Goal: Task Accomplishment & Management: Manage account settings

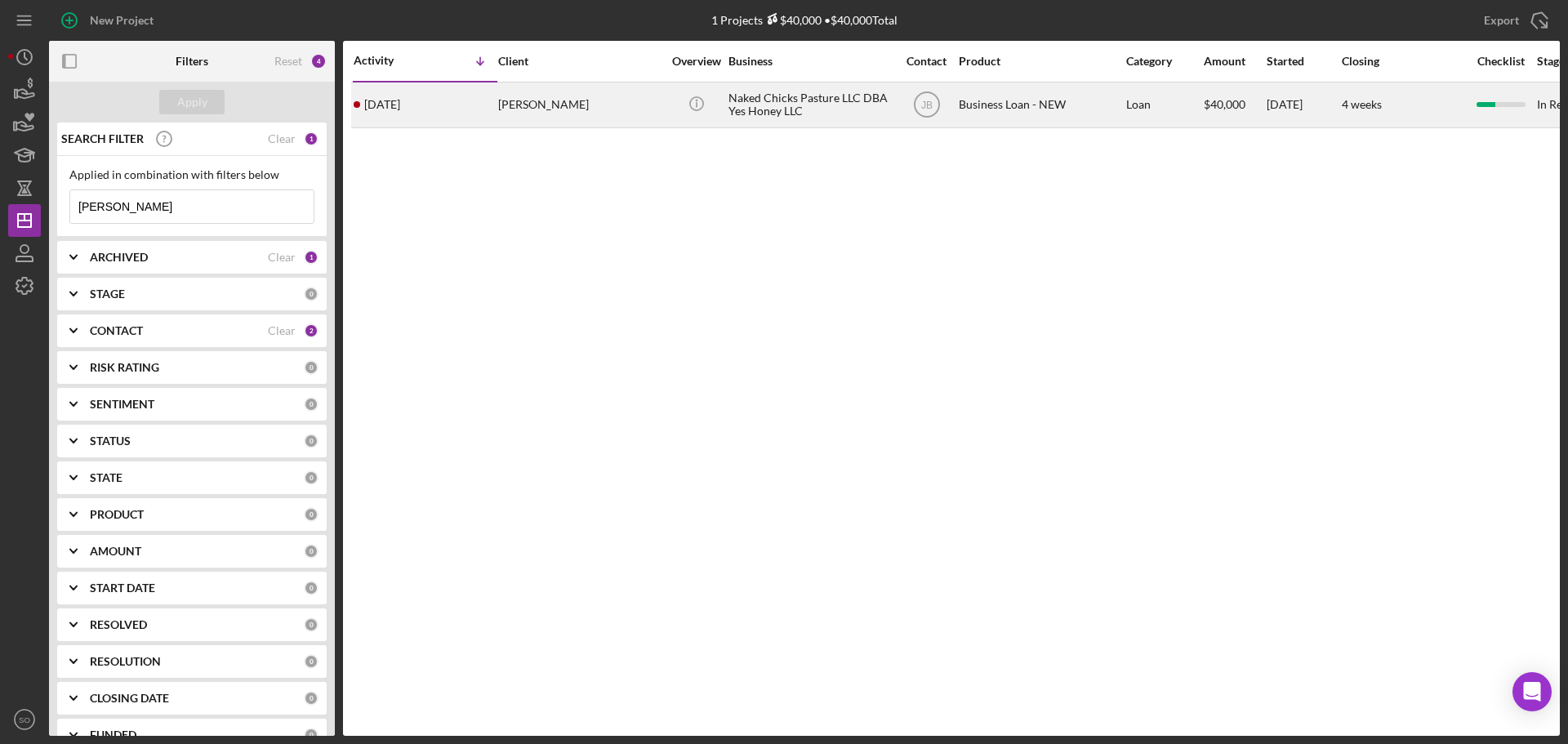
click at [518, 108] on div "[PERSON_NAME]" at bounding box center [580, 105] width 163 height 43
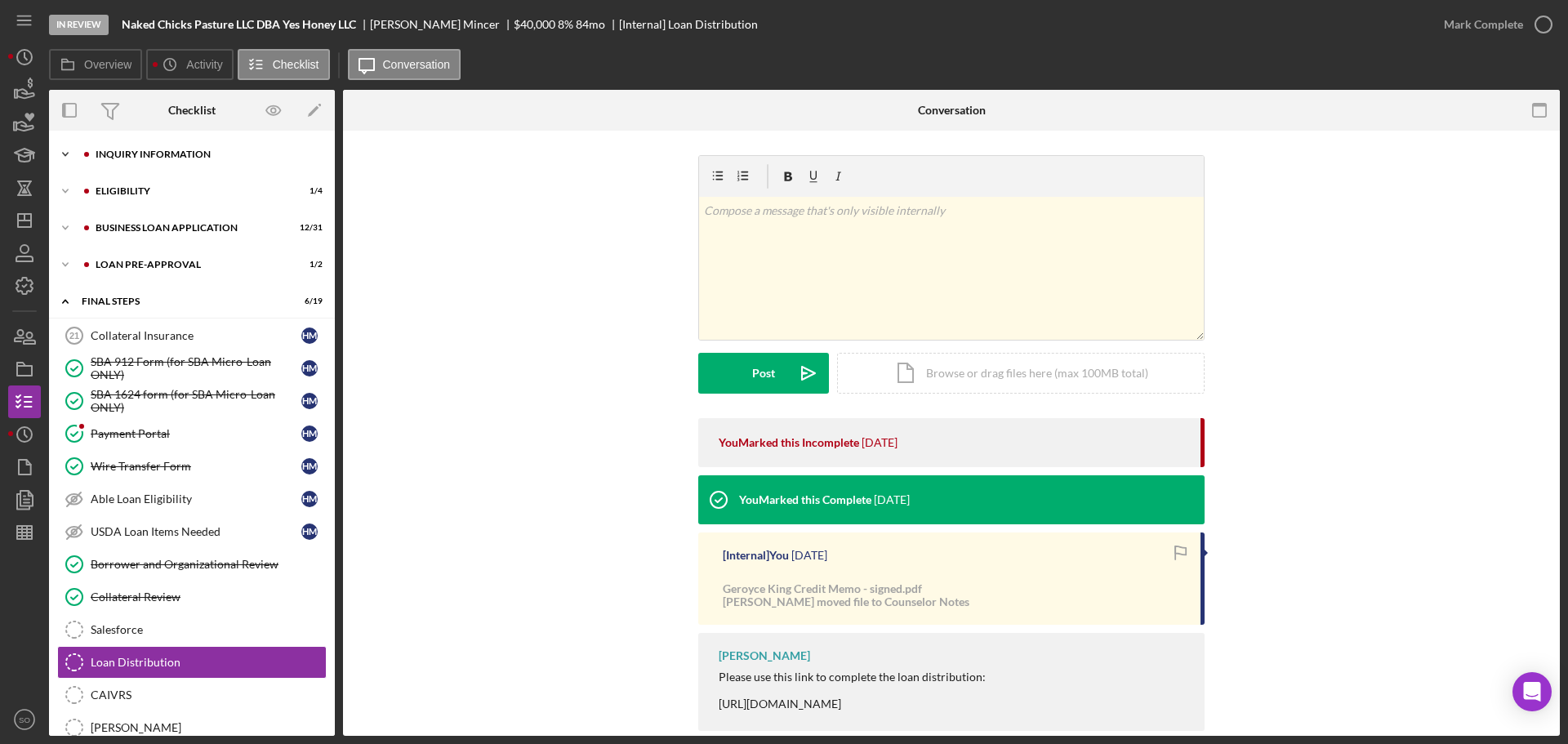
click at [142, 152] on div "INQUIRY INFORMATION" at bounding box center [205, 154] width 219 height 10
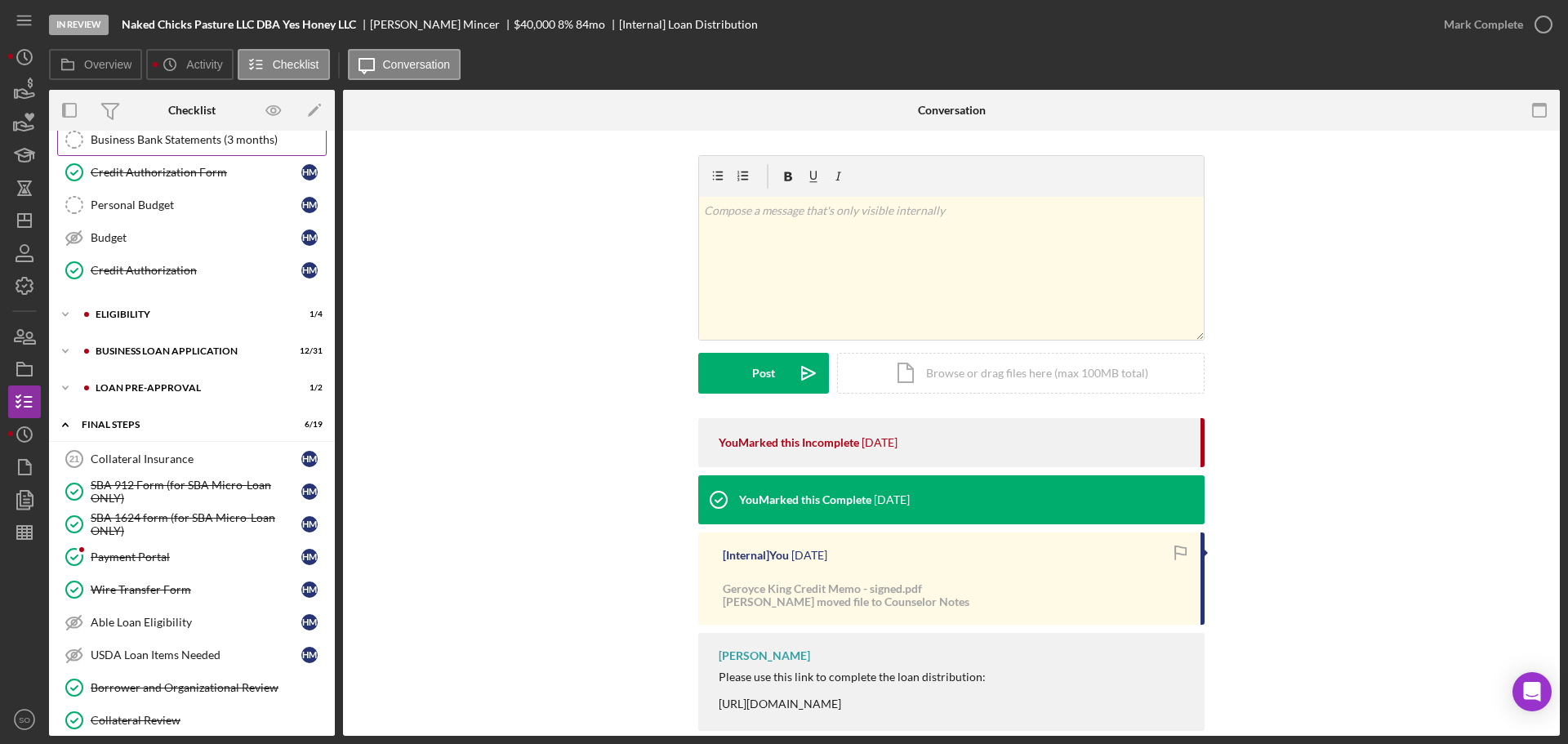
scroll to position [82, 0]
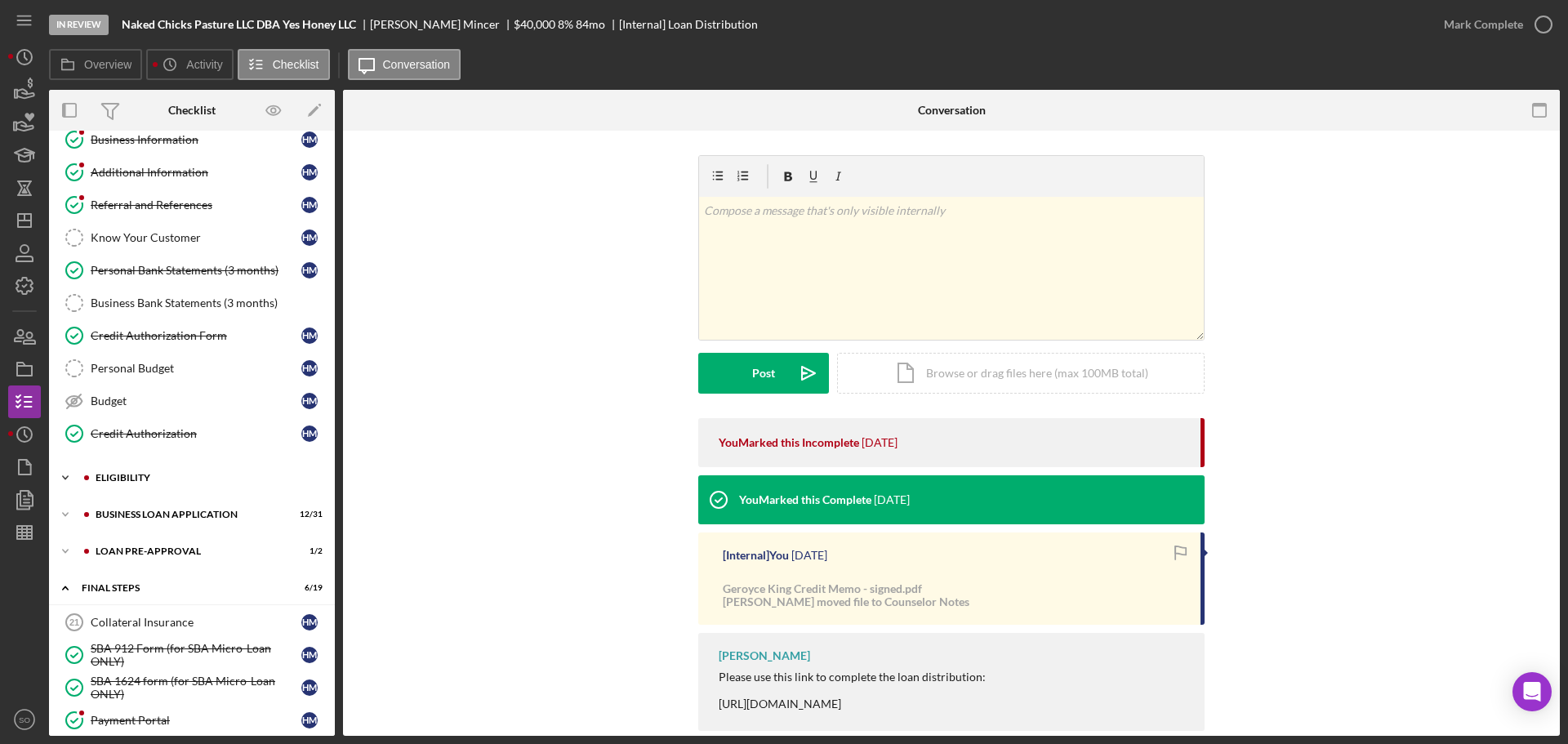
click at [152, 477] on div "ELIGIBILITY" at bounding box center [205, 478] width 219 height 10
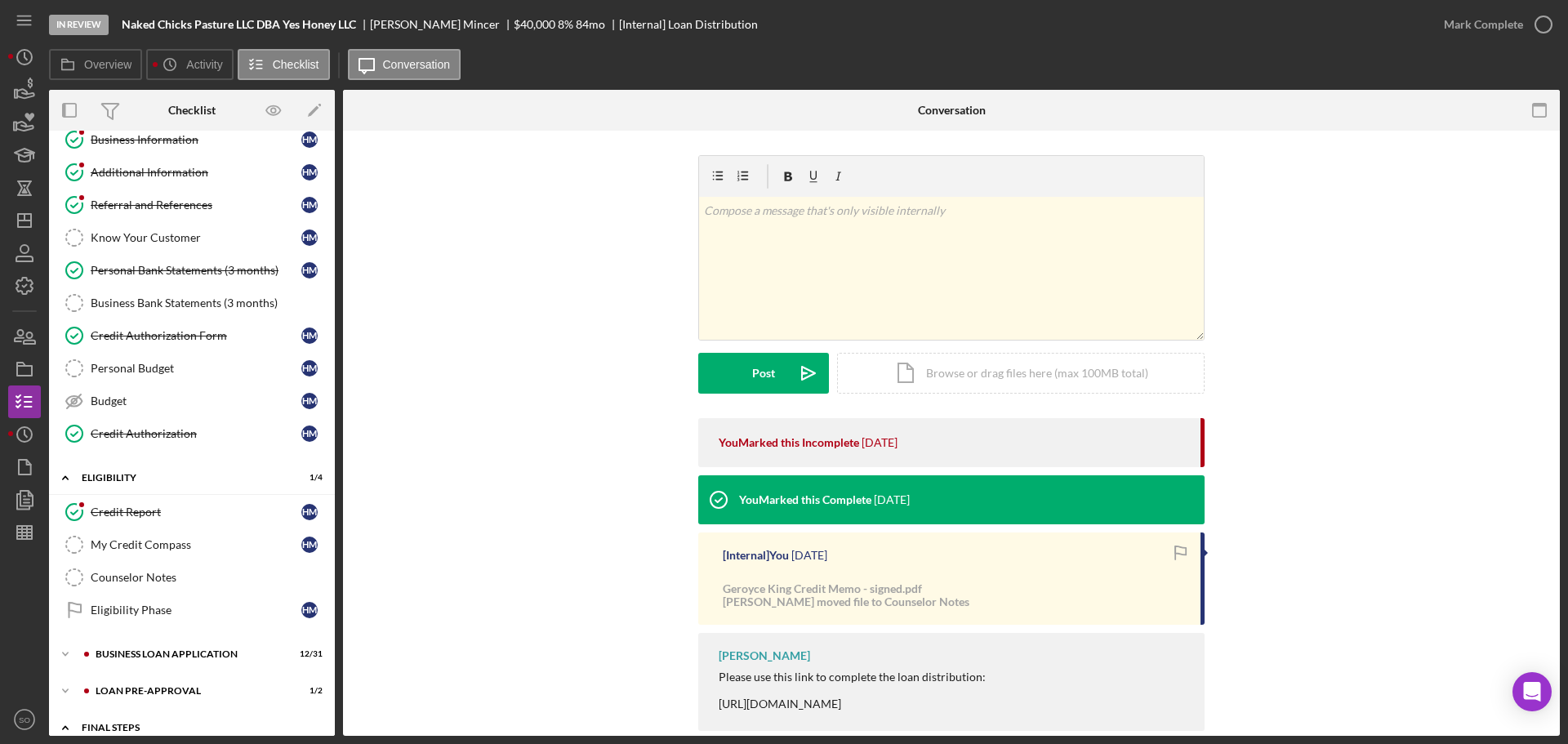
scroll to position [327, 0]
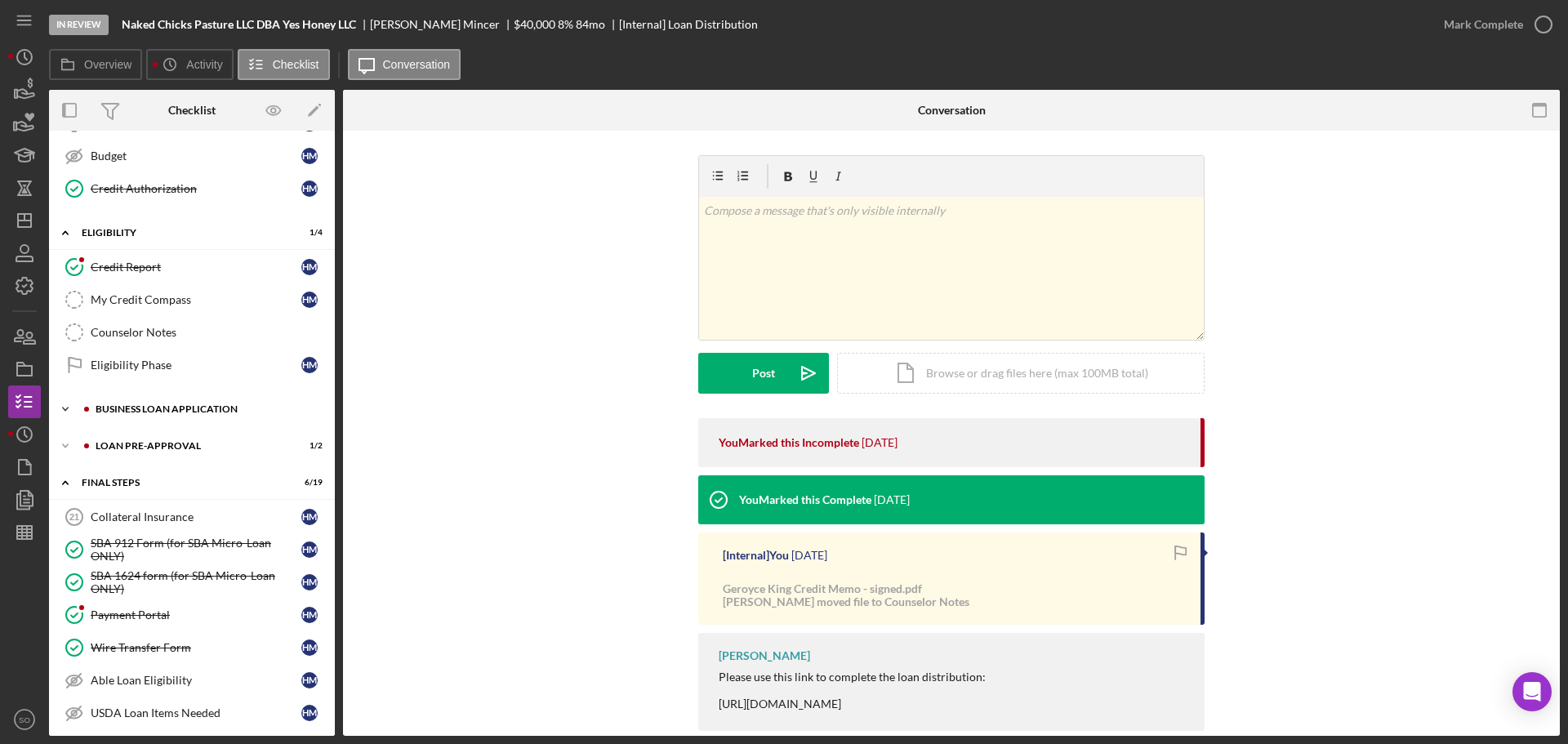
click at [151, 414] on div "Icon/Expander BUSINESS LOAN APPLICATION 12 / 31" at bounding box center [192, 409] width 285 height 32
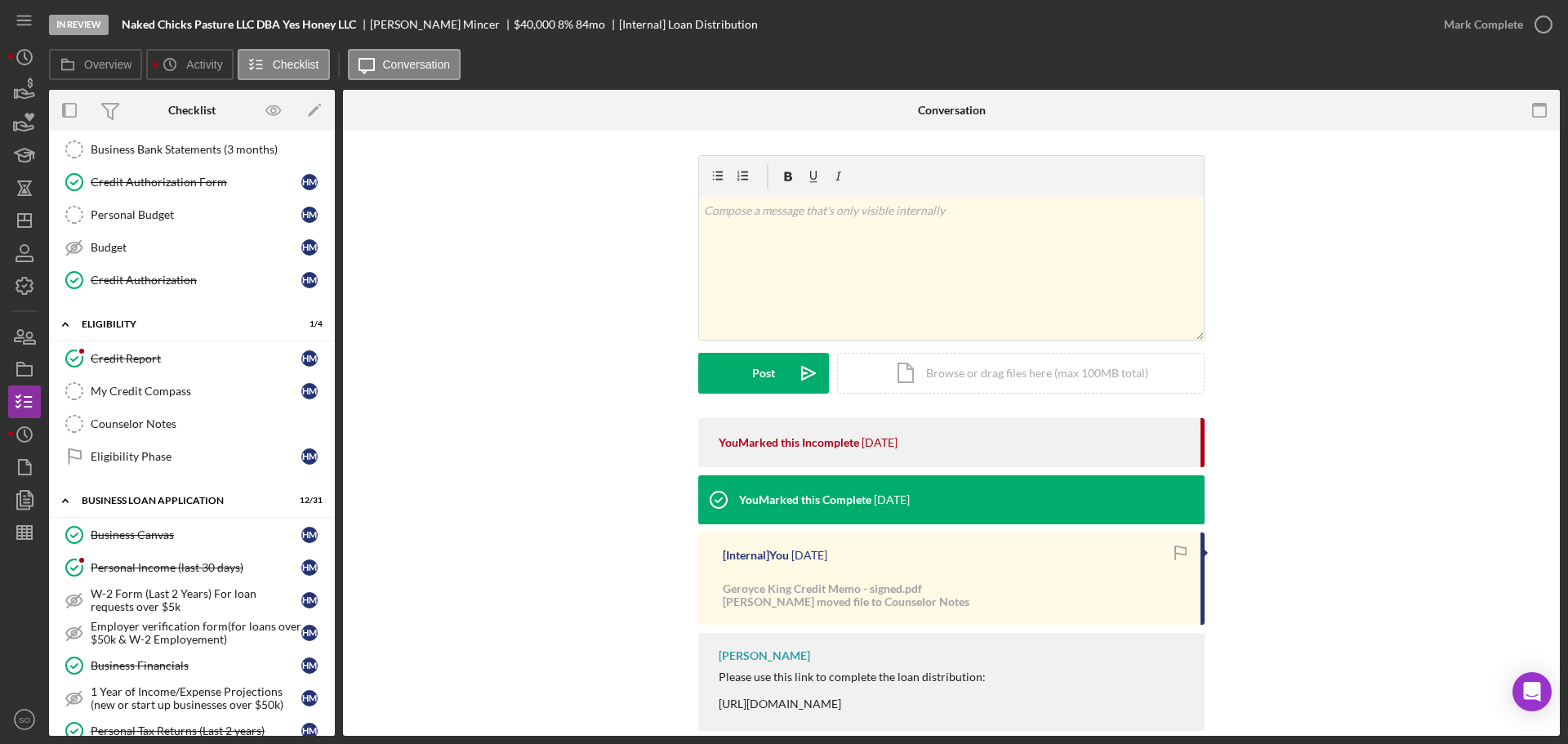
scroll to position [0, 0]
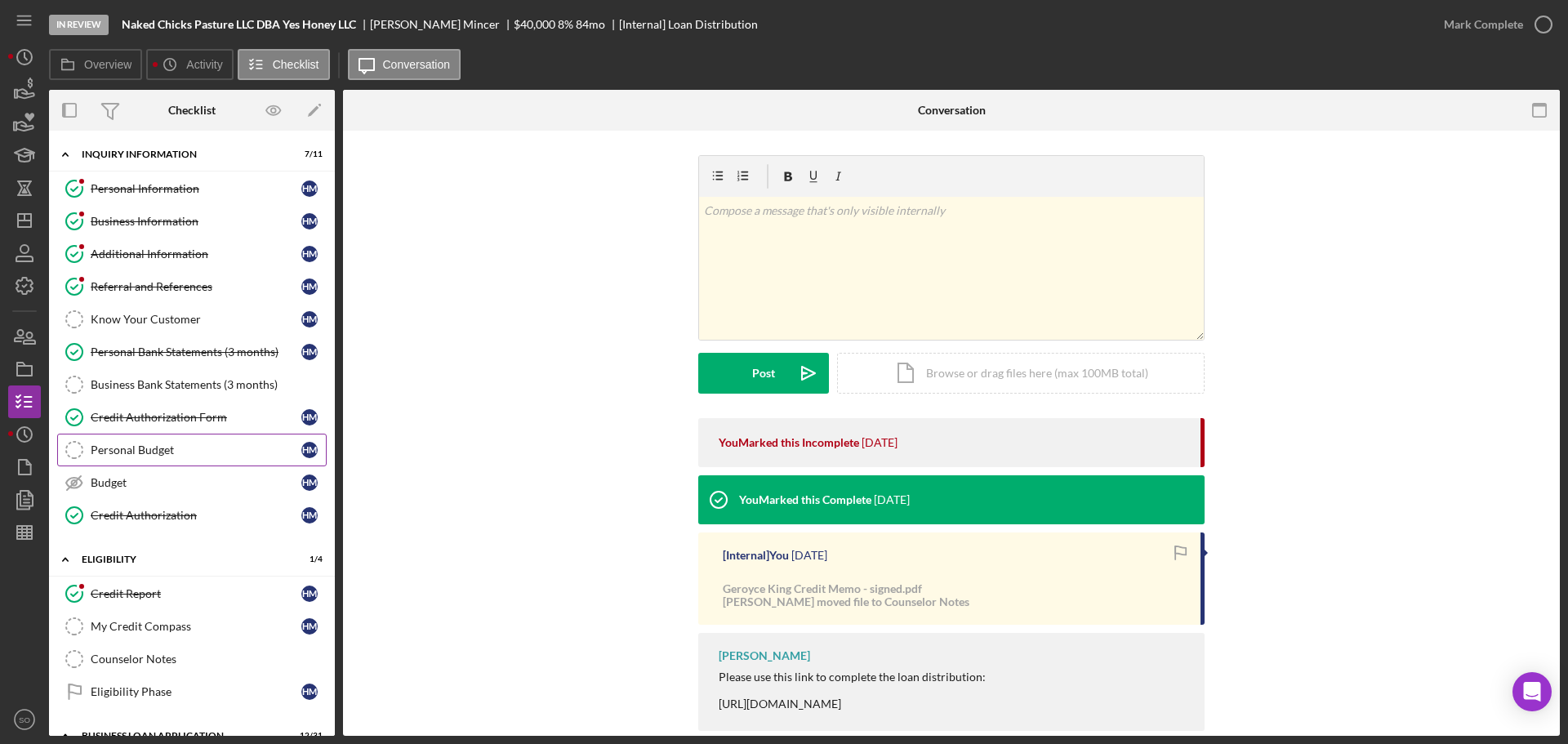
click at [179, 454] on div "Personal Budget" at bounding box center [196, 450] width 210 height 13
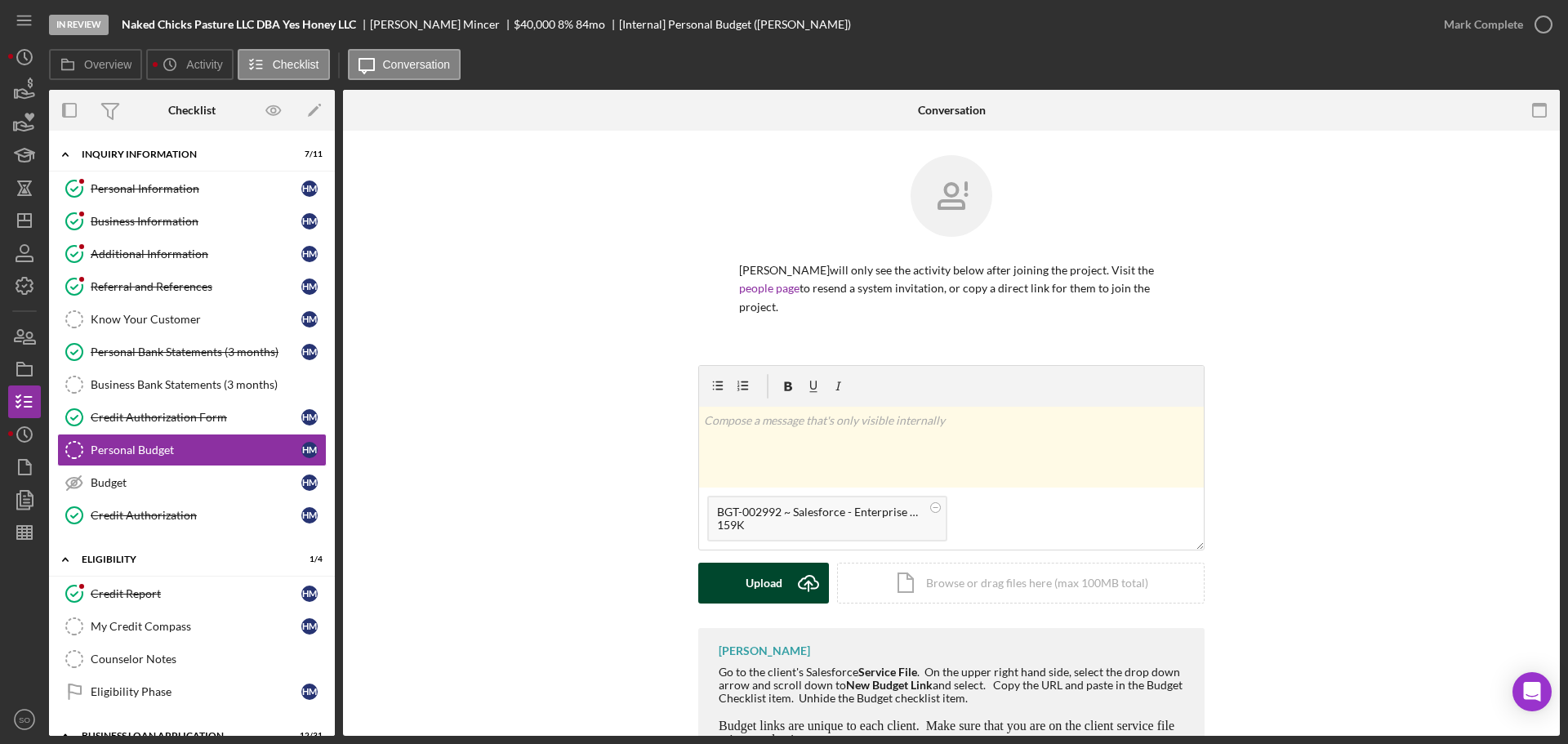
click at [723, 582] on button "Upload Icon/Upload" at bounding box center [763, 583] width 131 height 41
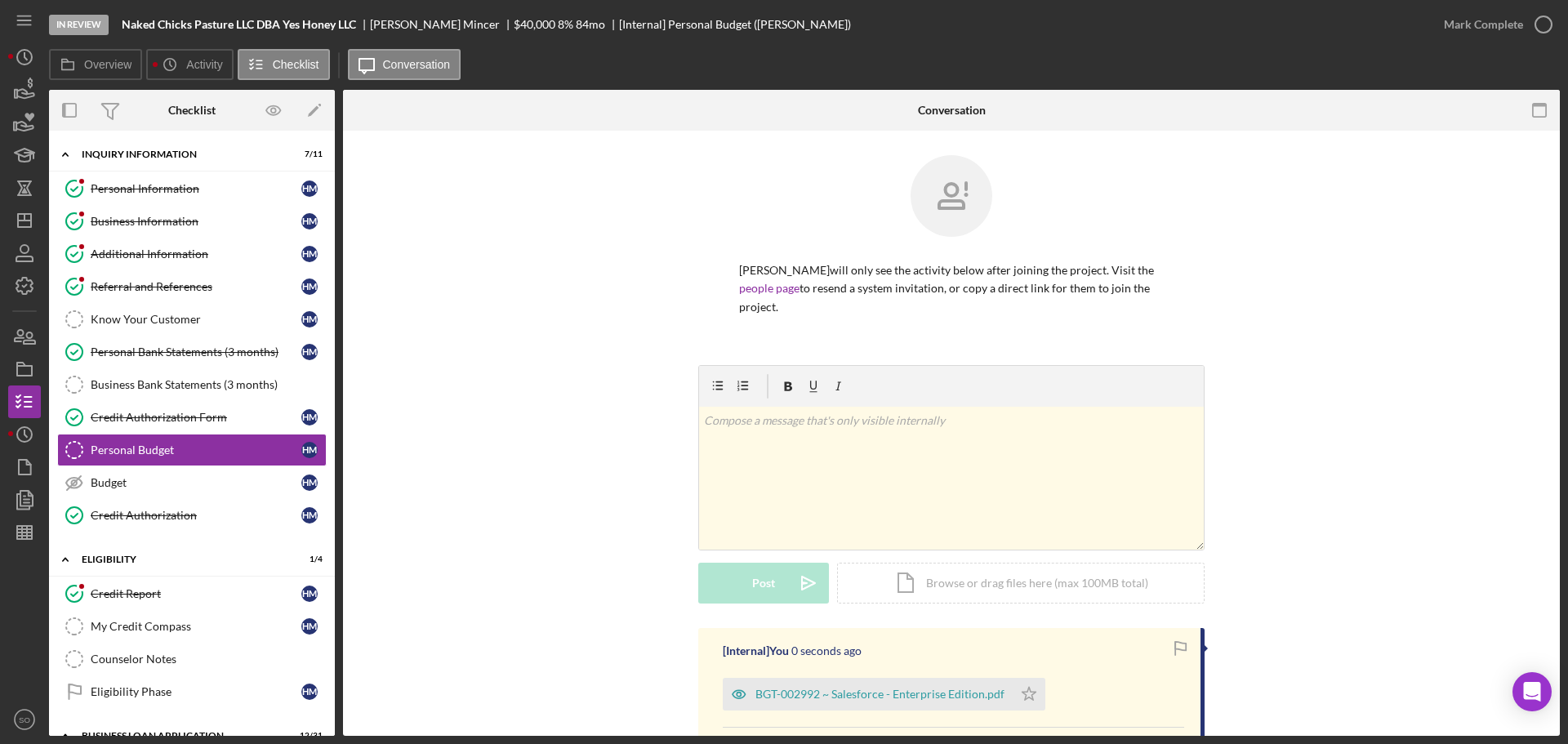
scroll to position [215, 0]
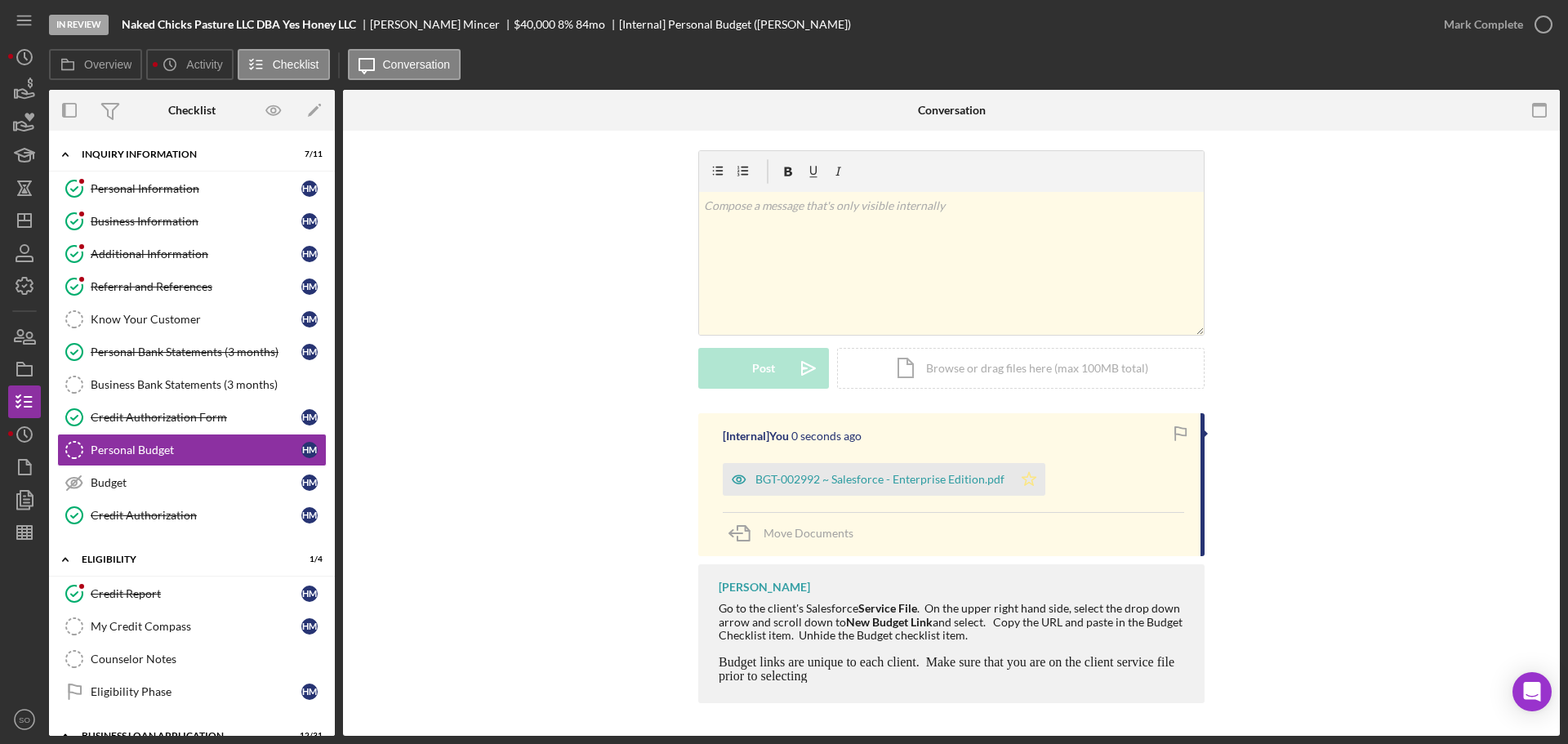
click at [1014, 490] on icon "Icon/Star" at bounding box center [1028, 479] width 32 height 32
click at [1466, 15] on div "Mark Complete" at bounding box center [1483, 23] width 79 height 32
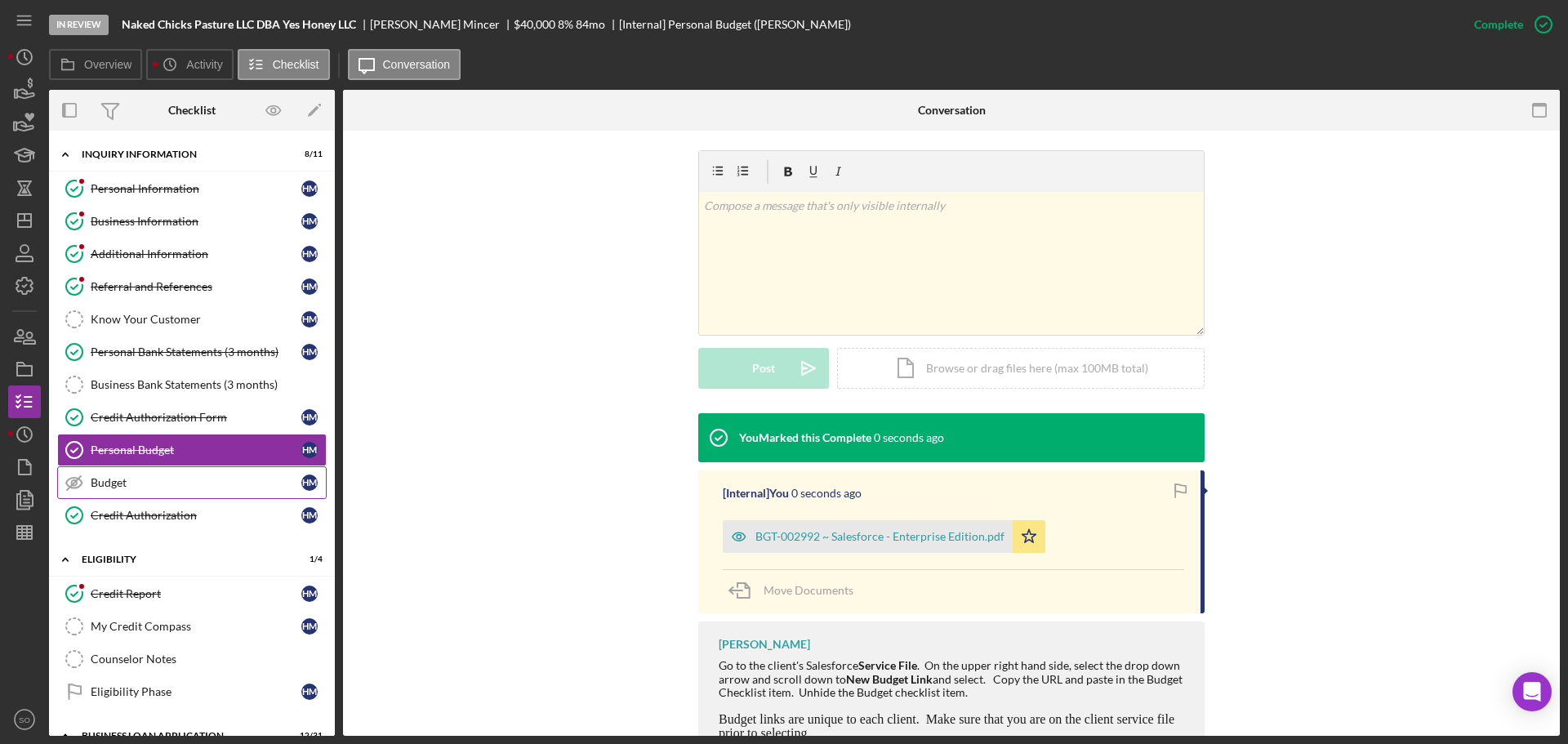
click at [91, 487] on div "Budget" at bounding box center [196, 482] width 210 height 13
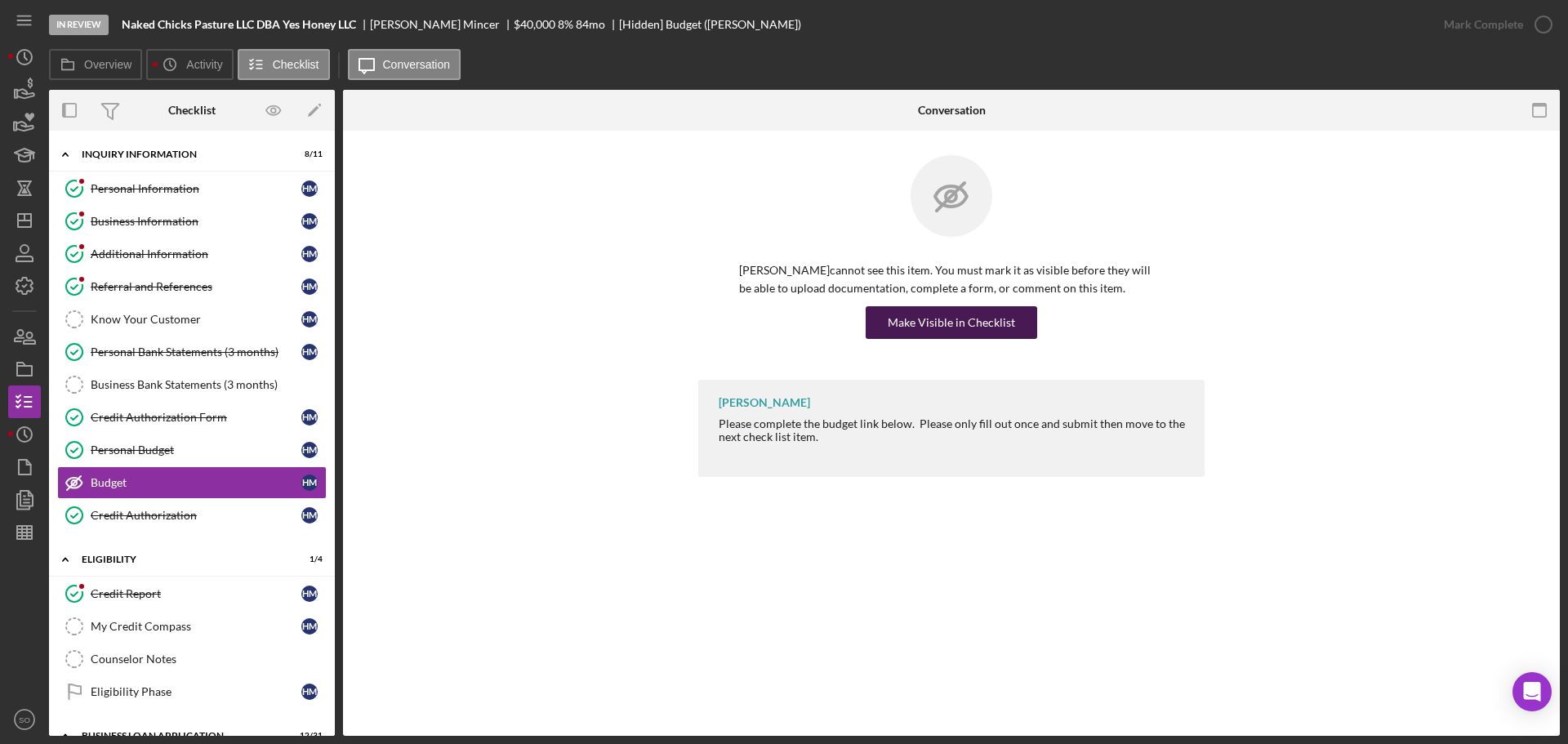
click at [912, 337] on div "Make Visible in Checklist" at bounding box center [951, 322] width 127 height 32
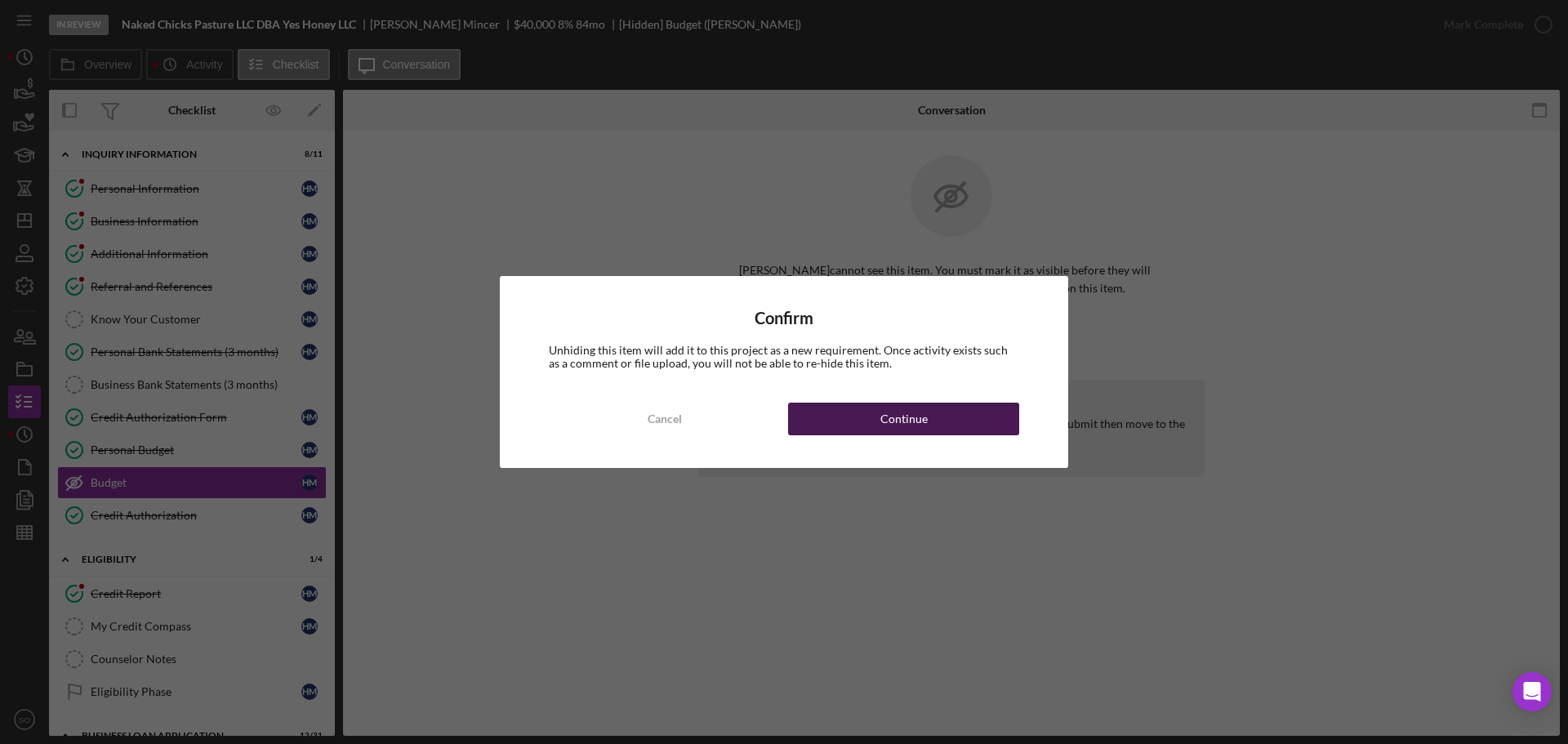
drag, startPoint x: 930, startPoint y: 419, endPoint x: 949, endPoint y: 423, distance: 19.4
click at [931, 420] on button "Continue" at bounding box center [903, 418] width 231 height 32
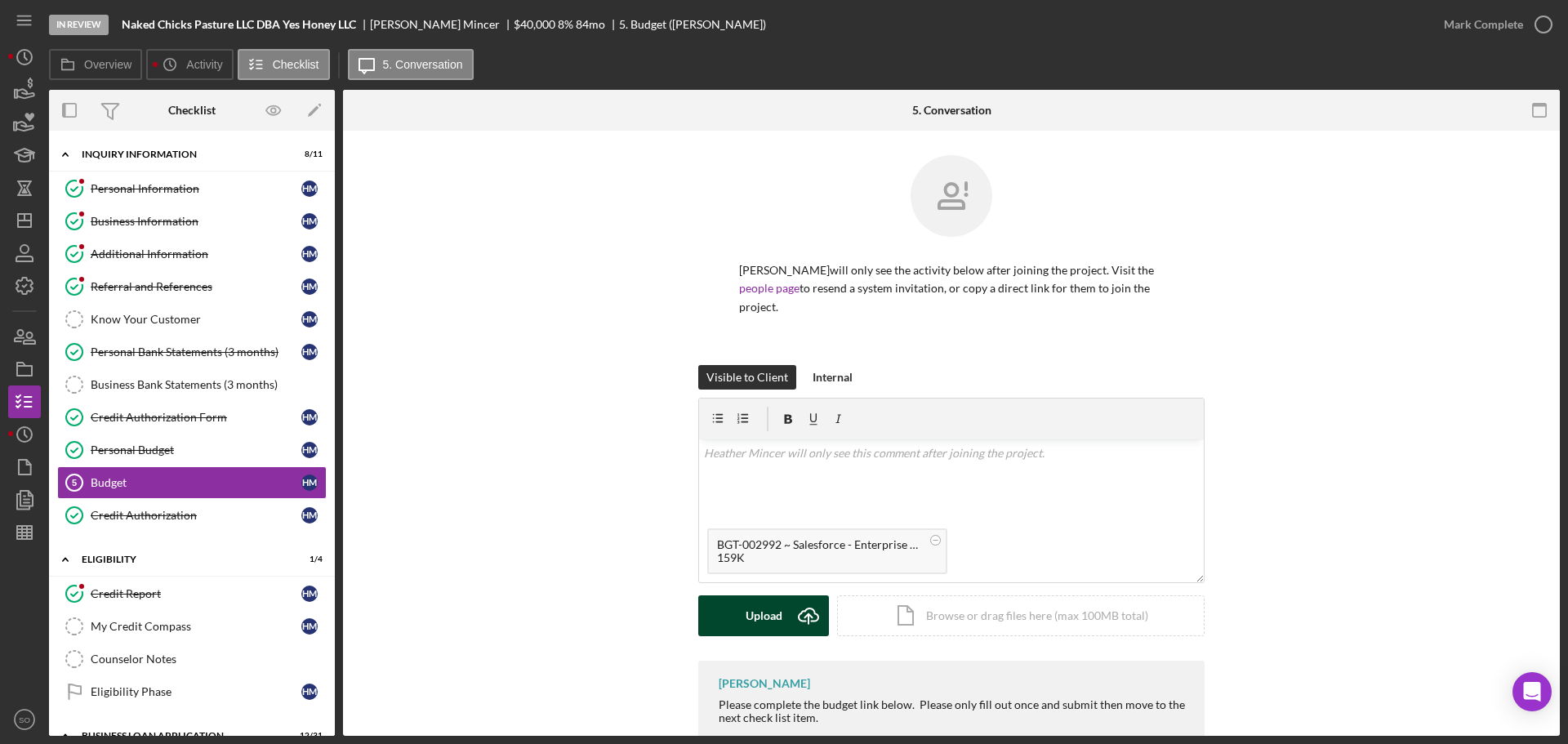
click at [801, 598] on icon "Icon/Upload" at bounding box center [808, 616] width 41 height 41
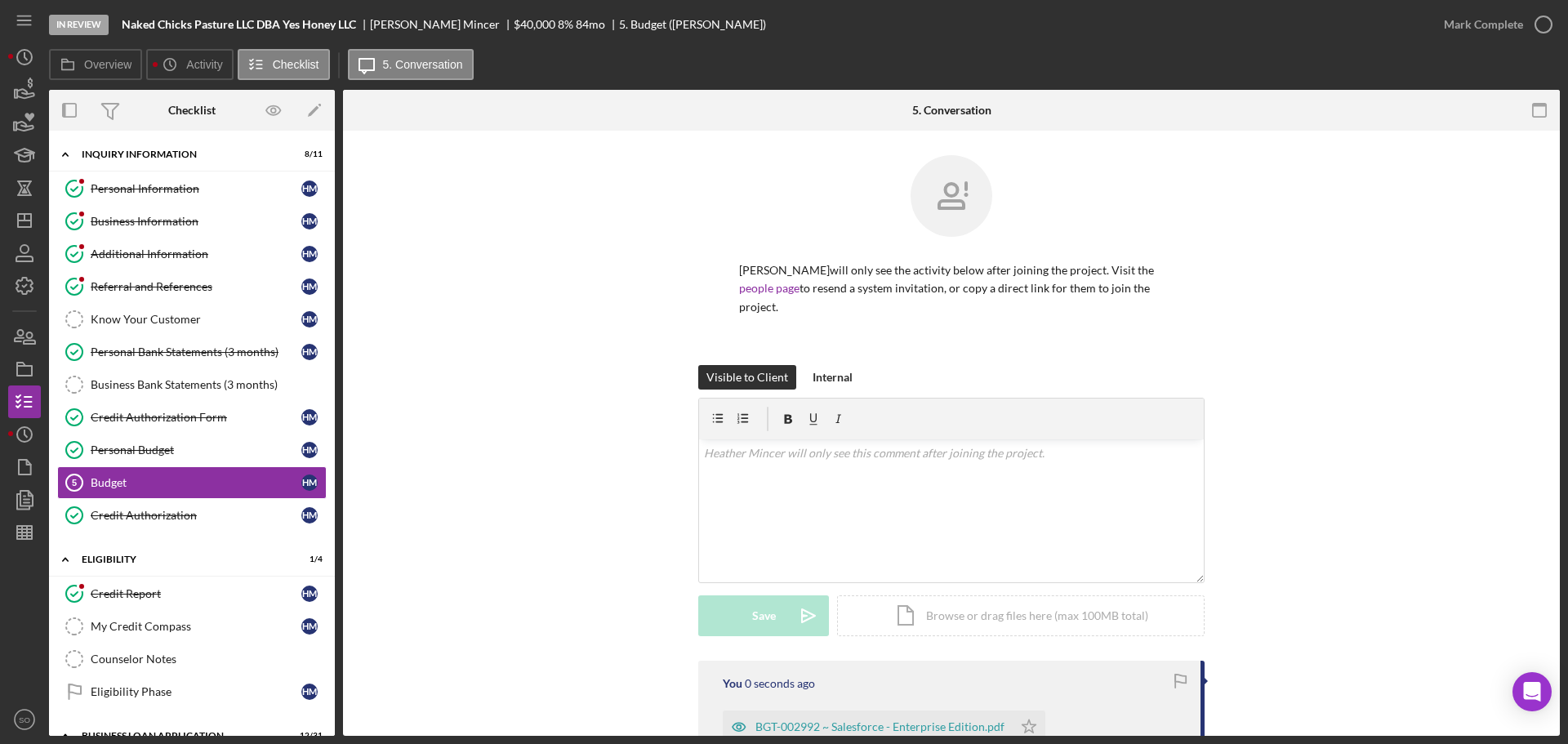
scroll to position [163, 0]
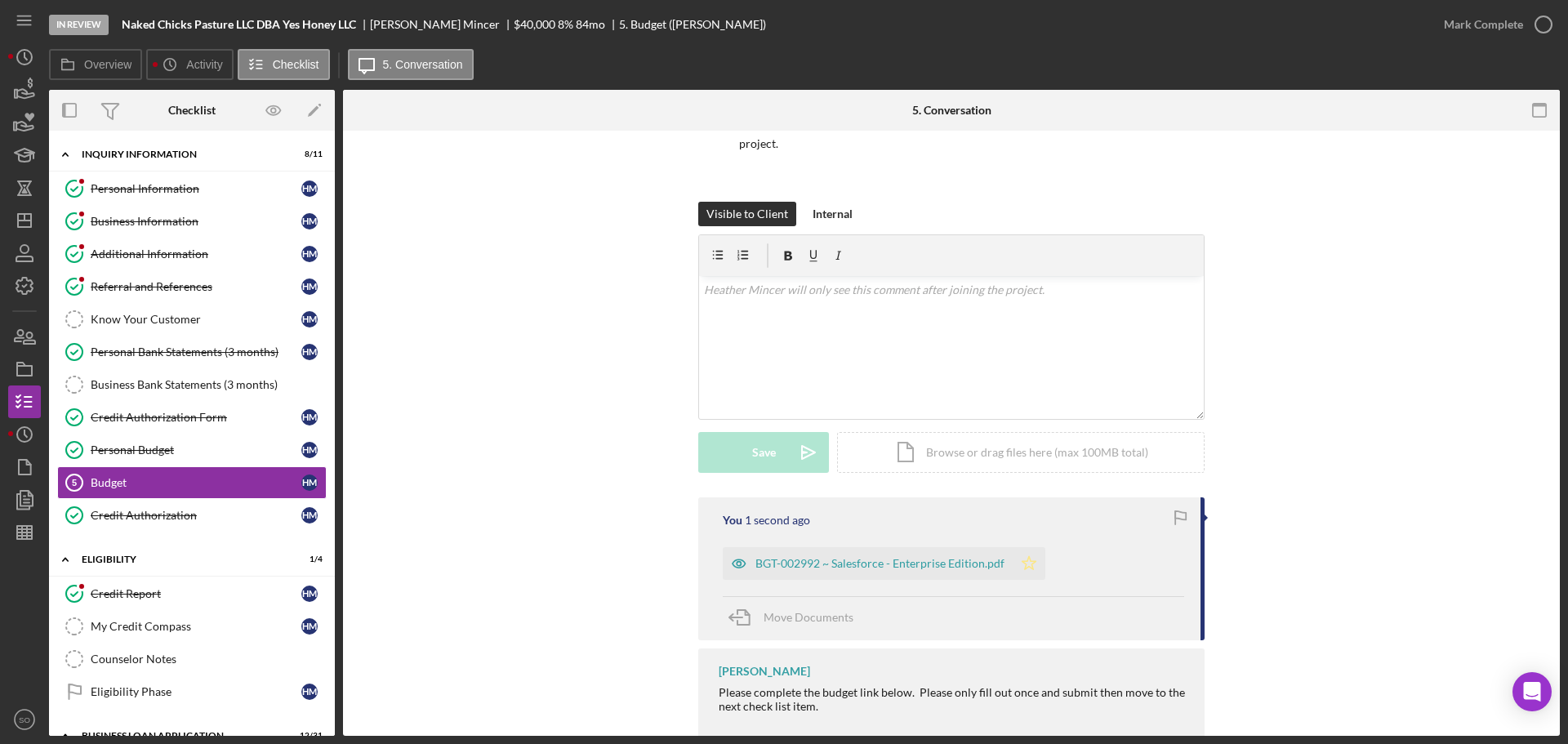
click at [1028, 562] on polygon "button" at bounding box center [1029, 562] width 14 height 13
click at [1450, 18] on div "Mark Complete" at bounding box center [1483, 23] width 79 height 32
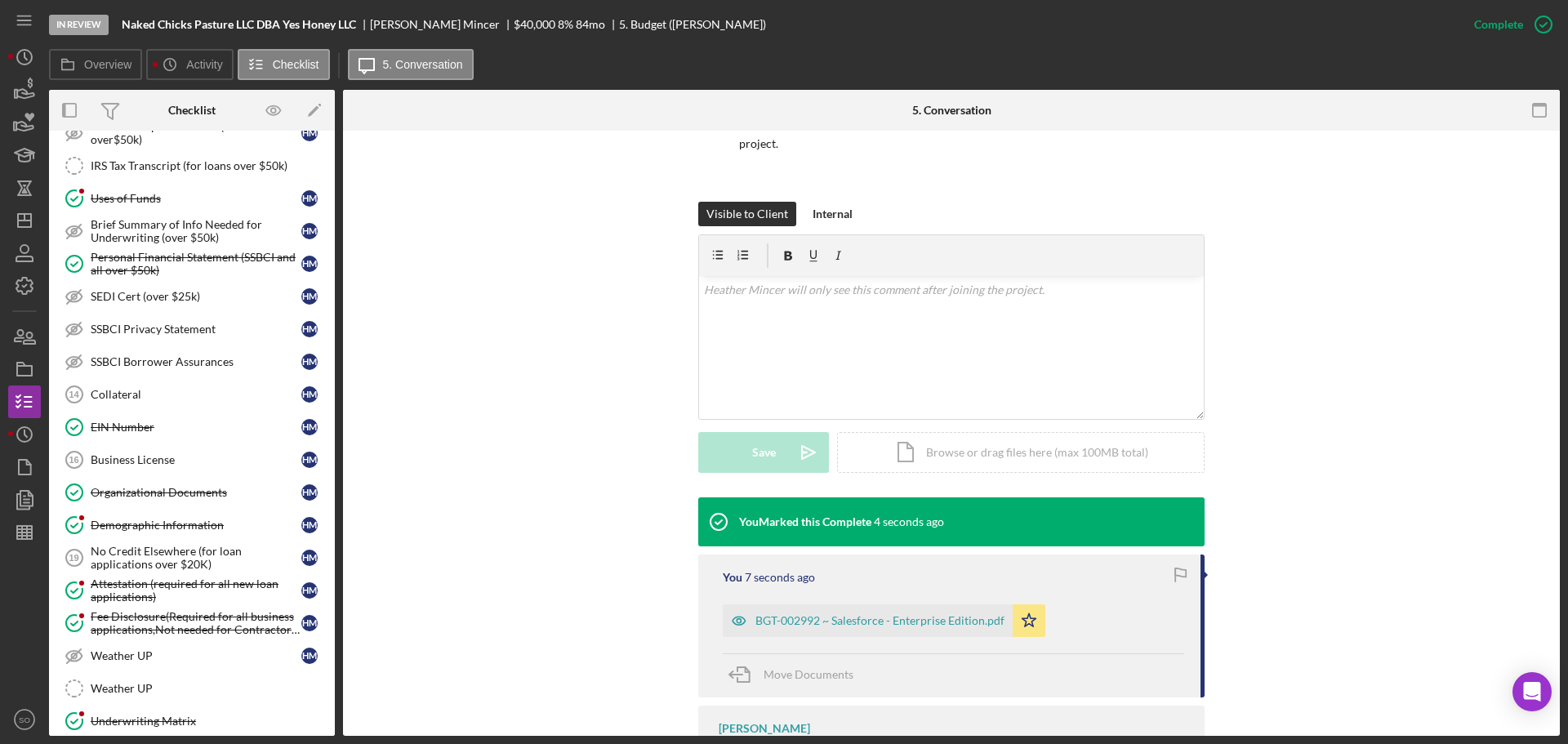
scroll to position [980, 0]
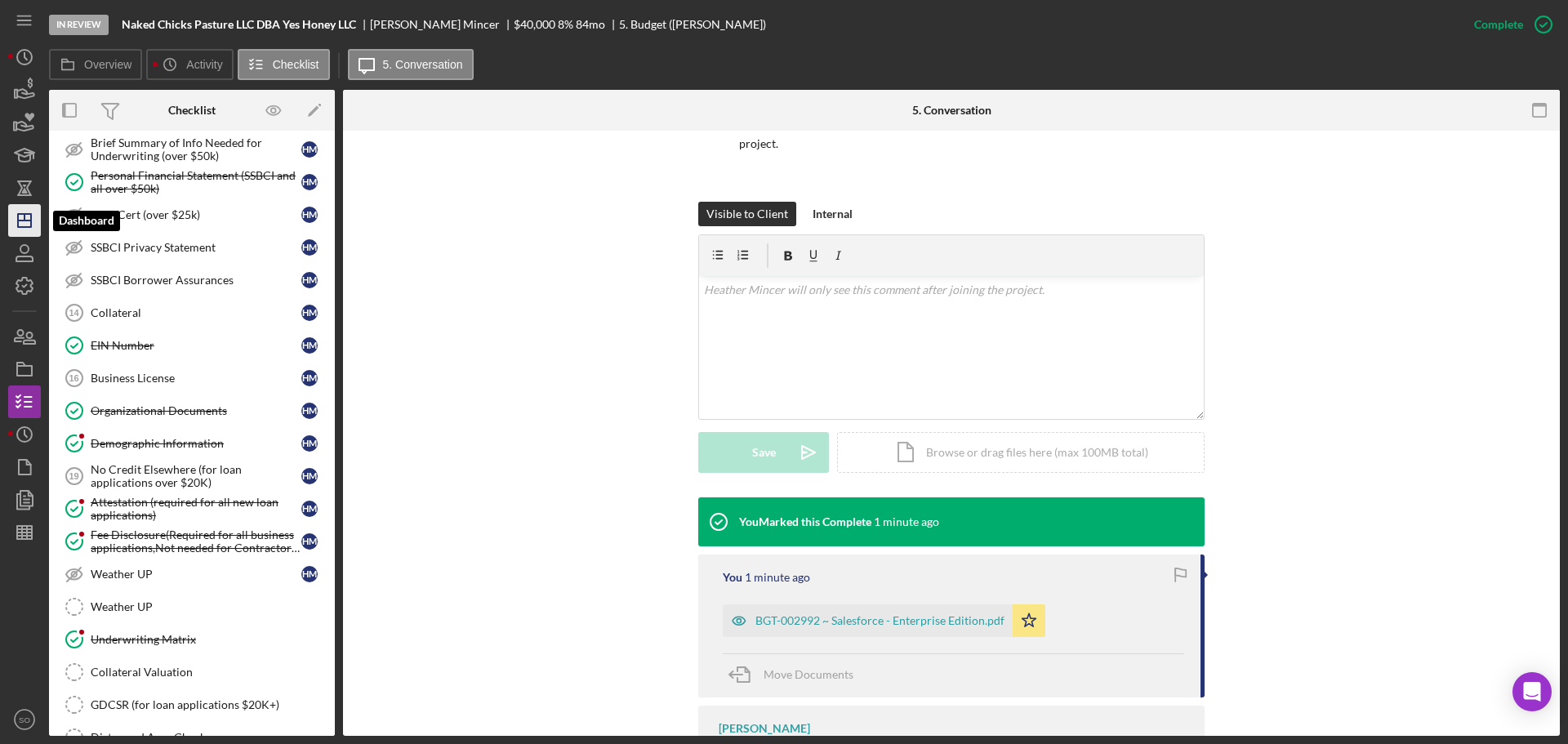
click at [22, 236] on icon "Icon/Dashboard" at bounding box center [24, 221] width 41 height 41
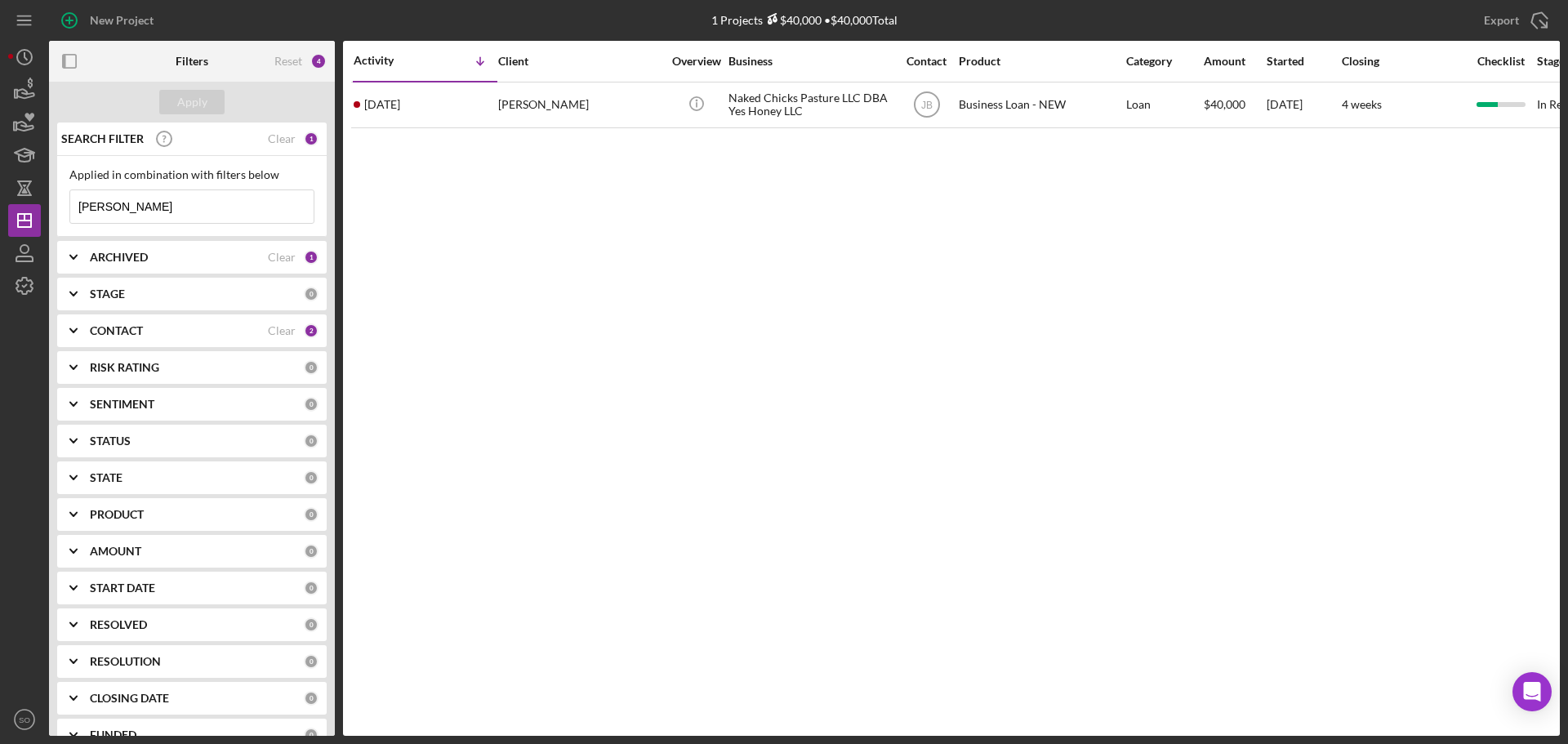
drag, startPoint x: 180, startPoint y: 208, endPoint x: -294, endPoint y: 213, distance: 474.0
click at [0, 213] on html "New Project 1 Projects $40,000 • $40,000 Total heather mincer Export Icon/Expor…" at bounding box center [784, 372] width 1568 height 744
type input "liddell"
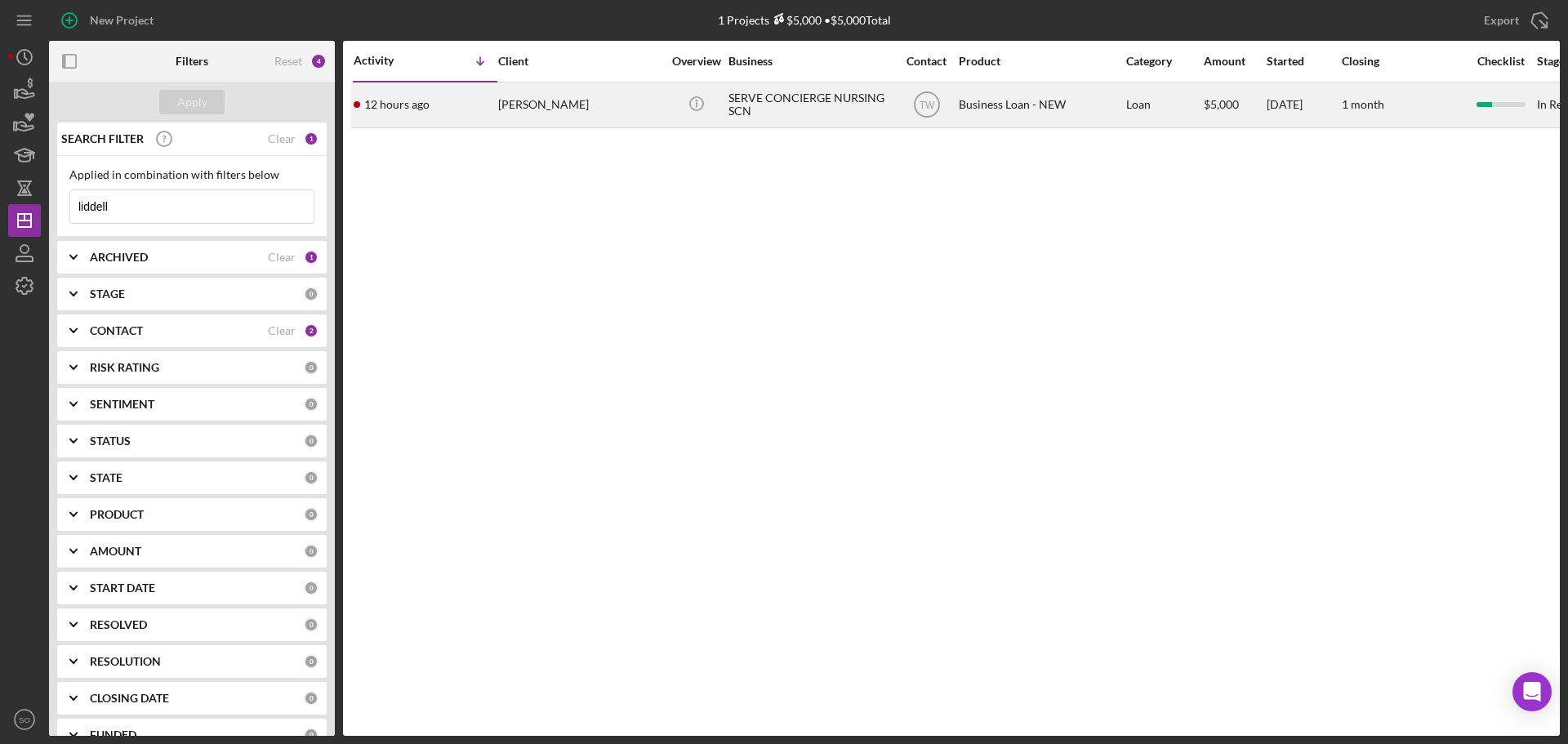
click at [555, 107] on div "[PERSON_NAME]" at bounding box center [580, 105] width 163 height 43
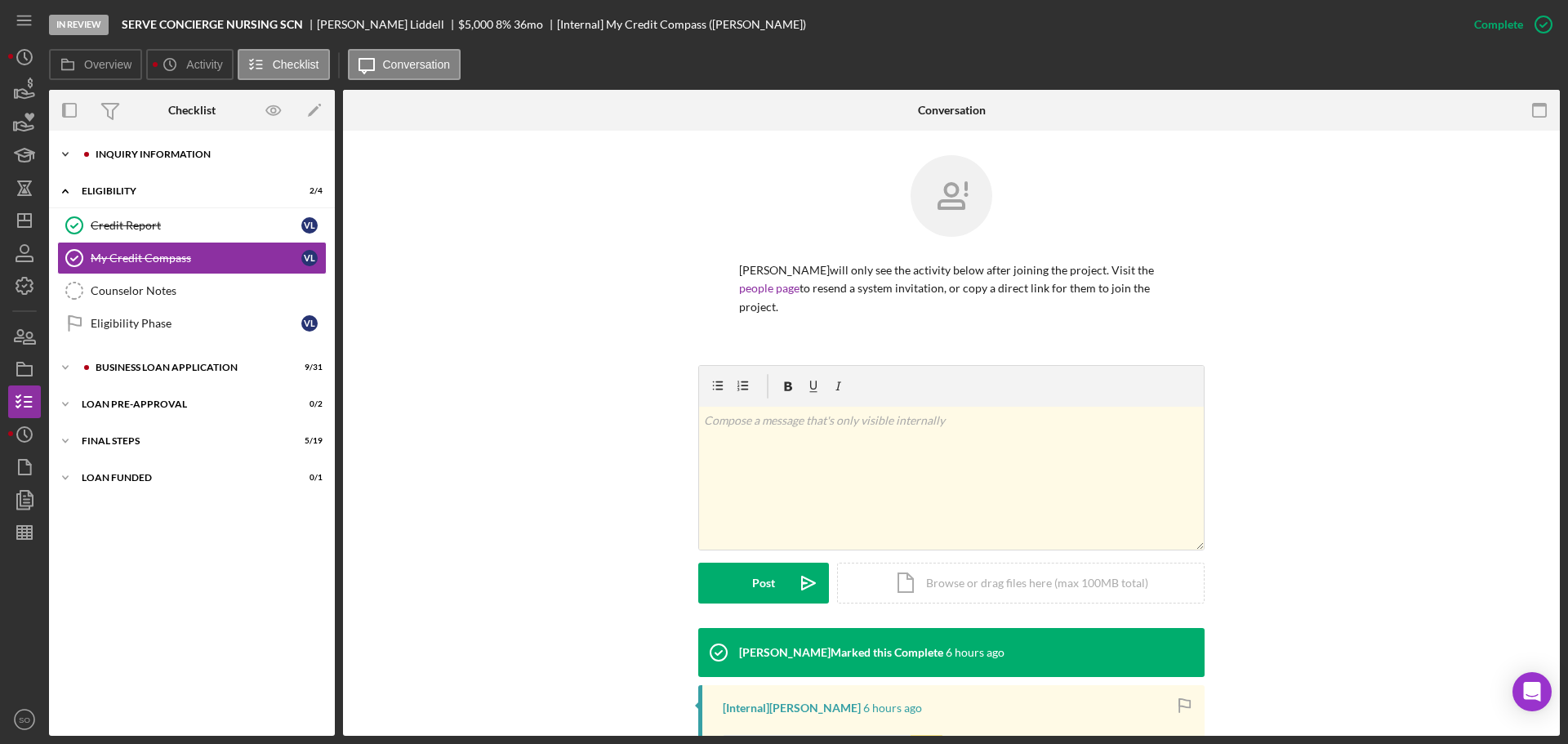
click at [141, 156] on div "INQUIRY INFORMATION" at bounding box center [205, 154] width 219 height 10
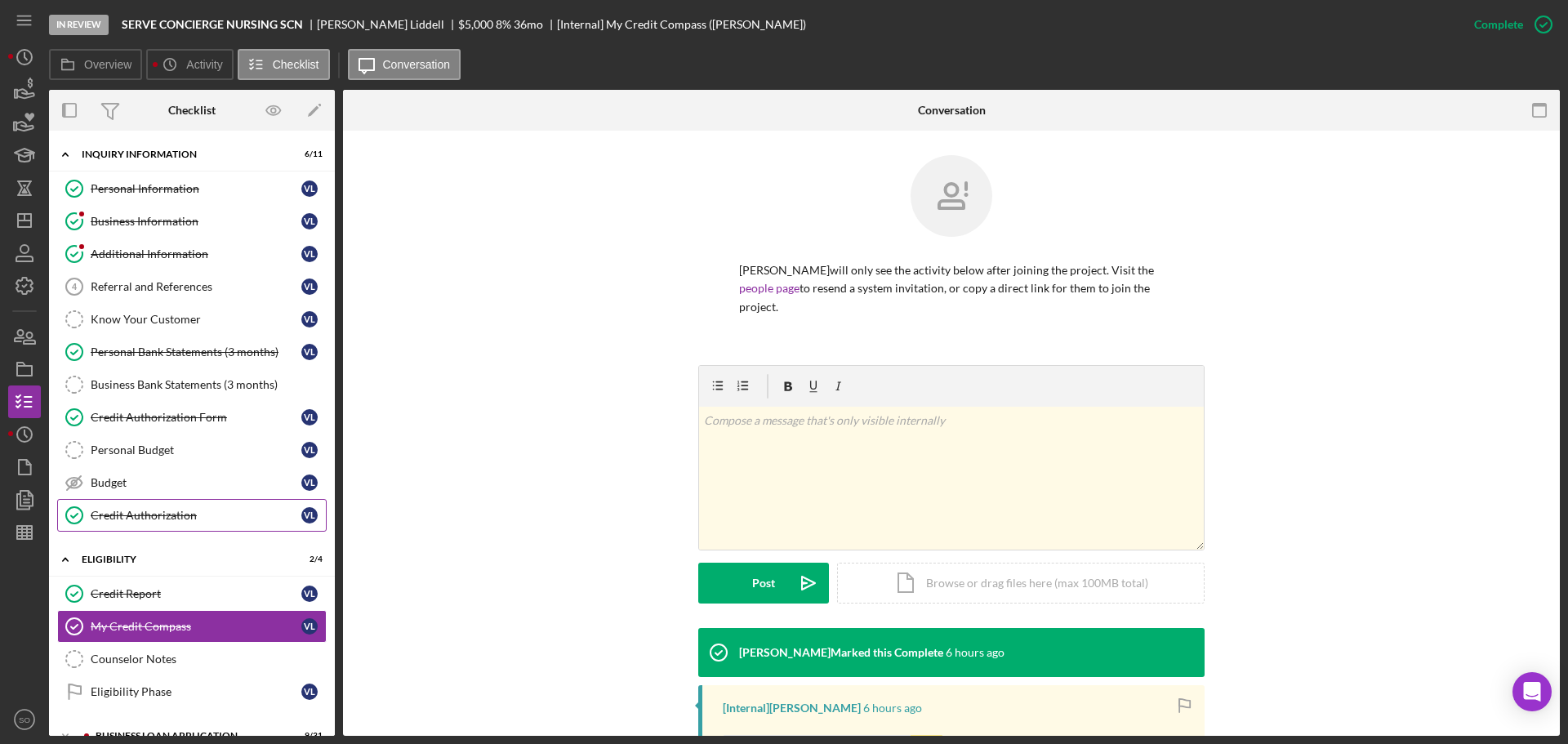
scroll to position [136, 0]
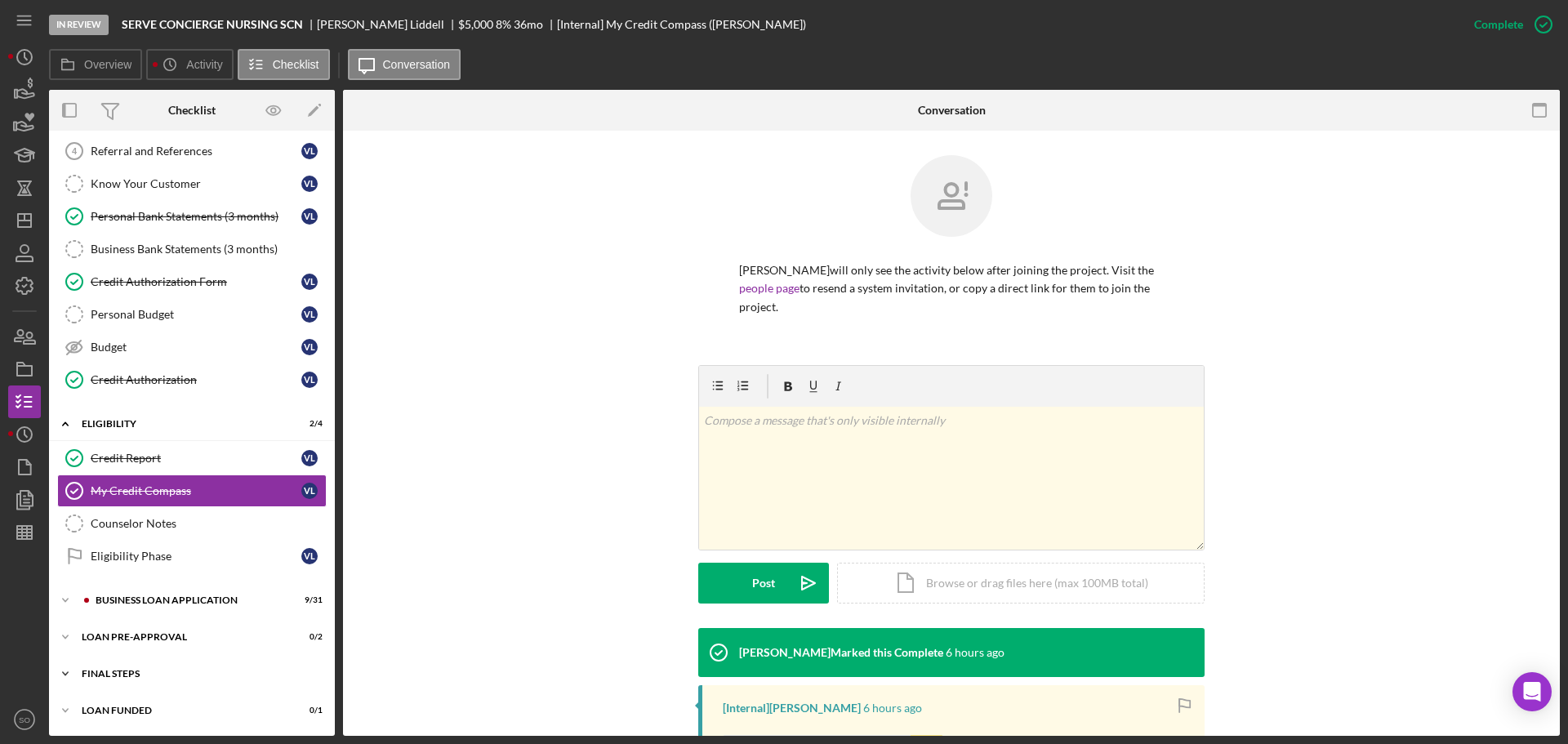
click at [164, 688] on div "Icon/Expander FINAL STEPS 5 / 19" at bounding box center [192, 673] width 285 height 32
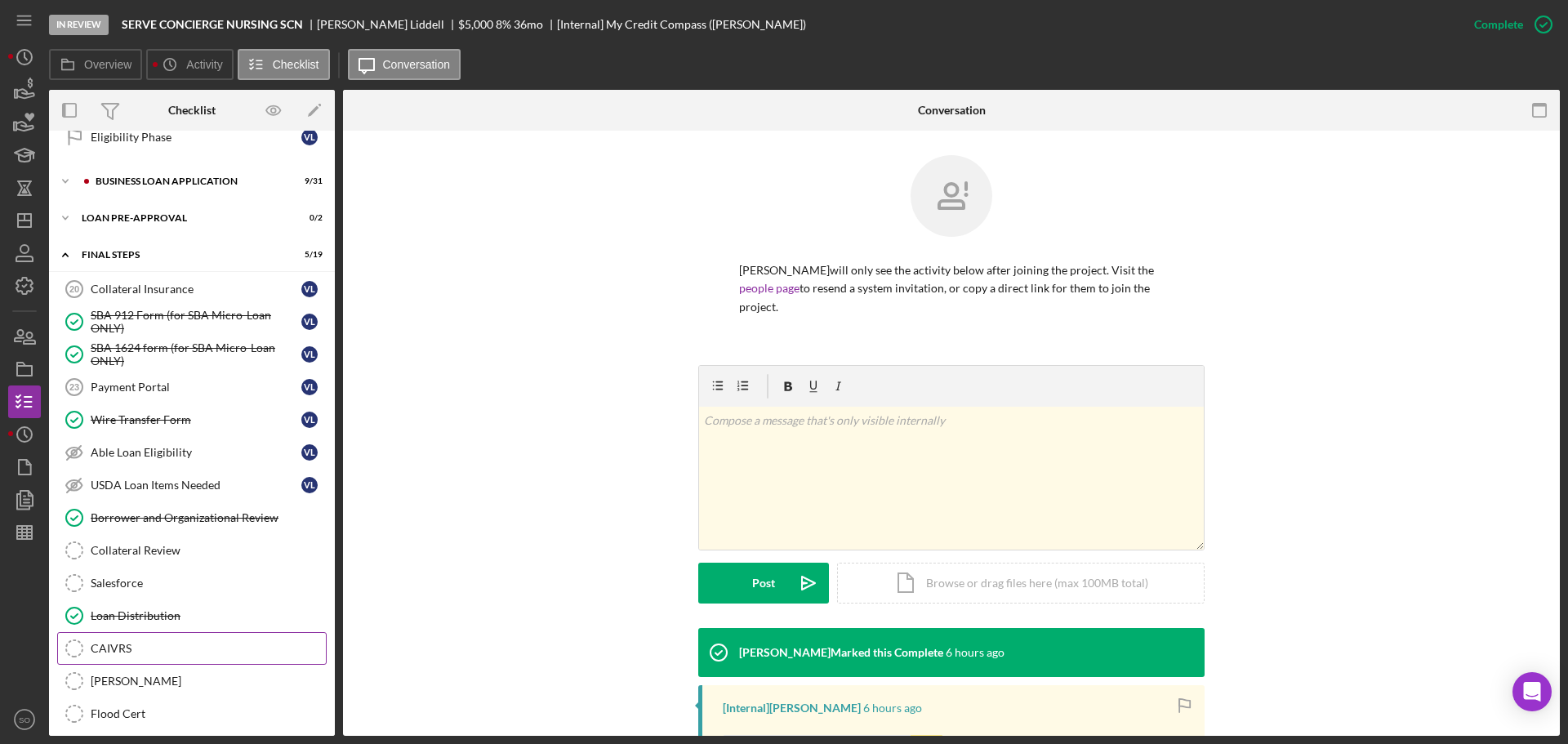
scroll to position [473, 0]
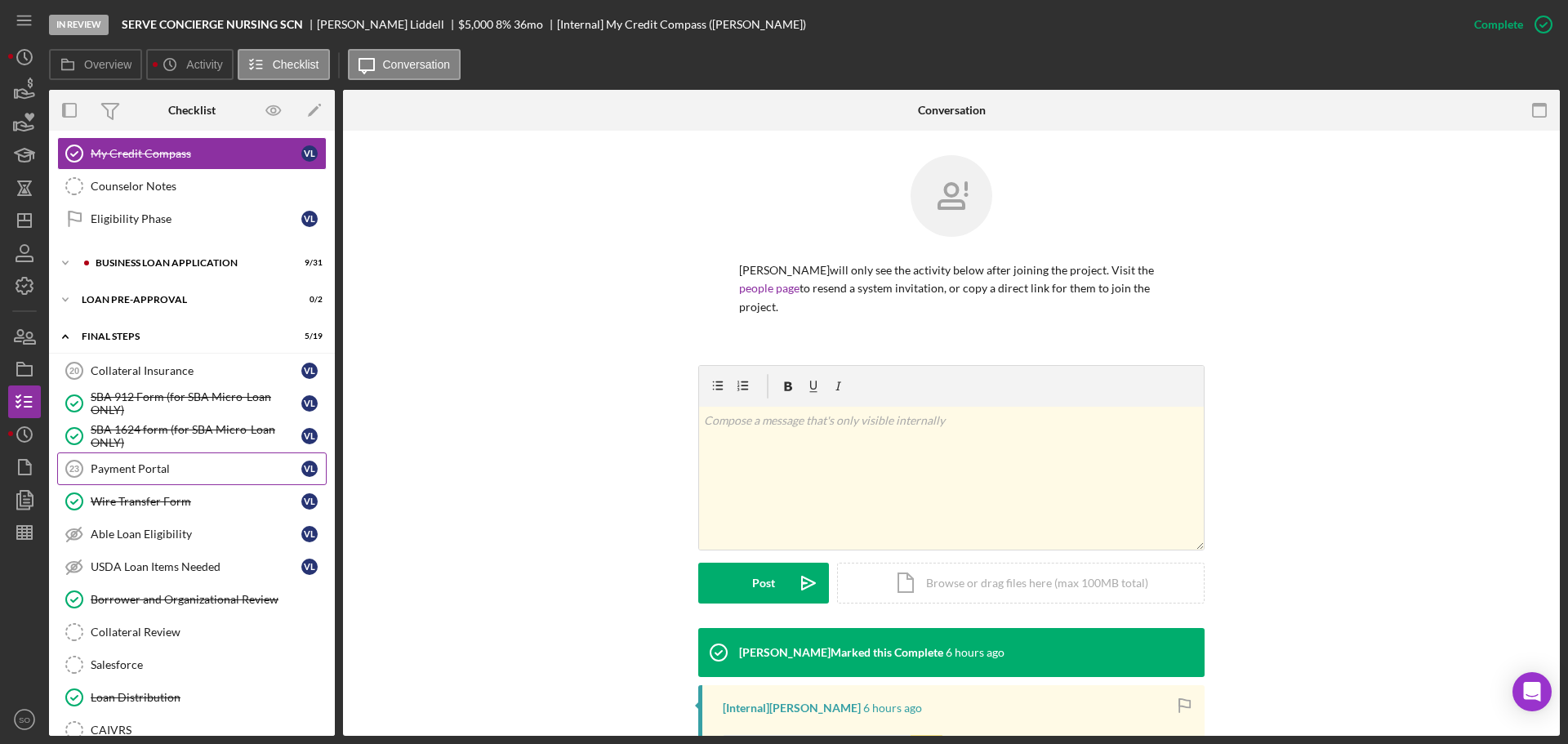
click at [109, 468] on div "Payment Portal" at bounding box center [196, 468] width 210 height 13
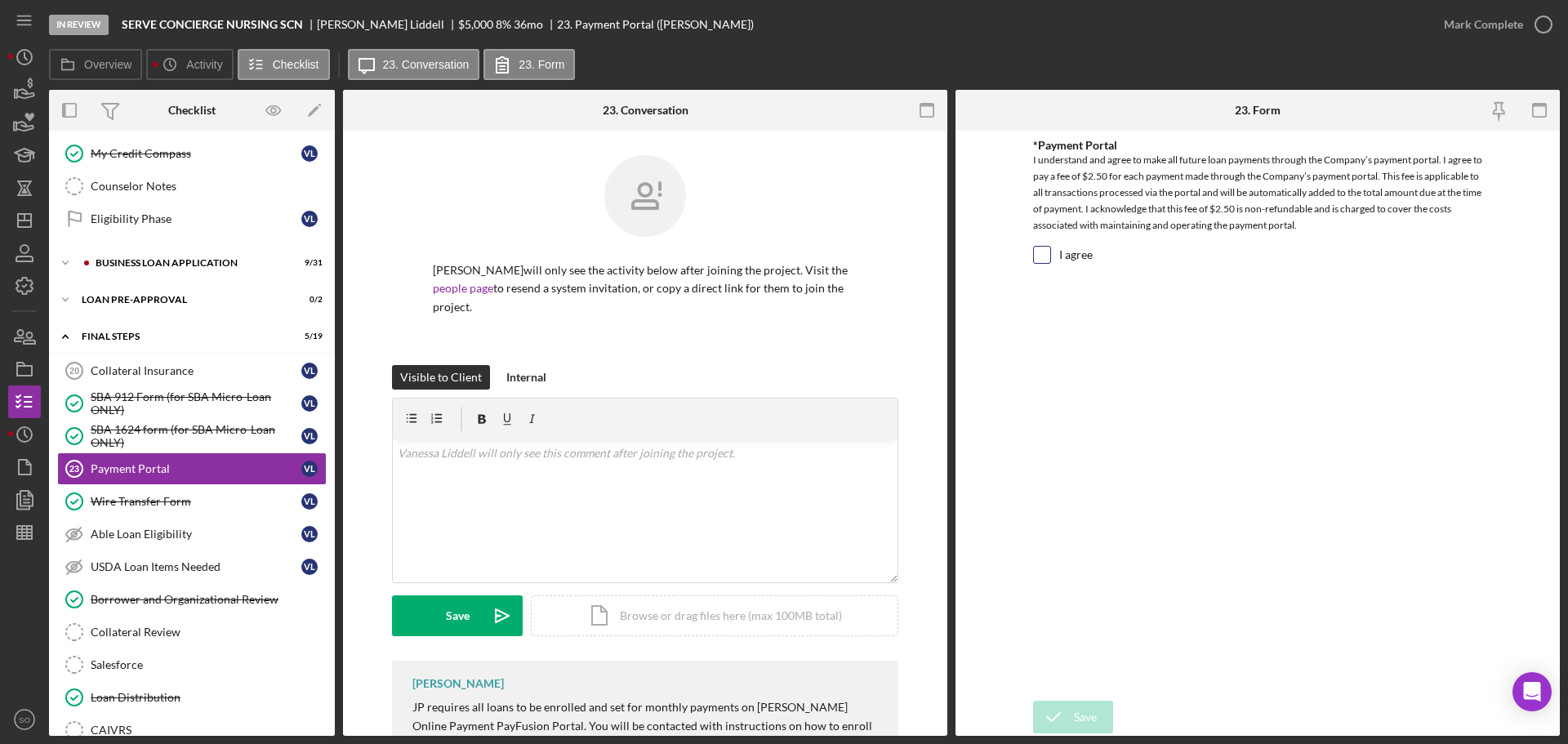
click at [1039, 255] on input "I agree" at bounding box center [1041, 254] width 17 height 17
checkbox input "true"
click at [1097, 712] on button "Save" at bounding box center [1073, 717] width 80 height 32
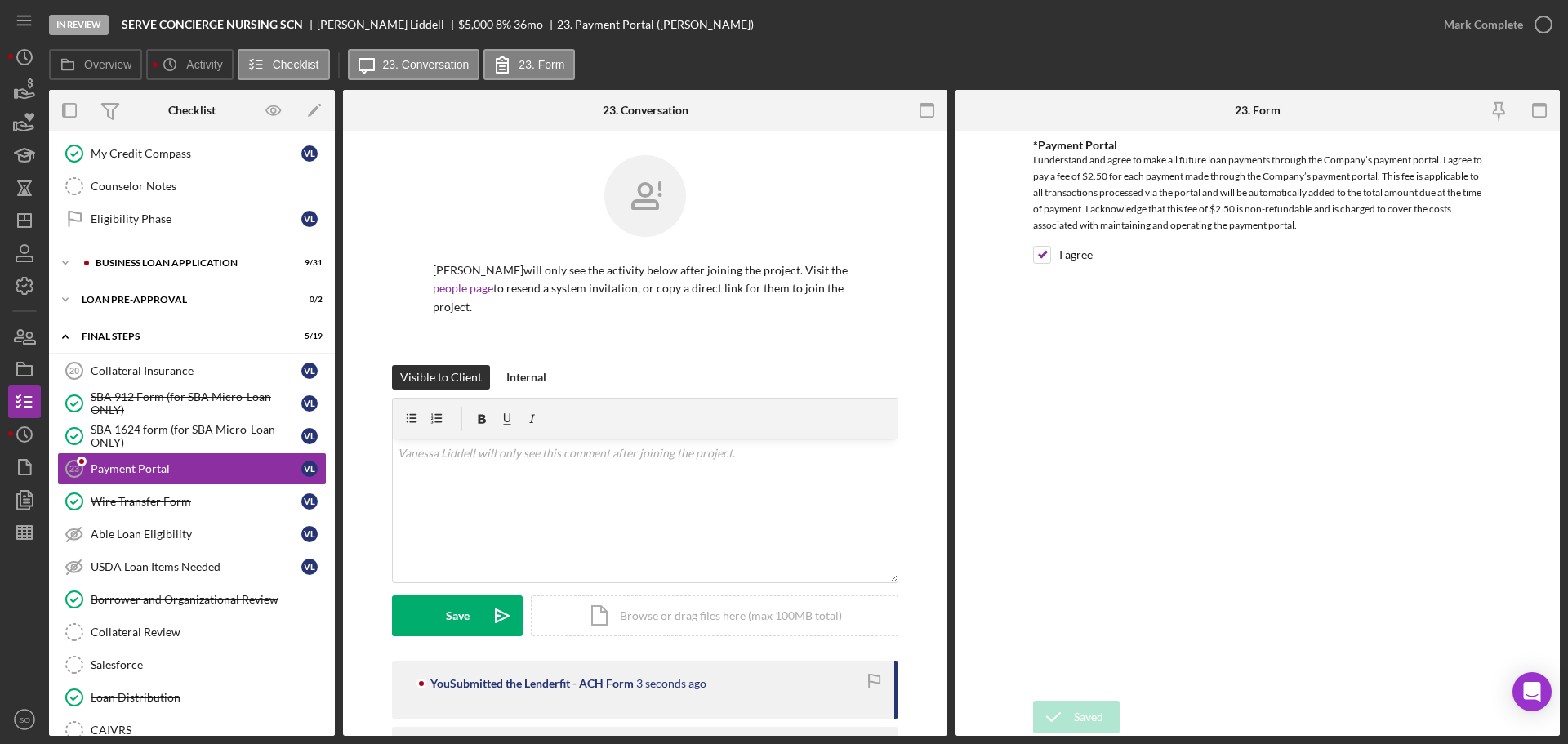
click at [1478, 22] on div "Mark Complete" at bounding box center [1483, 23] width 79 height 32
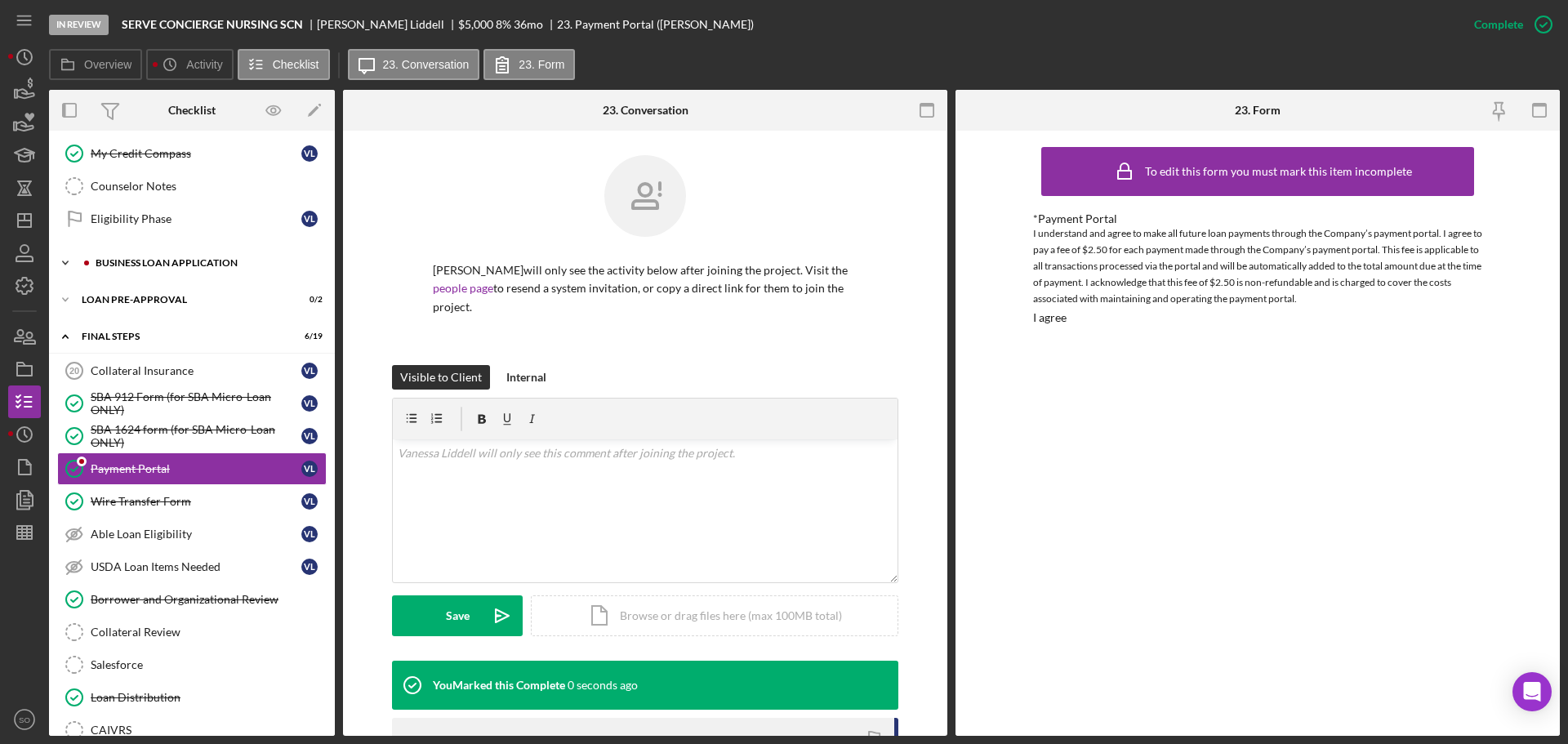
click at [169, 258] on div "Icon/Expander BUSINESS LOAN APPLICATION 9 / 31" at bounding box center [192, 262] width 285 height 32
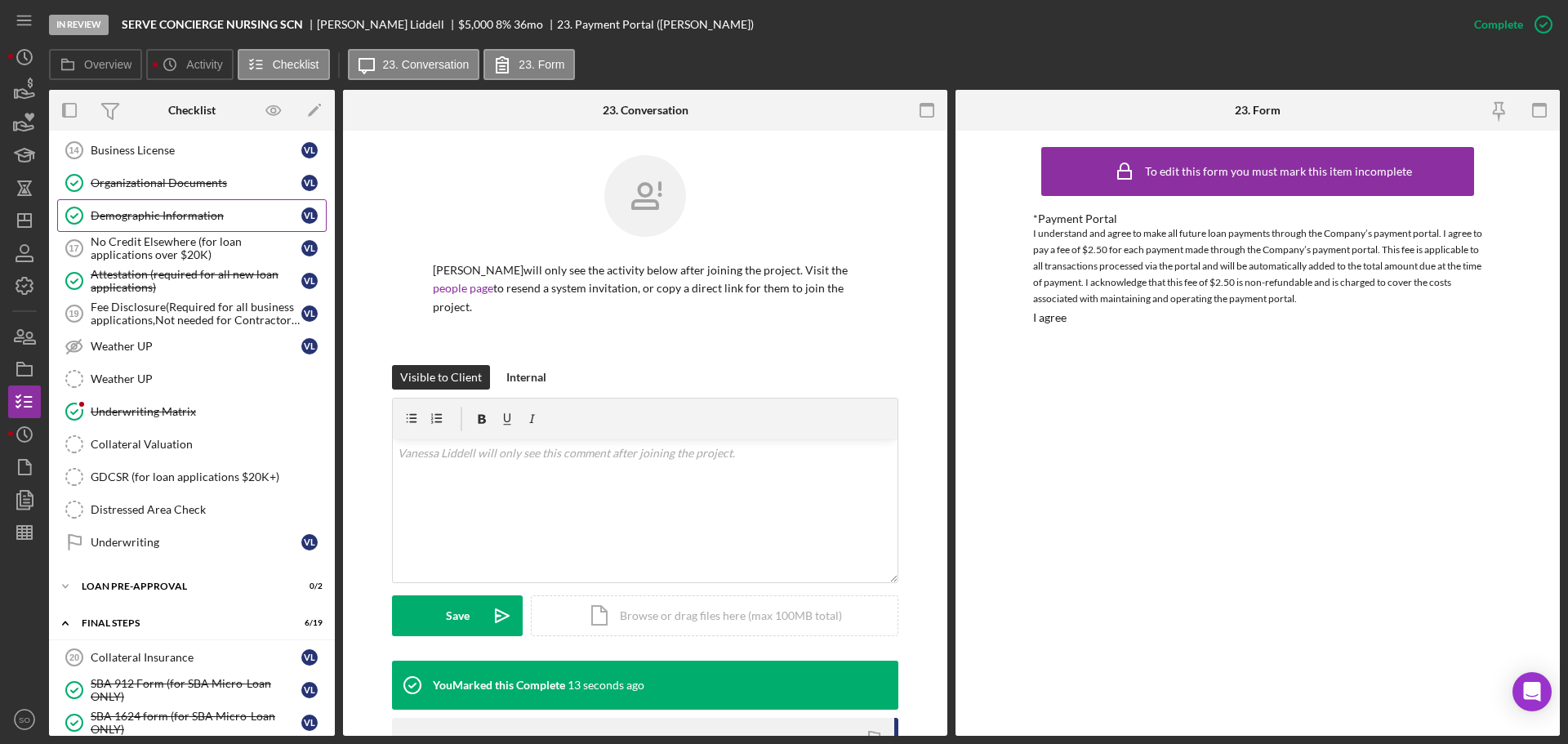
scroll to position [1453, 0]
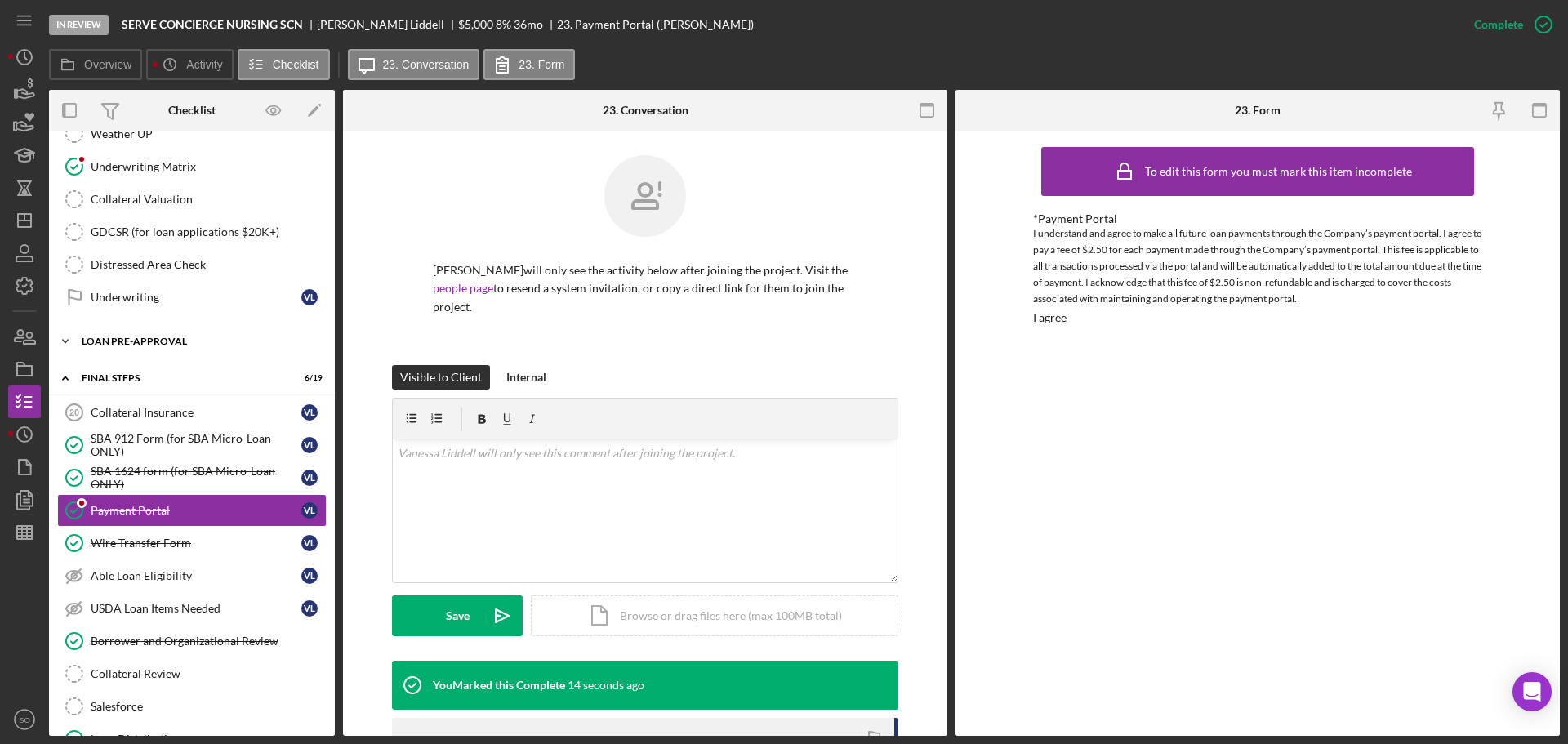
click at [171, 345] on div "LOAN PRE-APPROVAL" at bounding box center [198, 341] width 233 height 10
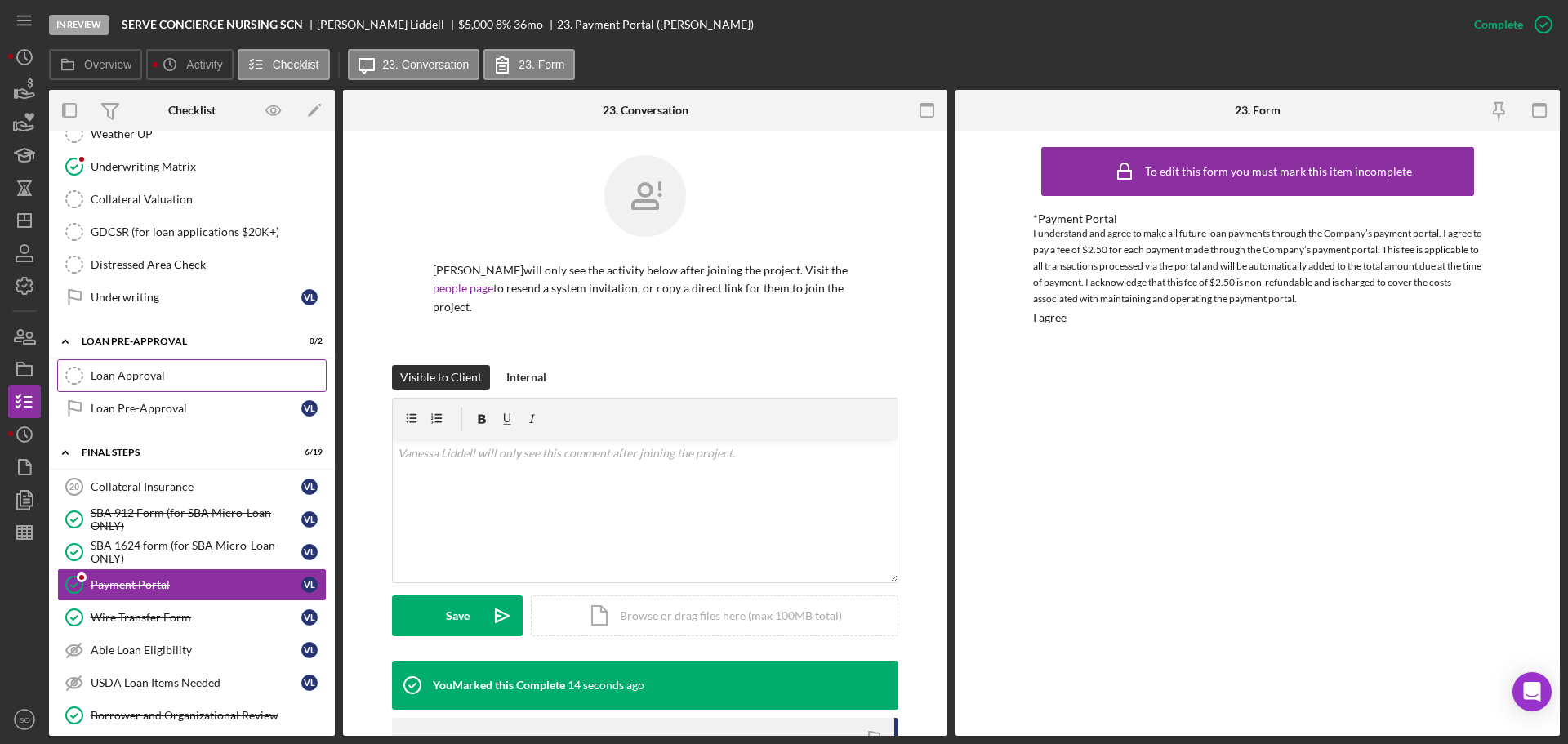
click at [156, 378] on div "Loan Approval" at bounding box center [208, 375] width 236 height 13
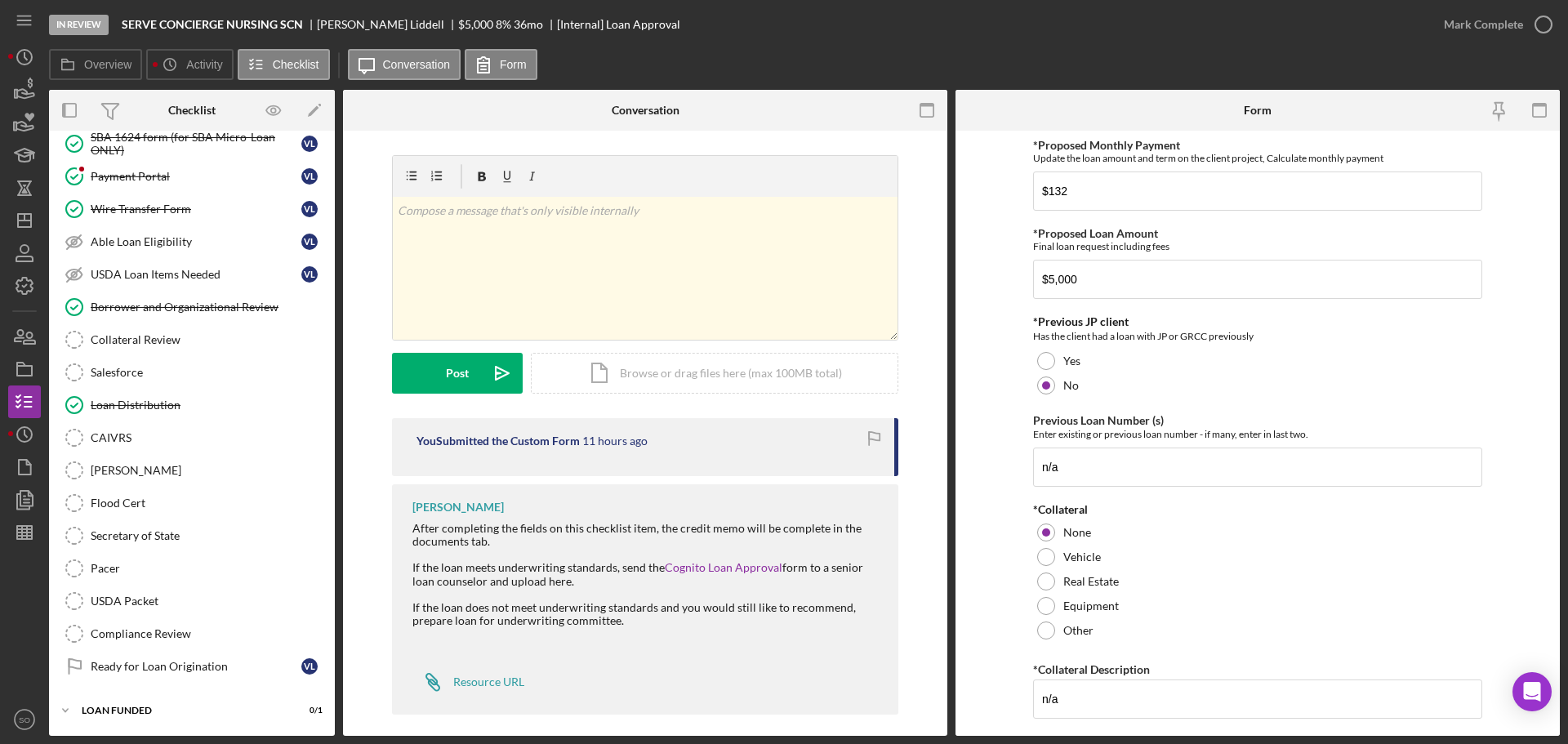
scroll to position [1698, 0]
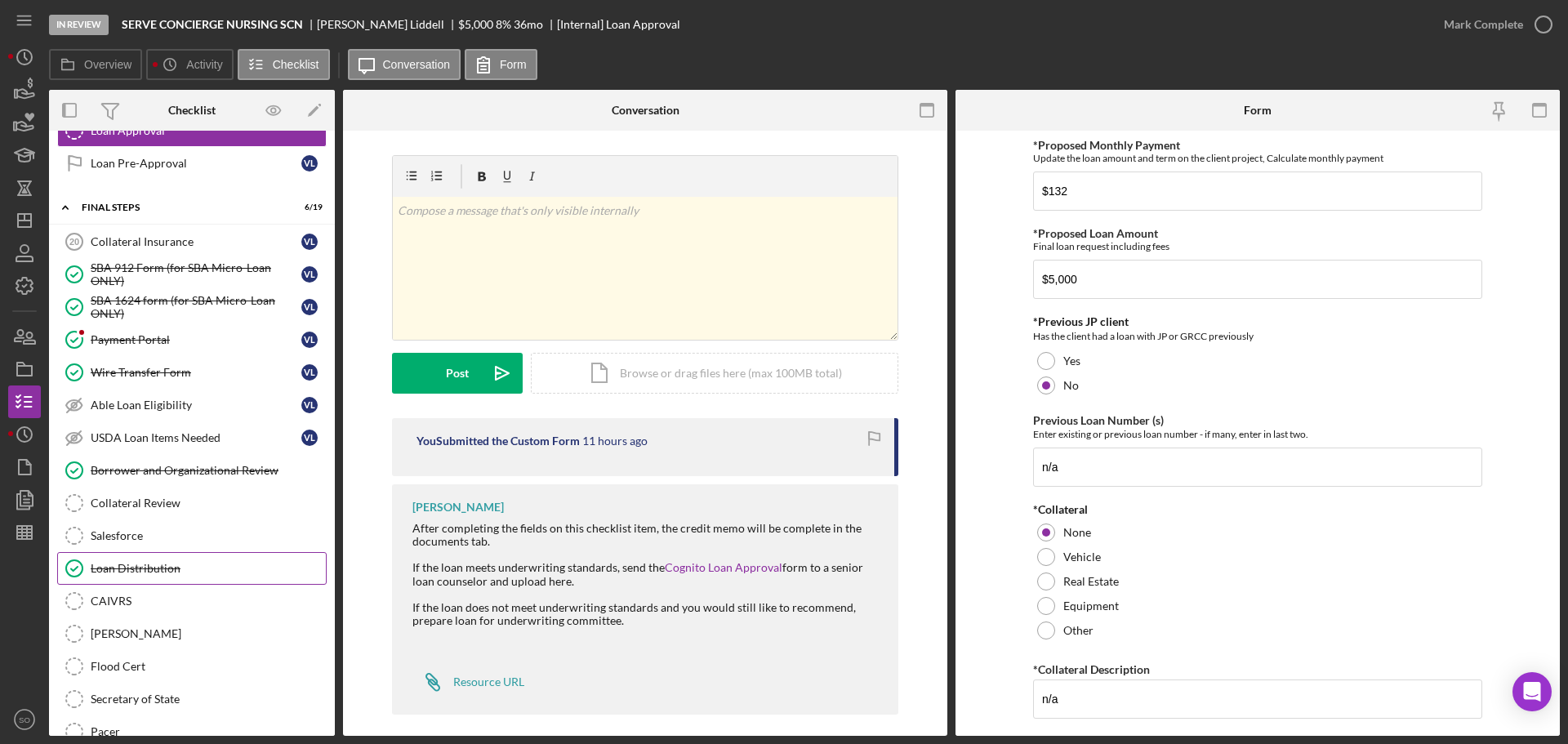
click at [170, 568] on div "Loan Distribution" at bounding box center [208, 568] width 236 height 13
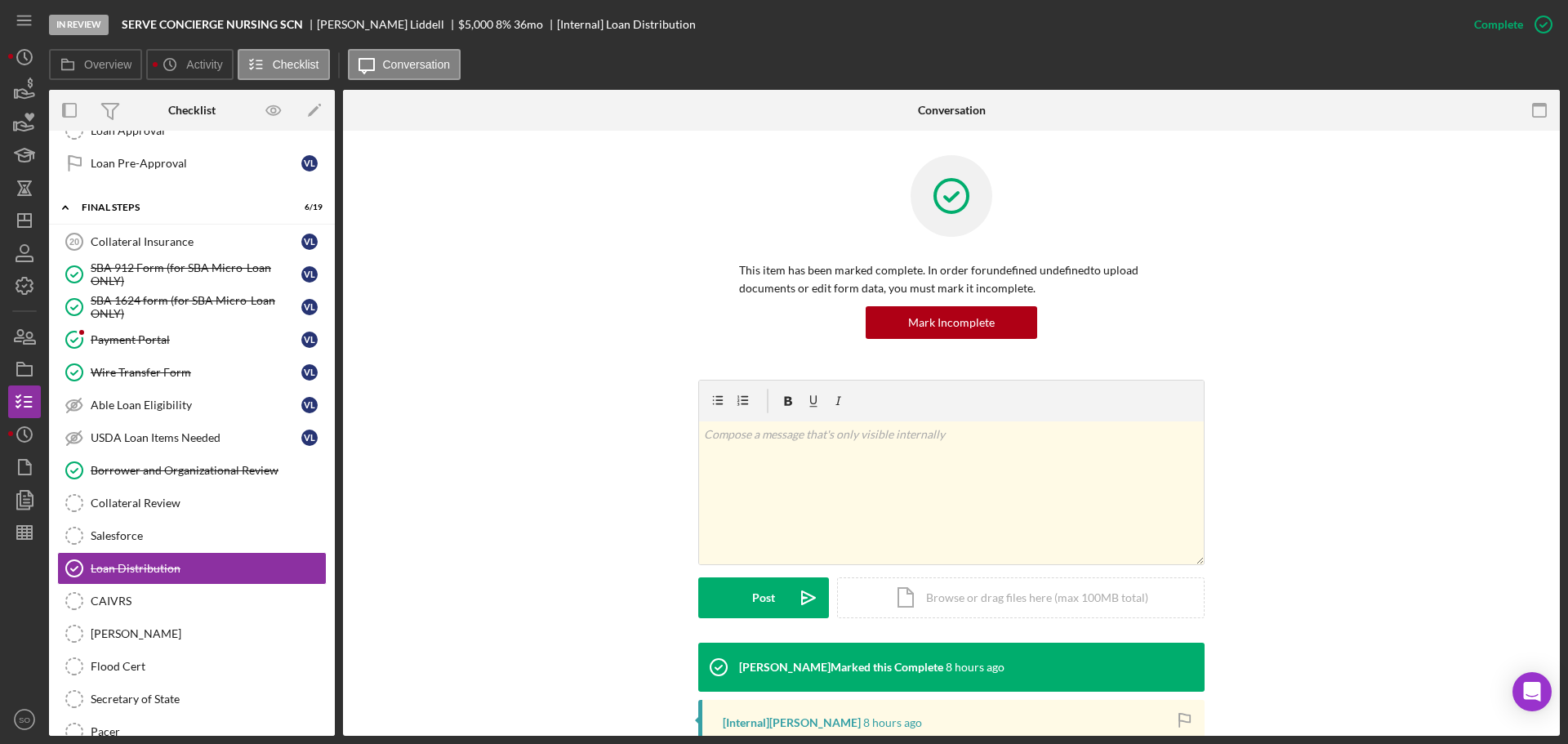
scroll to position [245, 0]
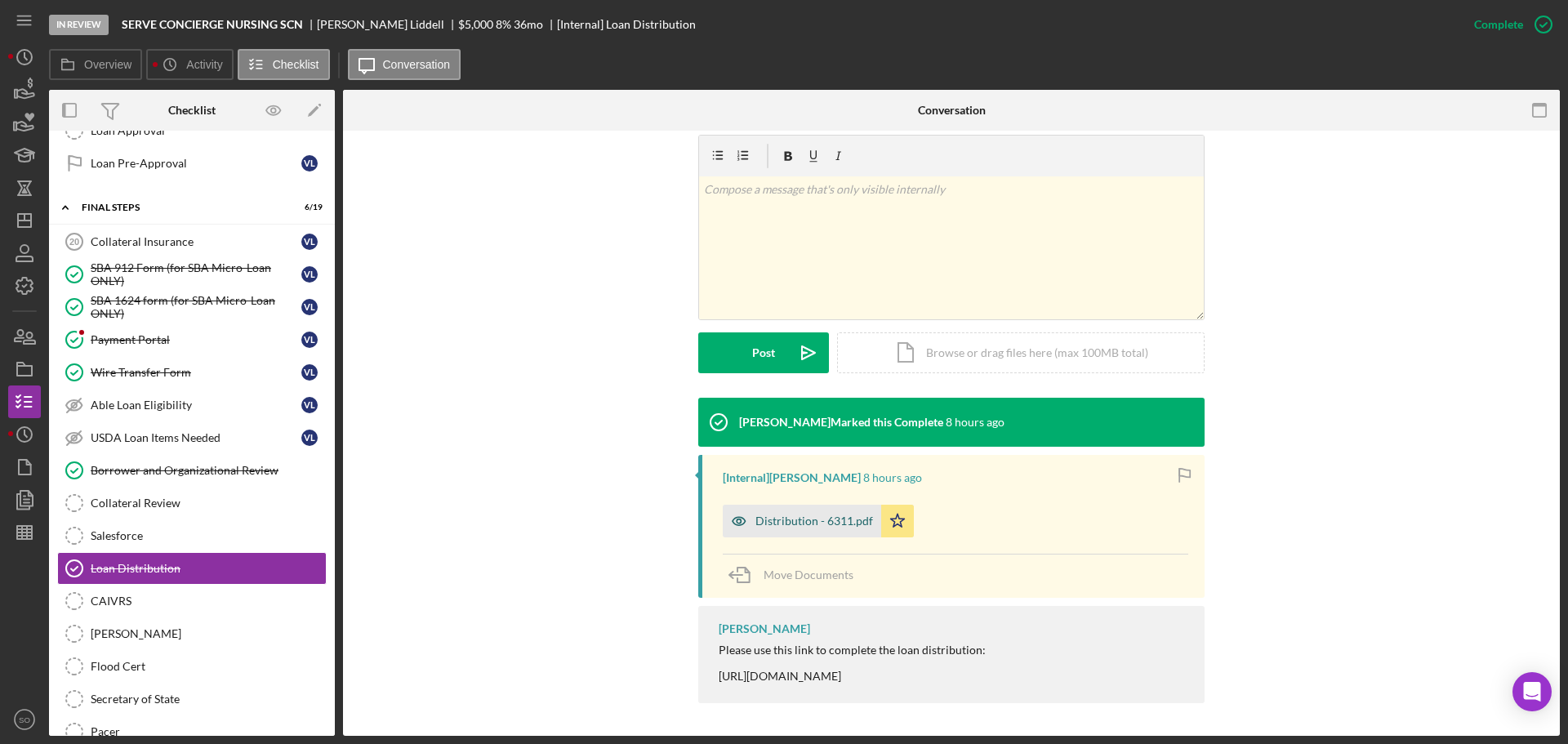
click at [853, 515] on div "Distribution - 6311.pdf" at bounding box center [814, 520] width 117 height 13
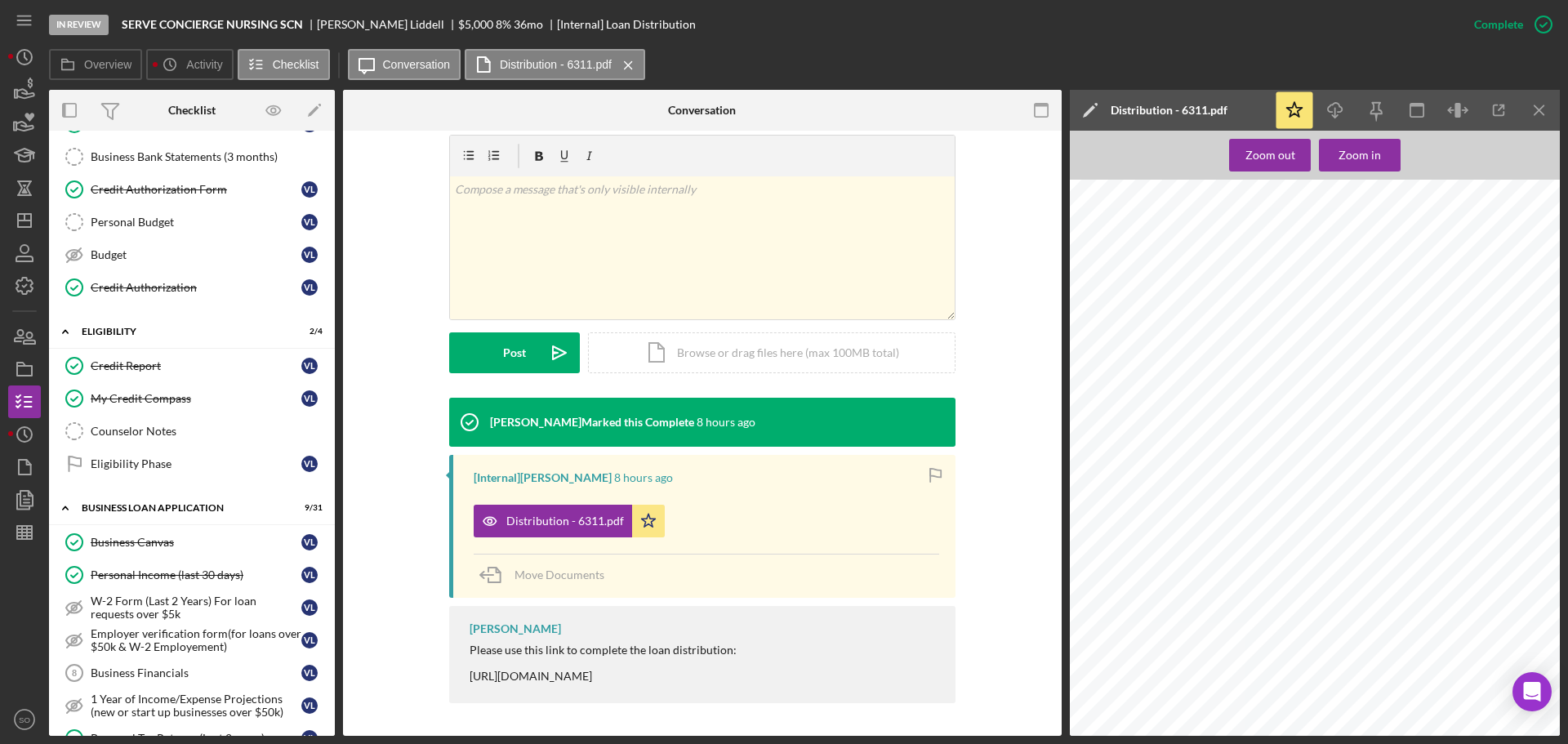
scroll to position [0, 0]
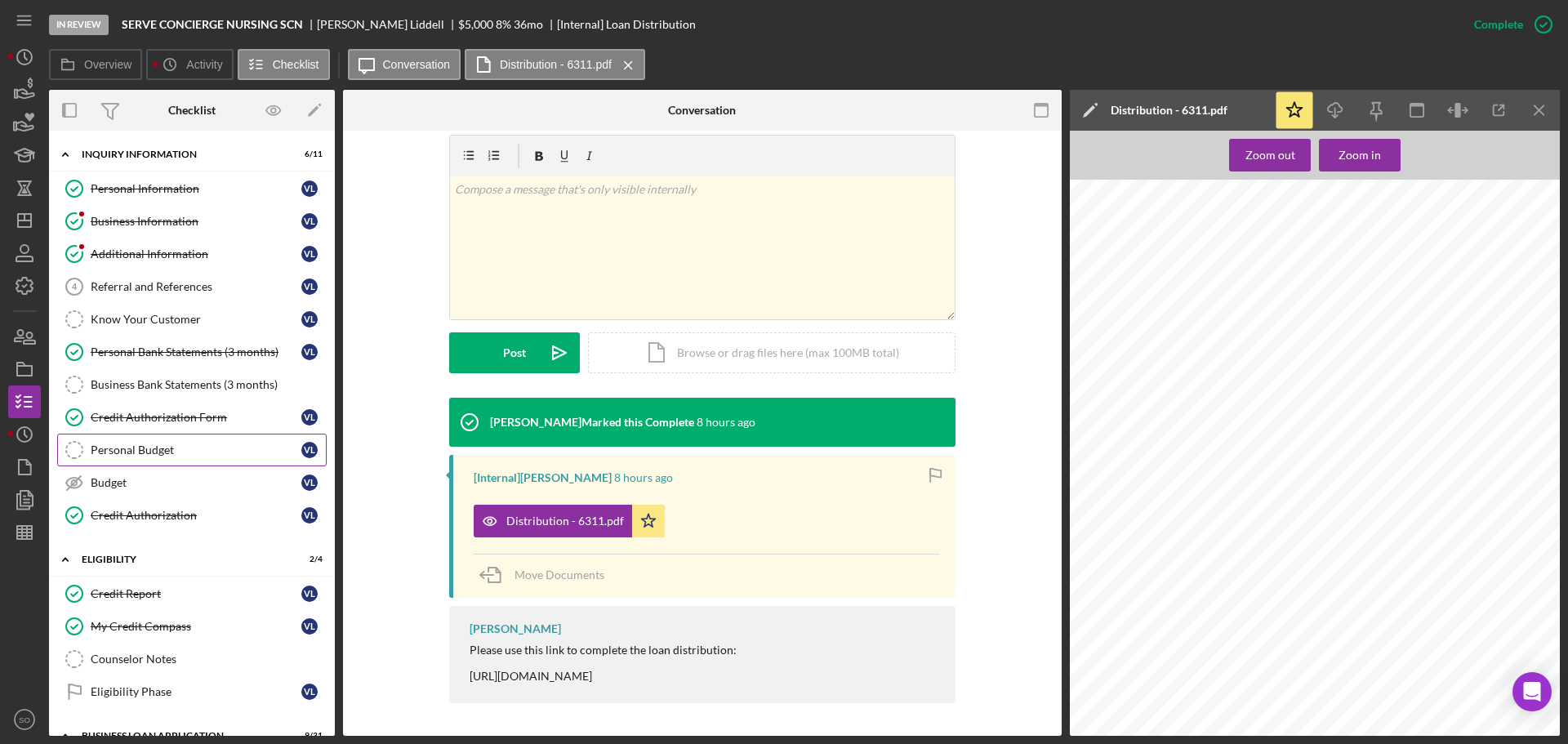
click at [188, 454] on div "Personal Budget" at bounding box center [196, 450] width 210 height 13
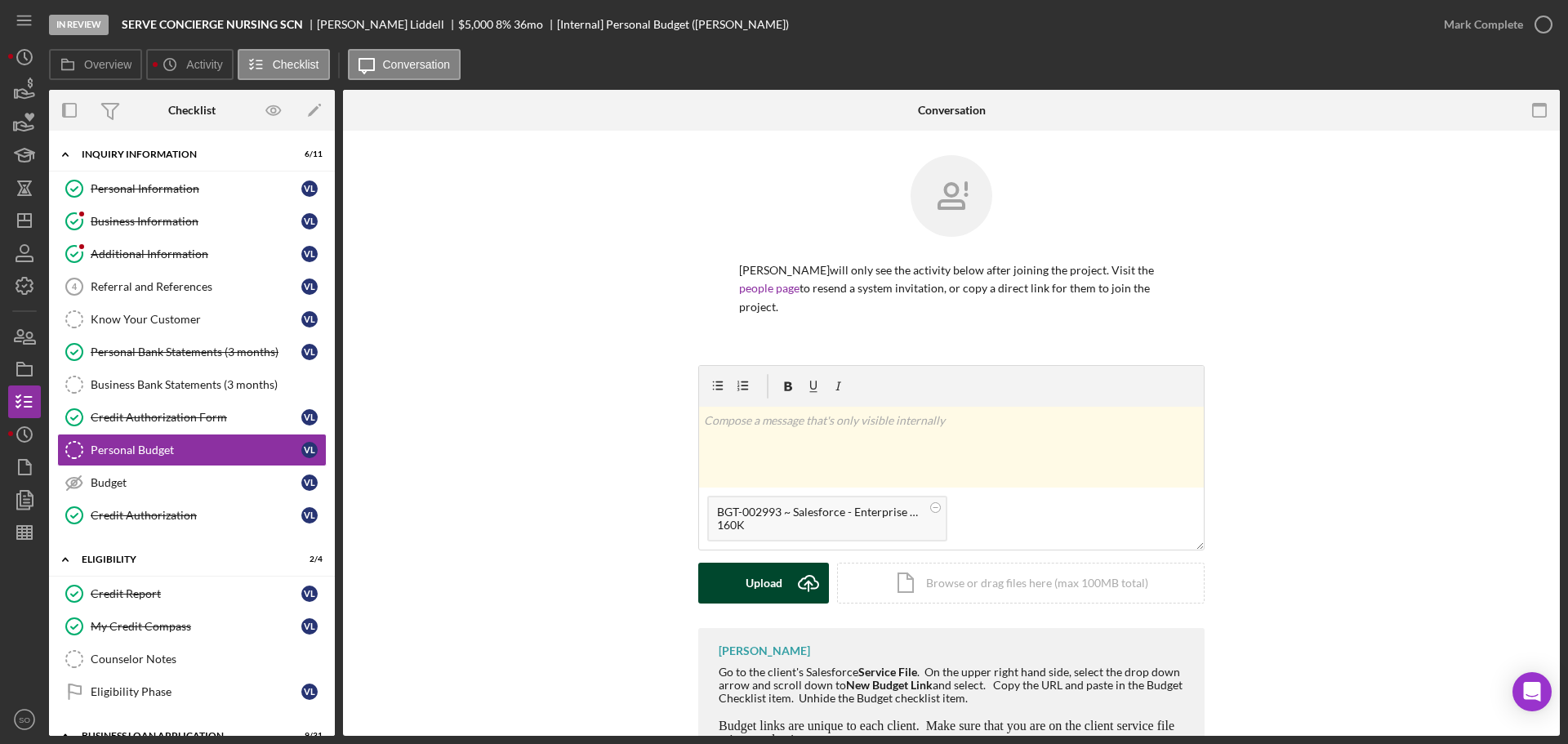
click at [746, 586] on div "Upload" at bounding box center [764, 583] width 37 height 41
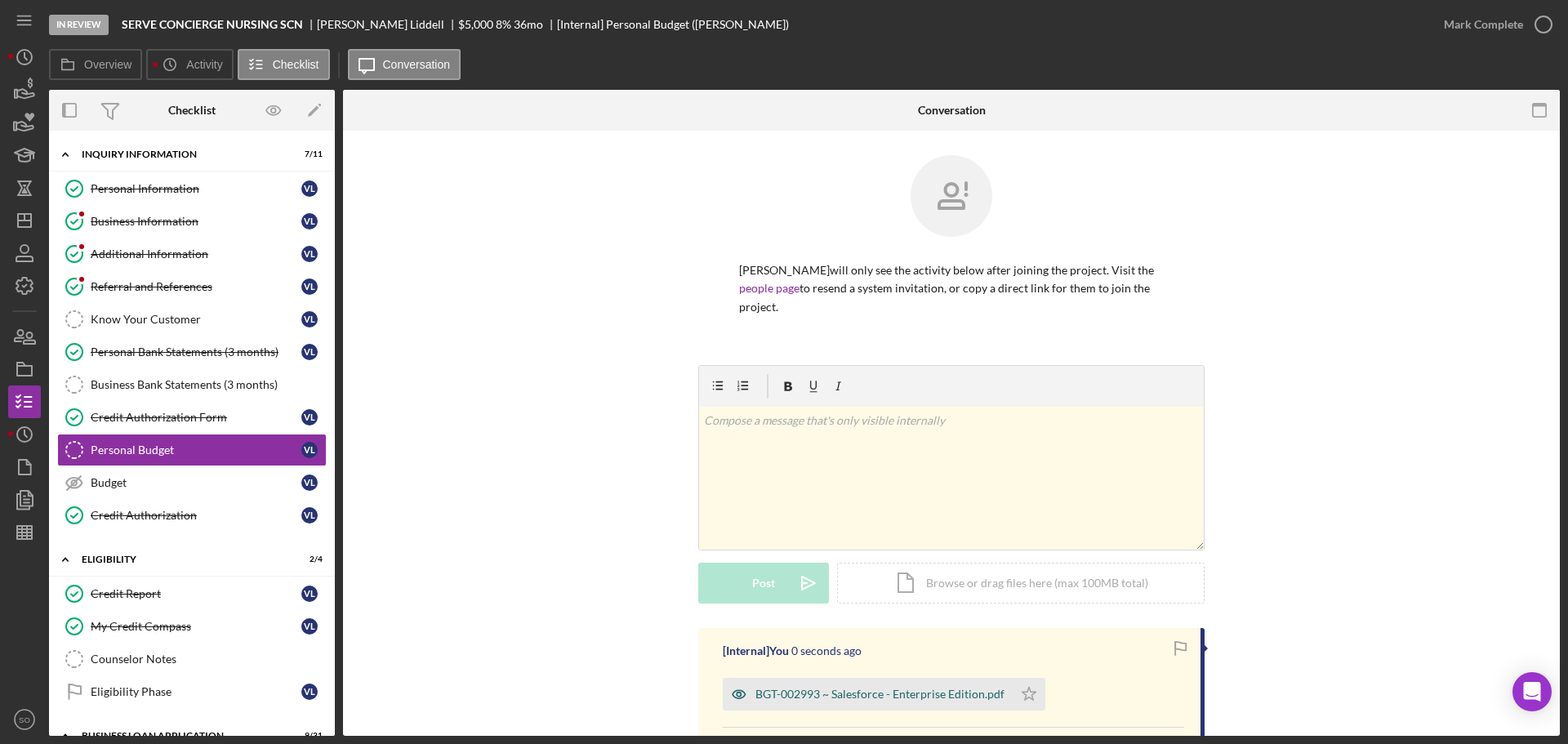
scroll to position [163, 0]
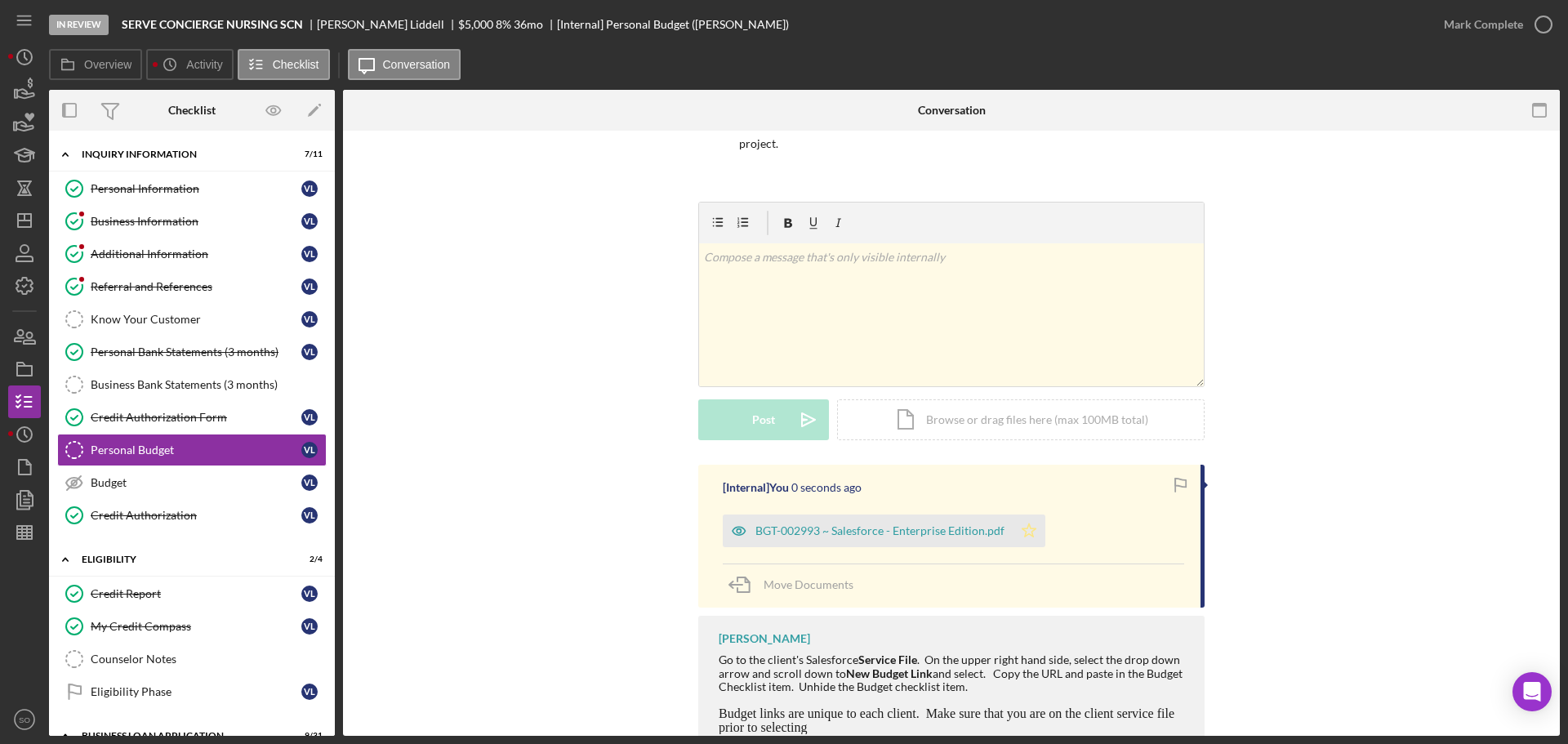
click at [1021, 535] on icon "Icon/Star" at bounding box center [1028, 530] width 32 height 32
click at [1504, 28] on div "Mark Complete" at bounding box center [1483, 23] width 79 height 32
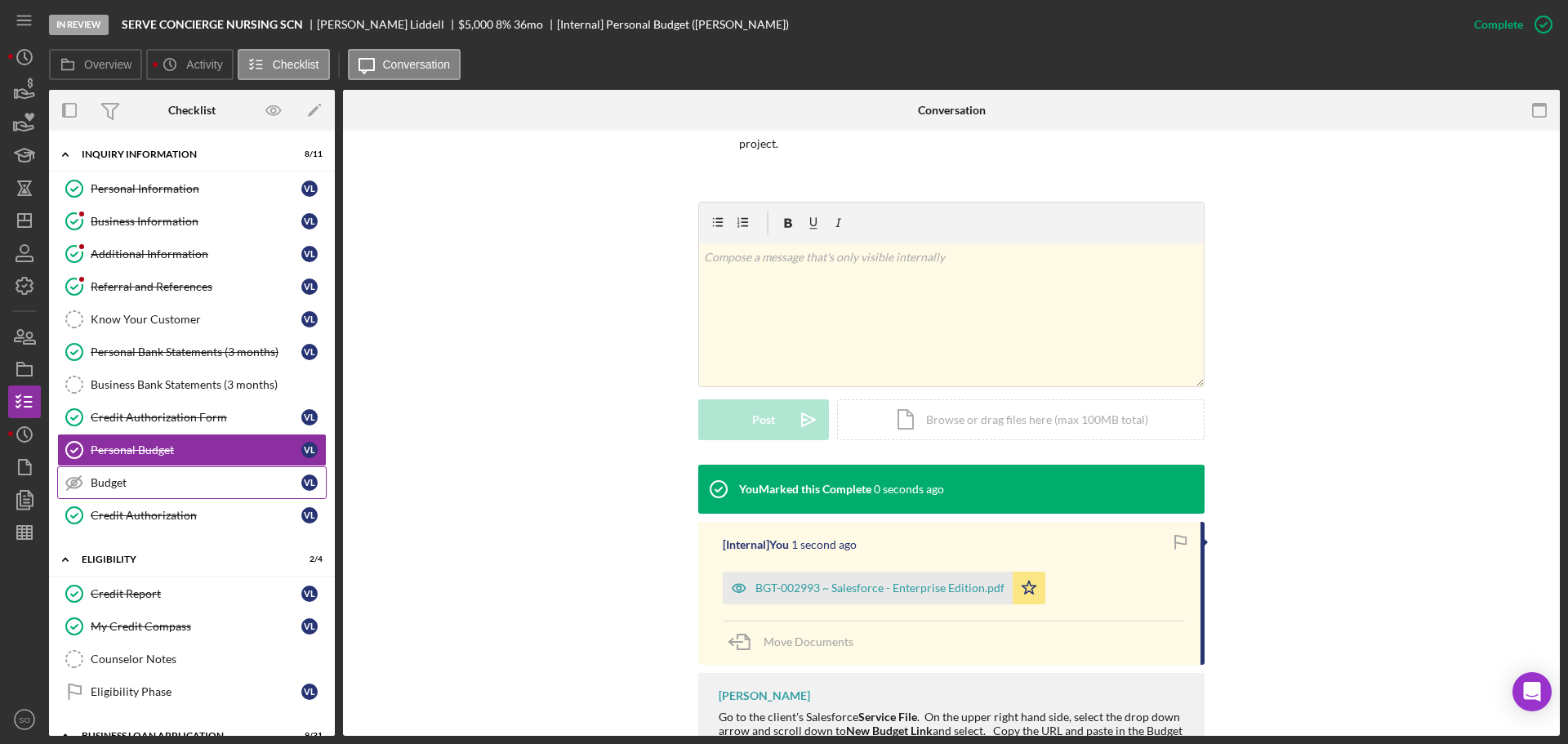
click at [165, 472] on link "Budget Budget V L" at bounding box center [192, 482] width 270 height 32
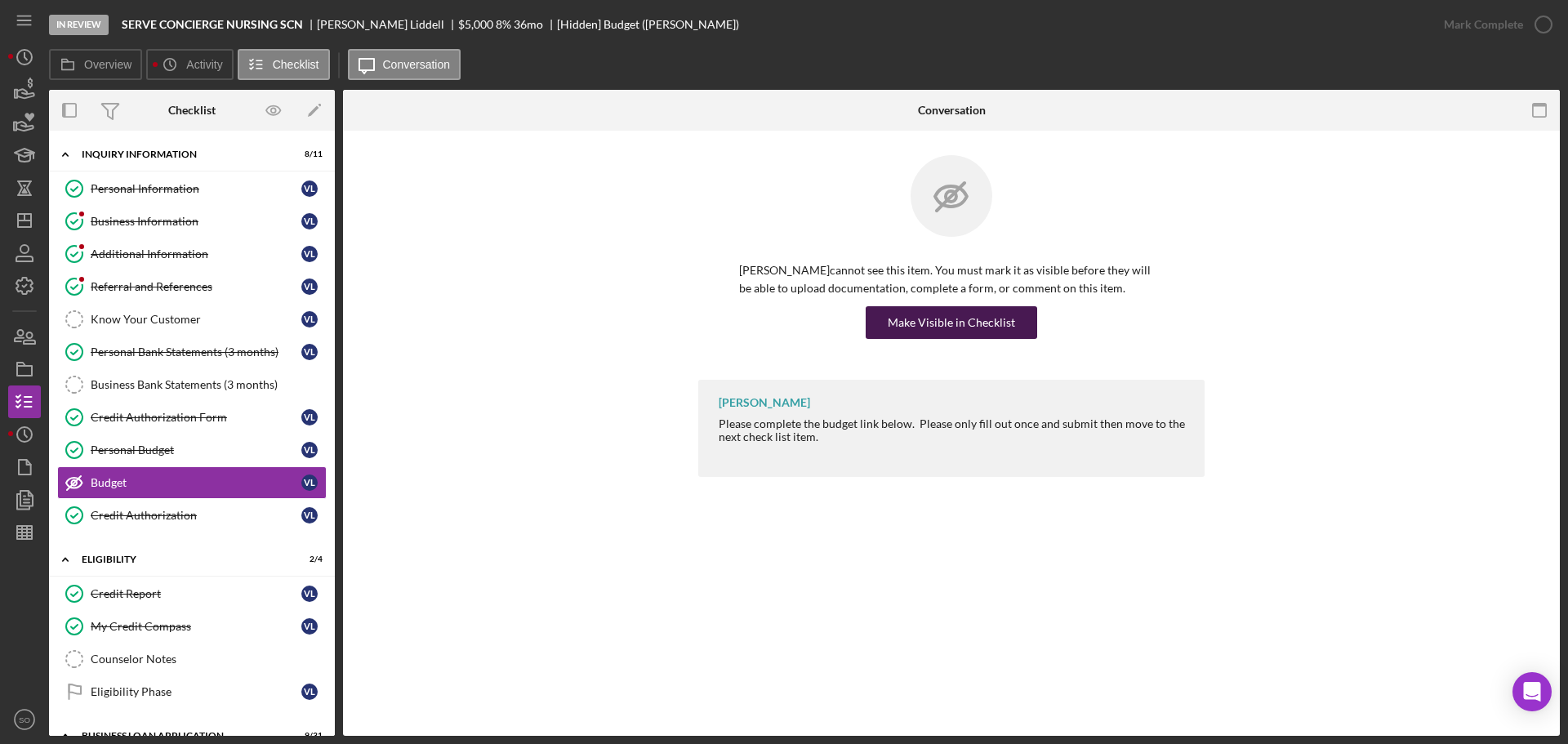
click at [986, 326] on div "Make Visible in Checklist" at bounding box center [951, 322] width 127 height 32
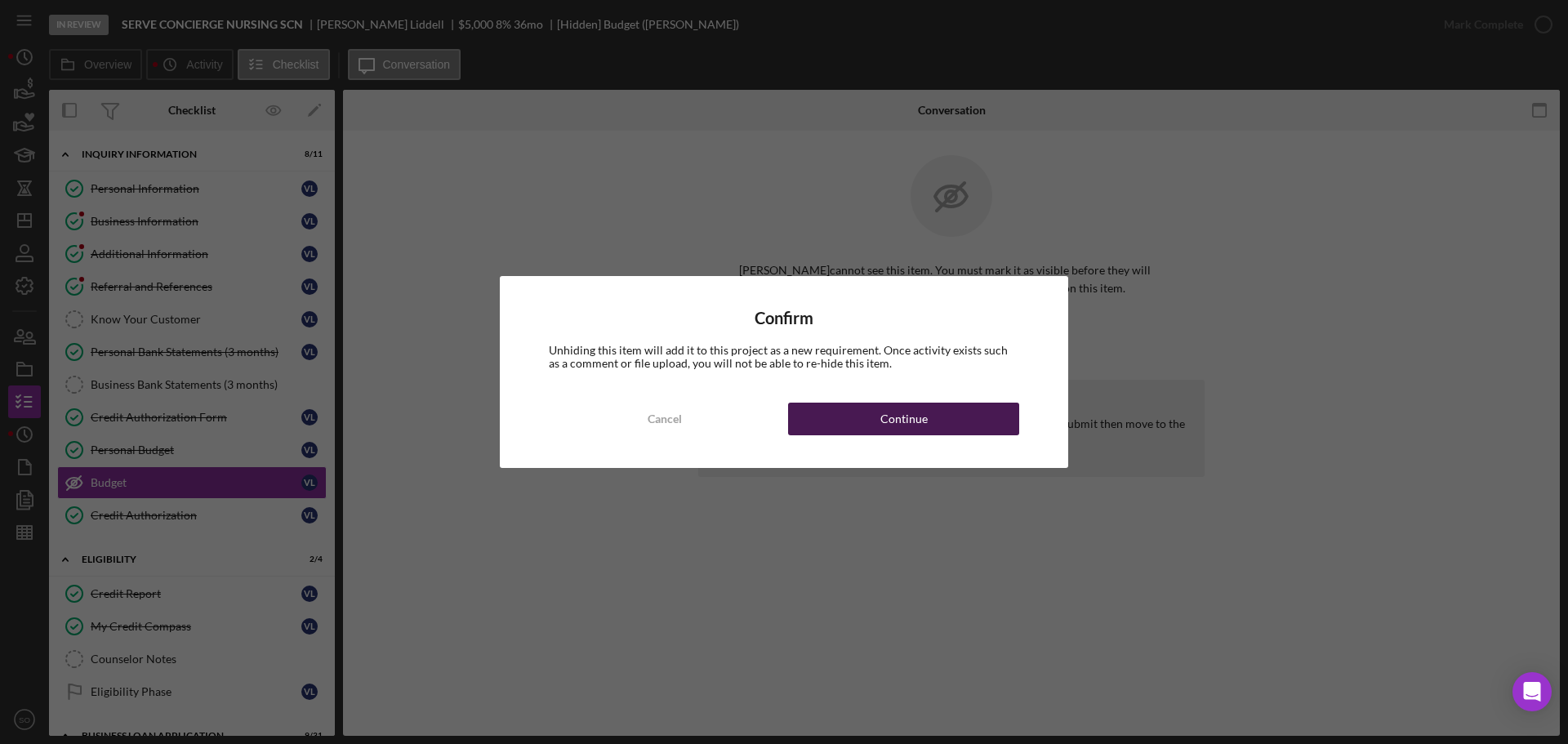
click at [974, 412] on button "Continue" at bounding box center [903, 418] width 231 height 32
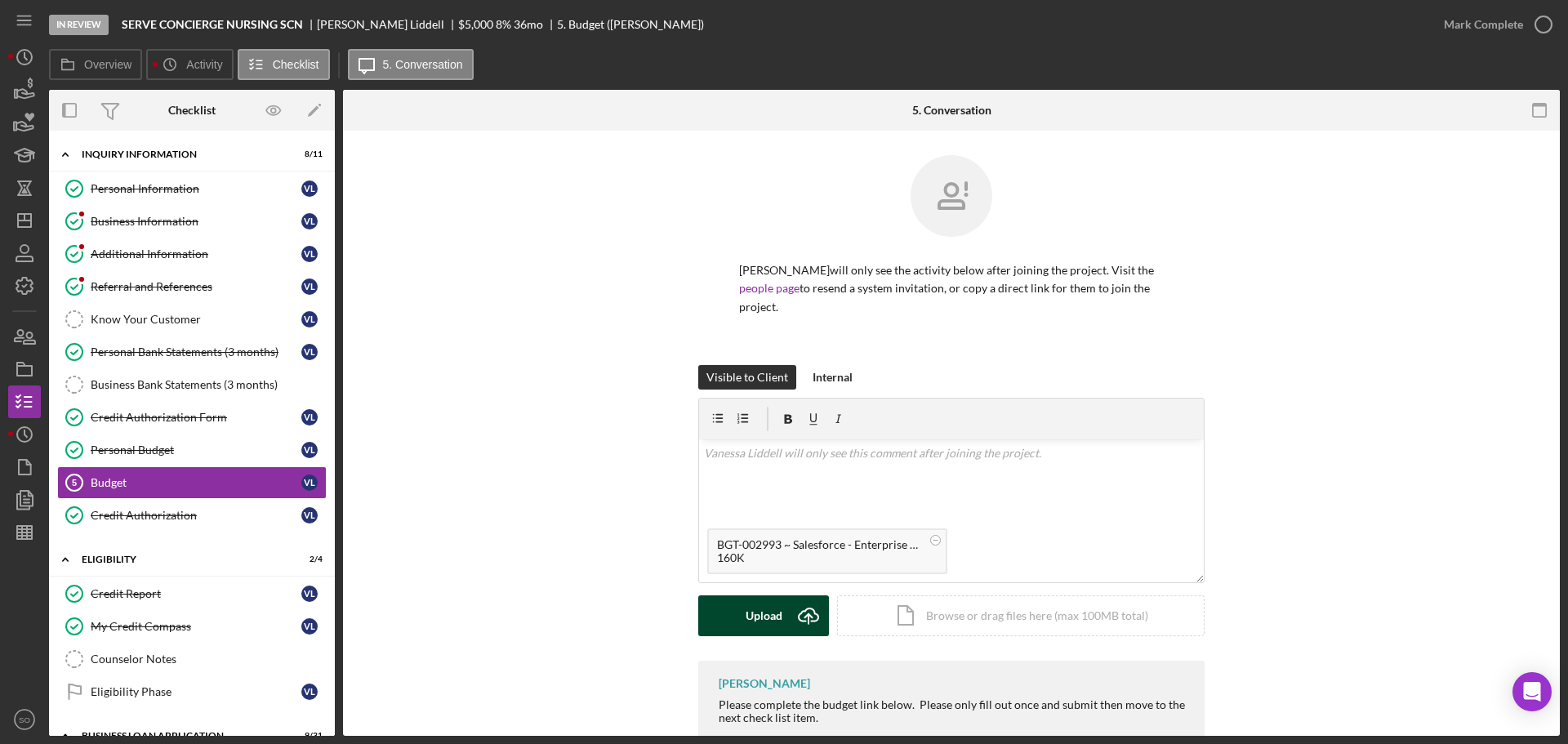
click at [760, 617] on div "Upload" at bounding box center [764, 616] width 37 height 41
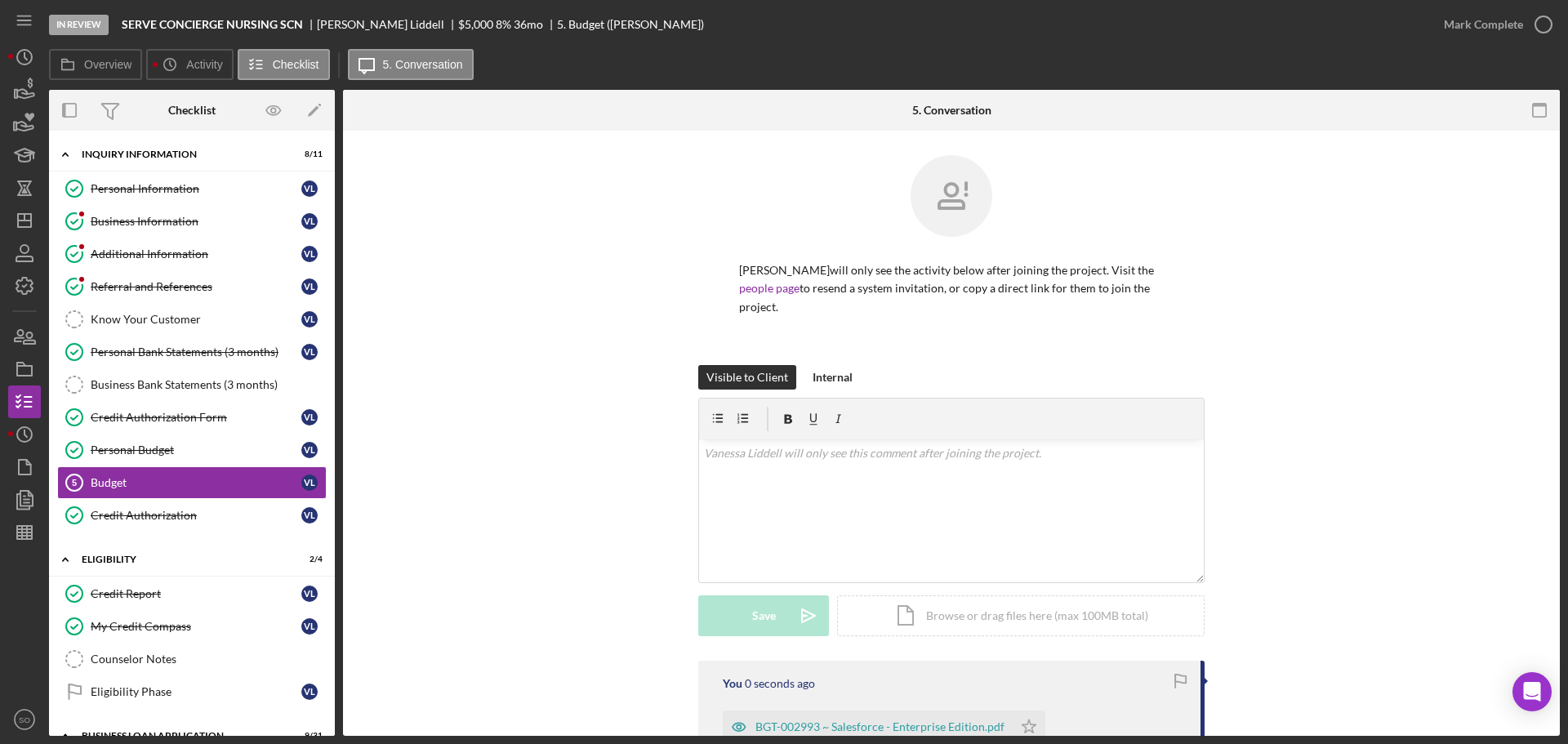
scroll to position [163, 0]
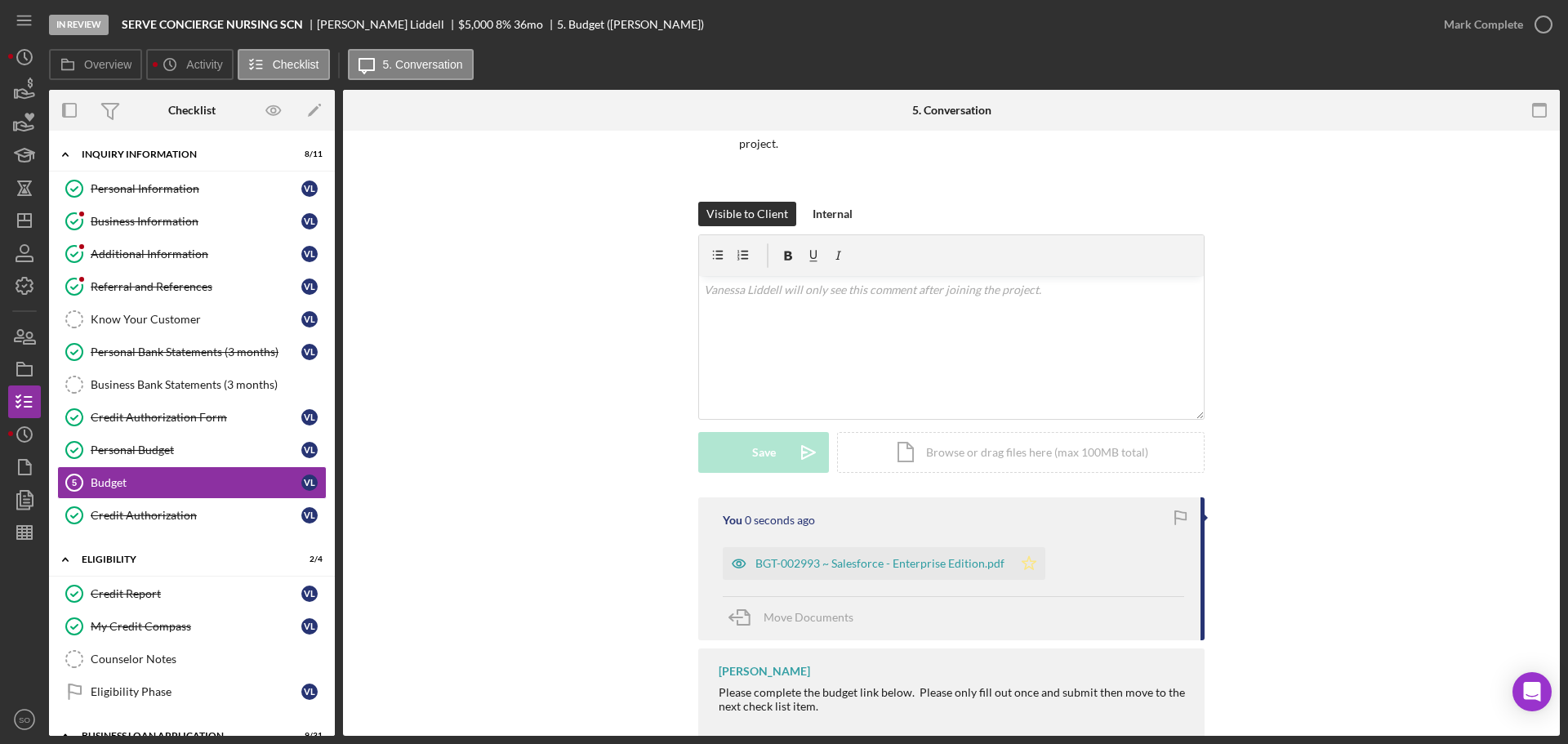
click at [1038, 568] on icon "Icon/Star" at bounding box center [1028, 563] width 32 height 32
click at [1470, 24] on div "Mark Complete" at bounding box center [1483, 23] width 79 height 32
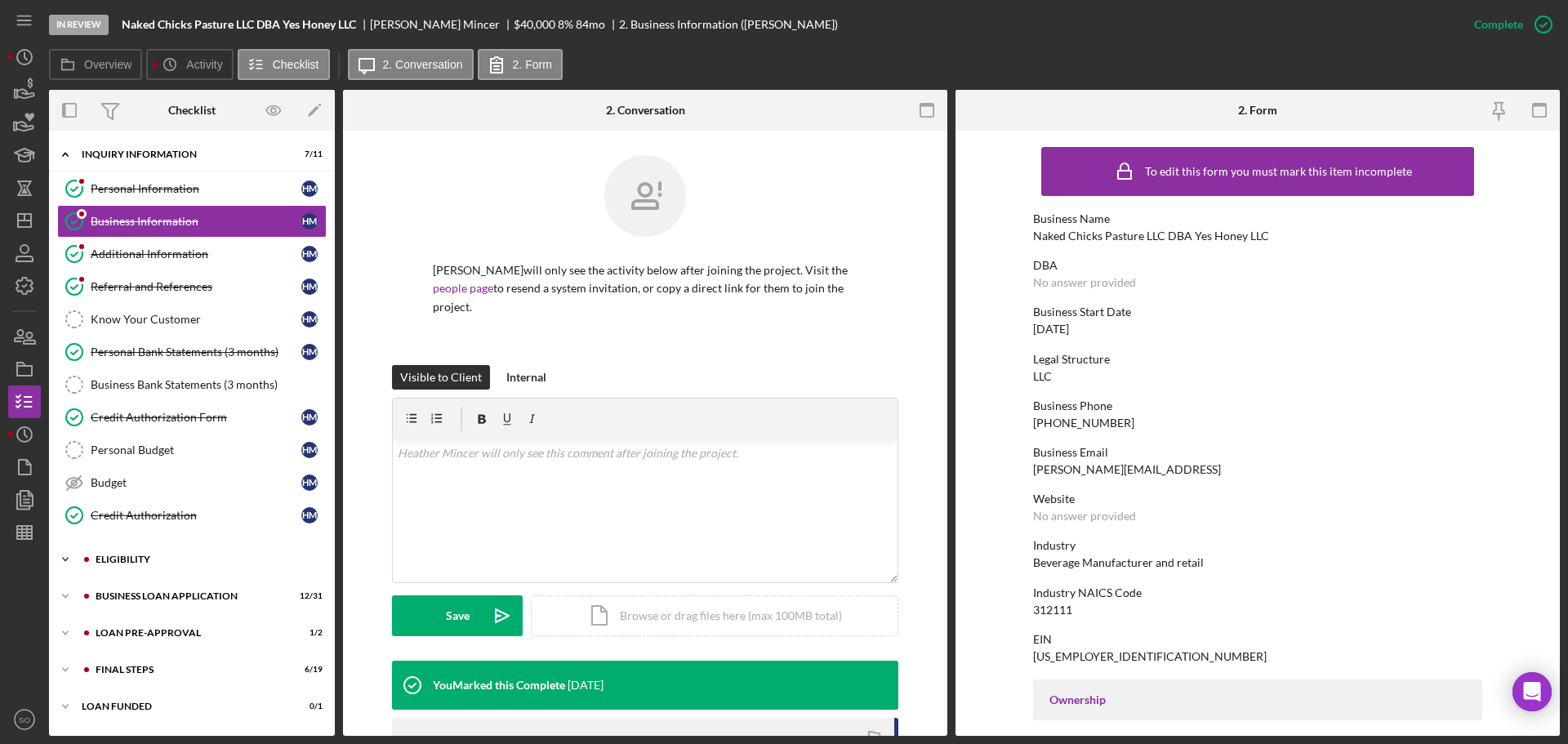
click at [149, 547] on div "Icon/Expander ELIGIBILITY 1 / 4" at bounding box center [192, 558] width 285 height 32
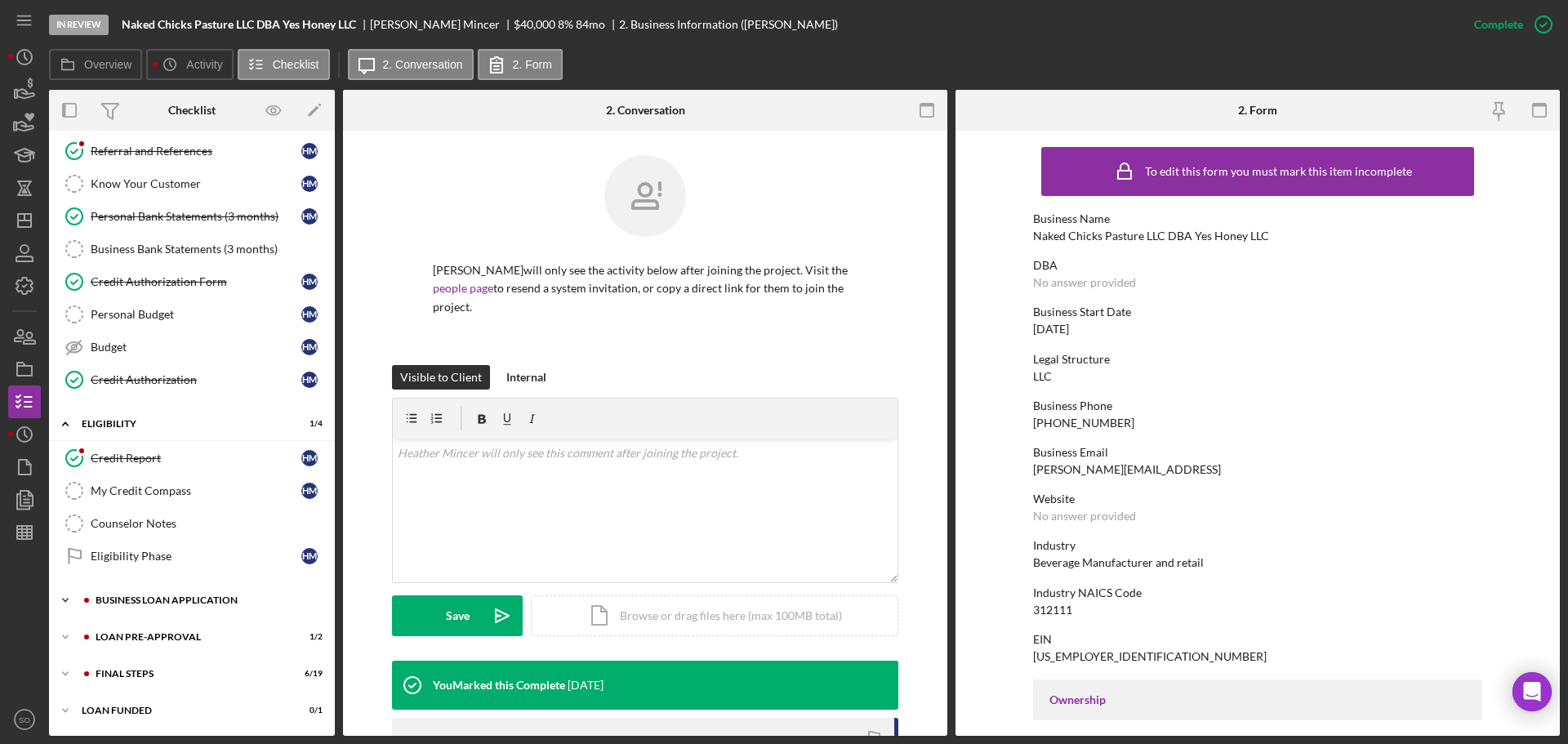
click at [167, 595] on div "BUSINESS LOAN APPLICATION" at bounding box center [205, 600] width 219 height 10
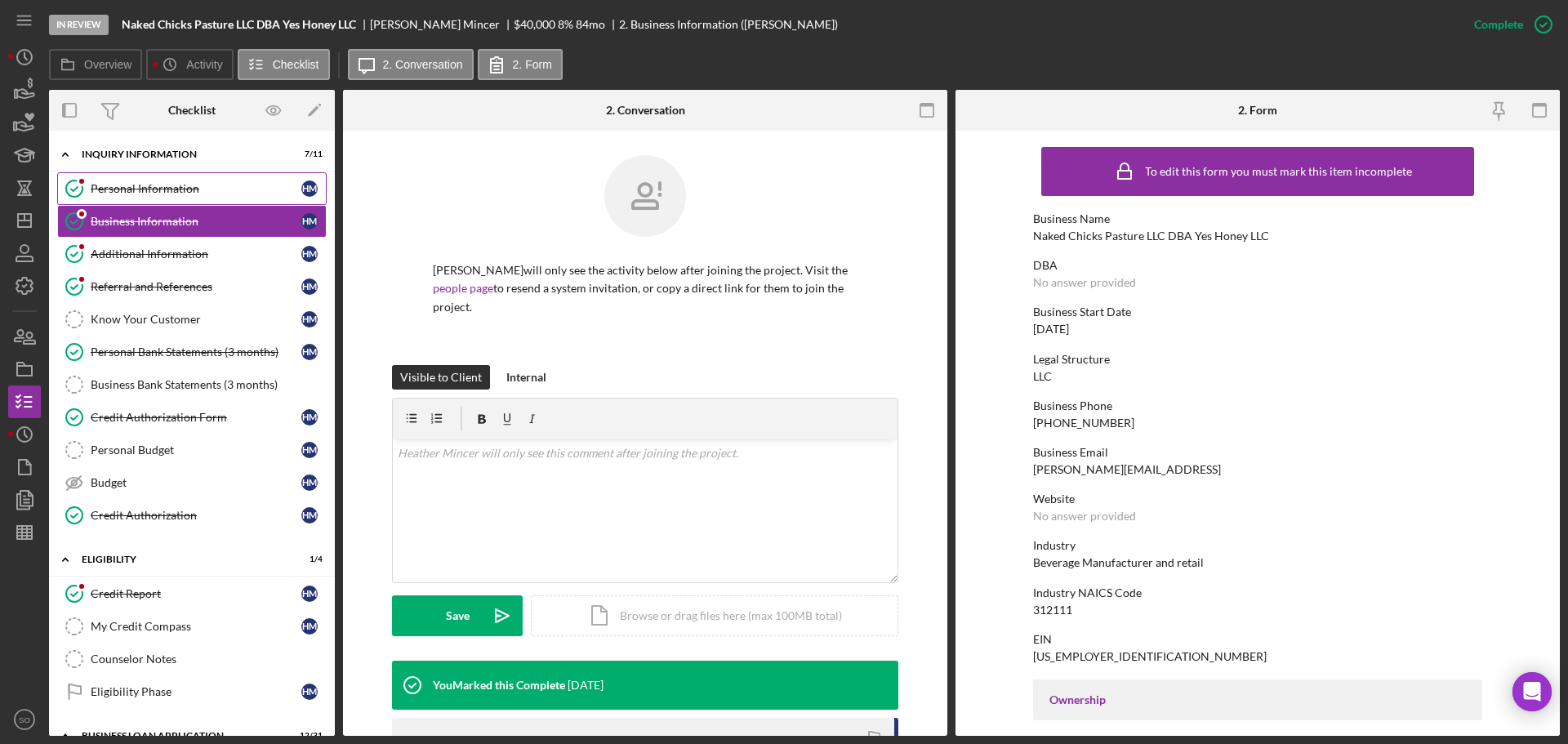
click at [145, 192] on div "Personal Information" at bounding box center [196, 188] width 210 height 13
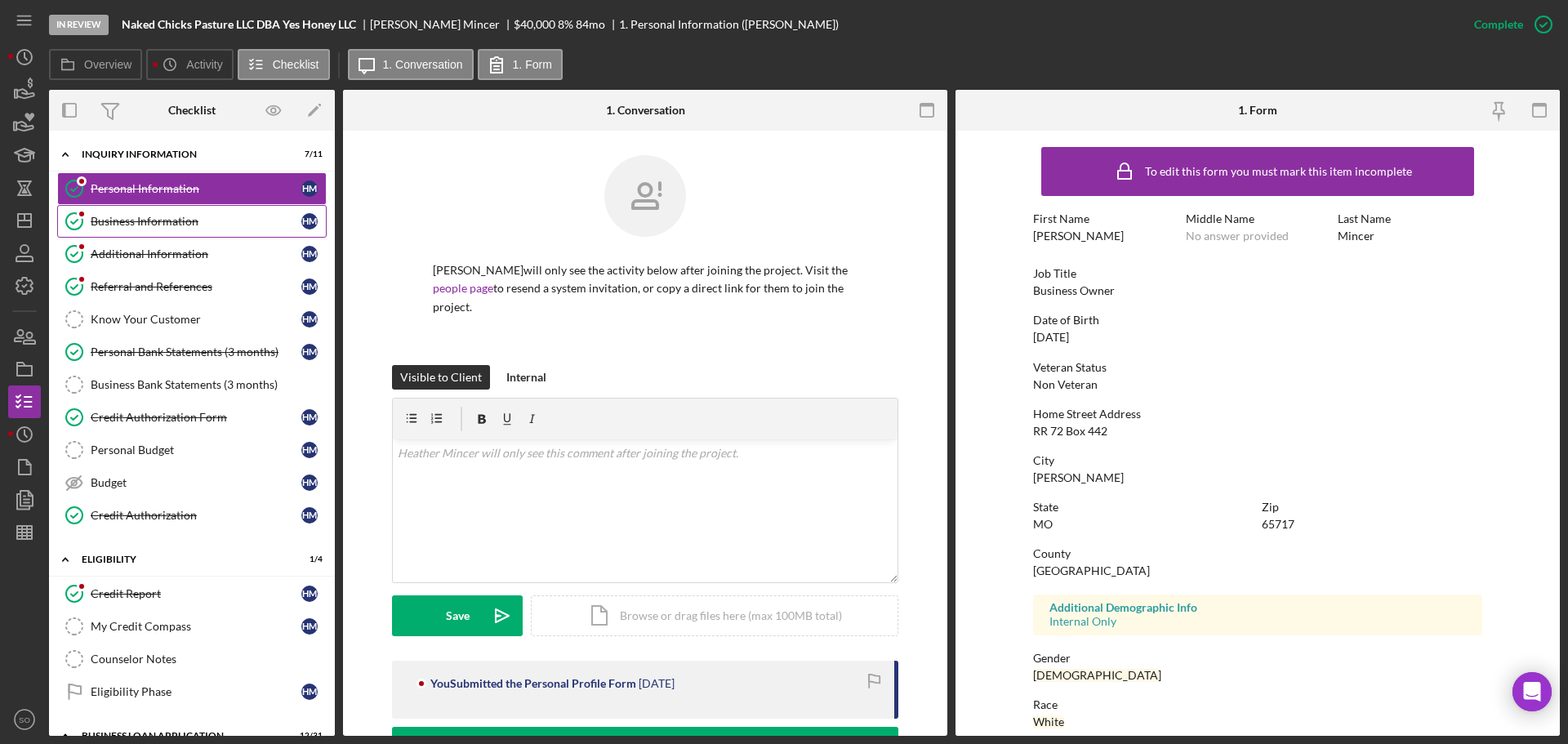
click at [100, 221] on div "Business Information" at bounding box center [196, 221] width 210 height 13
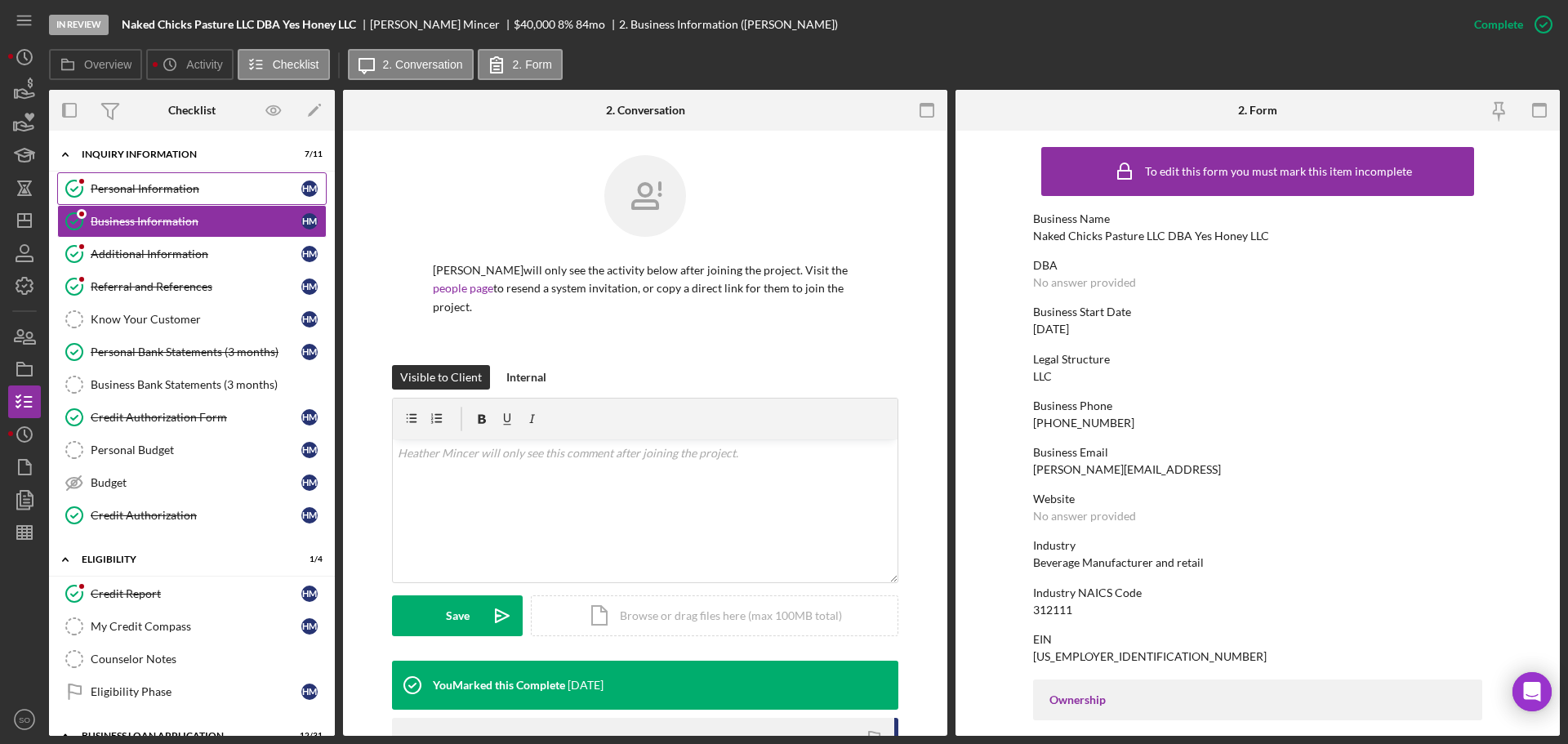
click at [129, 189] on div "Personal Information" at bounding box center [196, 188] width 210 height 13
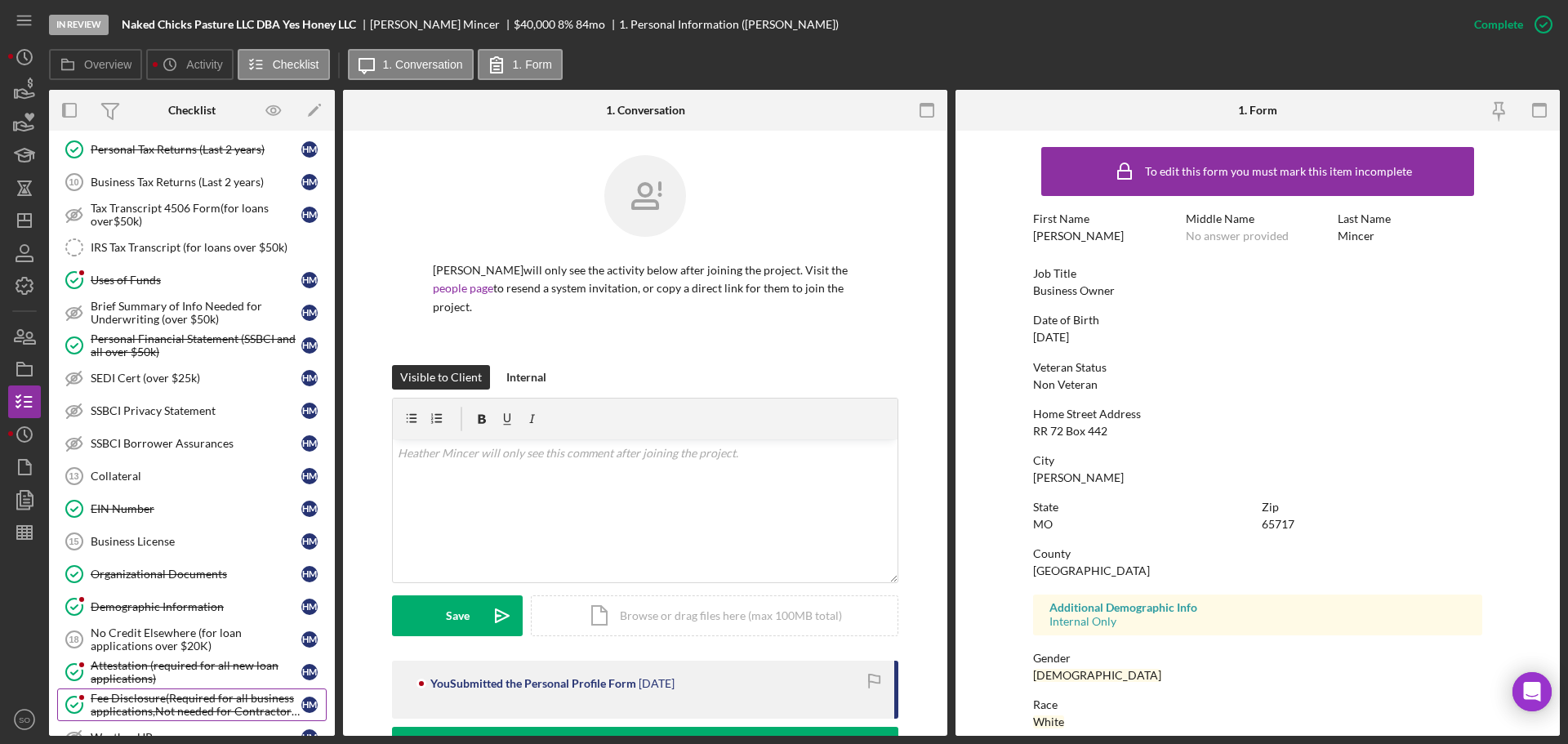
scroll to position [1158, 0]
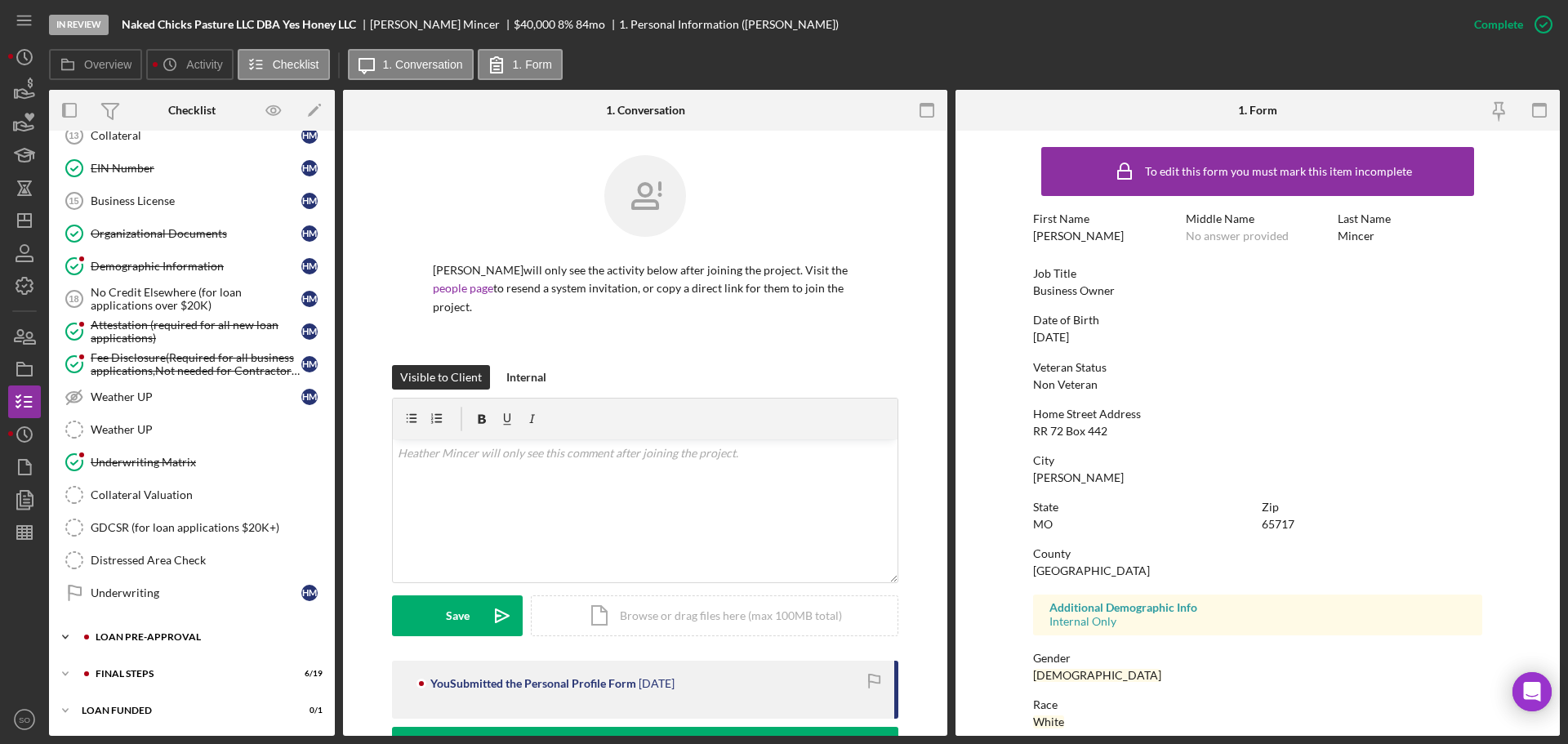
click at [211, 635] on div "LOAN PRE-APPROVAL" at bounding box center [205, 636] width 219 height 10
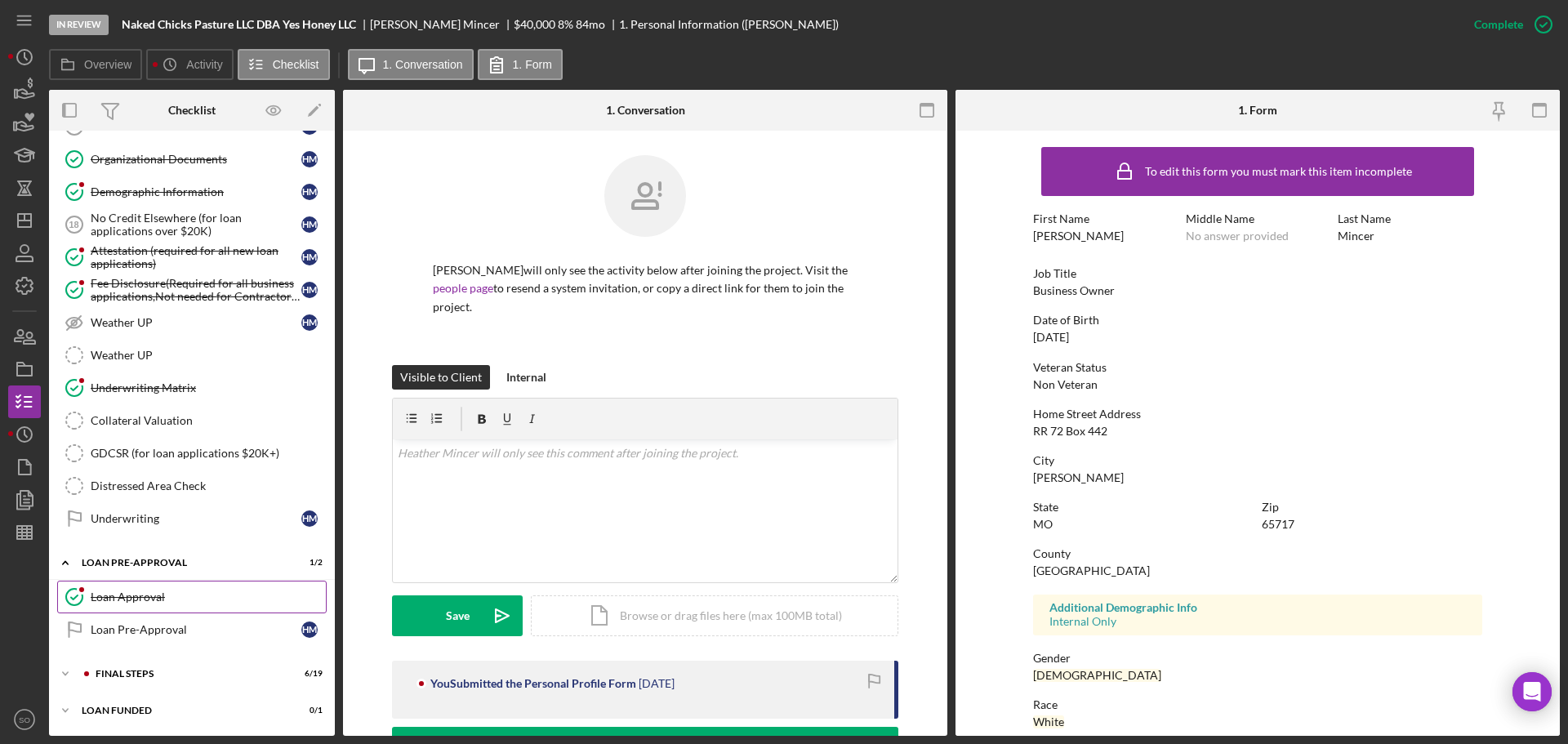
click at [199, 597] on div "Loan Approval" at bounding box center [208, 596] width 236 height 13
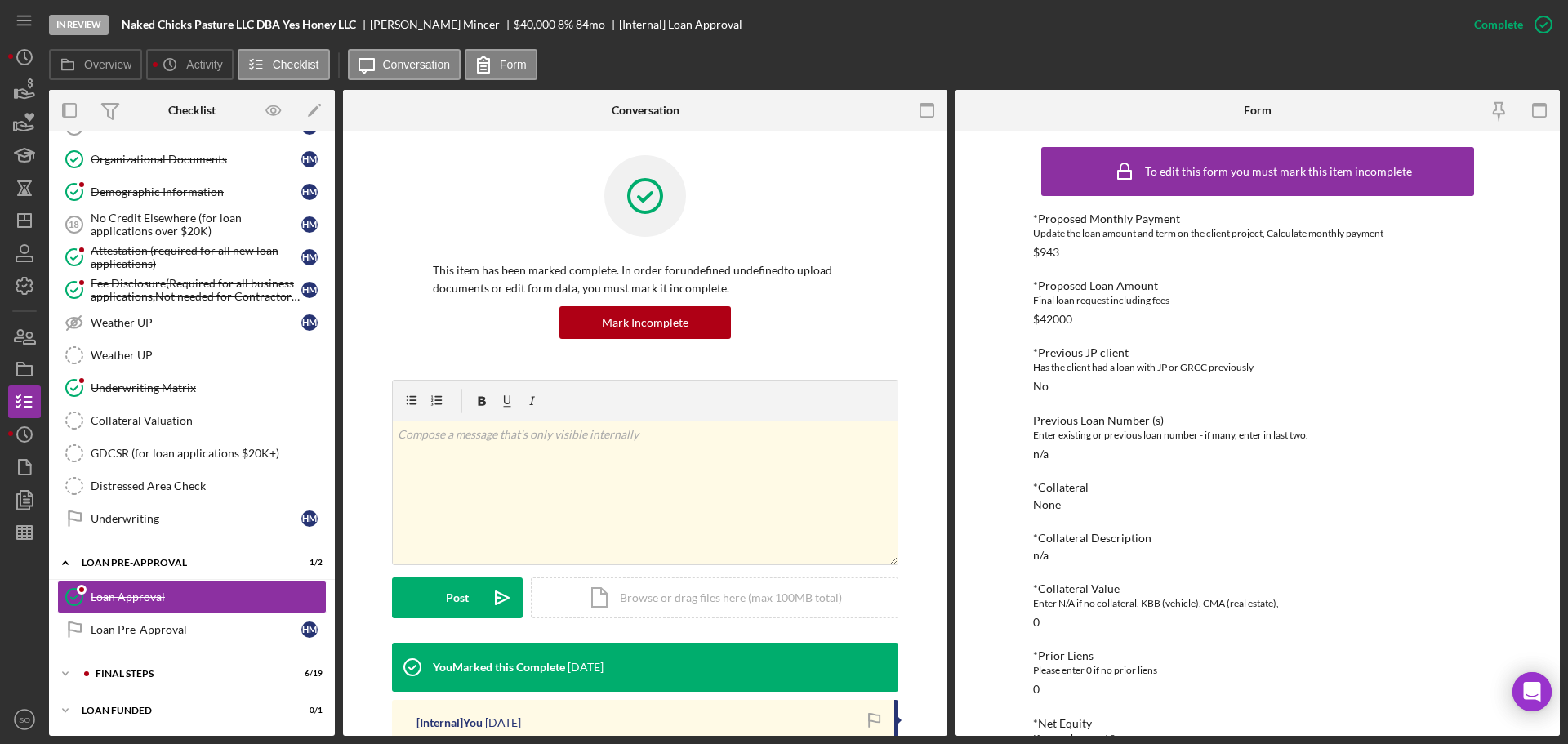
scroll to position [327, 0]
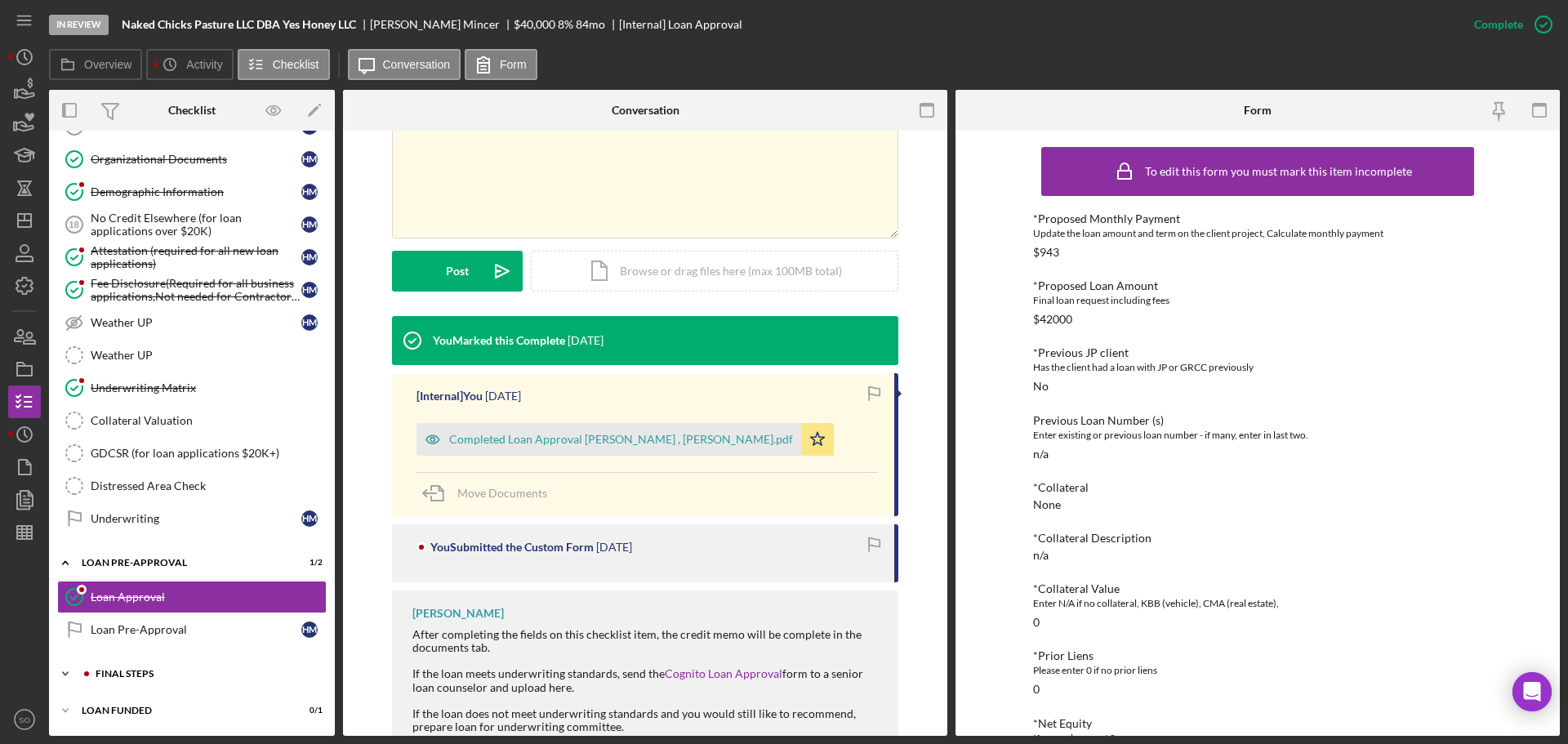
click at [164, 673] on div "FINAL STEPS" at bounding box center [205, 674] width 219 height 10
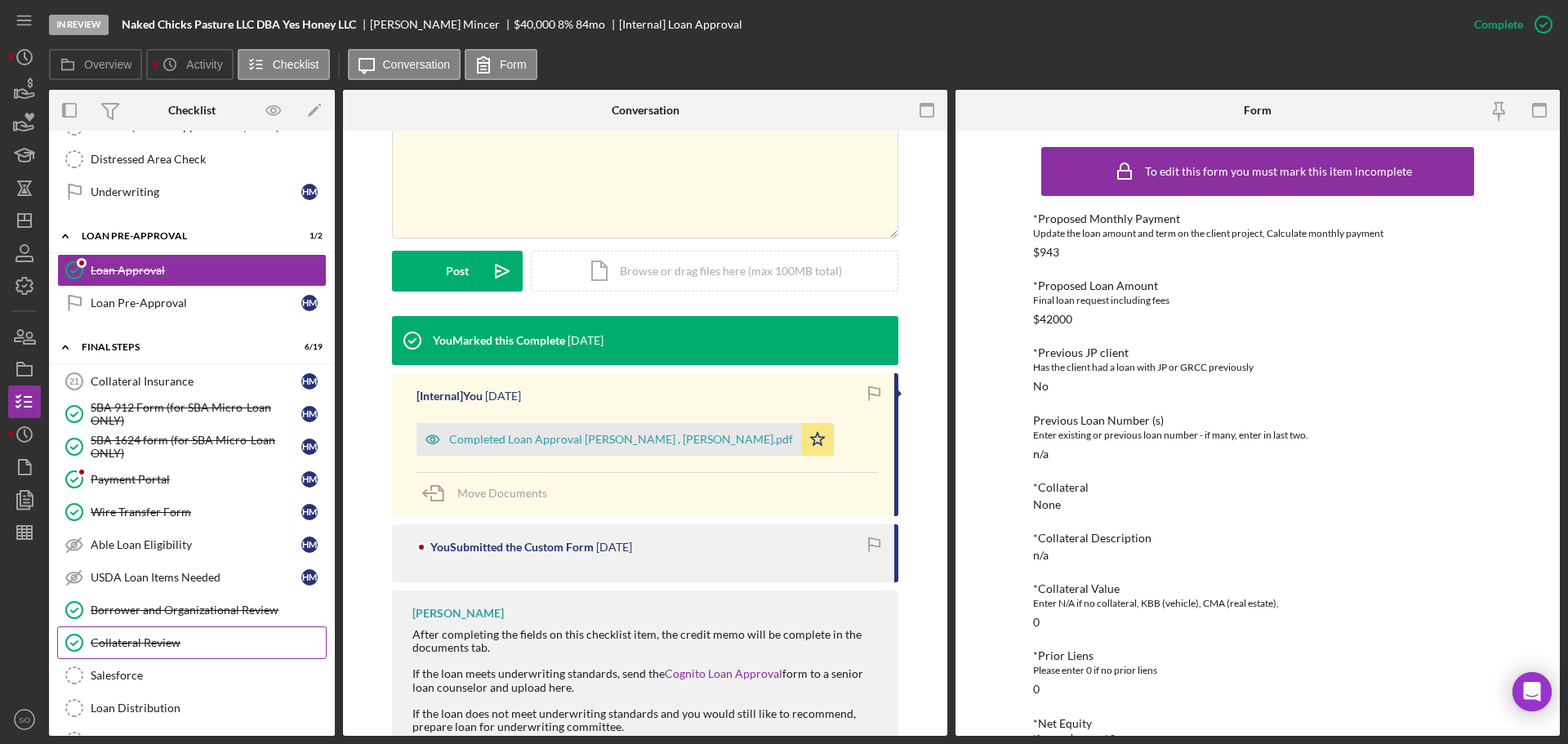
scroll to position [1640, 0]
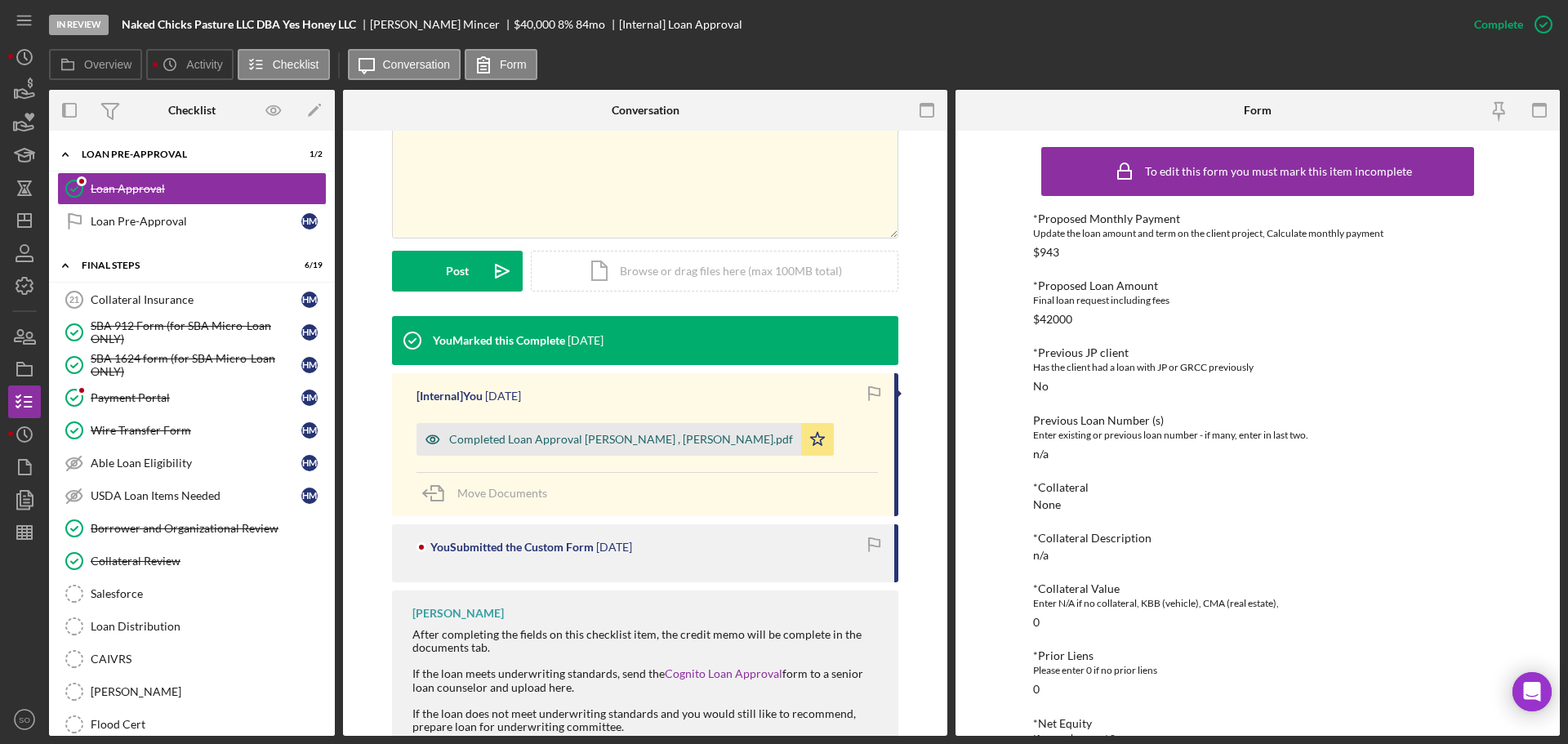
click at [635, 436] on div "Completed Loan Approval Boyle, Jim , Heather Mincer.pdf" at bounding box center [621, 439] width 344 height 13
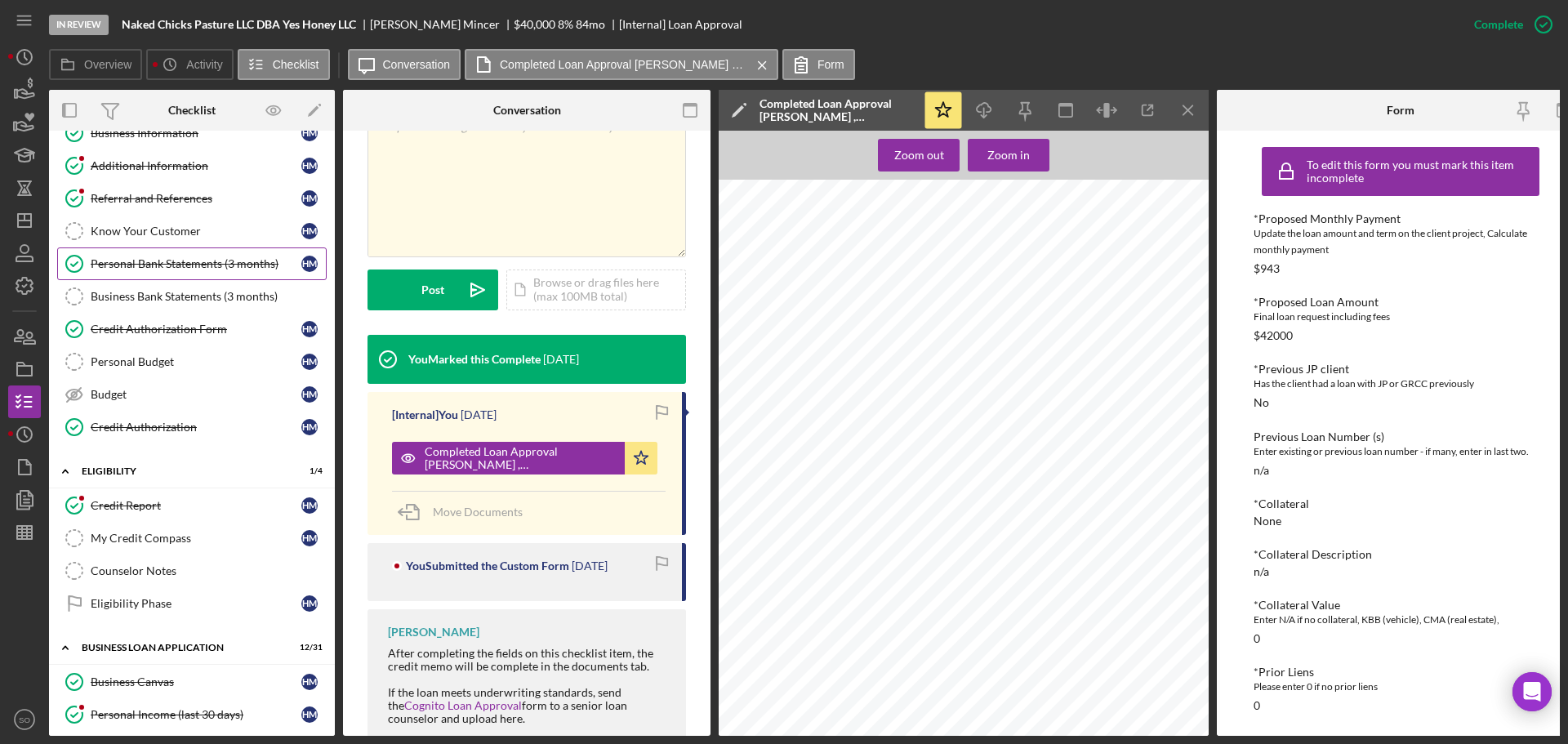
scroll to position [0, 0]
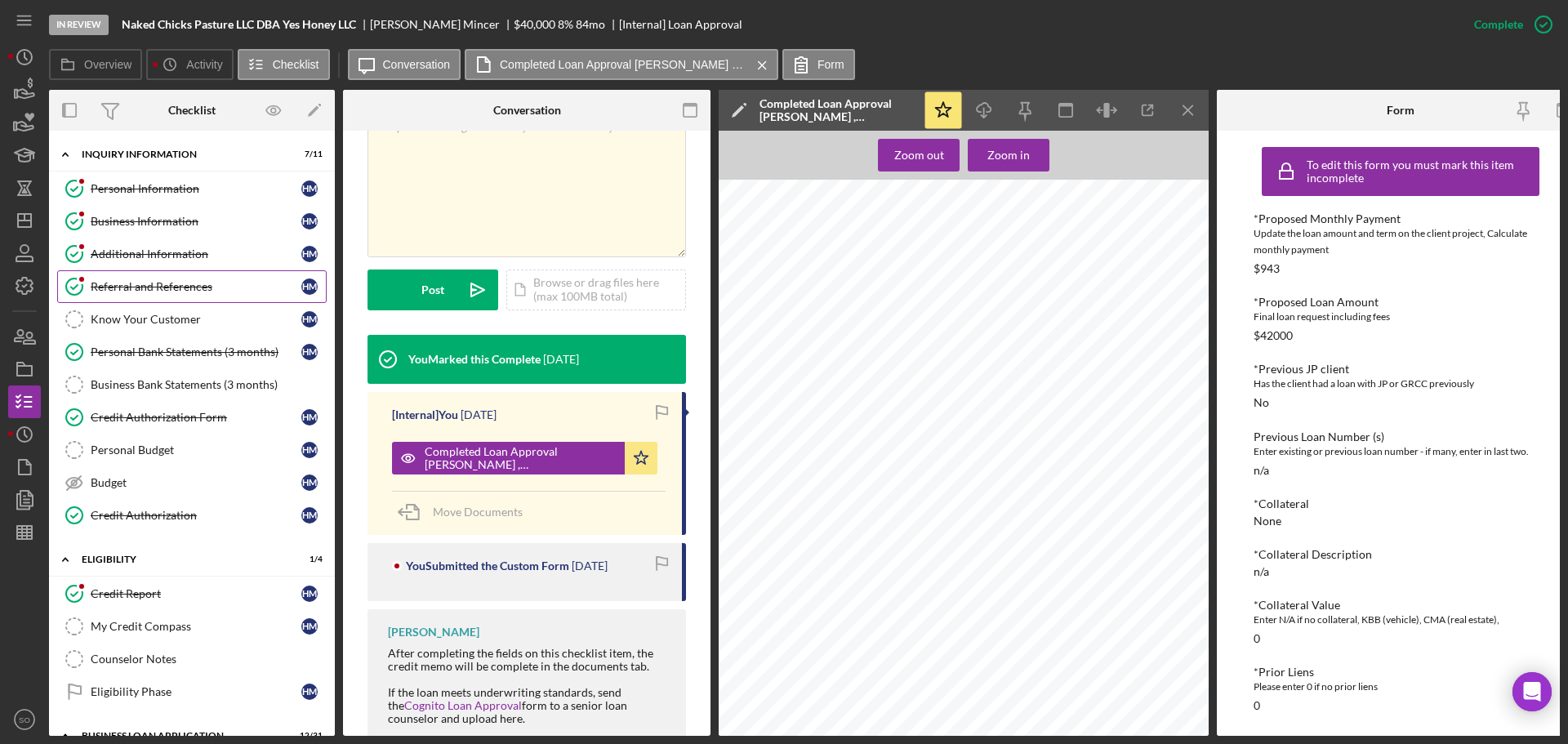
click at [158, 282] on div "Referral and References" at bounding box center [196, 285] width 210 height 13
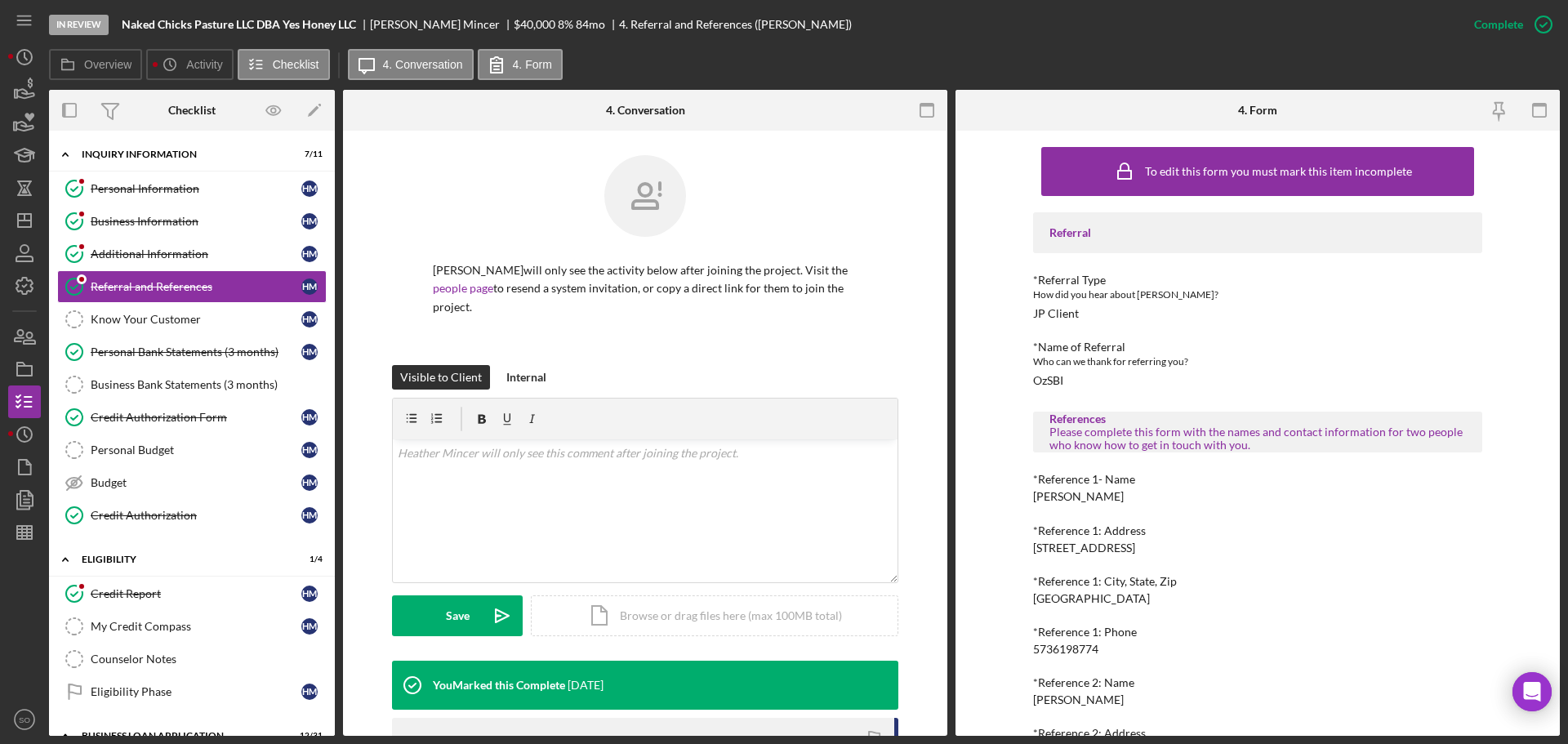
click at [1062, 492] on div "John Perkins" at bounding box center [1078, 496] width 91 height 13
copy div "John Perkins"
click at [1053, 647] on div "5736198774" at bounding box center [1066, 648] width 65 height 13
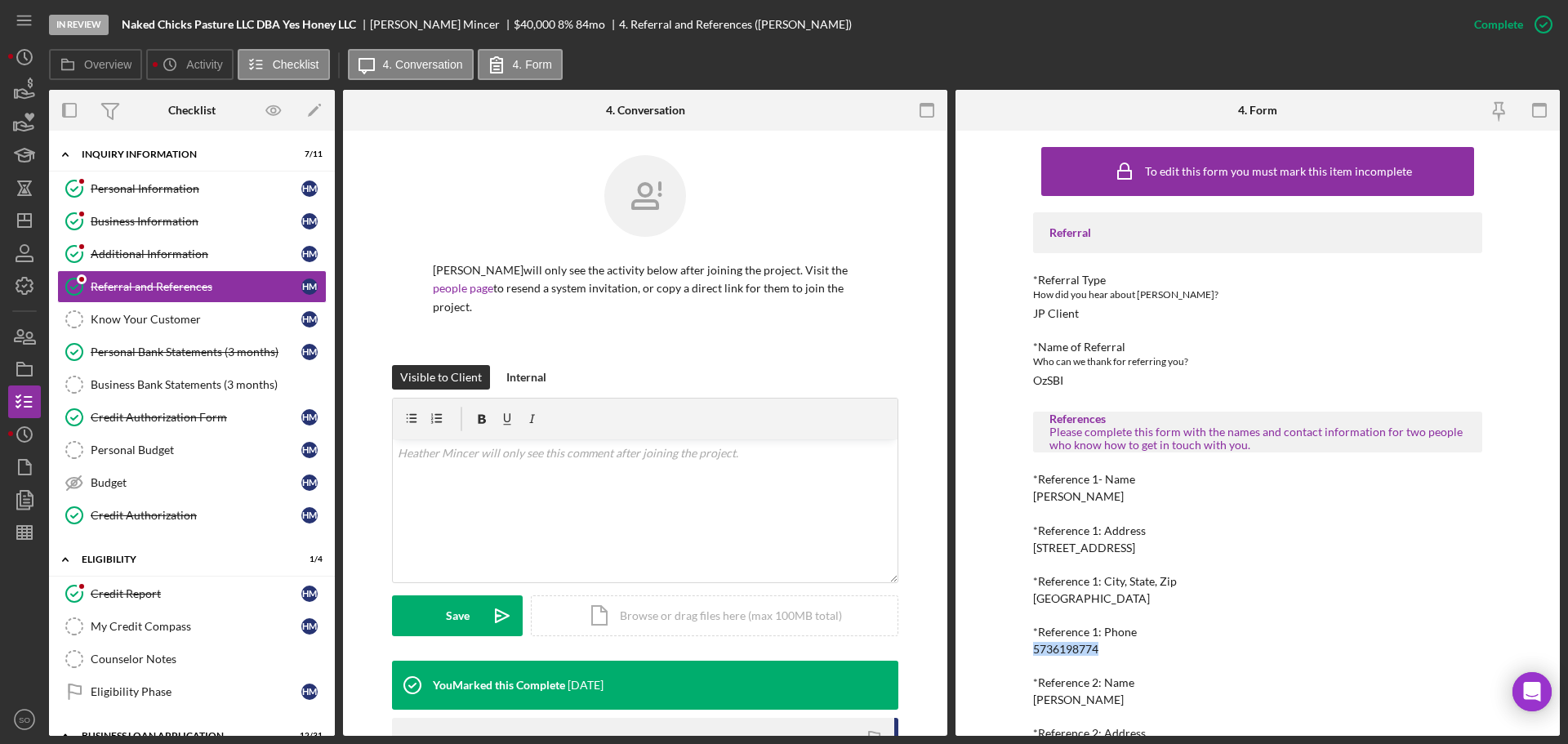
click at [1053, 647] on div "5736198774" at bounding box center [1066, 648] width 65 height 13
copy div "5736198774"
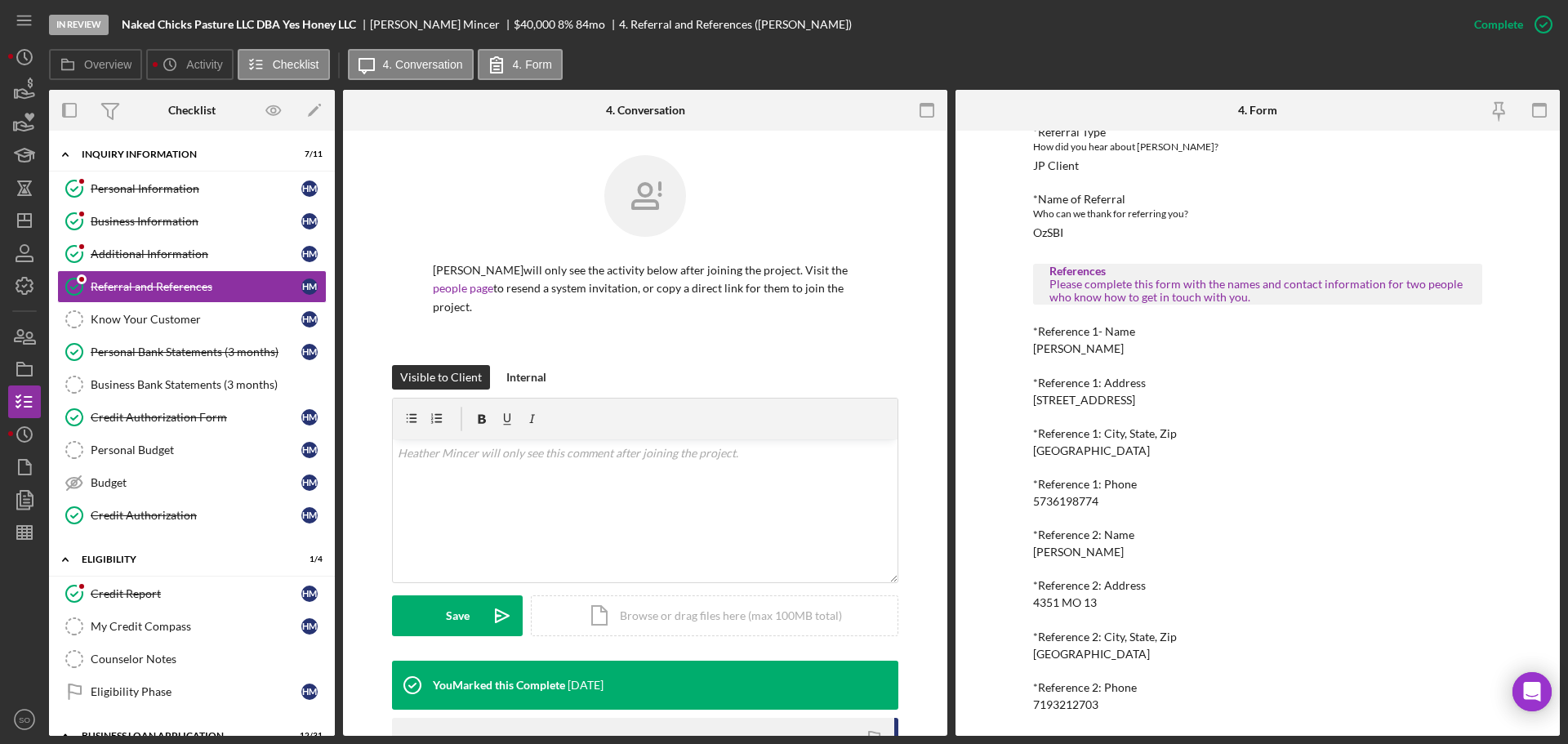
click at [1074, 551] on div "Nate Brown" at bounding box center [1078, 551] width 91 height 13
copy div "Nate Brown"
click at [1061, 700] on div "7193212703" at bounding box center [1066, 704] width 65 height 13
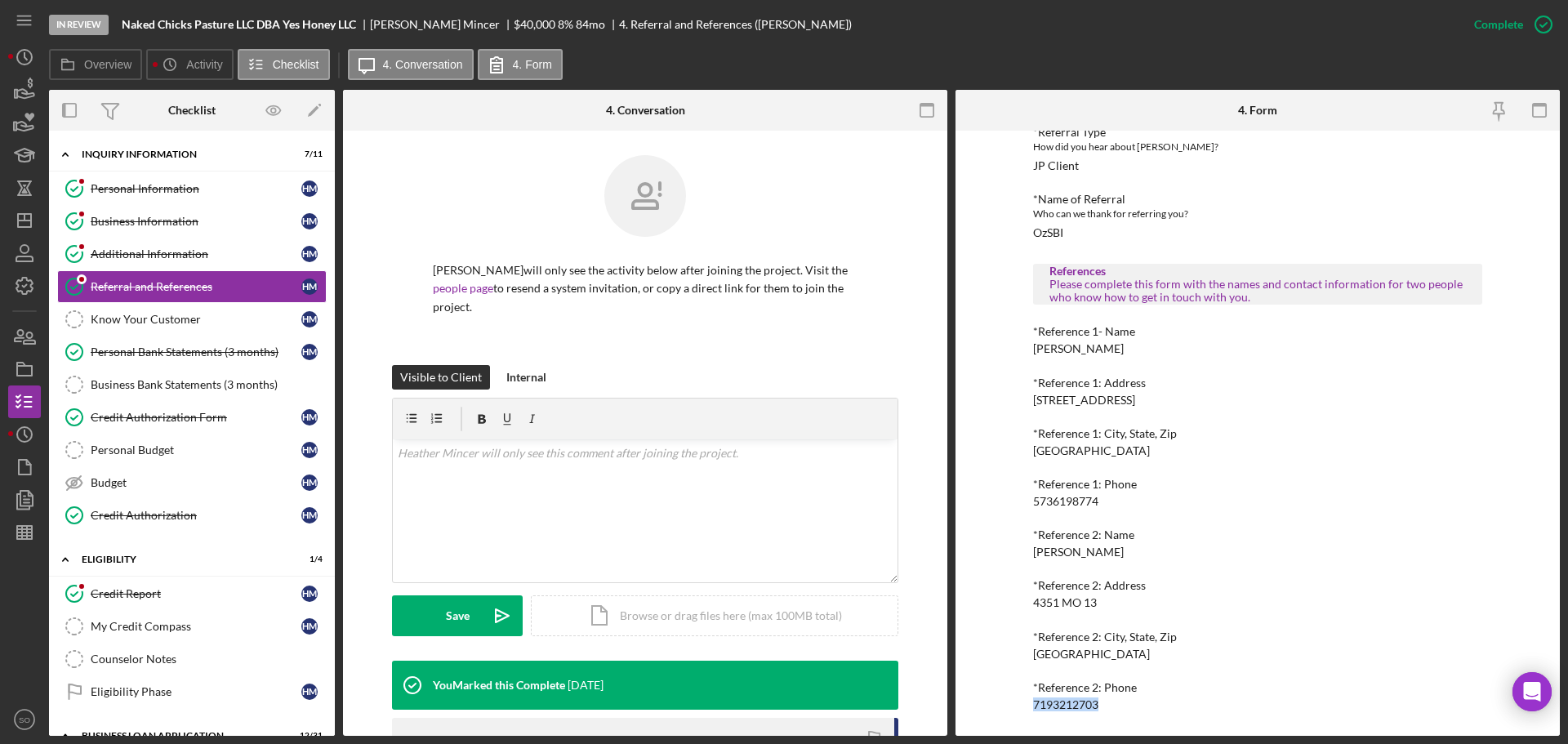
click at [1060, 700] on div "7193212703" at bounding box center [1066, 704] width 65 height 13
copy div "7193212703"
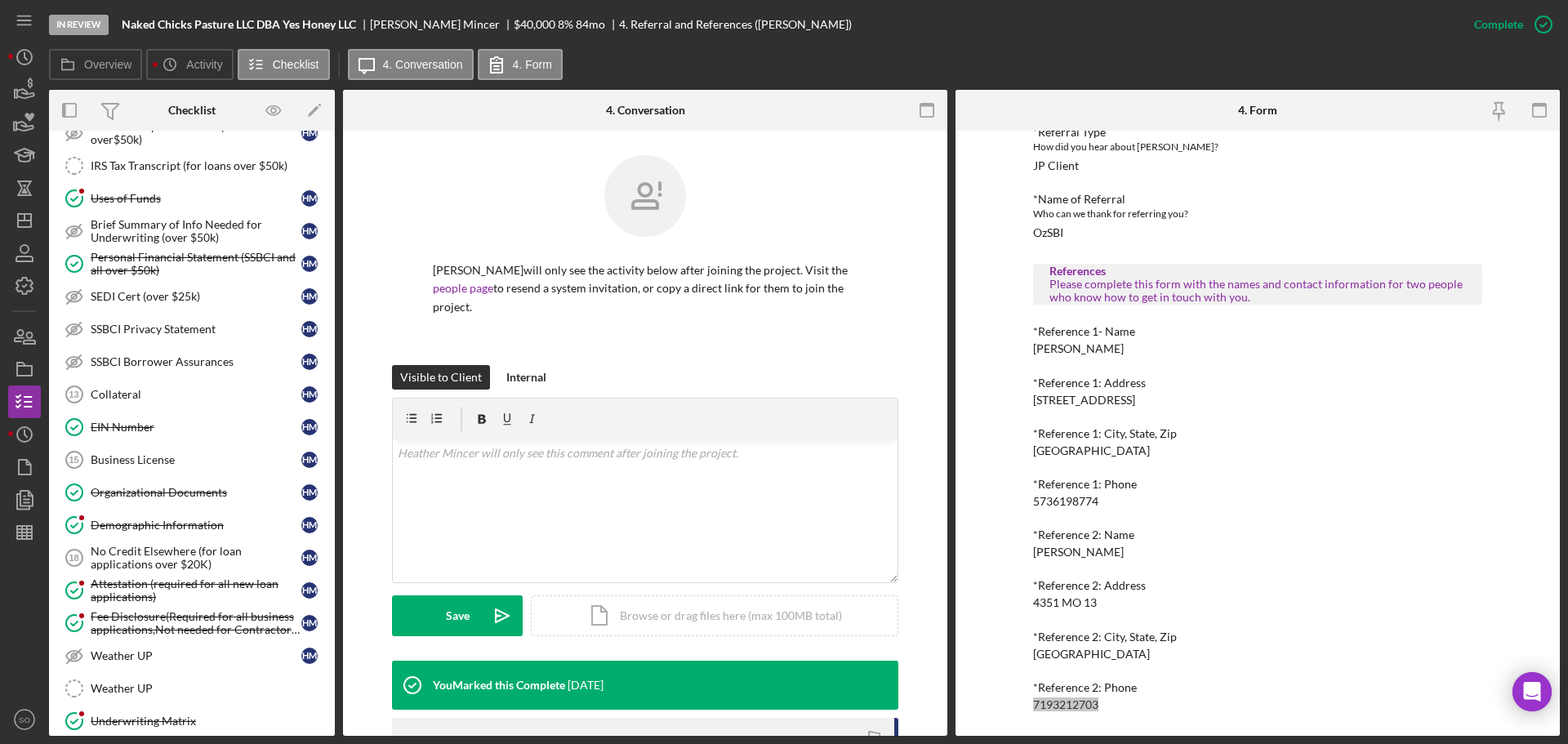
scroll to position [1143, 0]
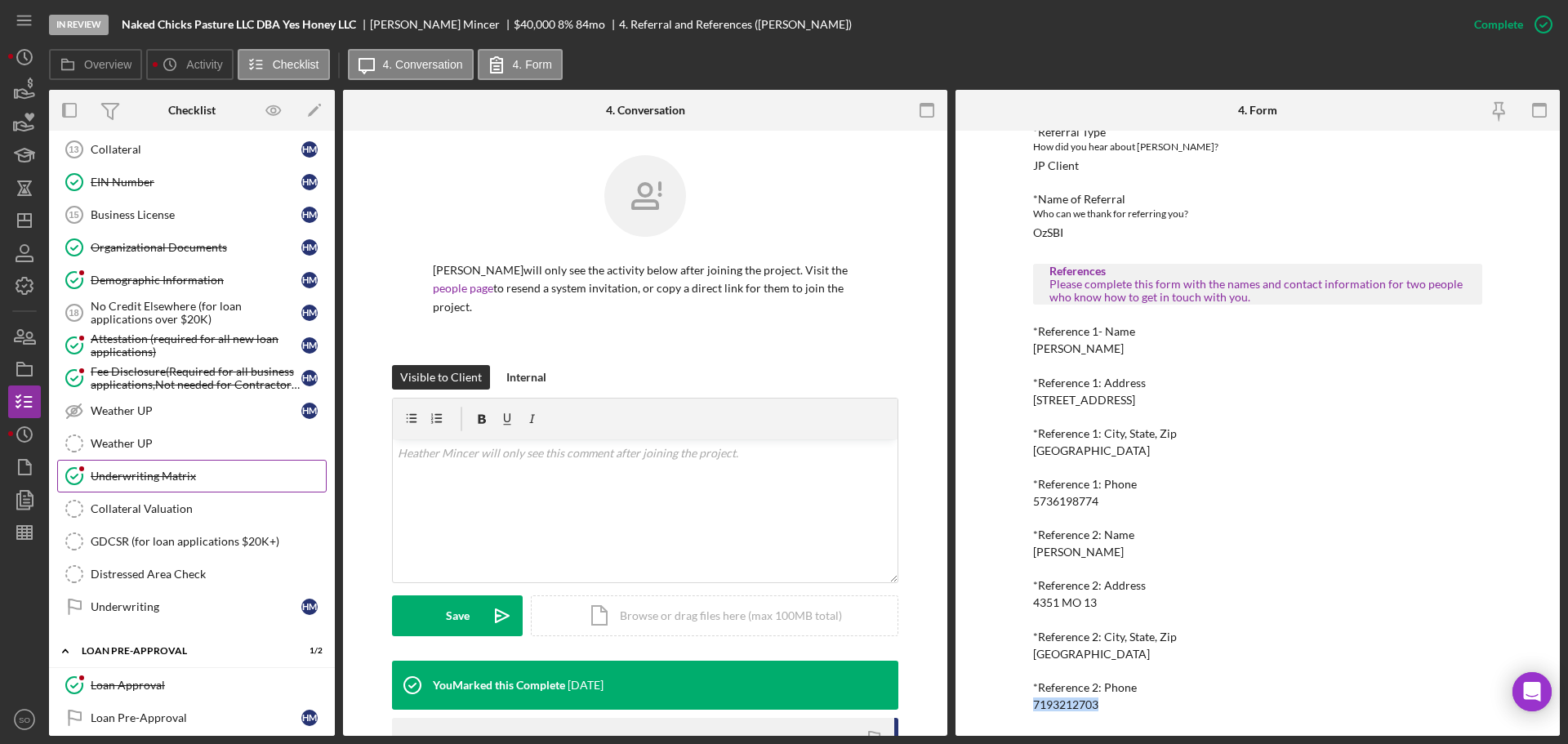
click at [192, 479] on div "Underwriting Matrix" at bounding box center [208, 475] width 236 height 13
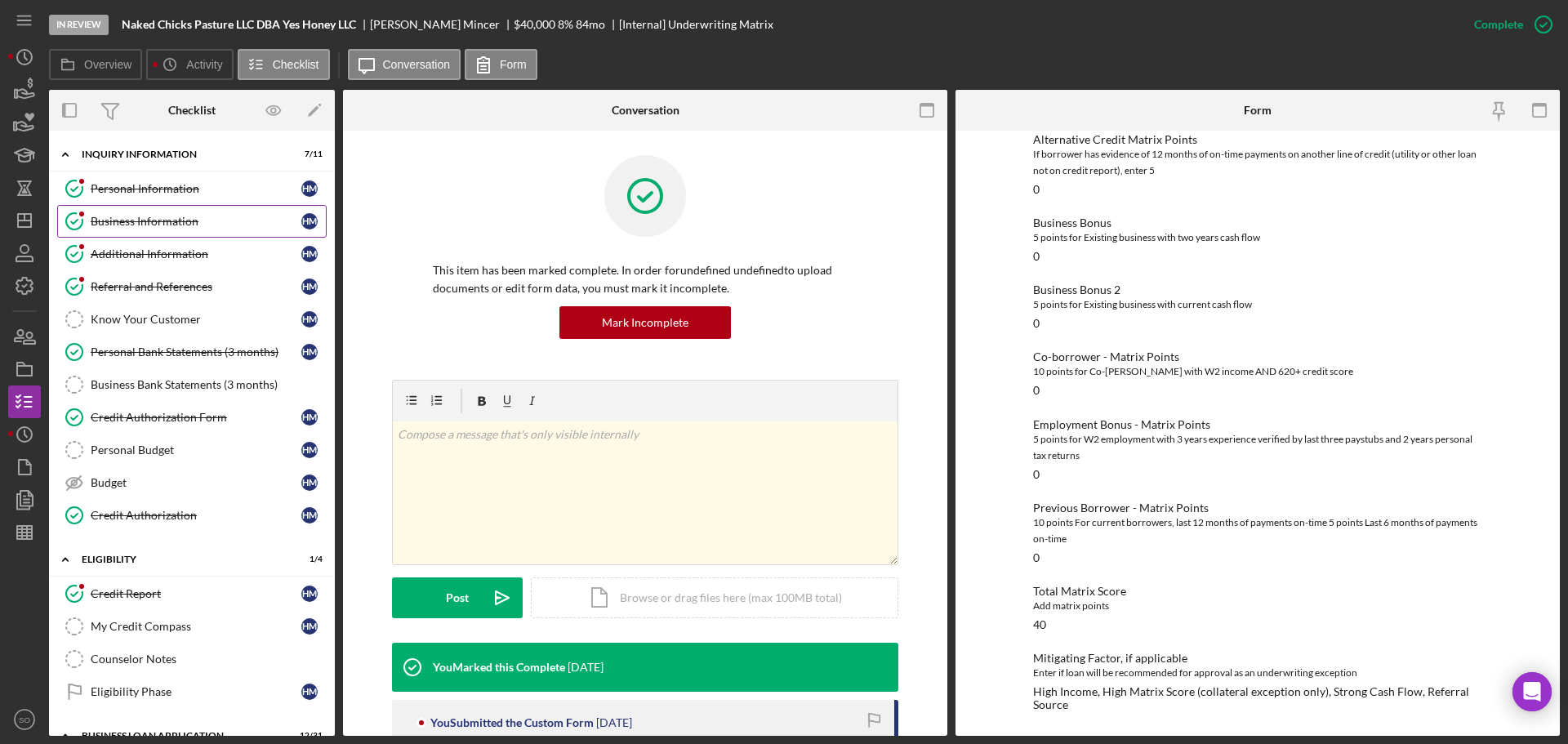
click at [170, 223] on div "Business Information" at bounding box center [196, 221] width 210 height 13
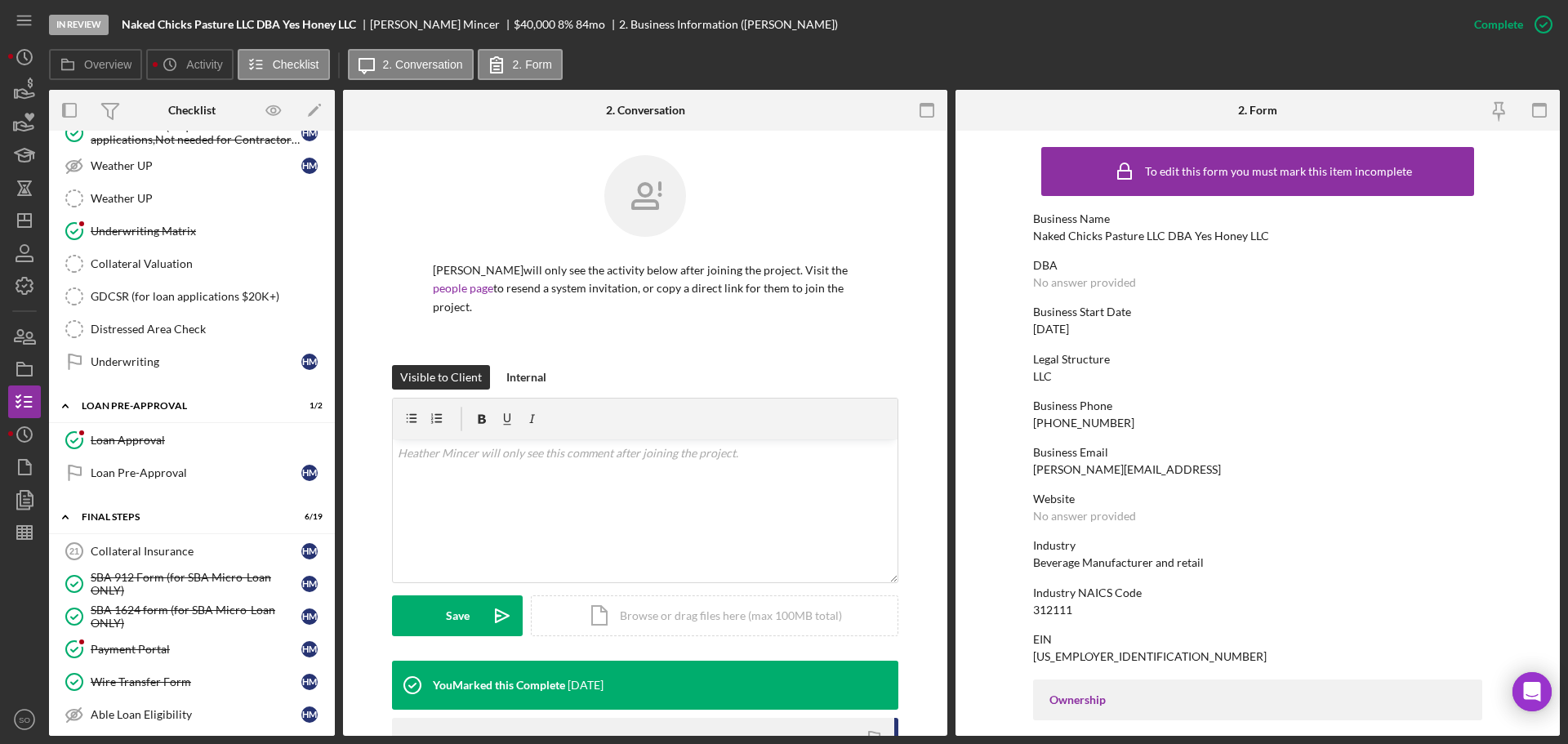
scroll to position [1634, 0]
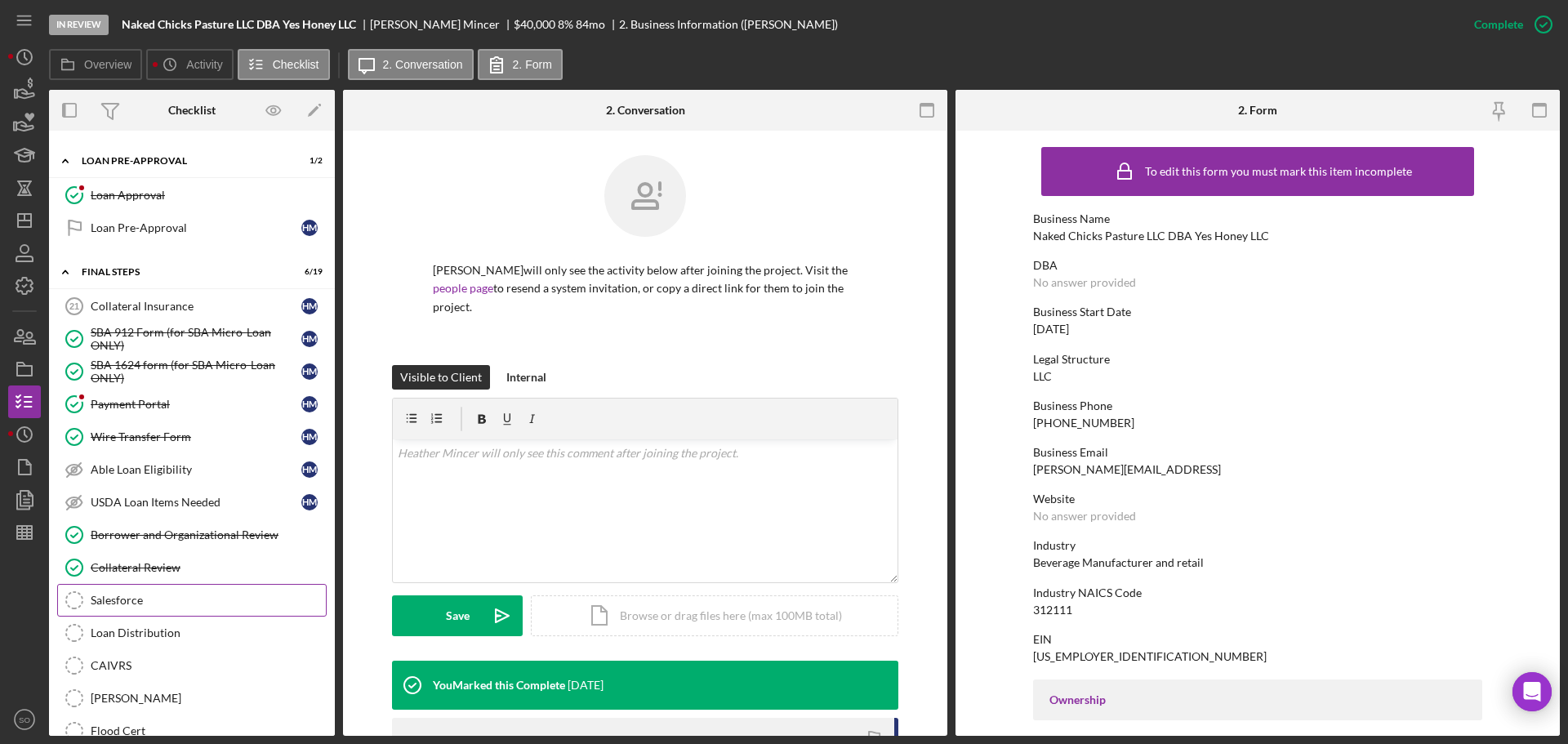
click at [181, 598] on div "Salesforce" at bounding box center [208, 599] width 236 height 13
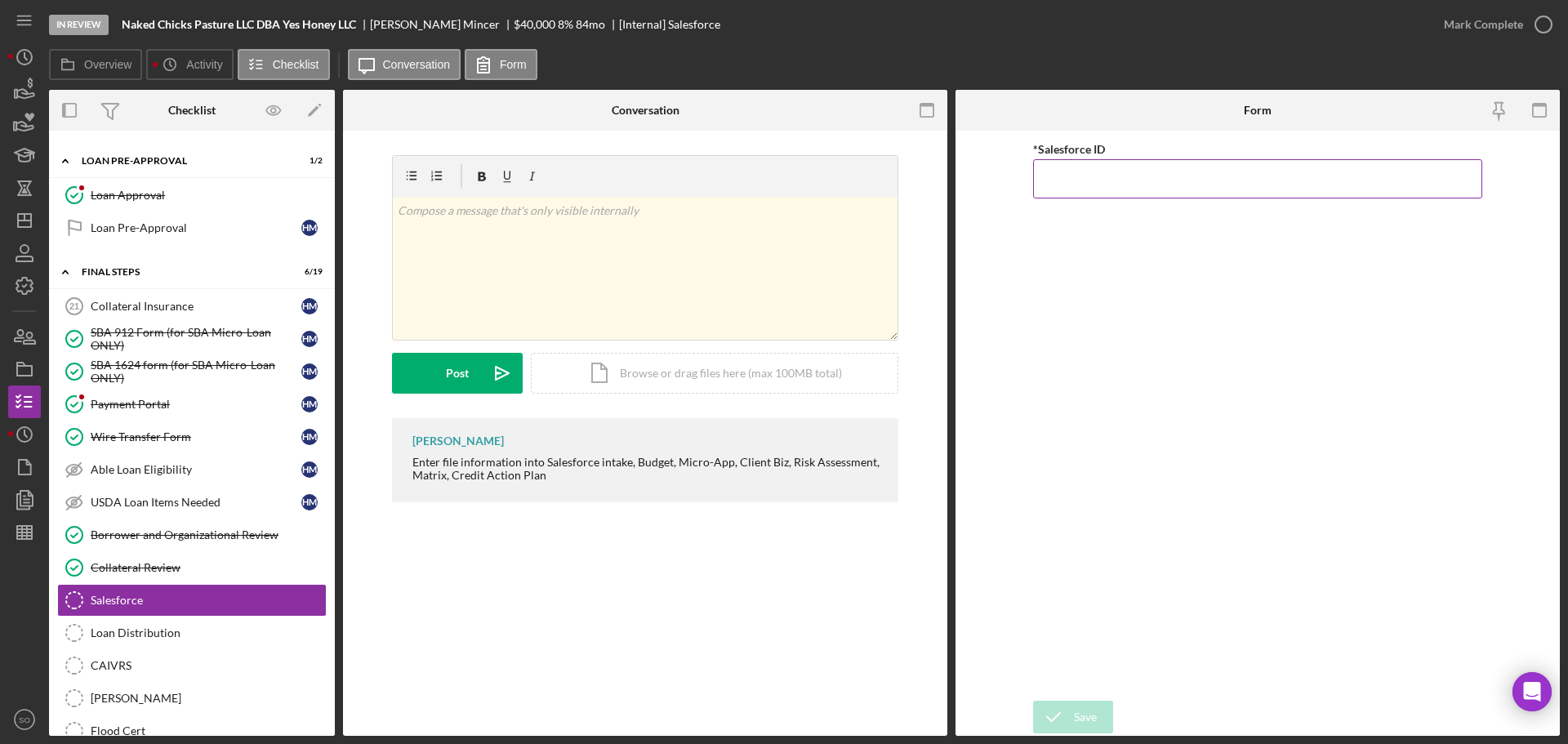
click at [1074, 184] on input "*Salesforce ID" at bounding box center [1257, 179] width 449 height 39
paste input "a0wPC000002QdRBYA0"
type input "a0wPC000002QdRBYA0"
click at [1076, 712] on div "Save" at bounding box center [1084, 717] width 22 height 32
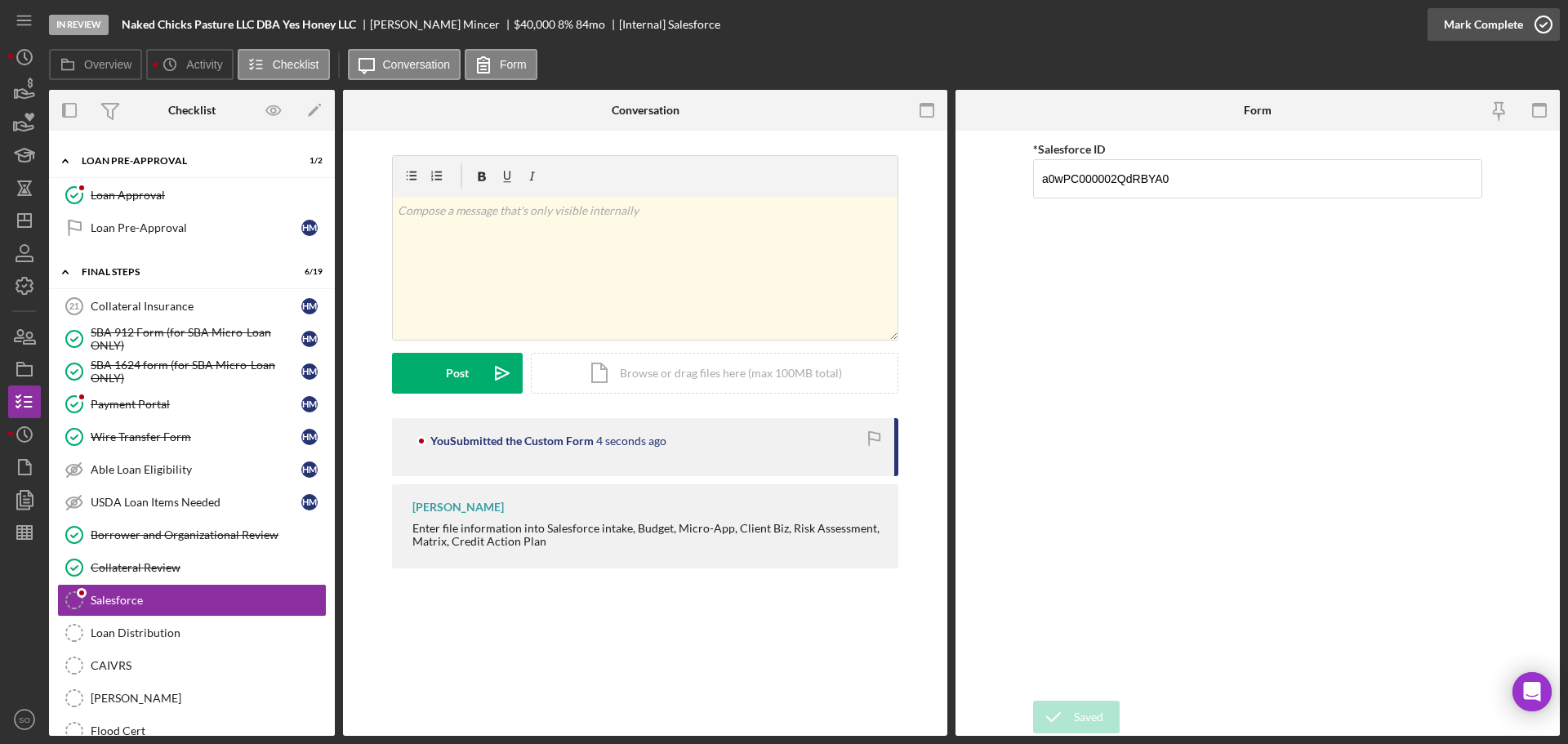
click at [1459, 23] on div "Mark Complete" at bounding box center [1483, 23] width 79 height 32
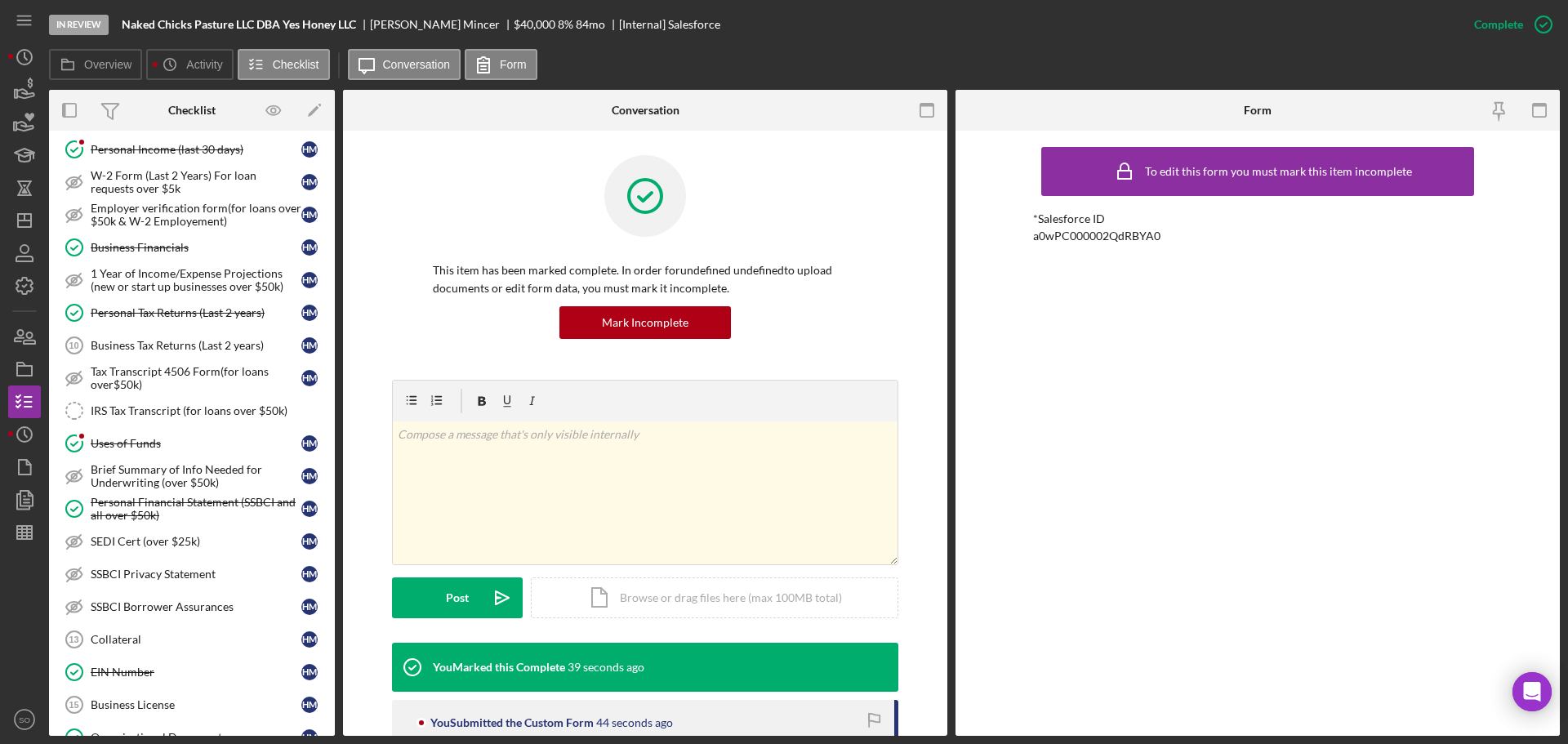
scroll to position [572, 0]
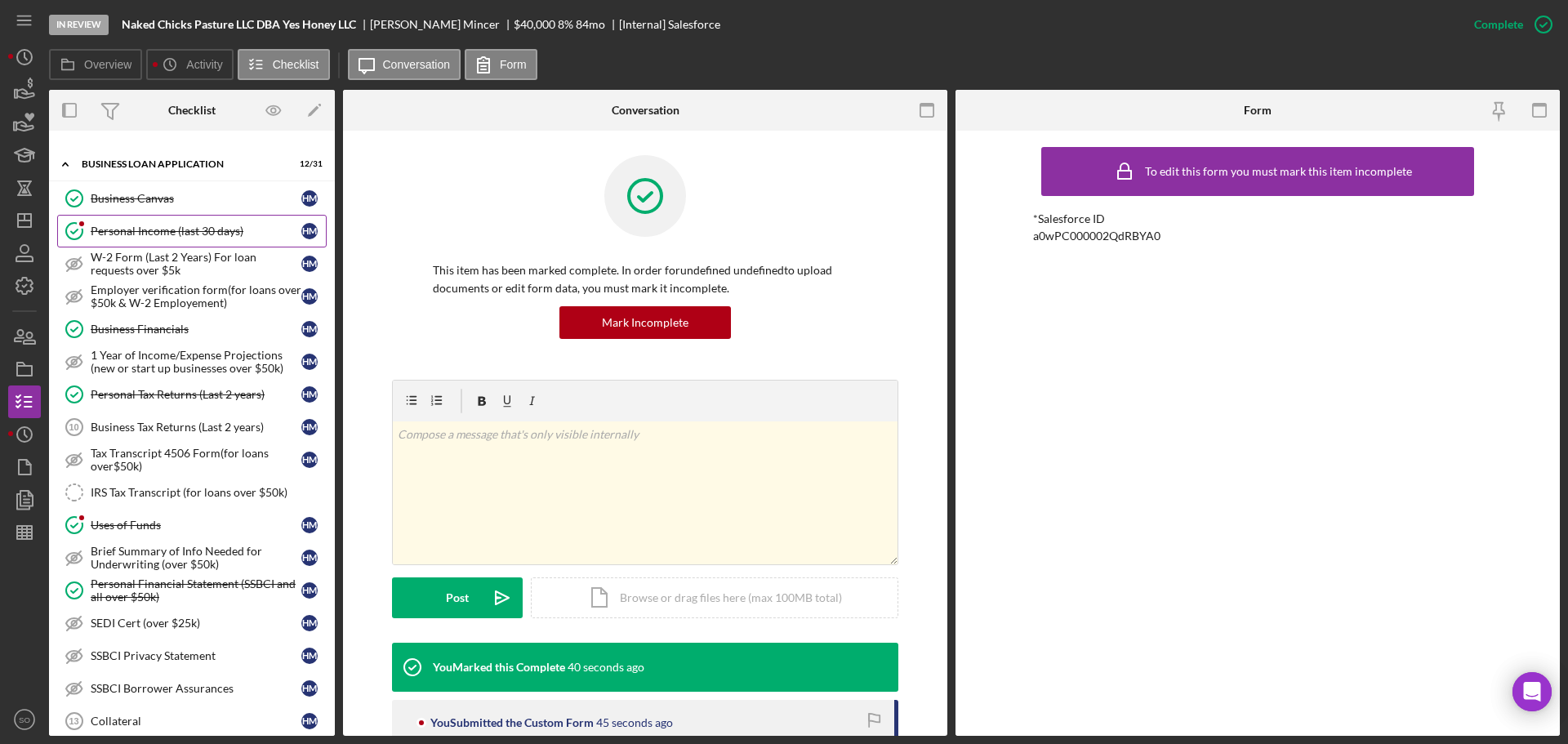
click at [181, 231] on div "Personal Income (last 30 days)" at bounding box center [196, 231] width 210 height 13
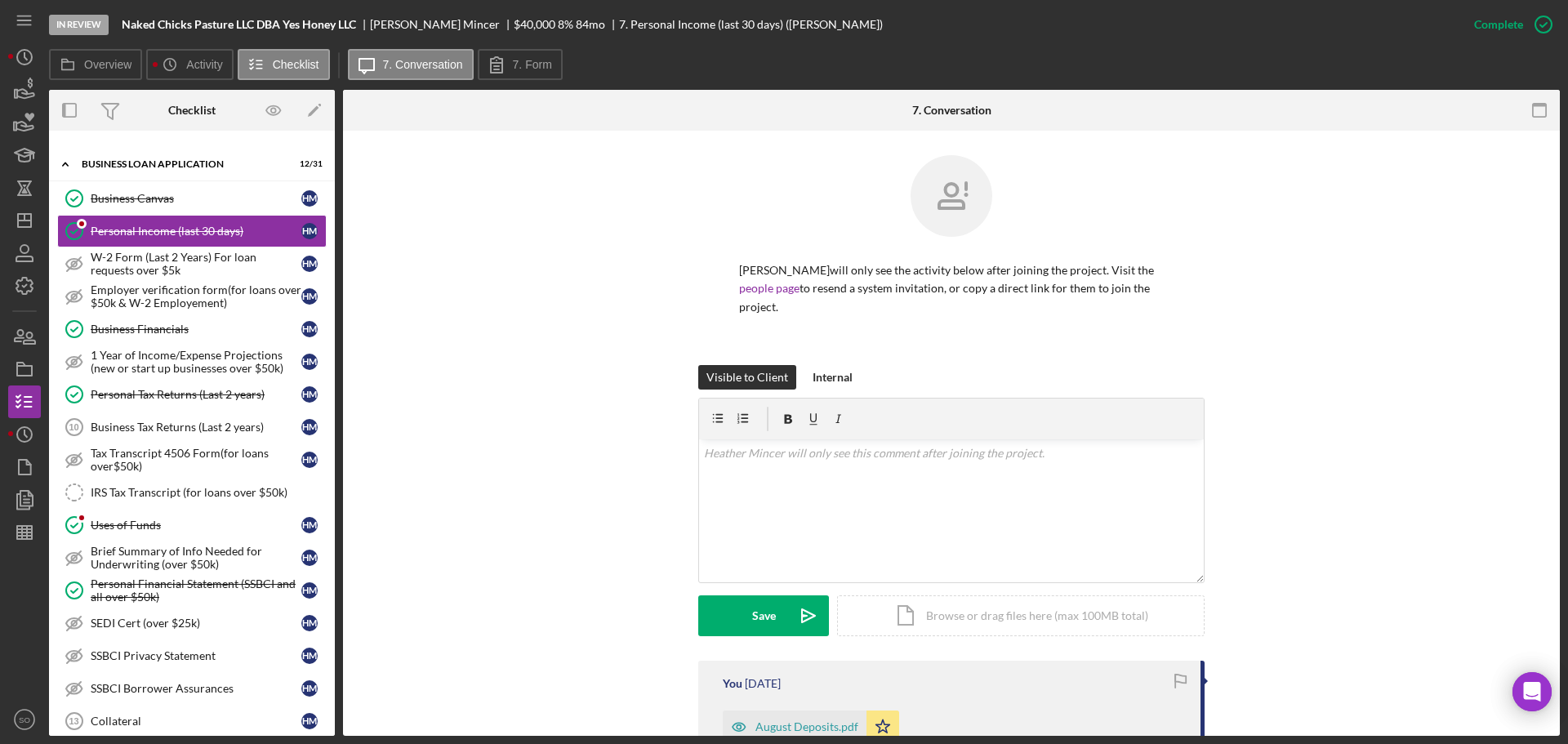
scroll to position [245, 0]
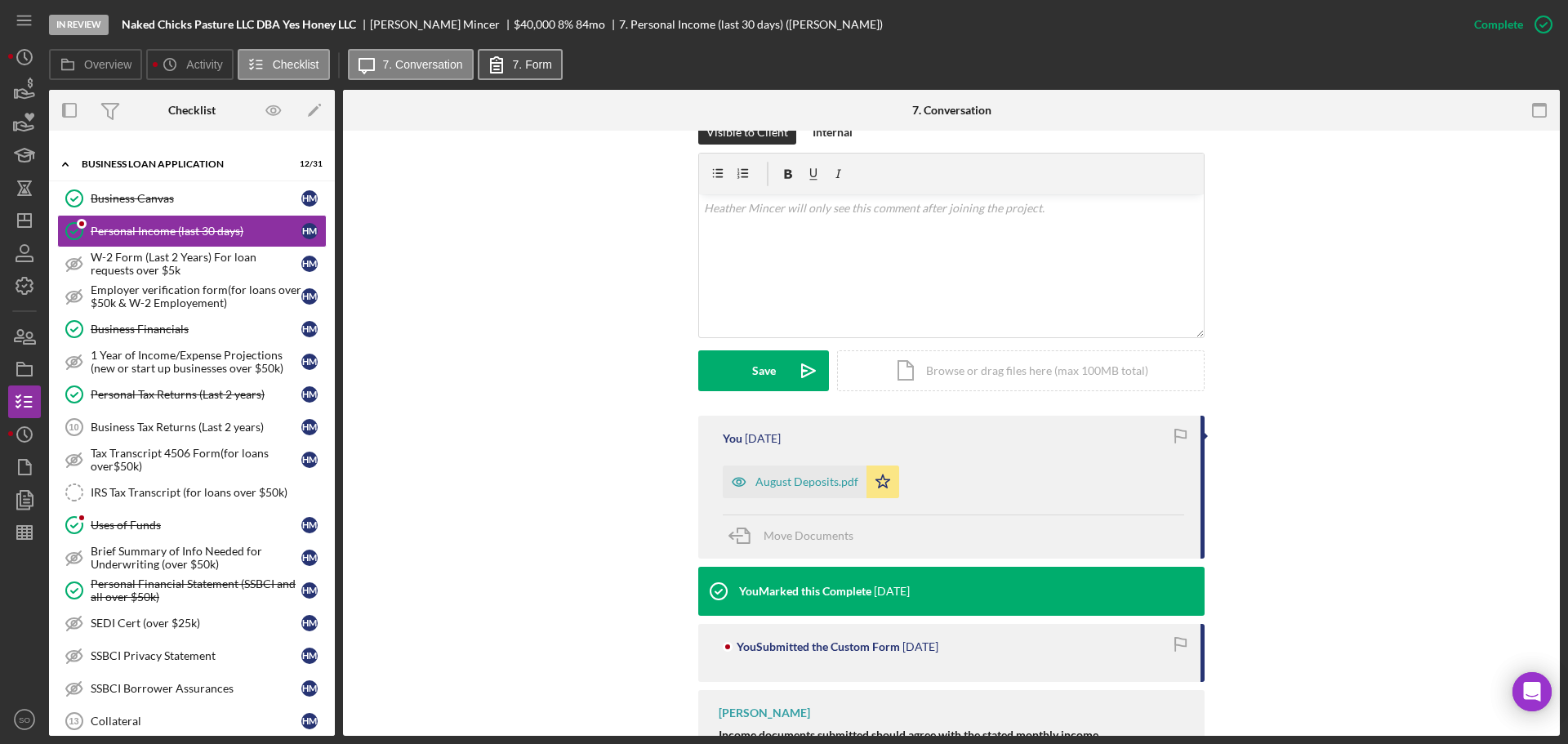
click at [528, 66] on label "7. Form" at bounding box center [533, 64] width 39 height 13
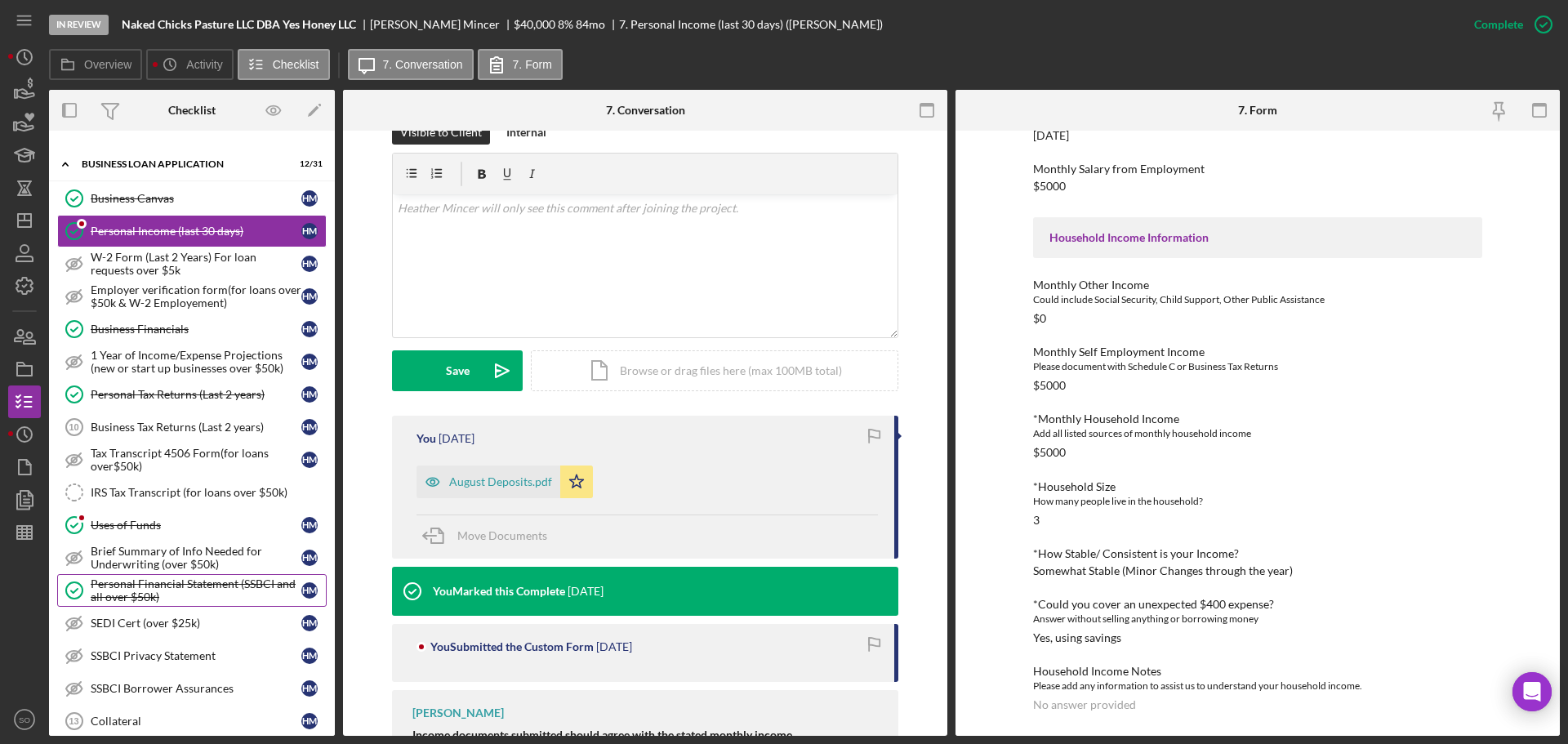
scroll to position [816, 0]
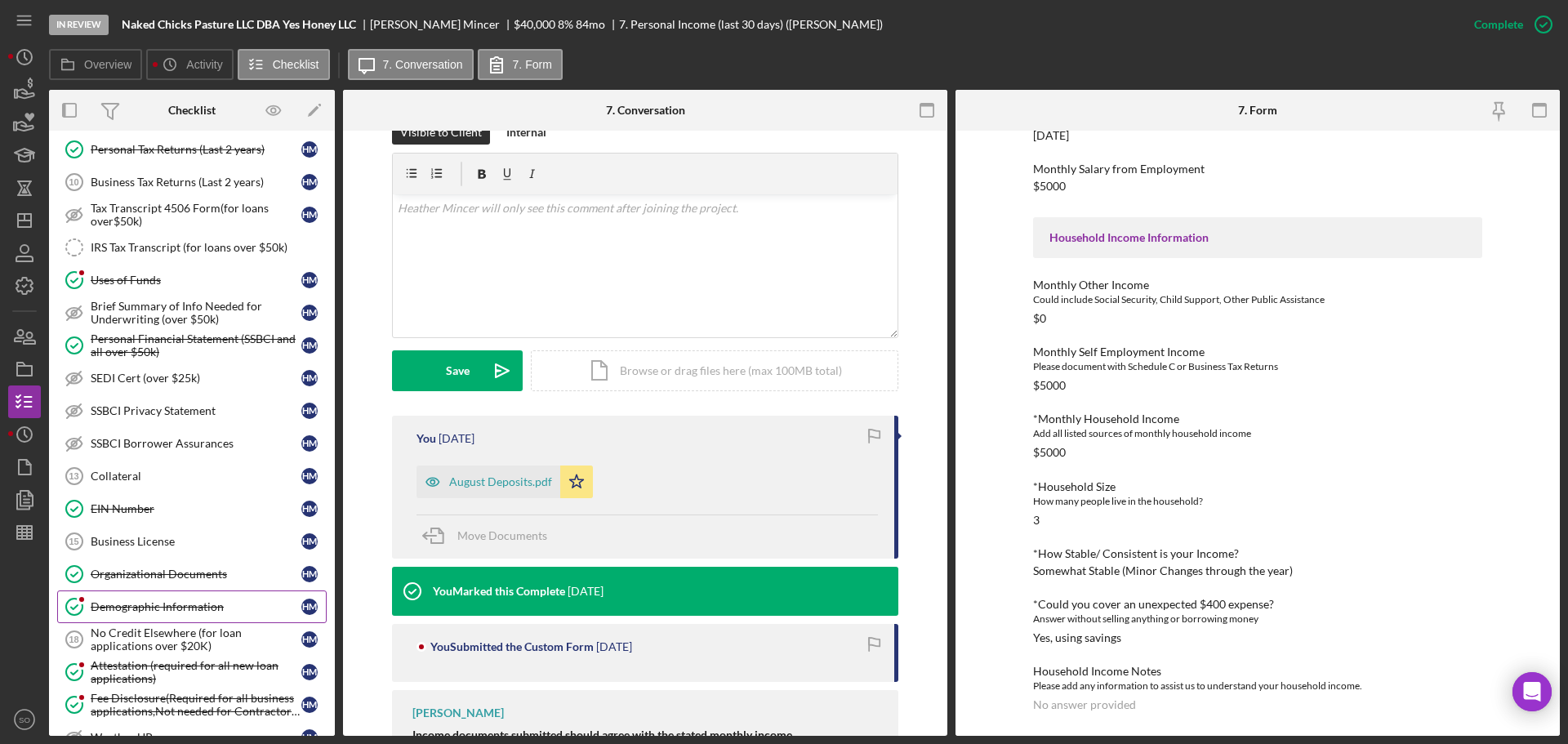
click at [191, 602] on div "Demographic Information" at bounding box center [196, 606] width 210 height 13
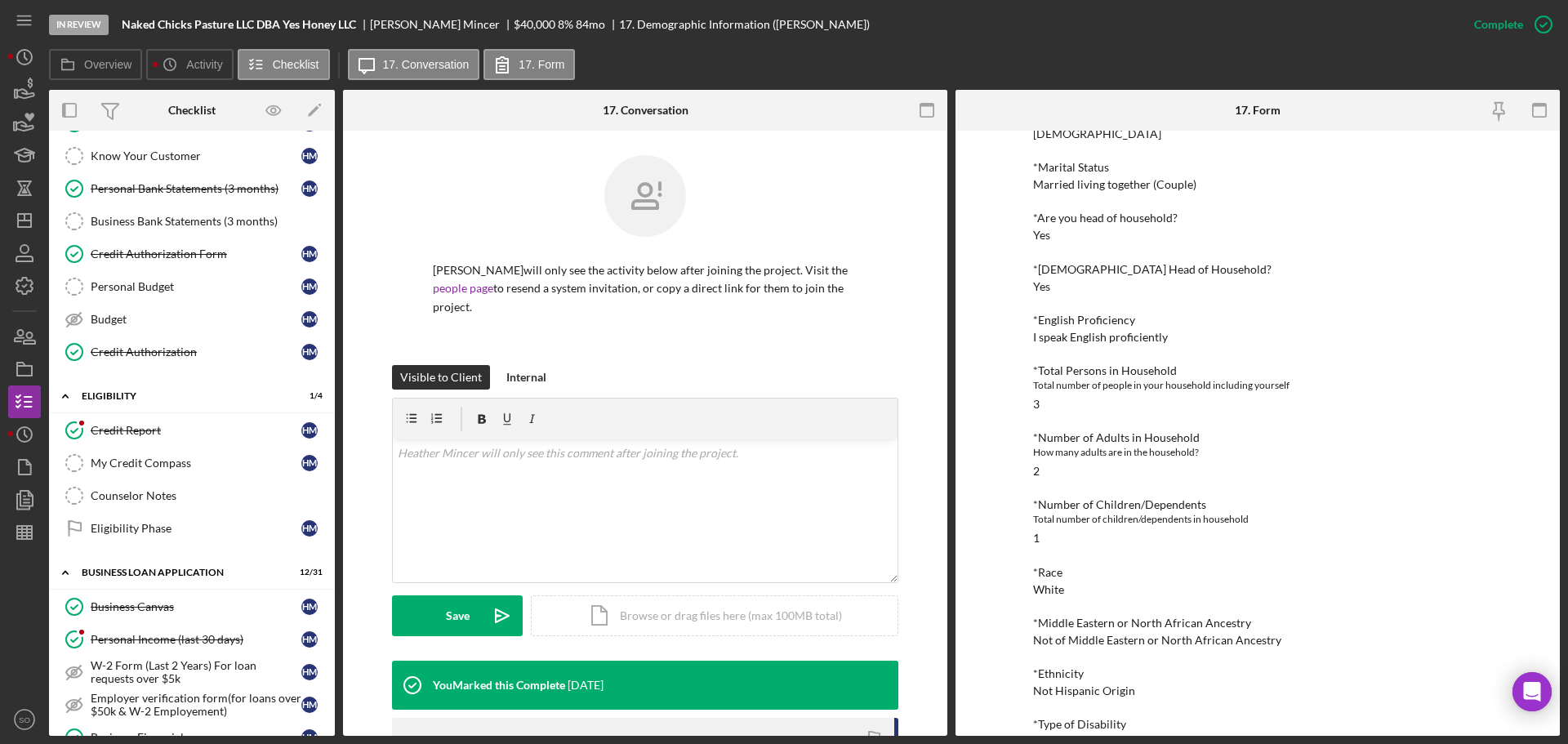
scroll to position [82, 0]
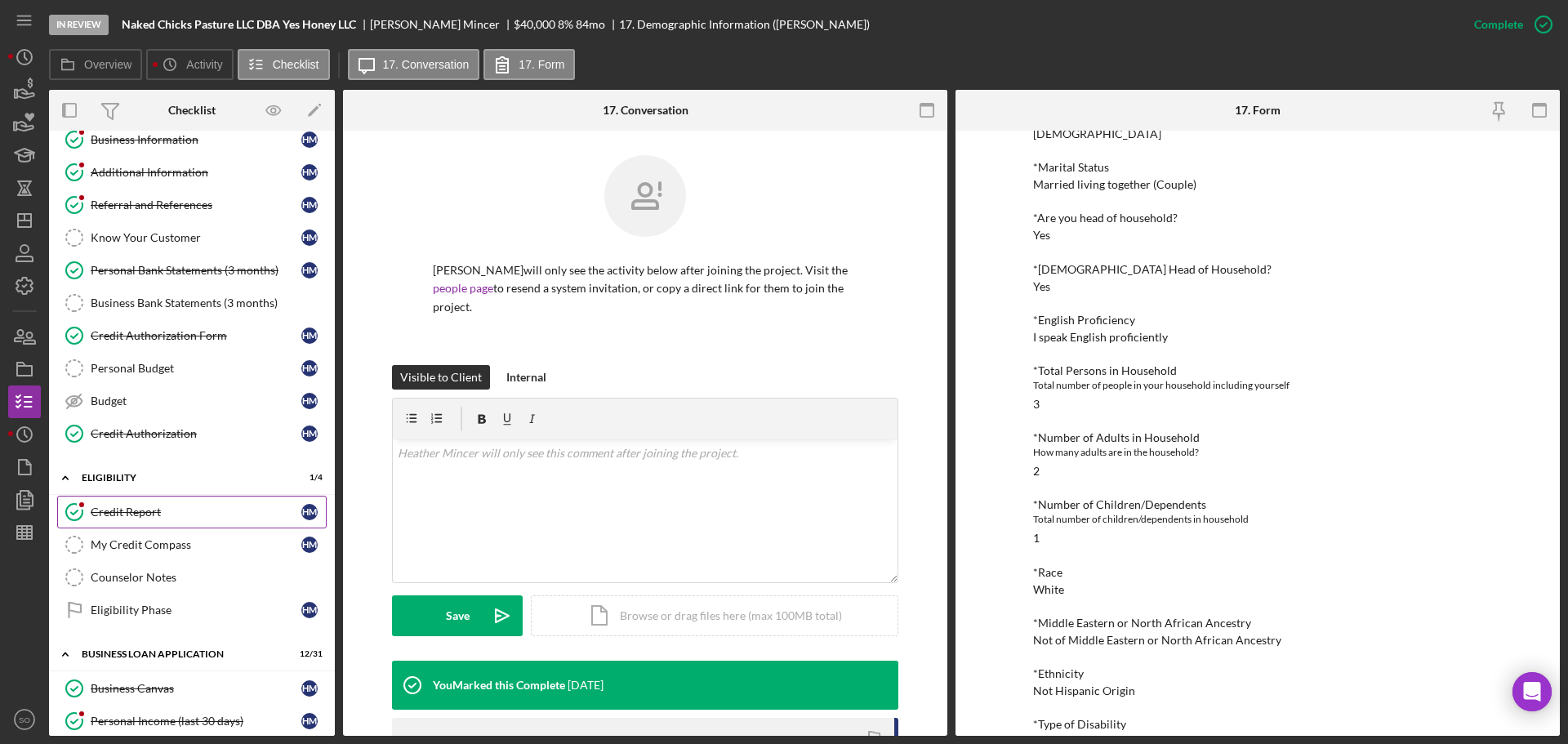
click at [165, 508] on div "Credit Report" at bounding box center [196, 511] width 210 height 13
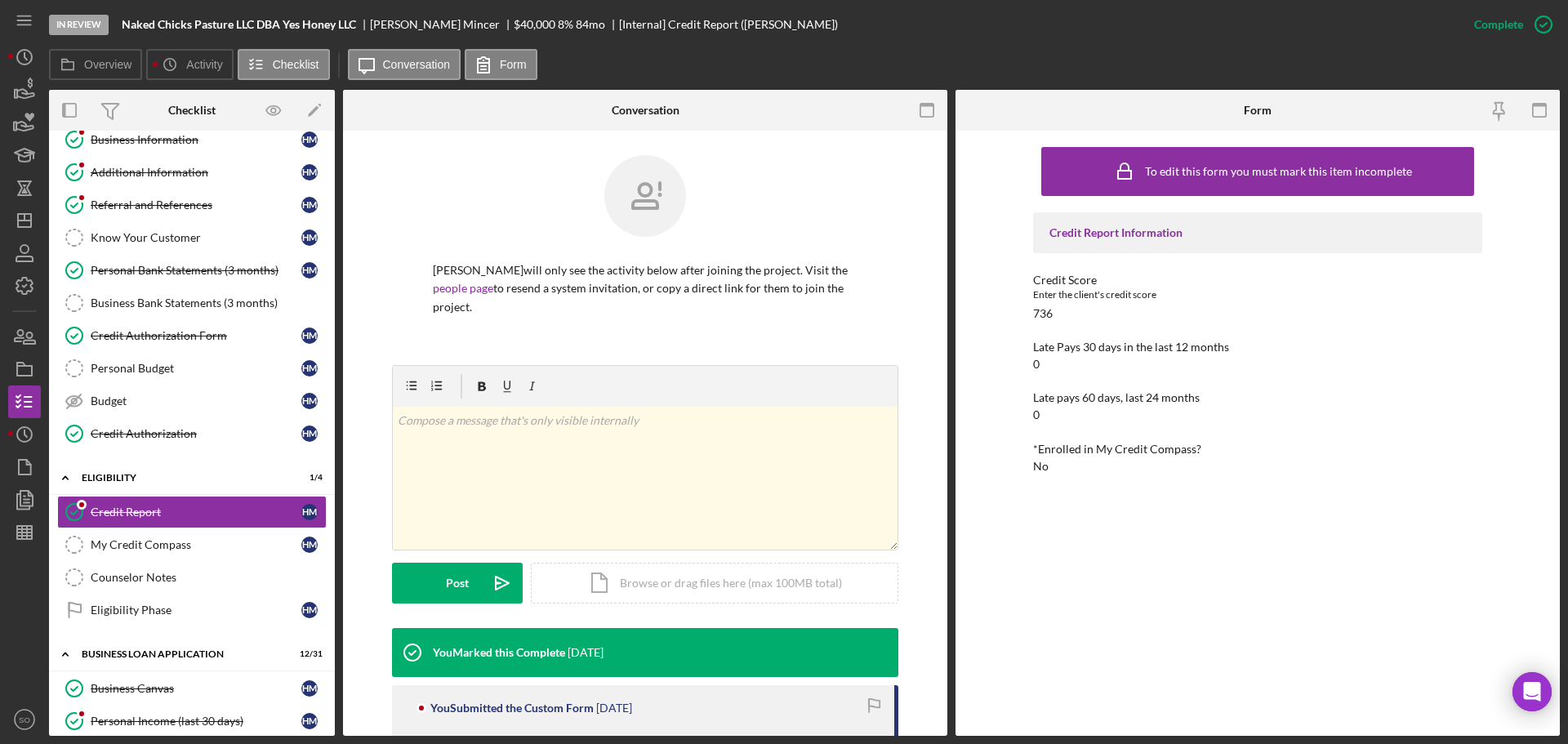
scroll to position [327, 0]
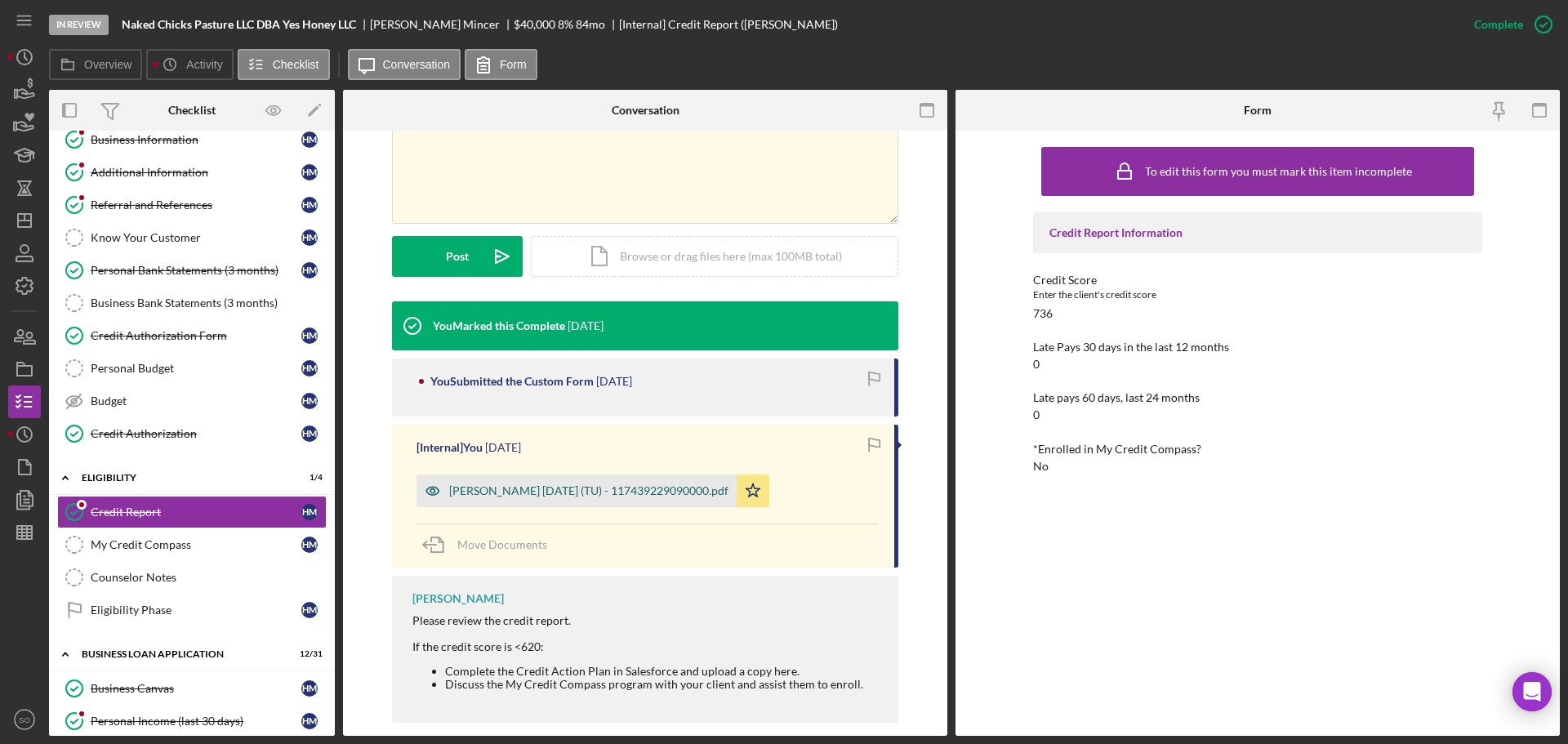
click at [566, 498] on div "Mincer, Heather 2025-09-15 (TU) - 117439229090000.pdf" at bounding box center [588, 490] width 280 height 13
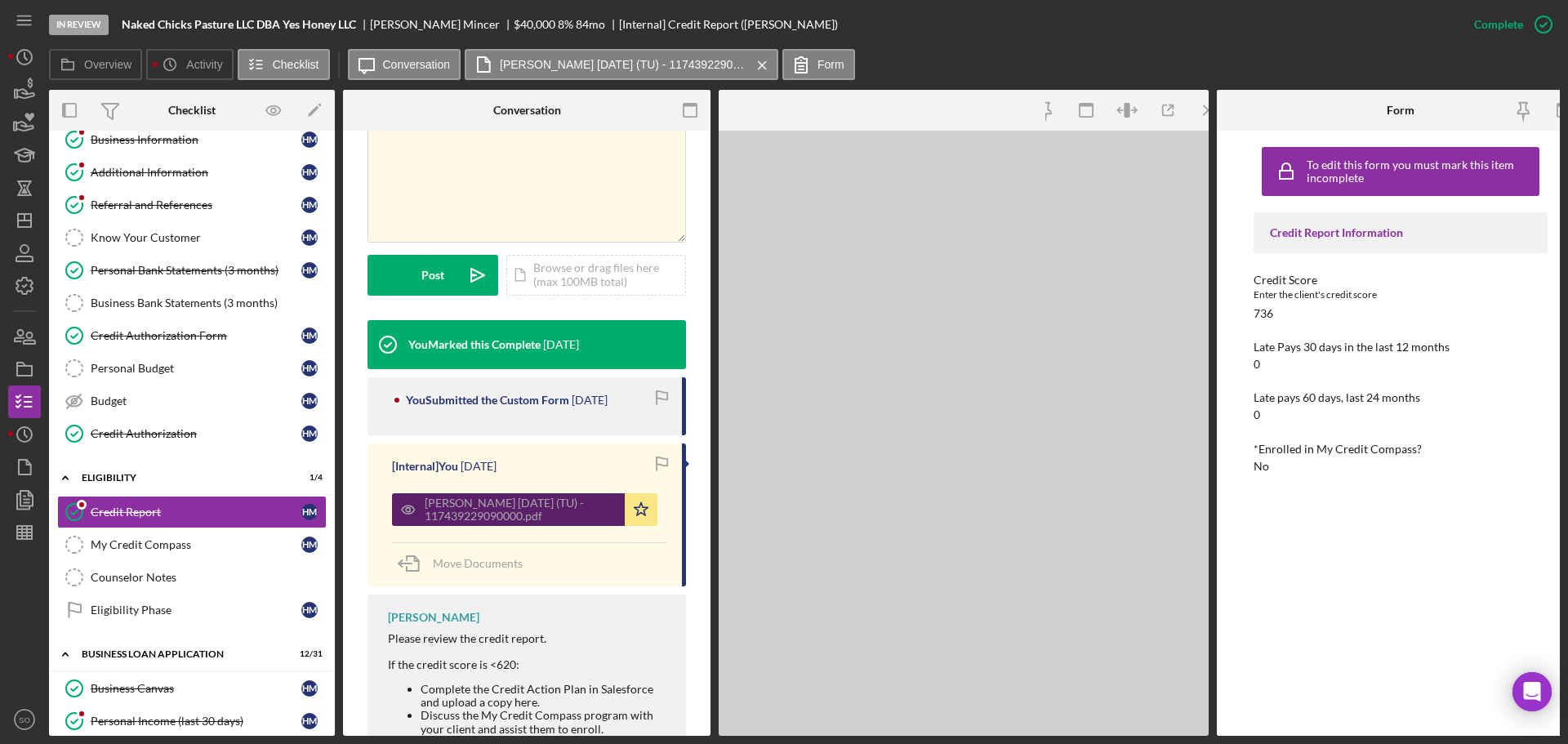
scroll to position [345, 0]
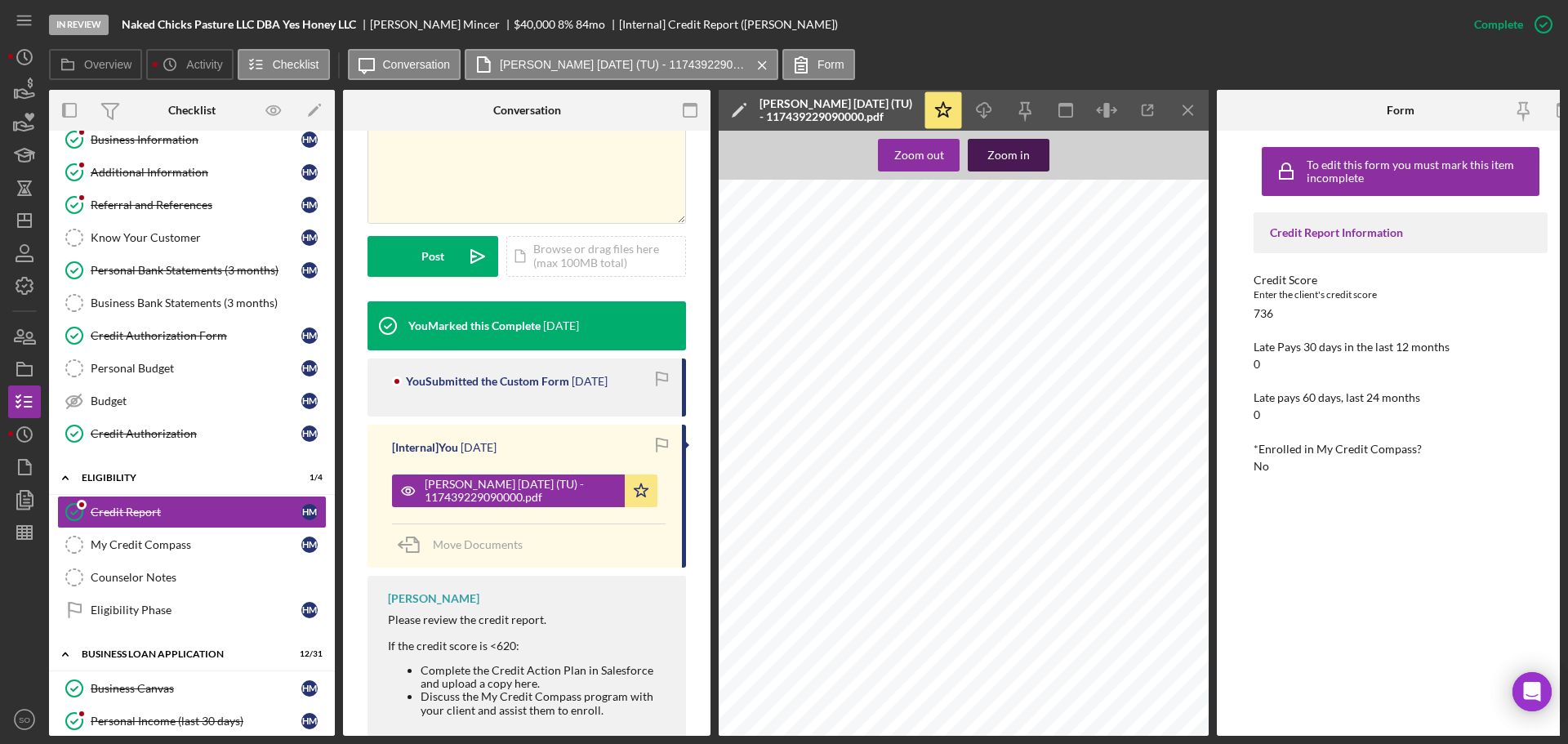
click at [1004, 159] on div "Zoom in" at bounding box center [1008, 154] width 42 height 32
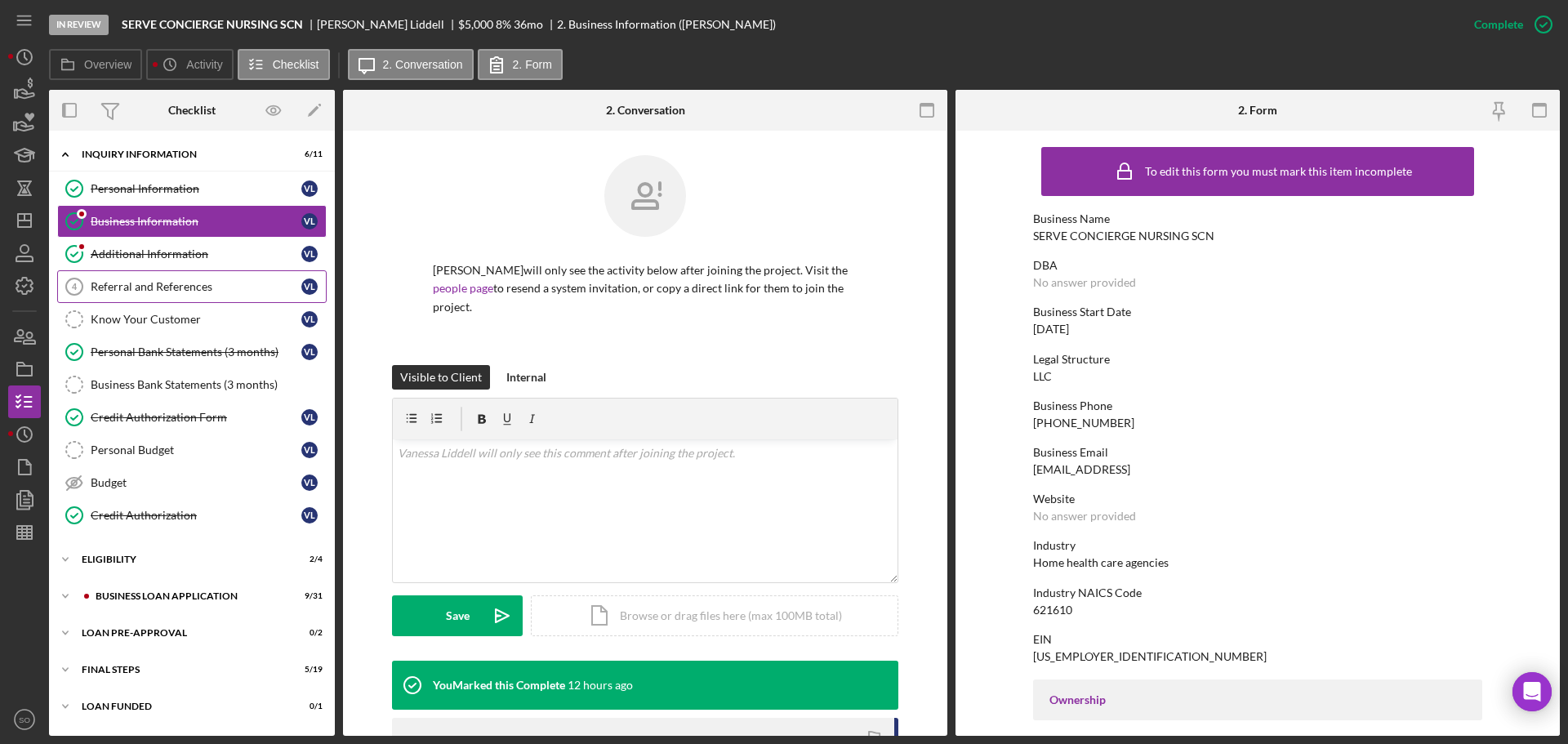
click at [149, 277] on link "Referral and References 4 Referral and References [PERSON_NAME]" at bounding box center [192, 285] width 270 height 32
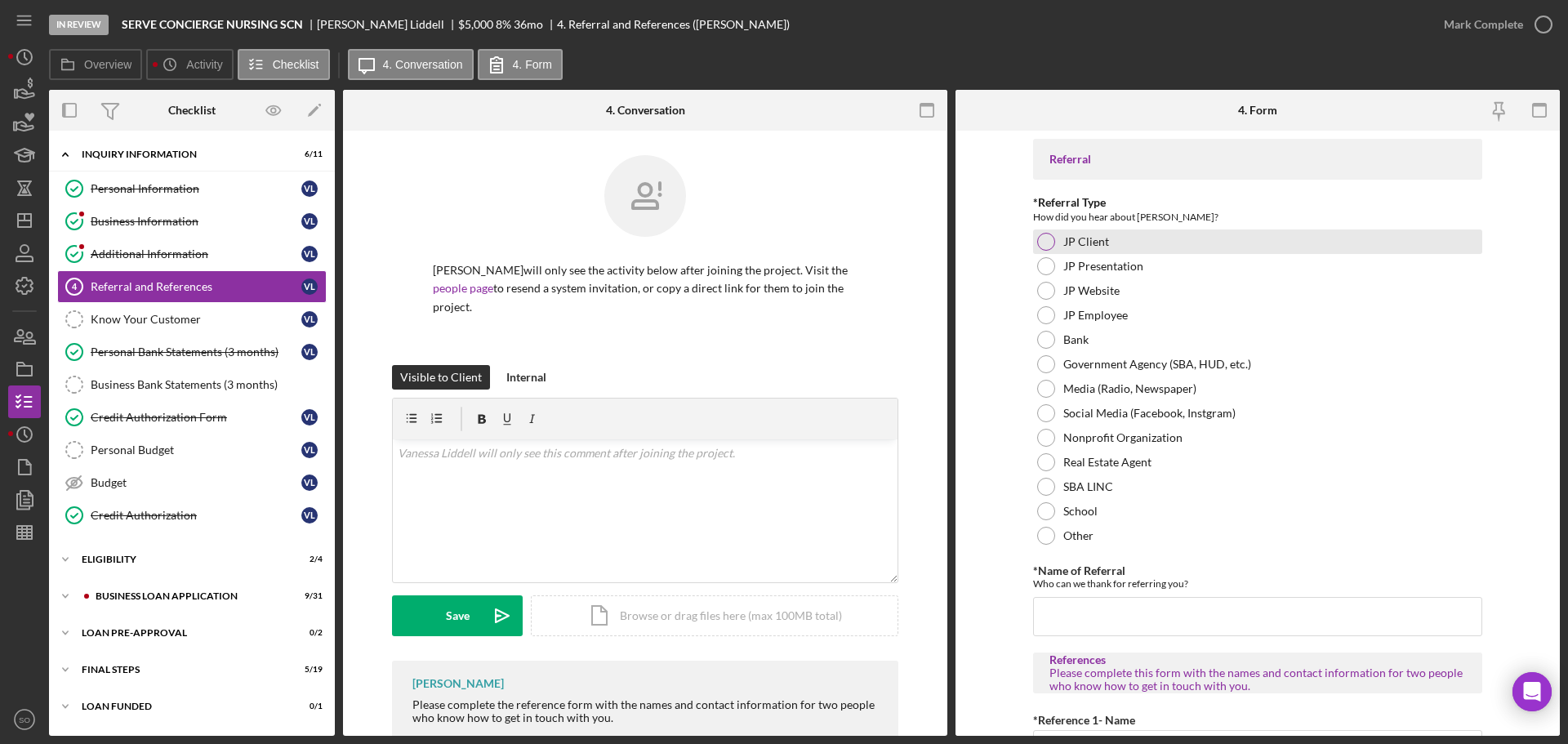
click at [1049, 241] on div at bounding box center [1046, 241] width 18 height 18
click at [1138, 603] on input "*Name of Referral" at bounding box center [1257, 617] width 449 height 39
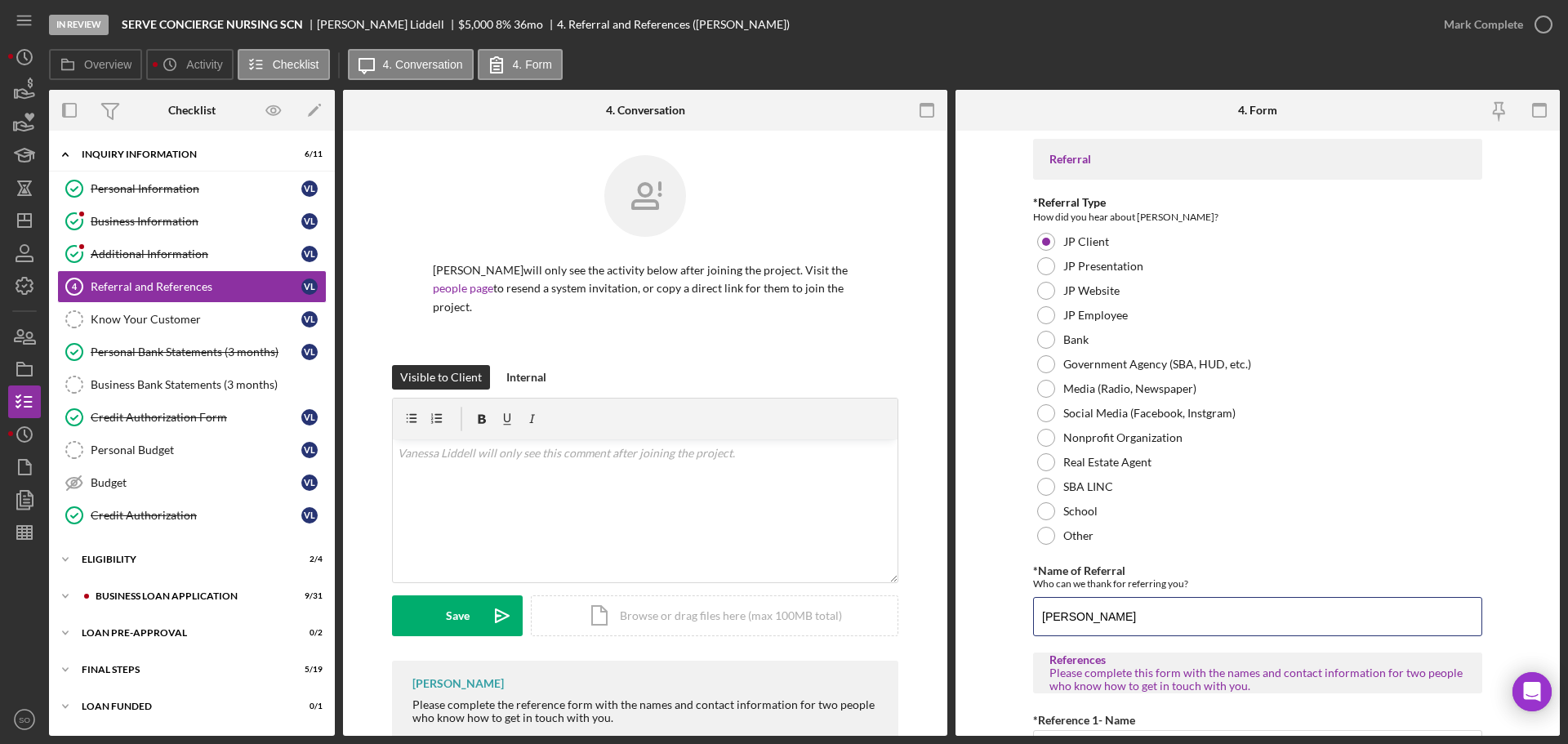
scroll to position [327, 0]
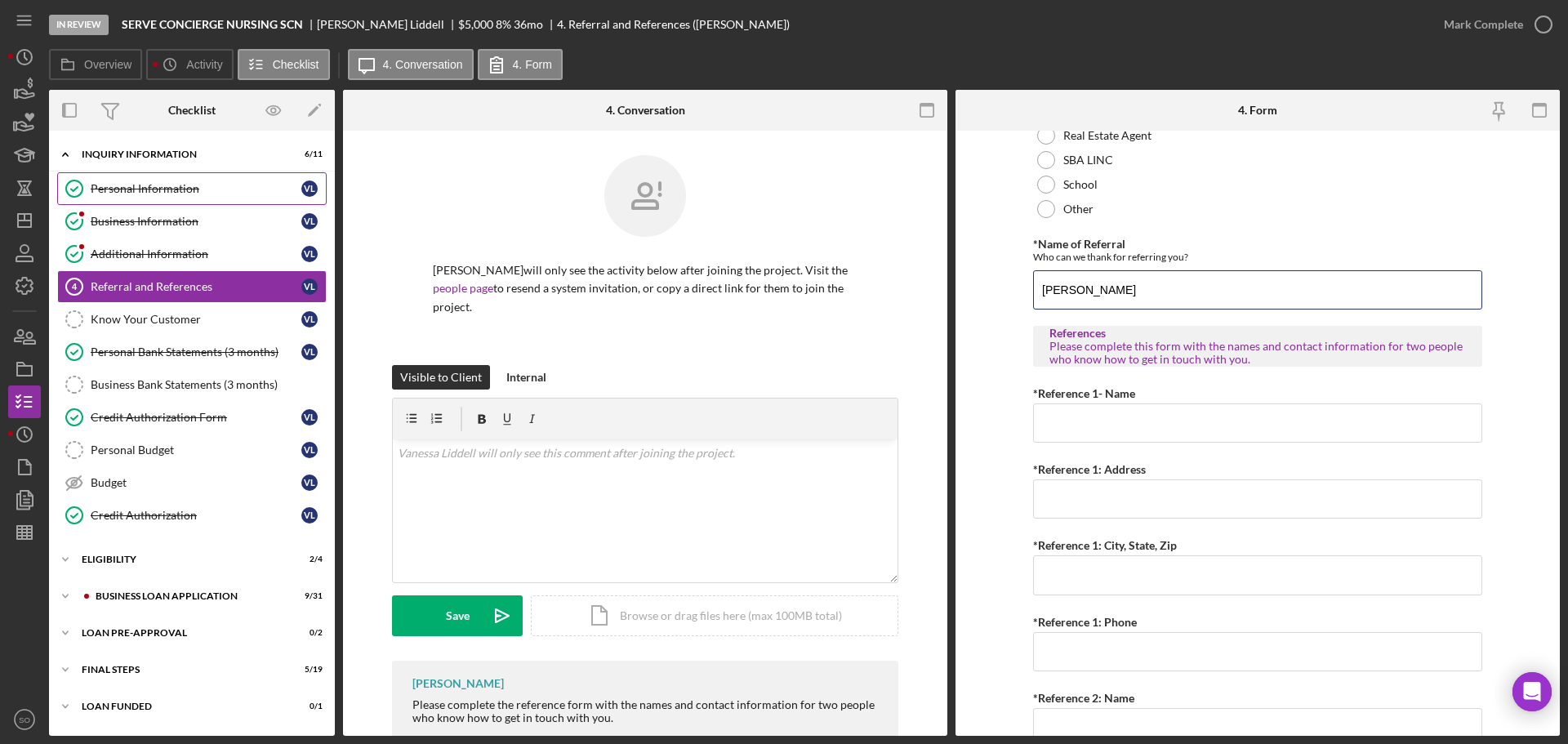
type input "[PERSON_NAME]"
click at [1110, 637] on input "*Reference 1: Phone" at bounding box center [1257, 651] width 449 height 39
paste input "[PHONE_NUMBER]"
type input "[PHONE_NUMBER]"
click at [1058, 429] on input "*Reference 1- Name" at bounding box center [1257, 423] width 449 height 39
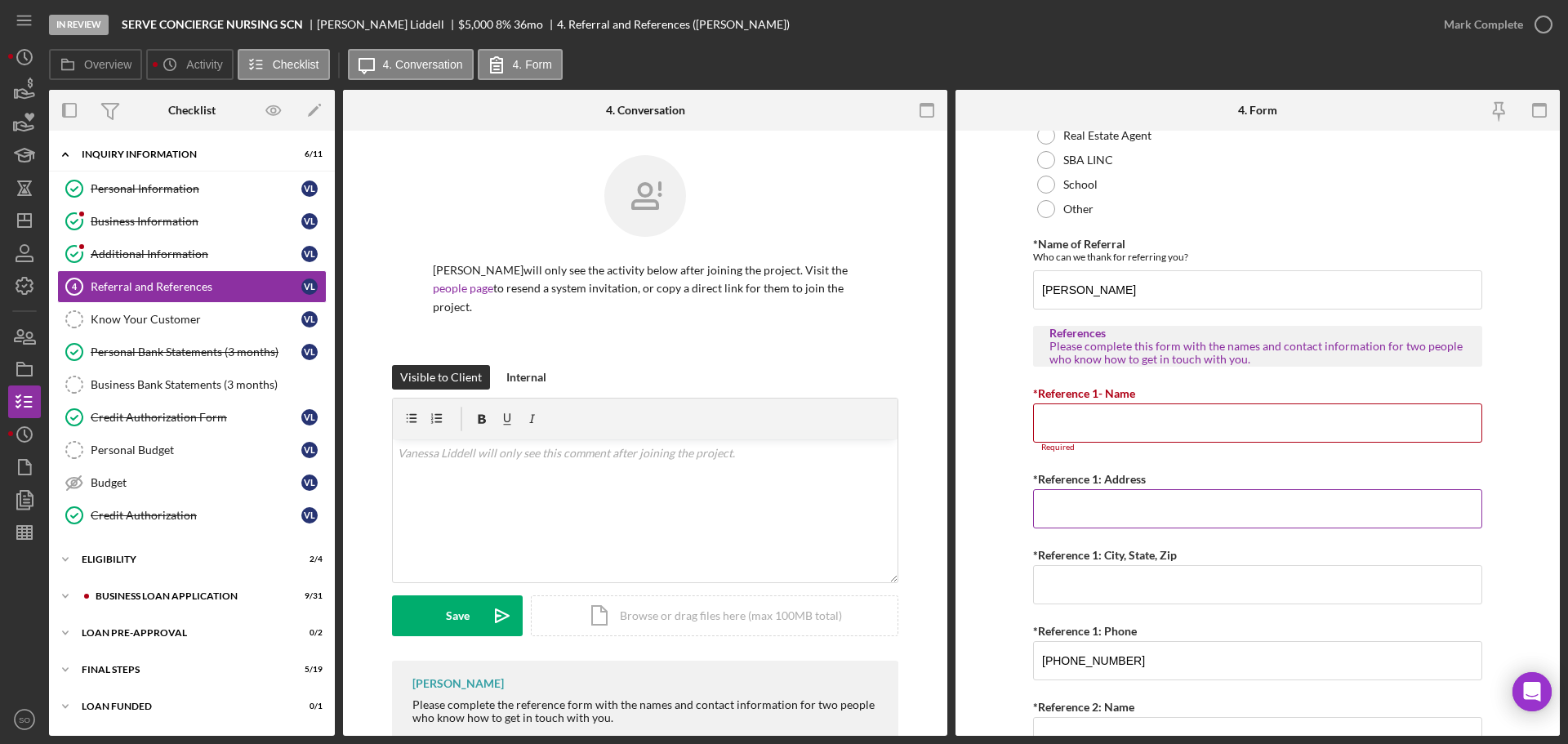
click at [1079, 496] on input "*Reference 1: Address" at bounding box center [1257, 508] width 449 height 39
paste input "[STREET_ADDRESS]"
type input "[STREET_ADDRESS]"
click at [1079, 586] on input "*Reference 1: City, State, Zip" at bounding box center [1257, 585] width 449 height 39
type input "[GEOGRAPHIC_DATA][PERSON_NAME]"
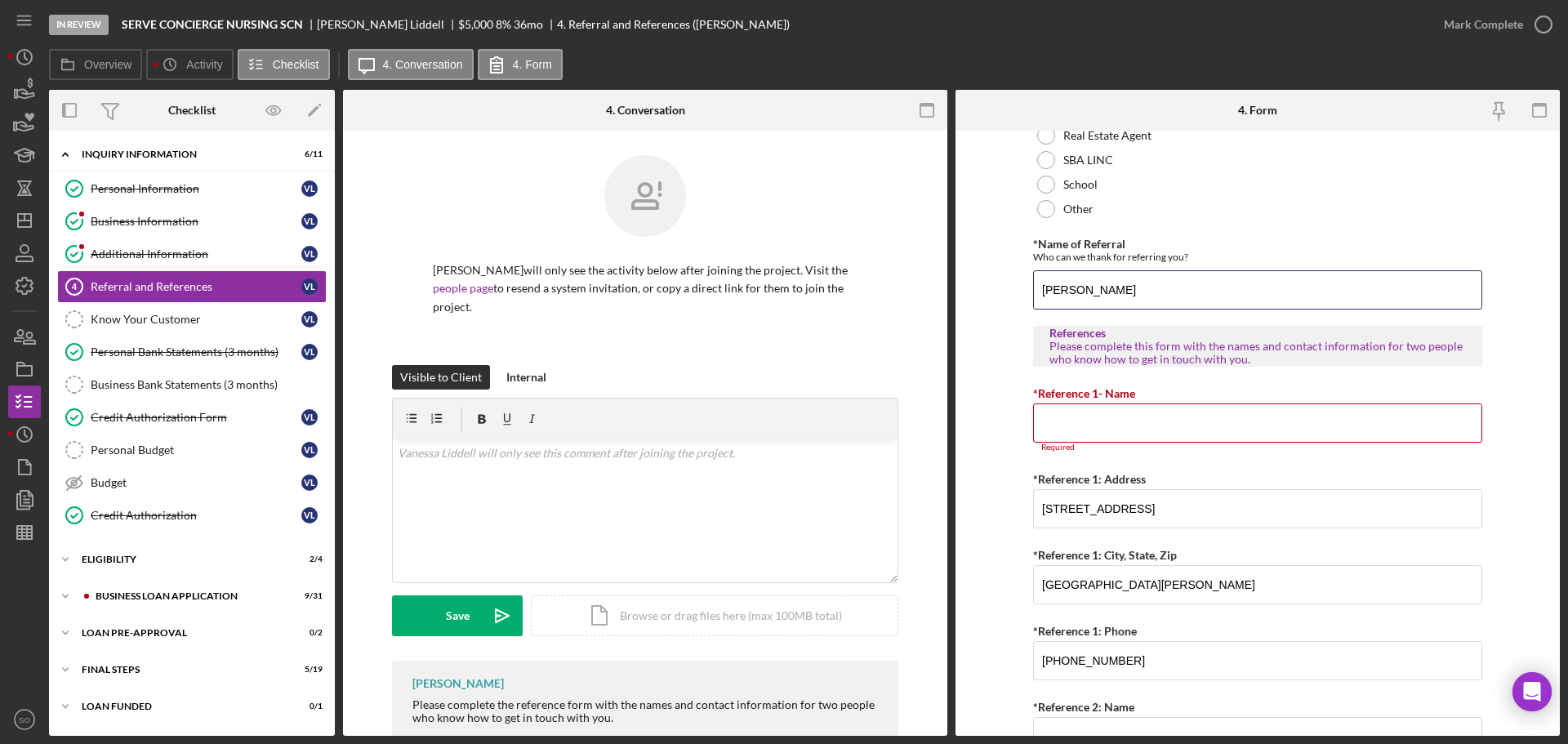
drag, startPoint x: 1130, startPoint y: 287, endPoint x: 970, endPoint y: 290, distance: 160.0
click at [952, 290] on div "Overview Internal Workflow Stage In Review Icon/Dropdown Arrow Archive (can una…" at bounding box center [804, 413] width 1510 height 646
click at [1112, 429] on input "*Reference 1- Name" at bounding box center [1257, 423] width 449 height 39
paste input "[PERSON_NAME]"
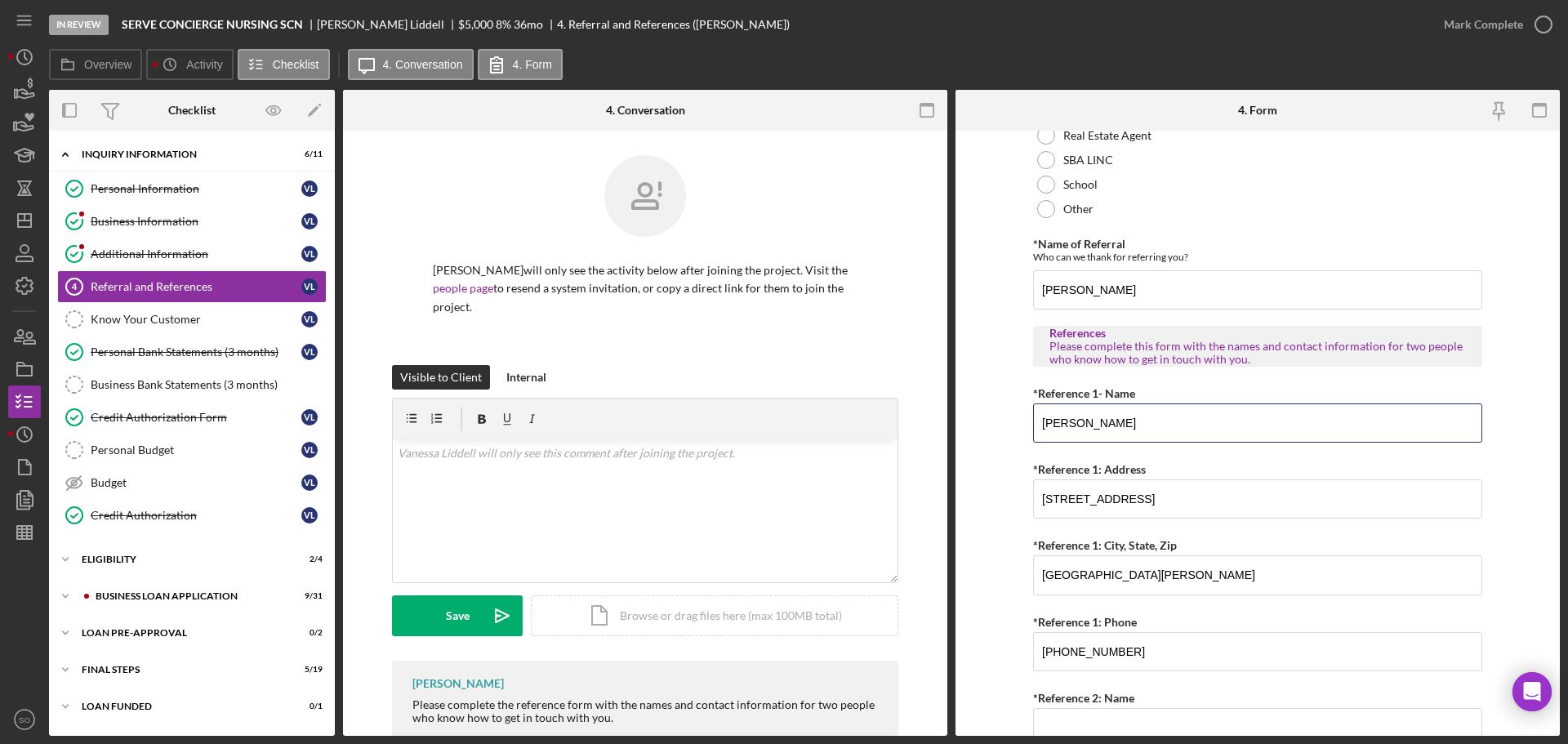
type input "[PERSON_NAME]"
click at [999, 487] on form "Referral *Referral Type How did you hear about [PERSON_NAME]? JP Client JP Pres…" at bounding box center [1257, 433] width 604 height 605
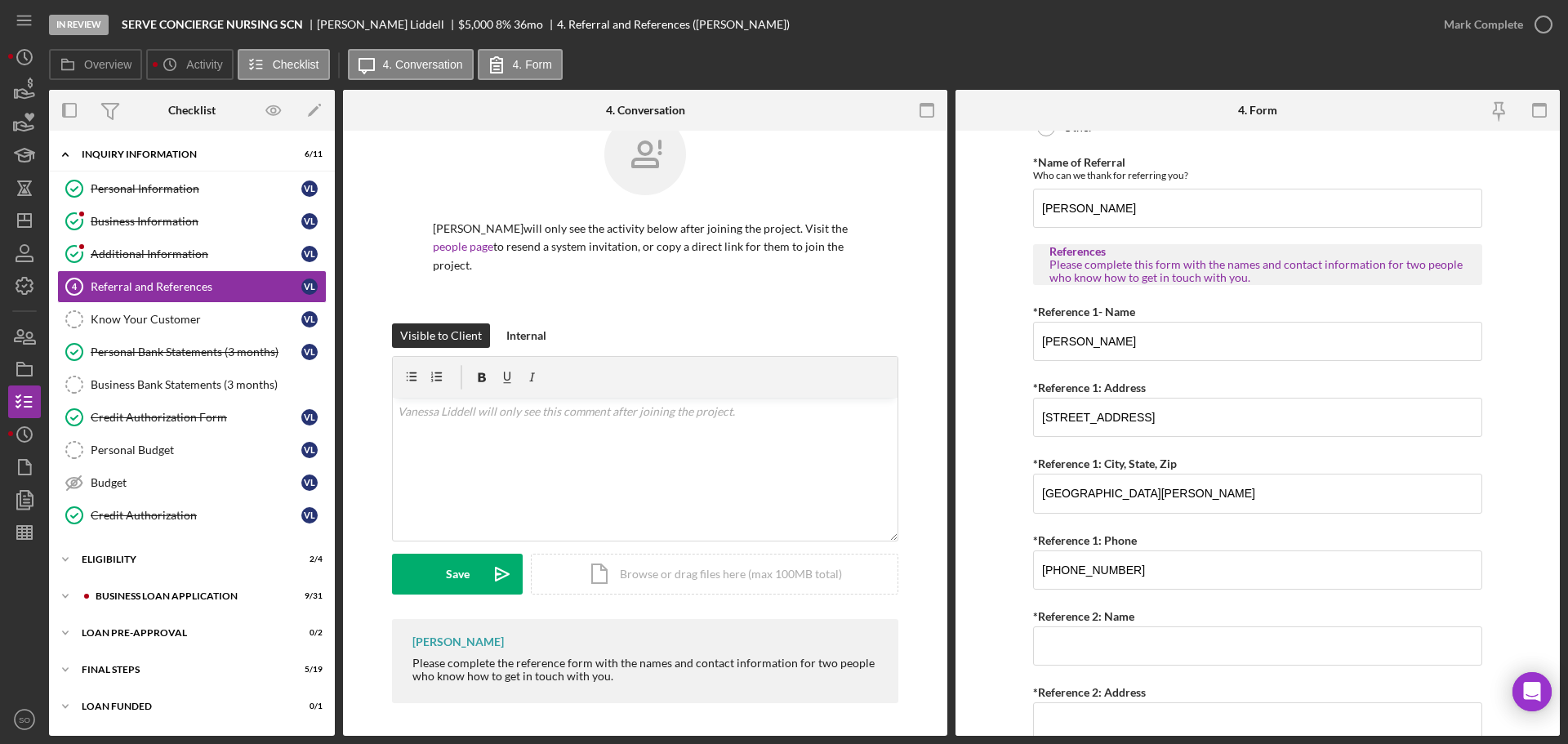
scroll to position [626, 0]
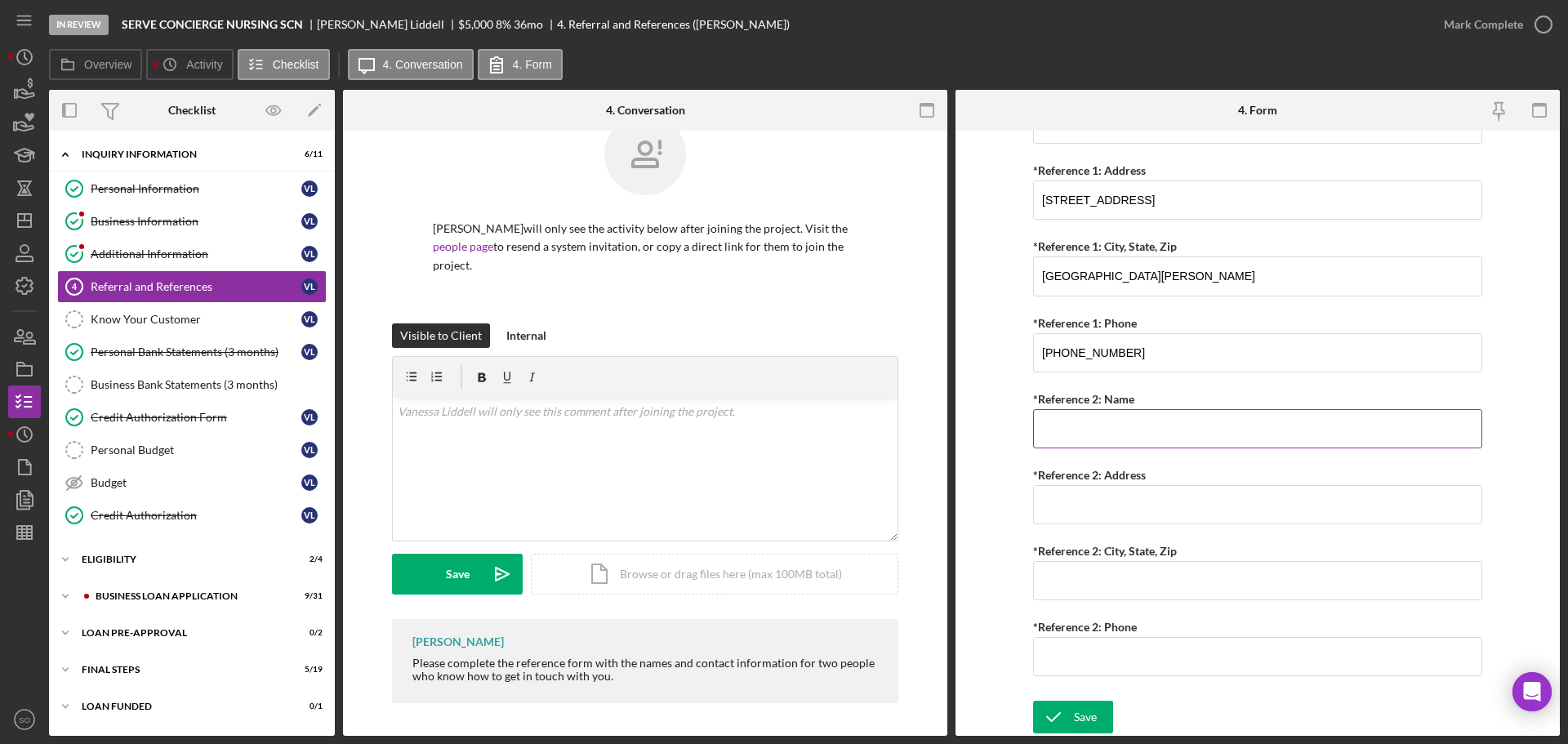
click at [1102, 424] on input "*Reference 2: Name" at bounding box center [1257, 428] width 449 height 39
paste input "[PERSON_NAME]"
type input "[PERSON_NAME]"
click at [1082, 649] on input "*Reference 2: Phone" at bounding box center [1257, 657] width 449 height 39
paste input "[PHONE_NUMBER]"
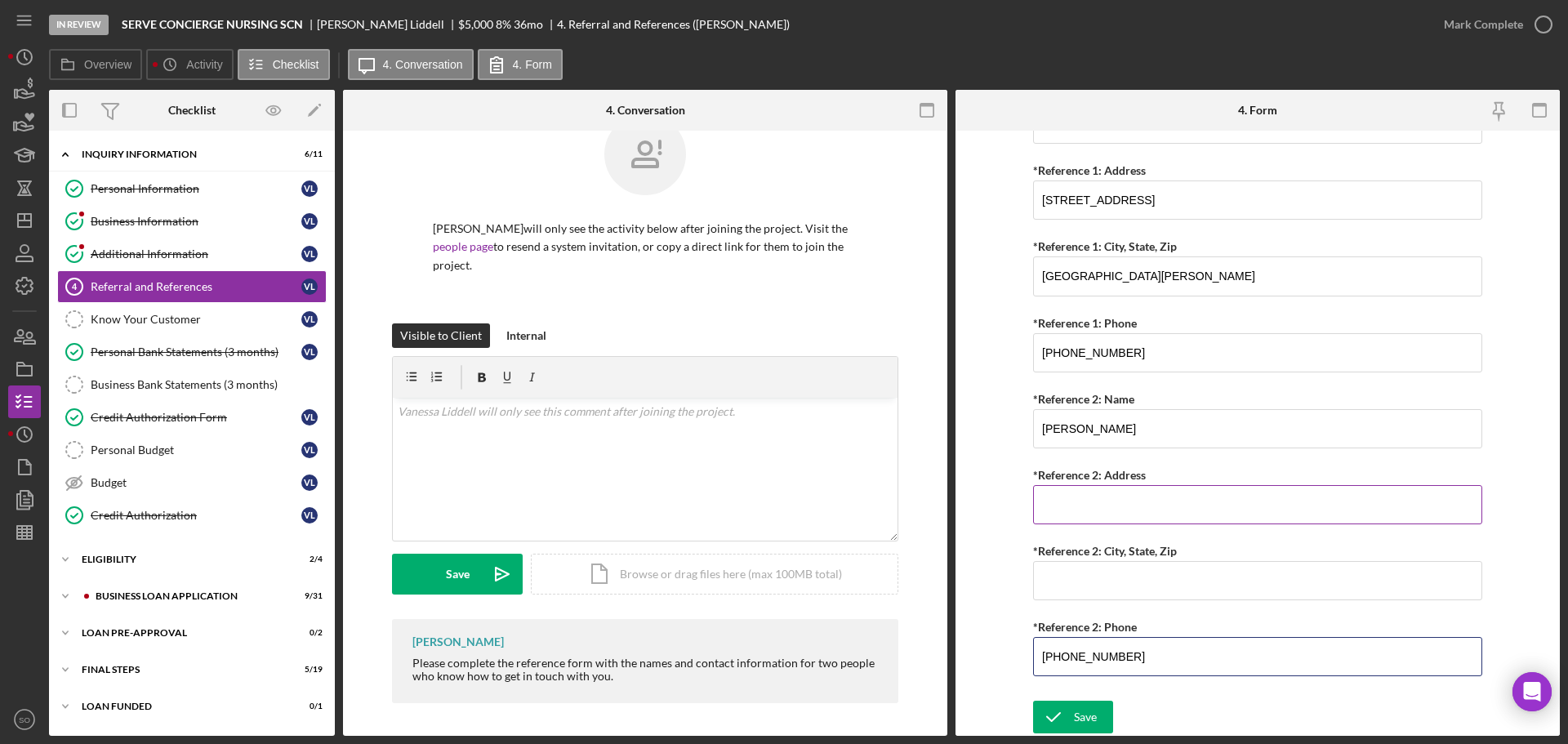
type input "[PHONE_NUMBER]"
click at [1074, 511] on input "*Reference 2: Address" at bounding box center [1257, 504] width 449 height 39
click at [1074, 502] on input "[STREET_ADDRESS]" at bounding box center [1257, 504] width 449 height 39
type input "[STREET_ADDRESS]"
click at [1123, 573] on input "*Reference 2: City, State, Zip" at bounding box center [1257, 581] width 449 height 39
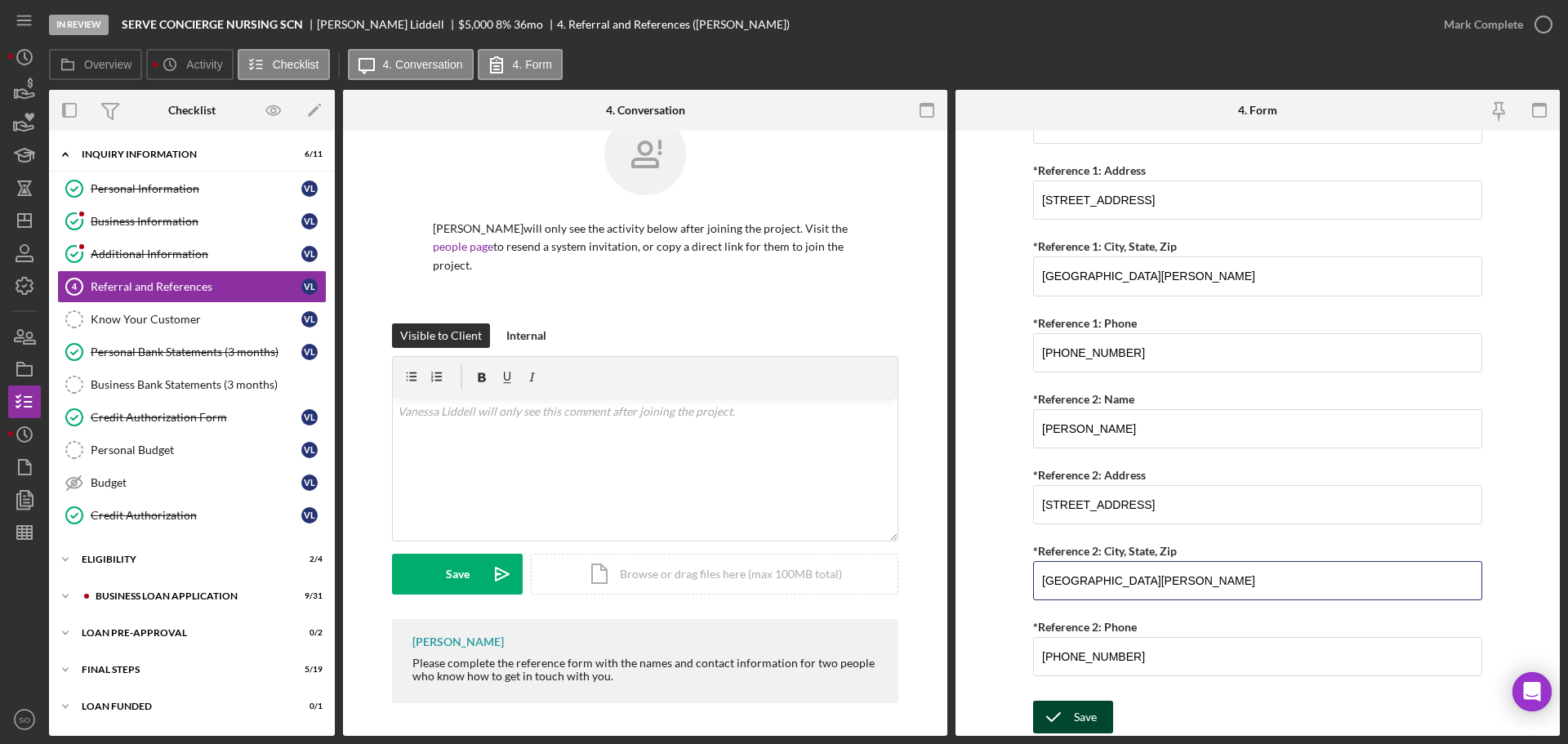
type input "[GEOGRAPHIC_DATA][PERSON_NAME]"
click at [1091, 726] on div "Save" at bounding box center [1084, 717] width 22 height 32
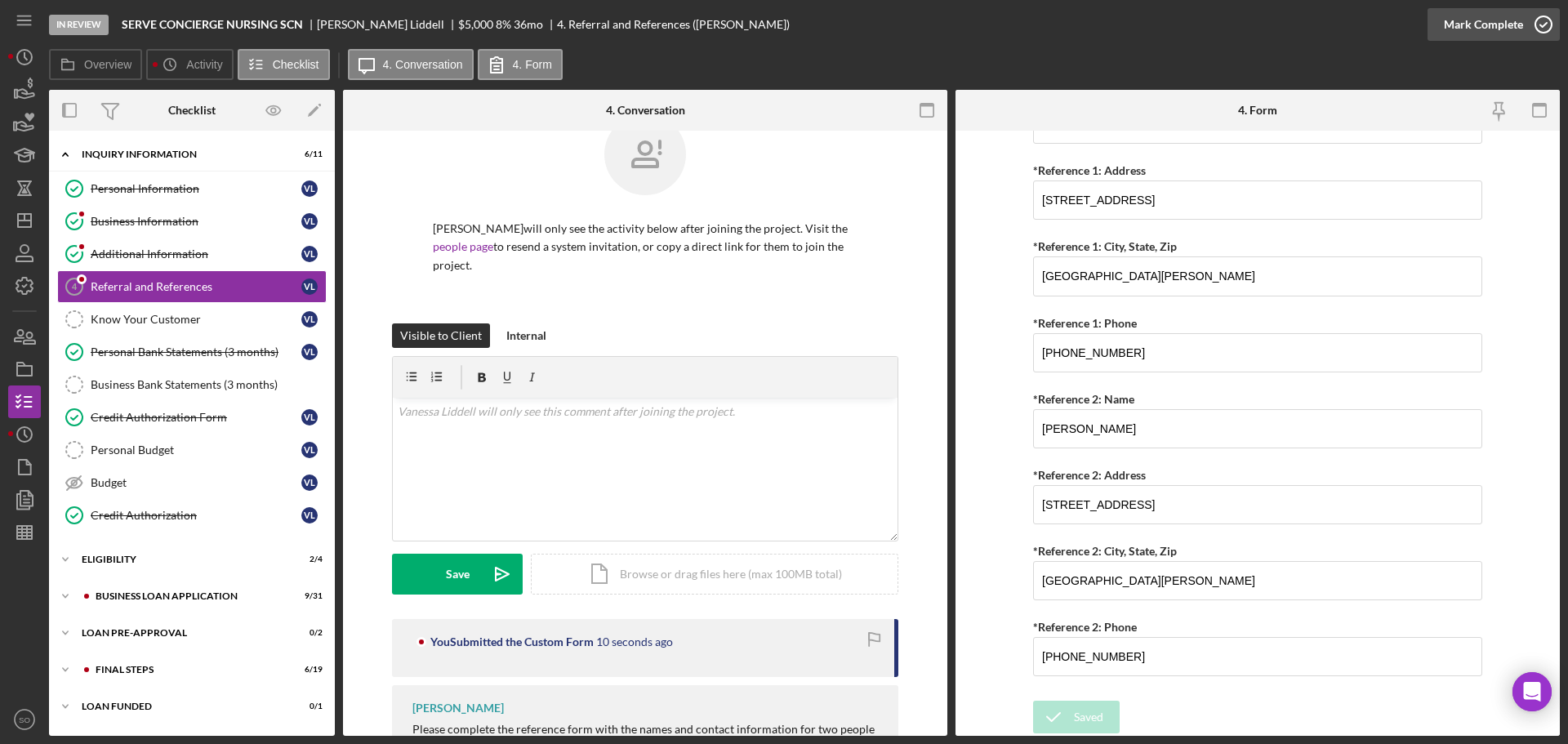
click at [1482, 23] on div "Mark Complete" at bounding box center [1483, 23] width 79 height 32
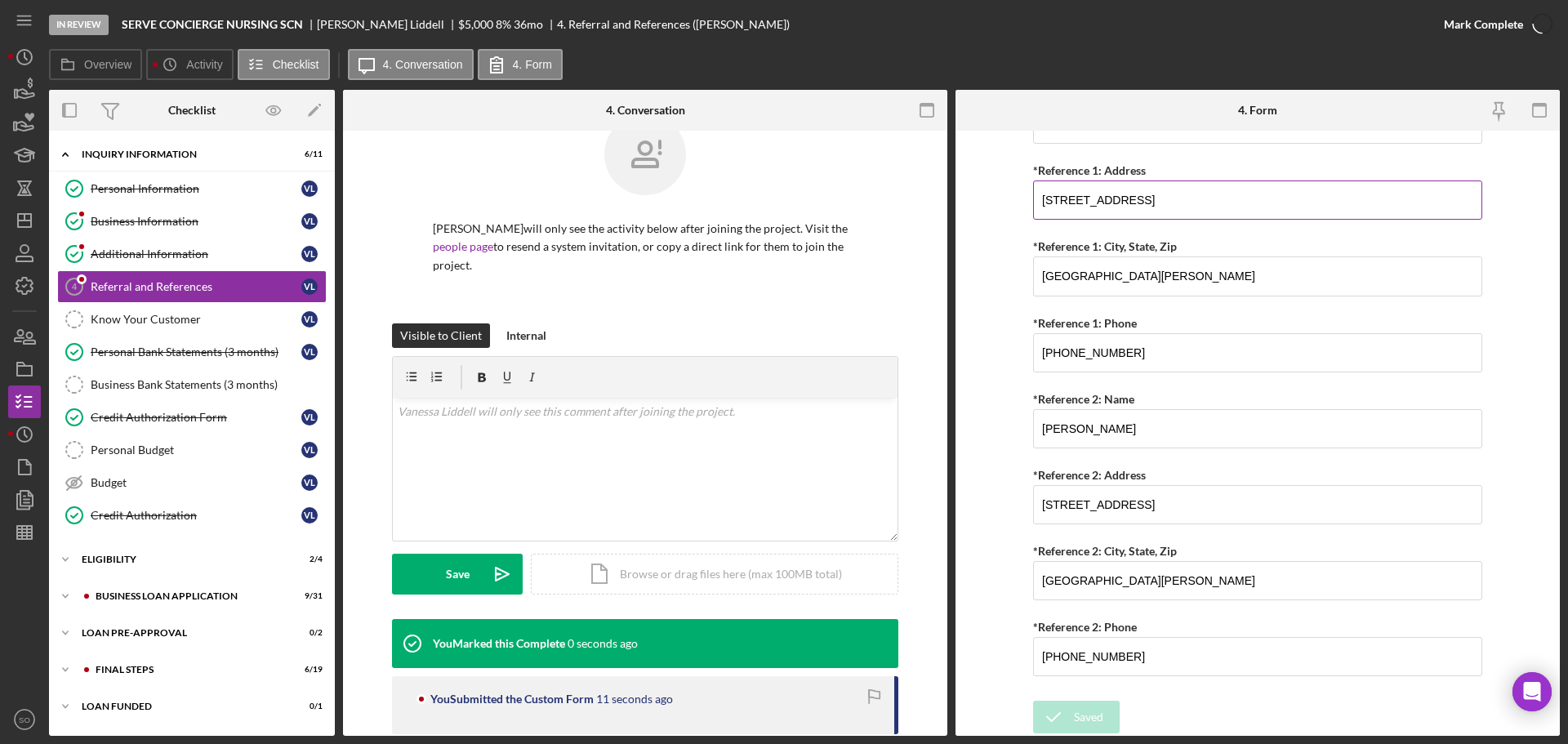
scroll to position [0, 0]
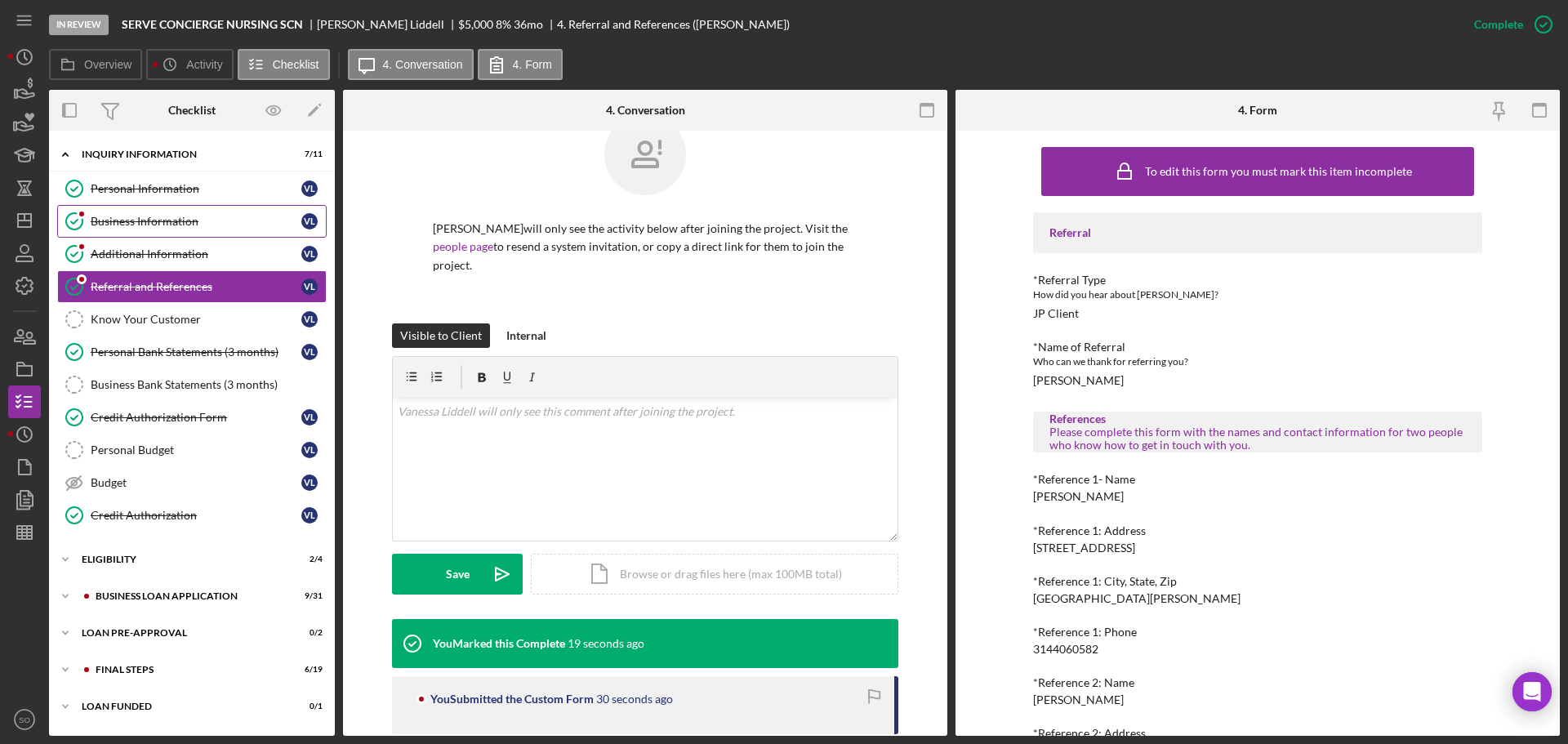
click at [128, 211] on link "Business Information Business Information [PERSON_NAME]" at bounding box center [192, 221] width 270 height 32
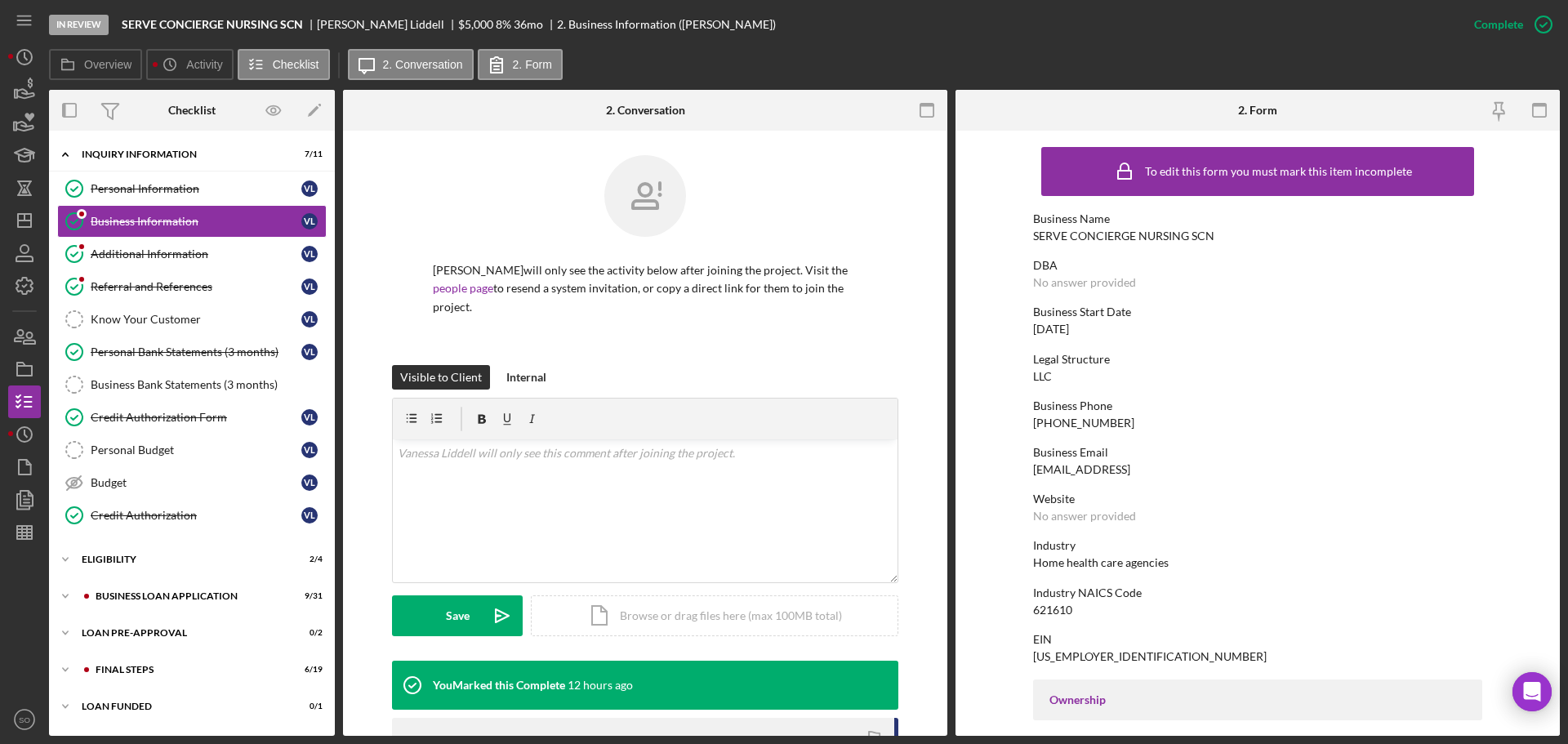
click at [1040, 236] on div "SERVE CONCIERGE NURSING SCN" at bounding box center [1123, 236] width 181 height 13
click at [1038, 236] on div "SERVE CONCIERGE NURSING SCN" at bounding box center [1123, 236] width 181 height 13
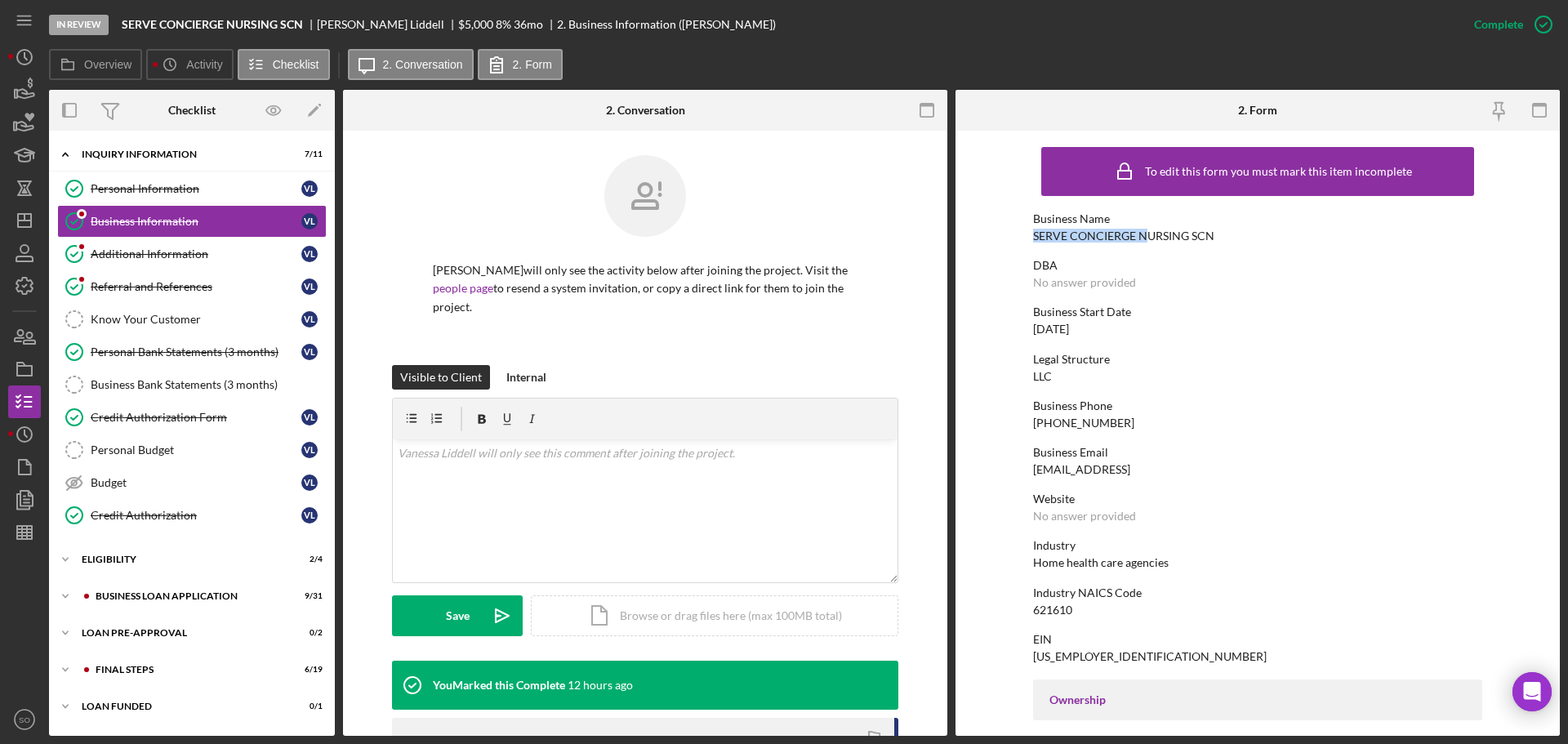
drag, startPoint x: 1142, startPoint y: 235, endPoint x: 1030, endPoint y: 238, distance: 112.0
click at [1033, 238] on div "SERVE CONCIERGE NURSING SCN" at bounding box center [1123, 236] width 181 height 13
copy div "SERVE CONCIERGE N"
click at [1102, 422] on div "[PHONE_NUMBER]" at bounding box center [1084, 422] width 102 height 13
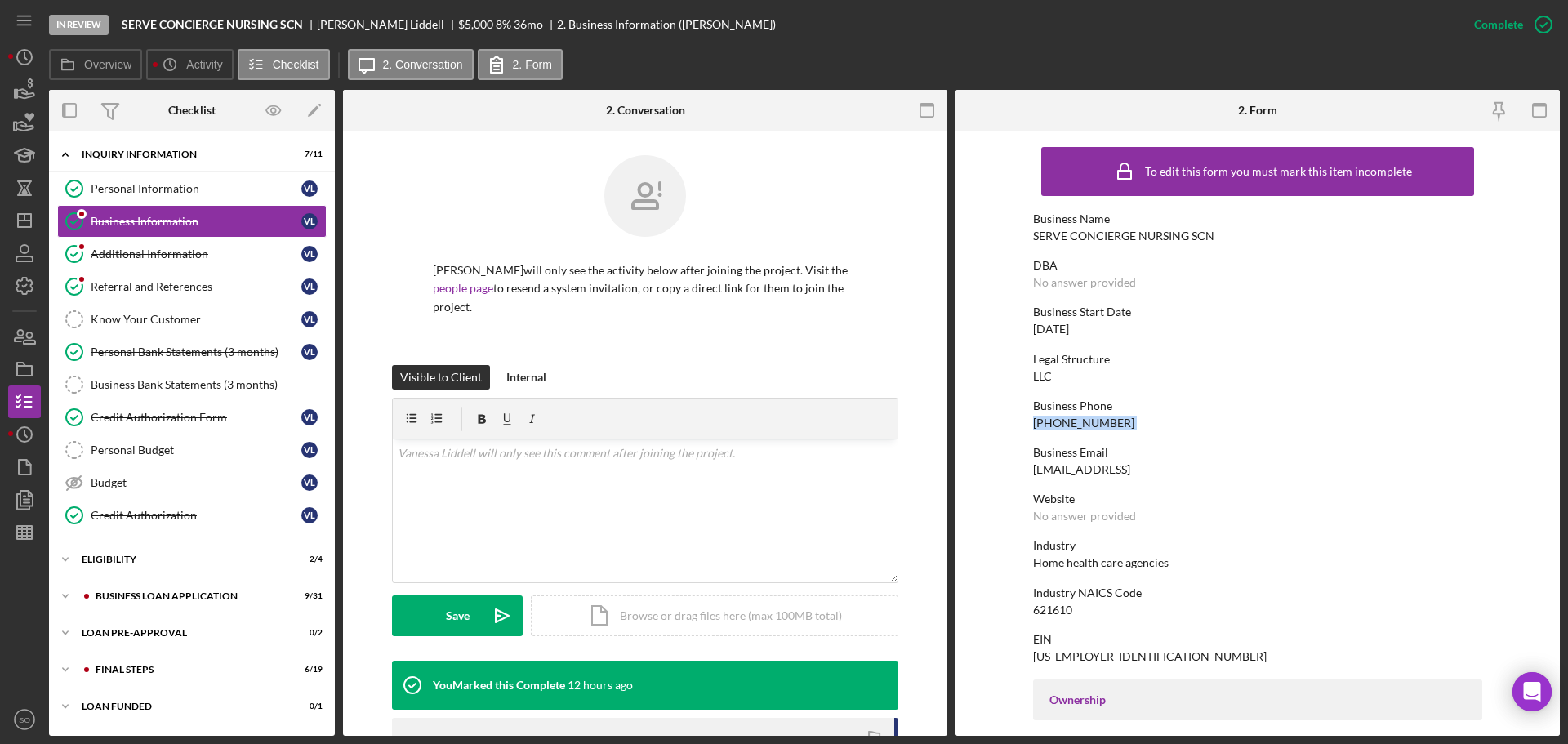
click at [1103, 422] on div "[PHONE_NUMBER]" at bounding box center [1084, 422] width 102 height 13
copy div "[PHONE_NUMBER]"
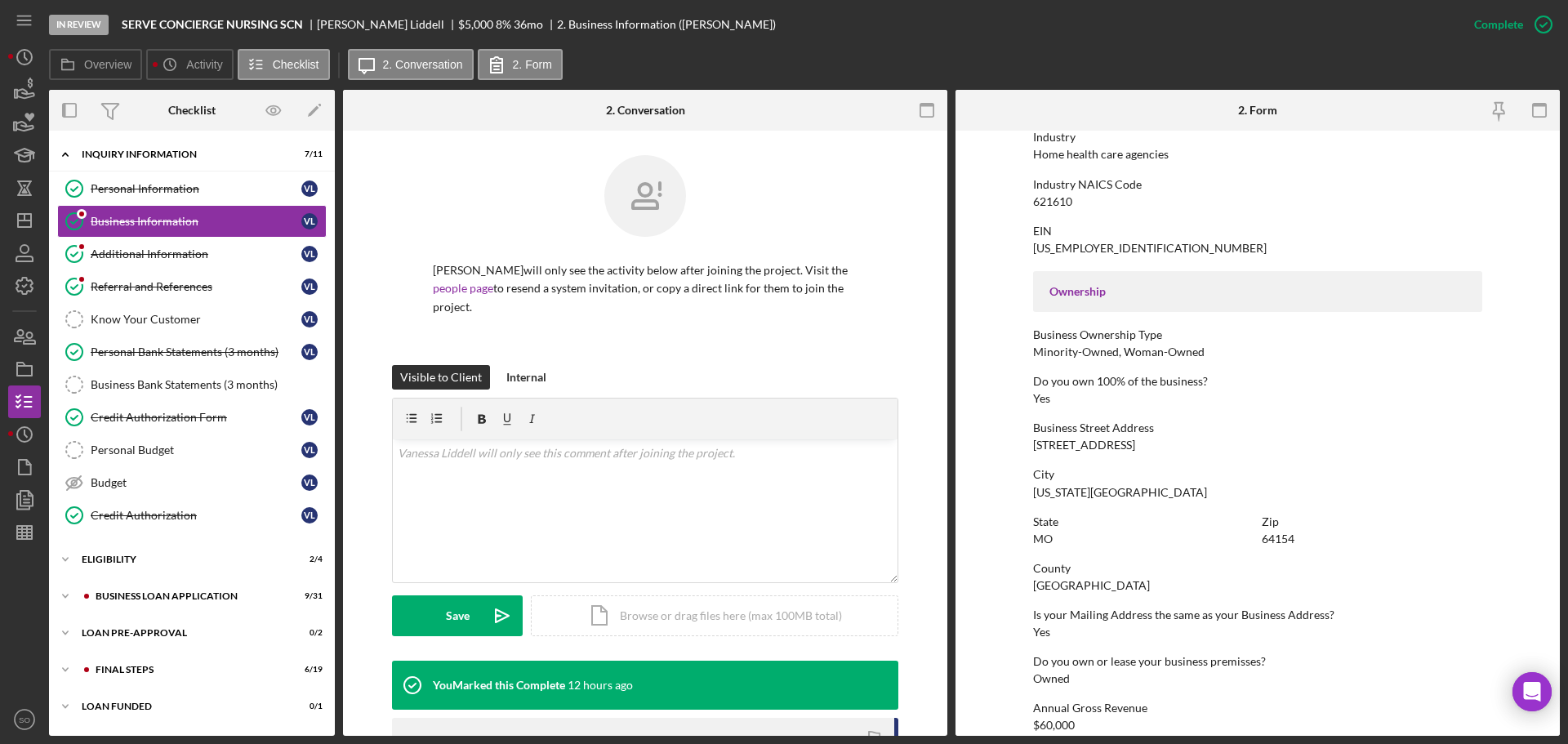
scroll to position [572, 0]
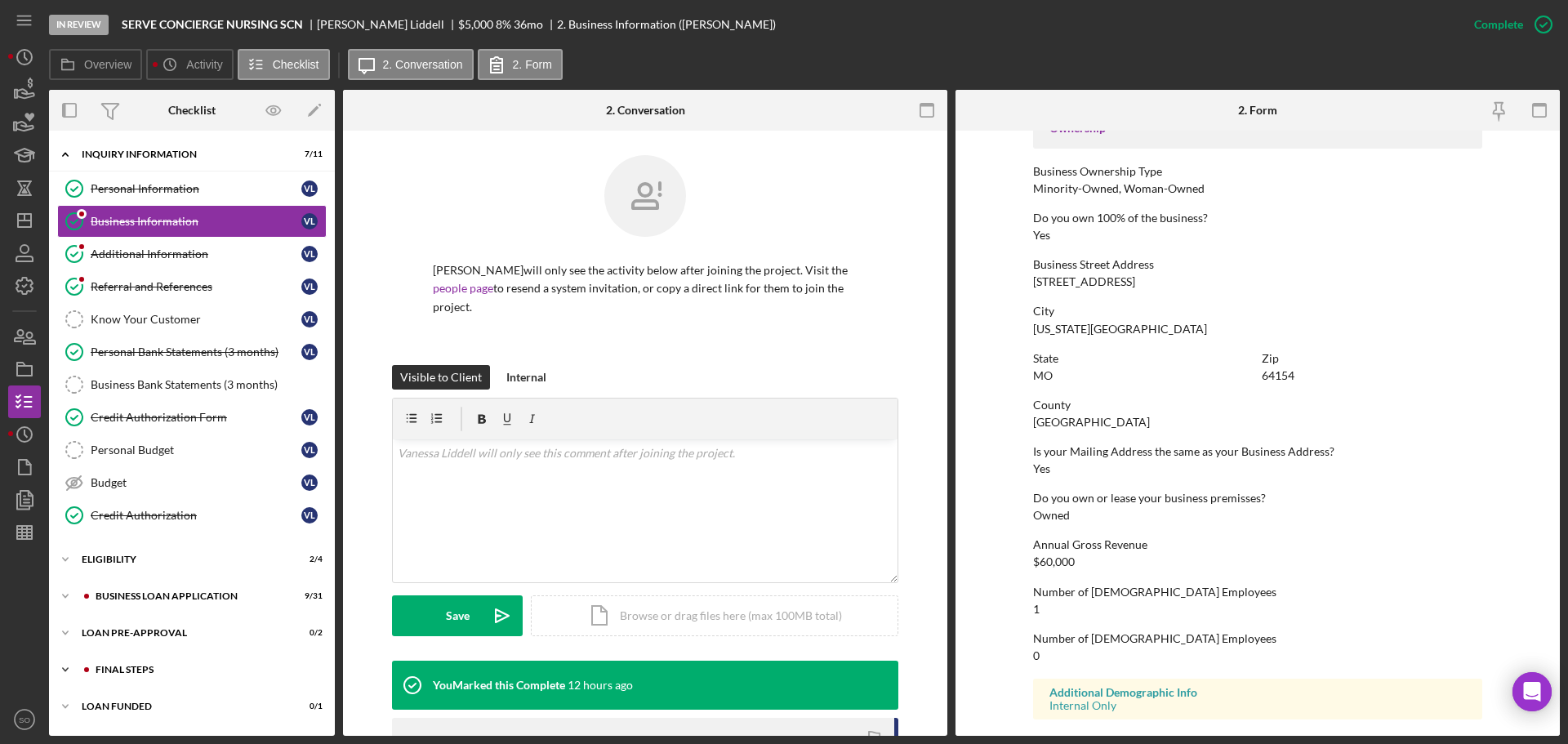
drag, startPoint x: 147, startPoint y: 667, endPoint x: 162, endPoint y: 657, distance: 18.0
click at [147, 667] on div "FINAL STEPS" at bounding box center [205, 670] width 219 height 10
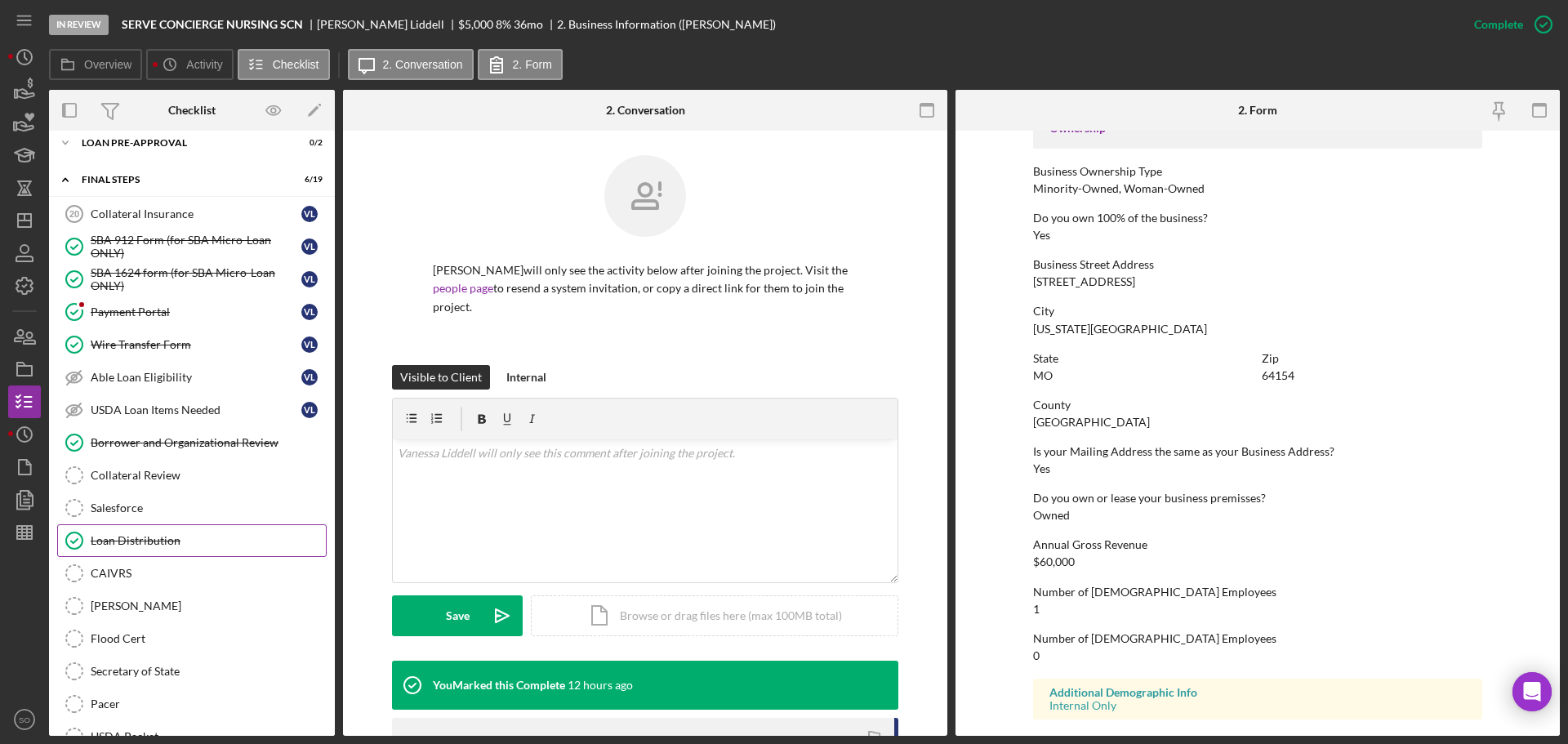
drag, startPoint x: 162, startPoint y: 538, endPoint x: 243, endPoint y: 536, distance: 81.0
click at [164, 538] on div "Loan Distribution" at bounding box center [208, 540] width 236 height 13
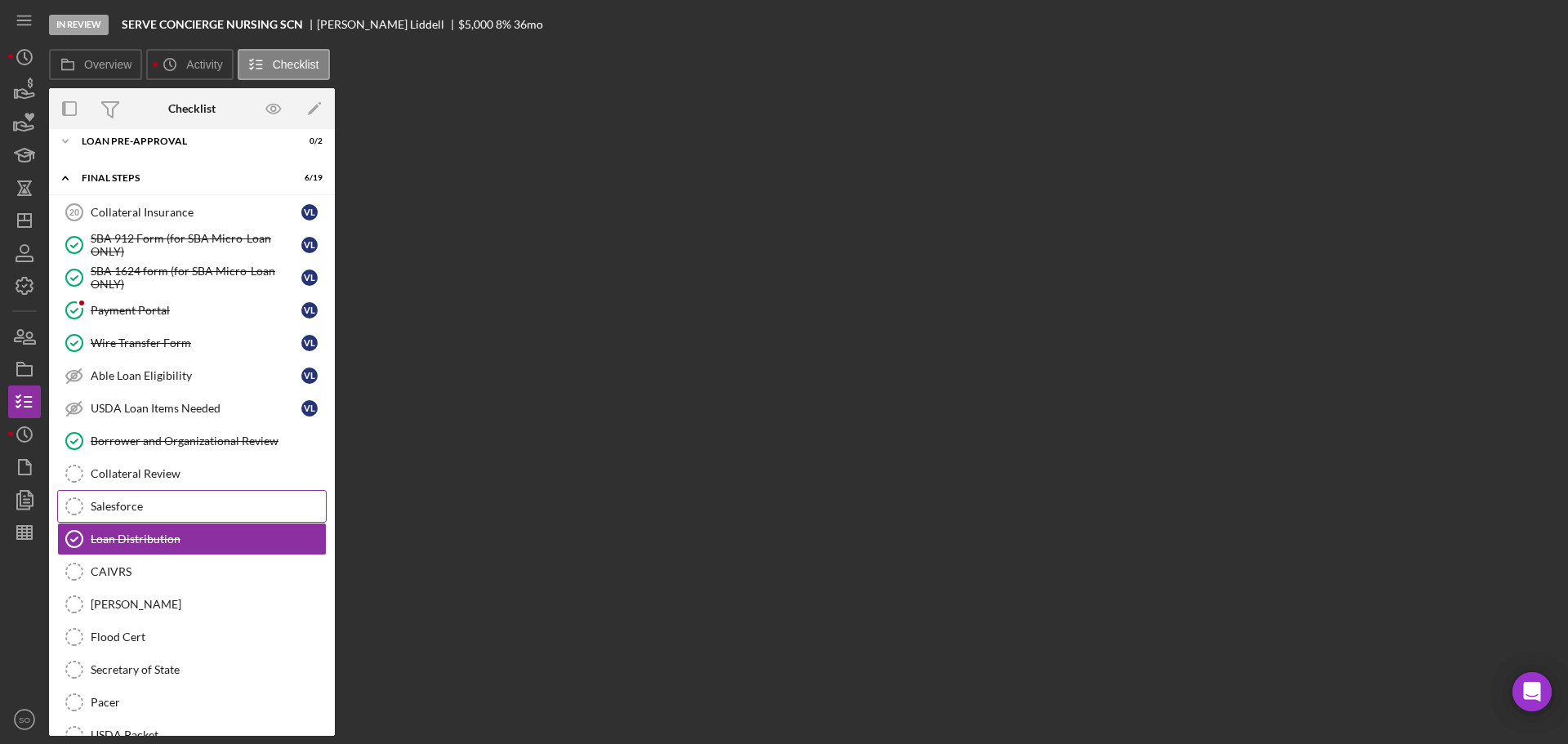
drag, startPoint x: 170, startPoint y: 499, endPoint x: 168, endPoint y: 508, distance: 9.2
click at [170, 499] on link "Salesforce Salesforce" at bounding box center [192, 505] width 270 height 32
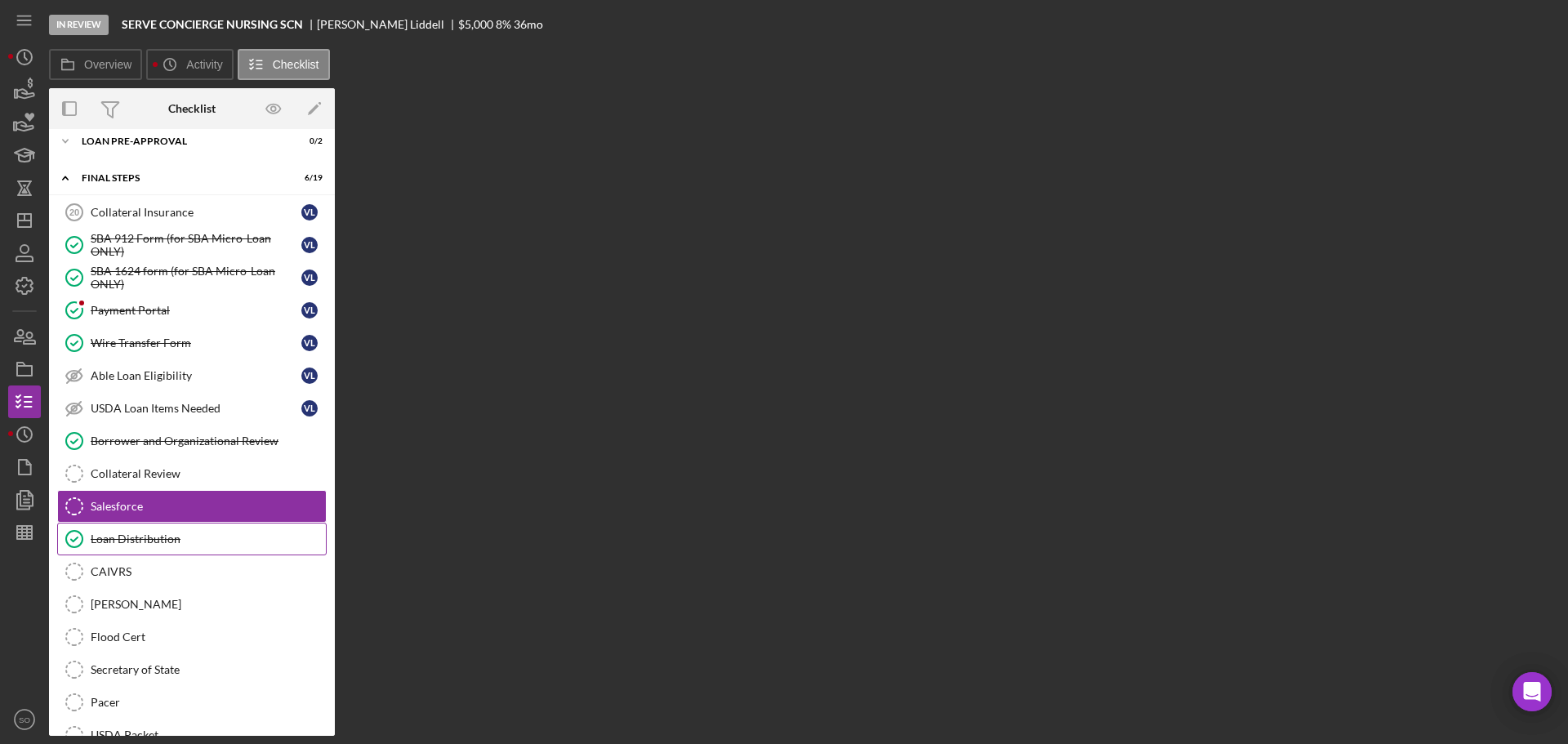
click at [170, 538] on div "Loan Distribution" at bounding box center [208, 539] width 236 height 13
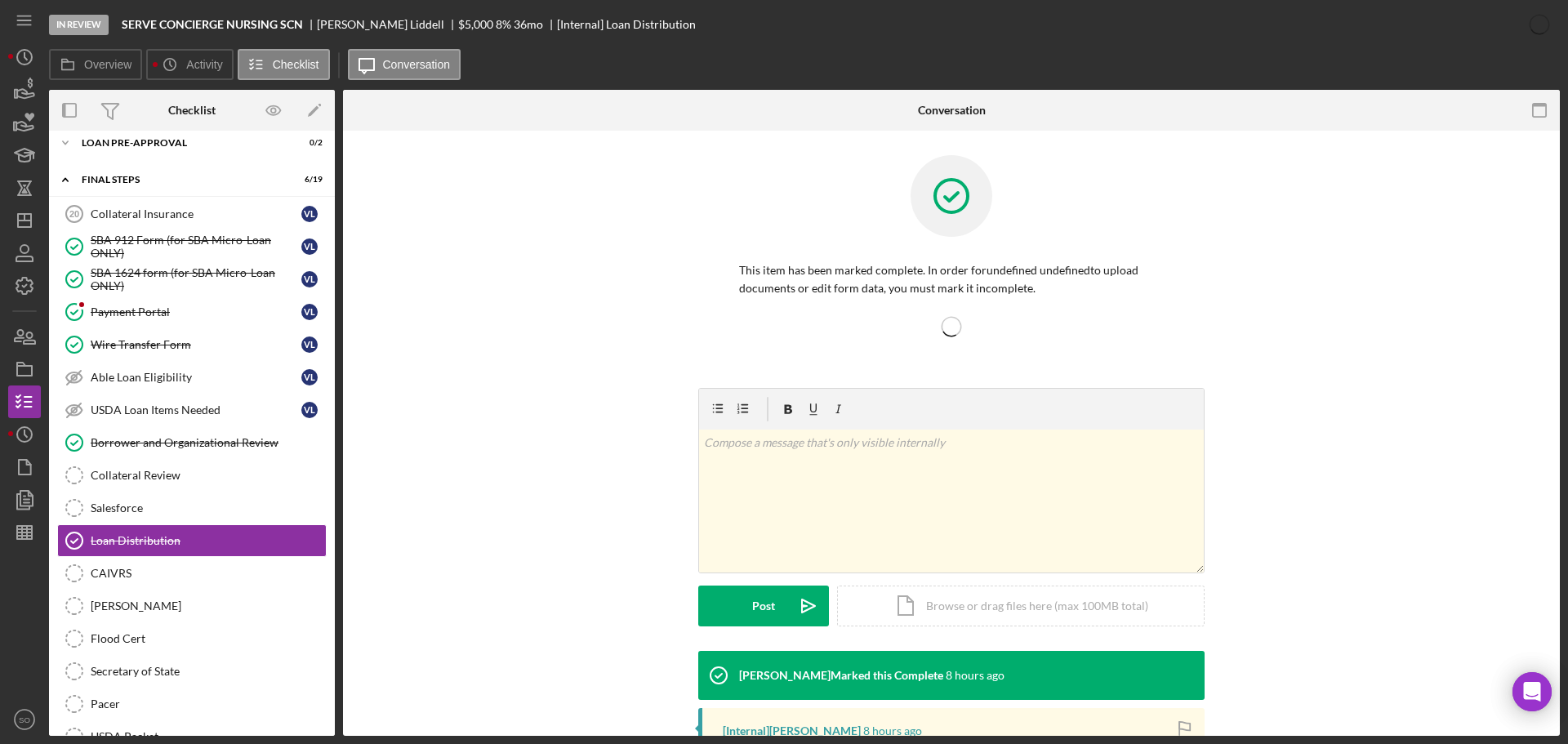
scroll to position [253, 0]
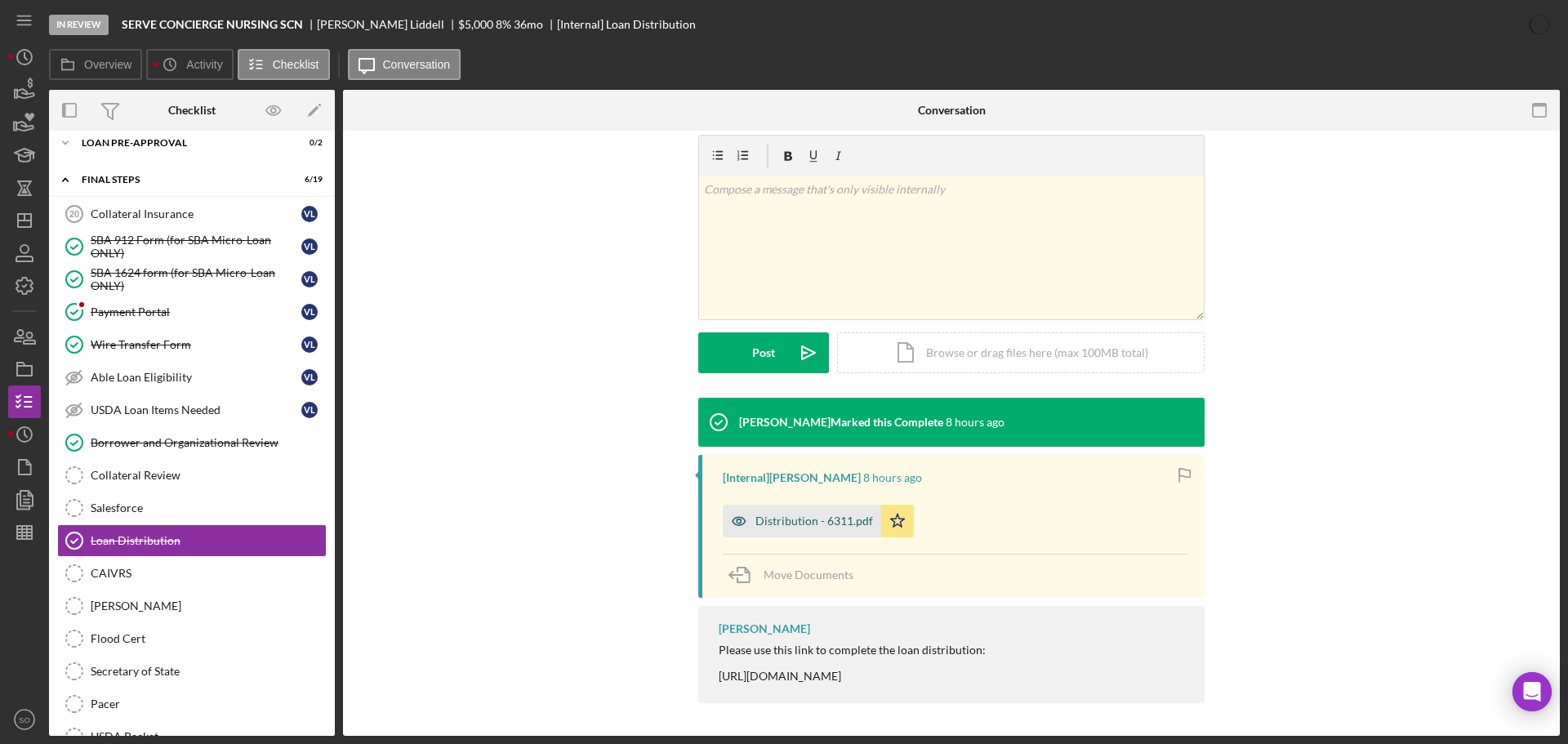
click at [828, 528] on div "Distribution - 6311.pdf" at bounding box center [802, 520] width 158 height 32
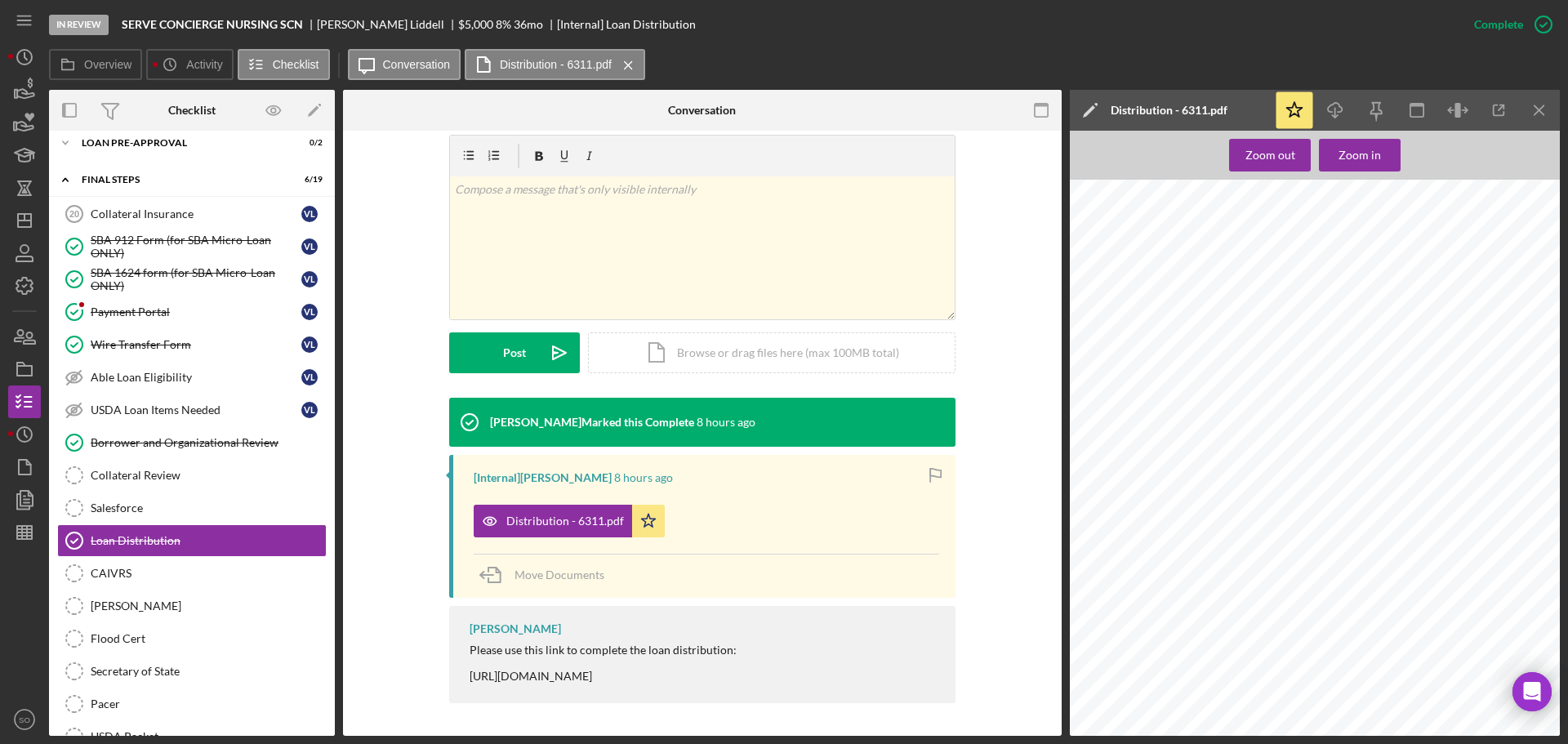
scroll to position [322, 0]
click at [1161, 329] on span "[STREET_ADDRESS]" at bounding box center [1159, 329] width 86 height 9
copy span "91st"
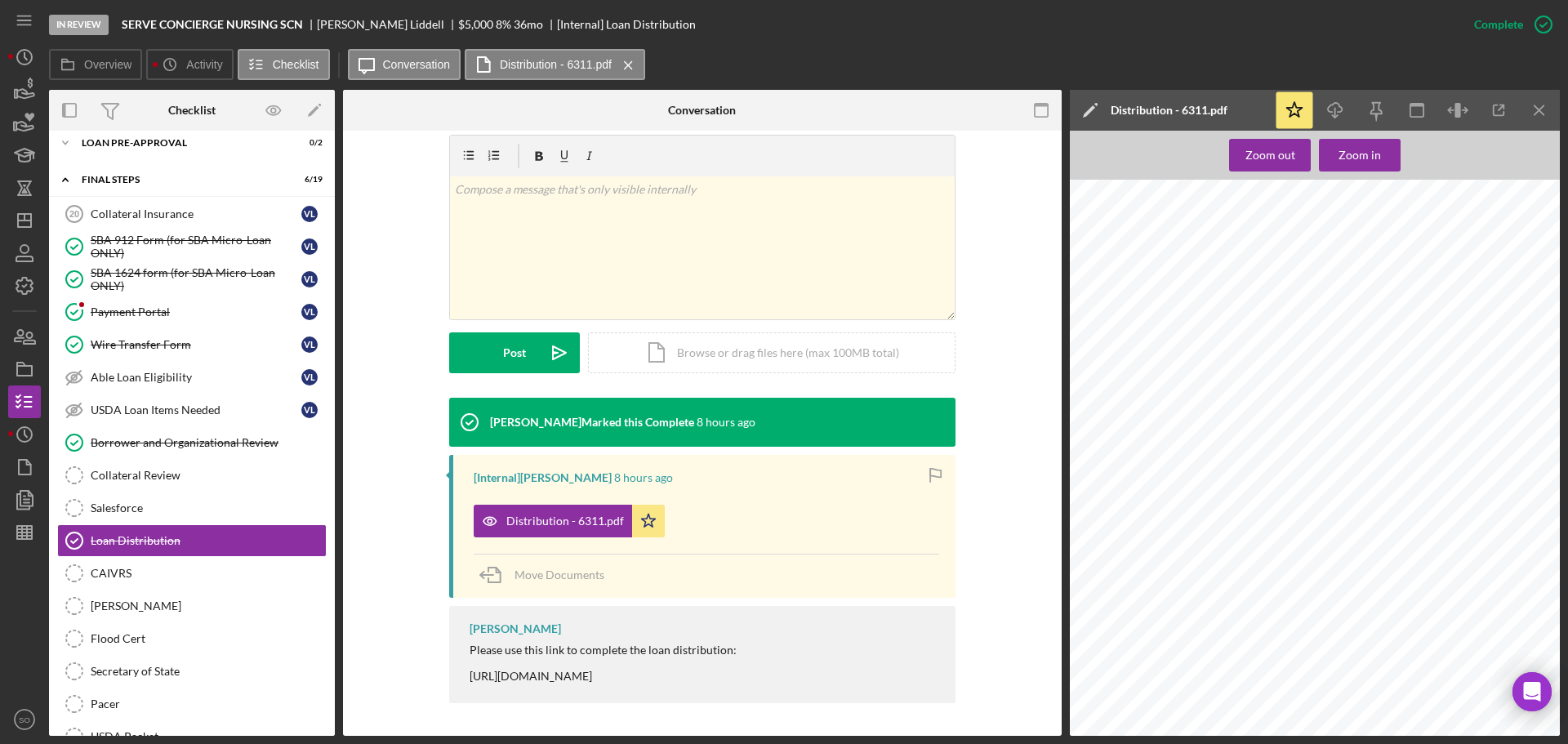
click at [1328, 330] on span "[PERSON_NAME]" at bounding box center [1357, 329] width 70 height 9
copy span "[PERSON_NAME]"
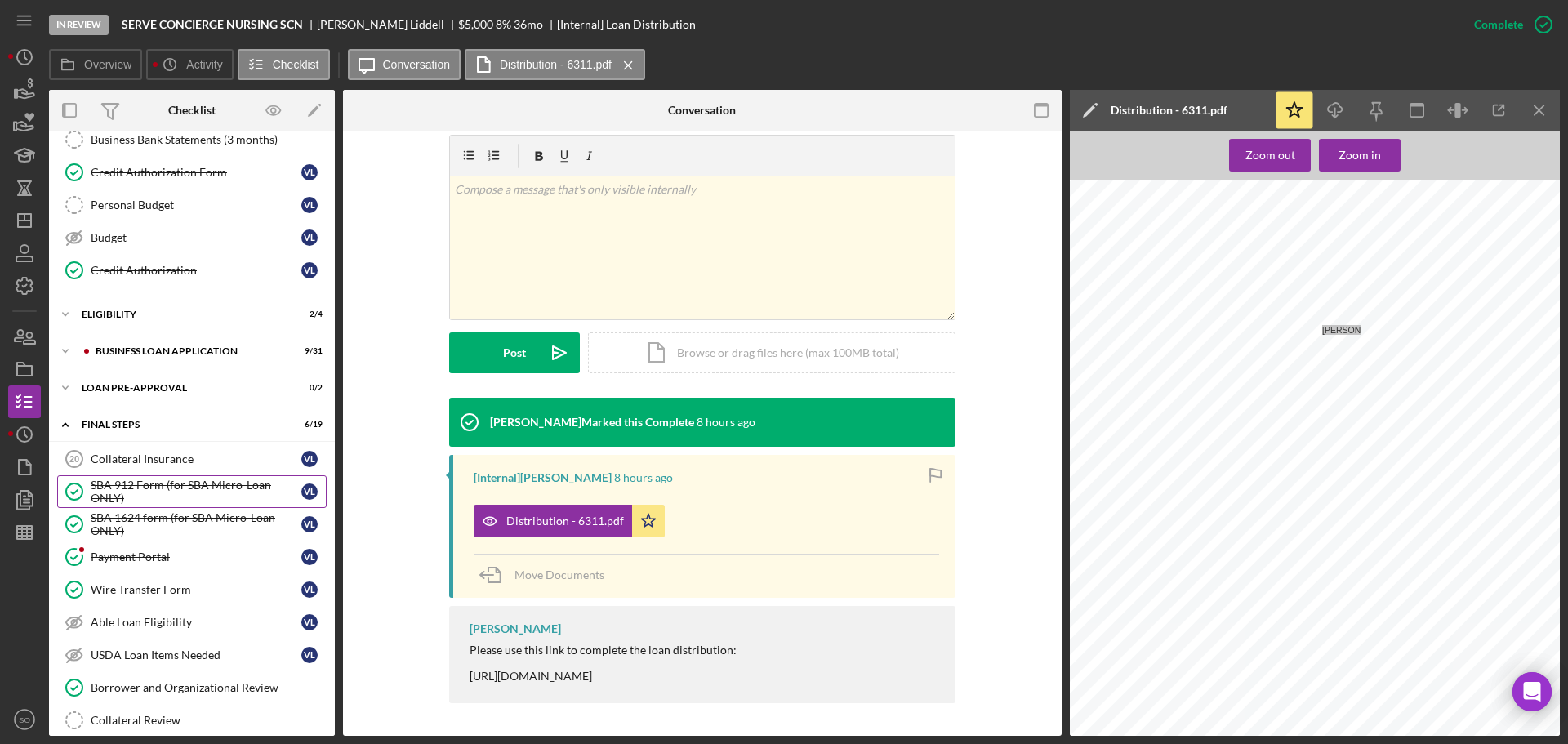
scroll to position [0, 0]
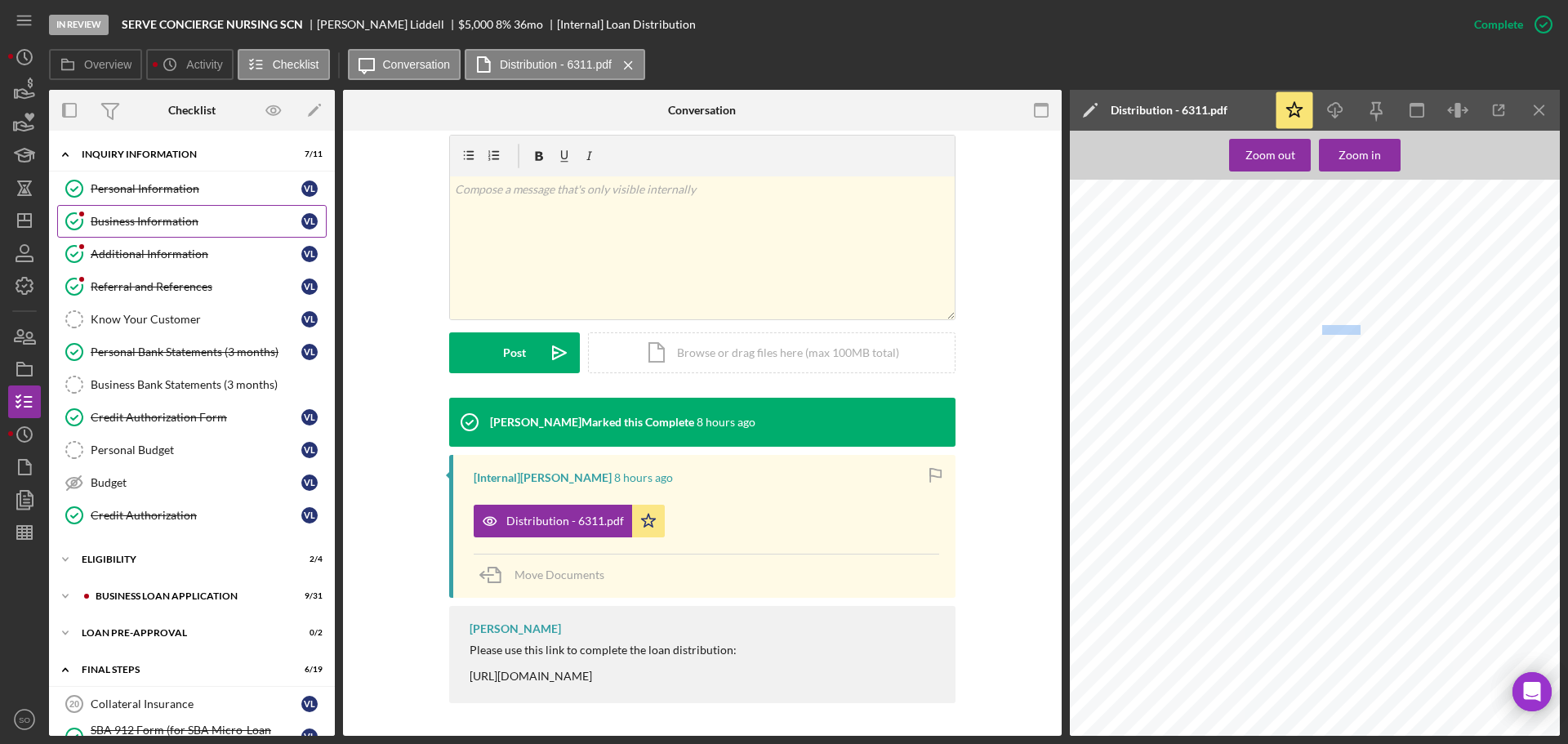
click at [157, 227] on div "Business Information" at bounding box center [196, 221] width 210 height 13
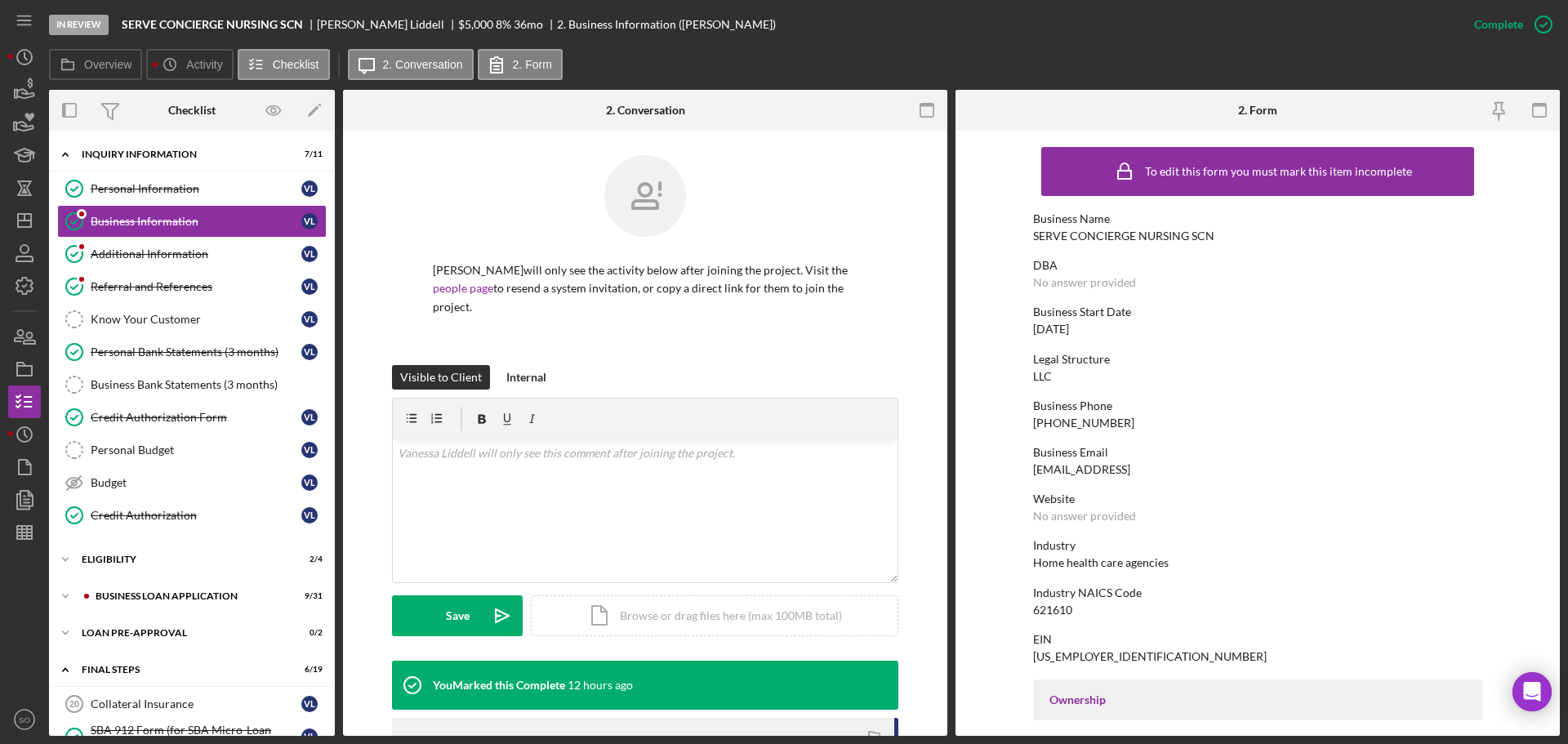
click at [1061, 656] on div "[US_EMPLOYER_IDENTIFICATION_NUMBER]" at bounding box center [1150, 656] width 234 height 13
copy div "[US_EMPLOYER_IDENTIFICATION_NUMBER]"
click at [1064, 610] on div "621610" at bounding box center [1053, 609] width 39 height 13
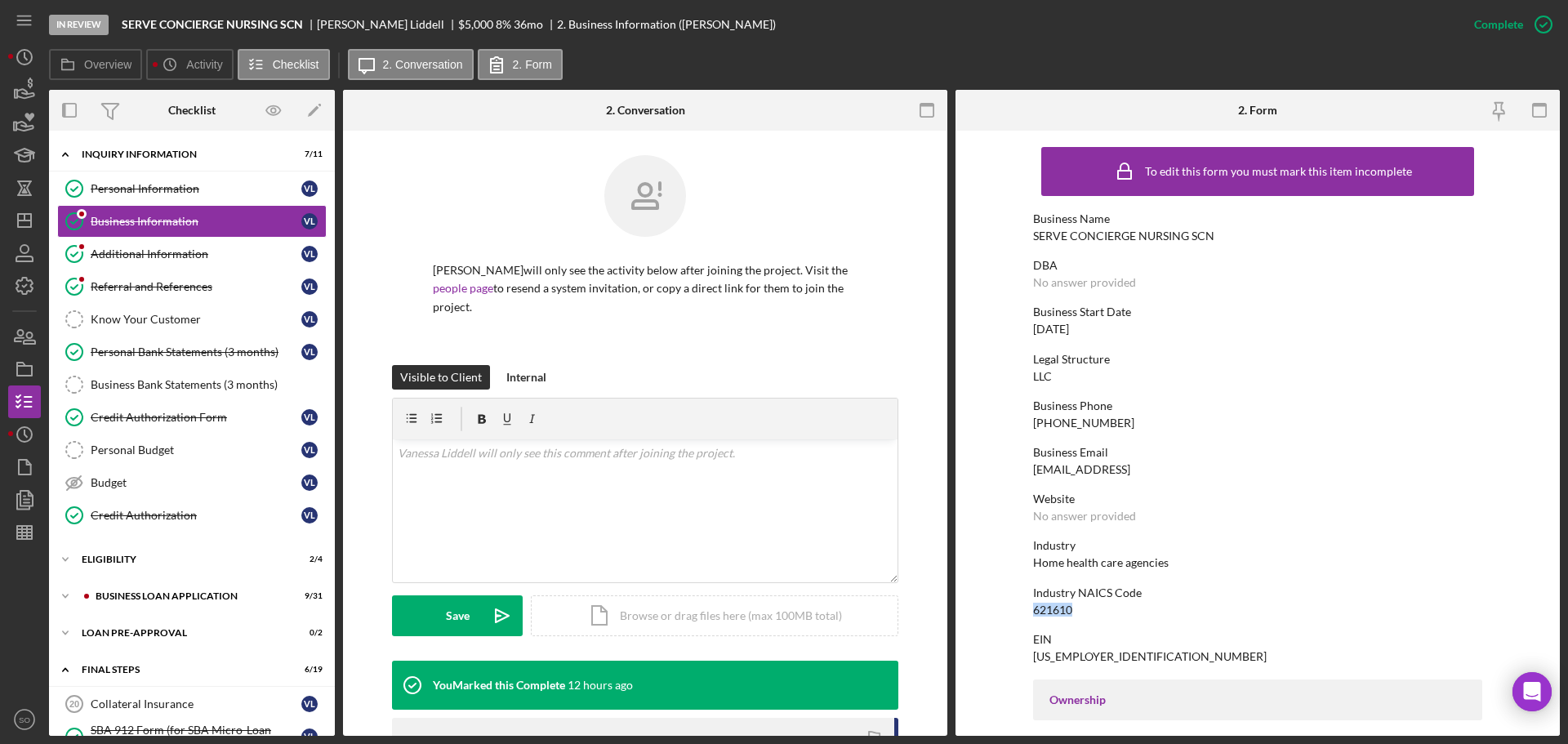
click at [1064, 610] on div "621610" at bounding box center [1053, 609] width 39 height 13
copy div "621610"
click at [1064, 332] on div "[DATE]" at bounding box center [1051, 328] width 36 height 13
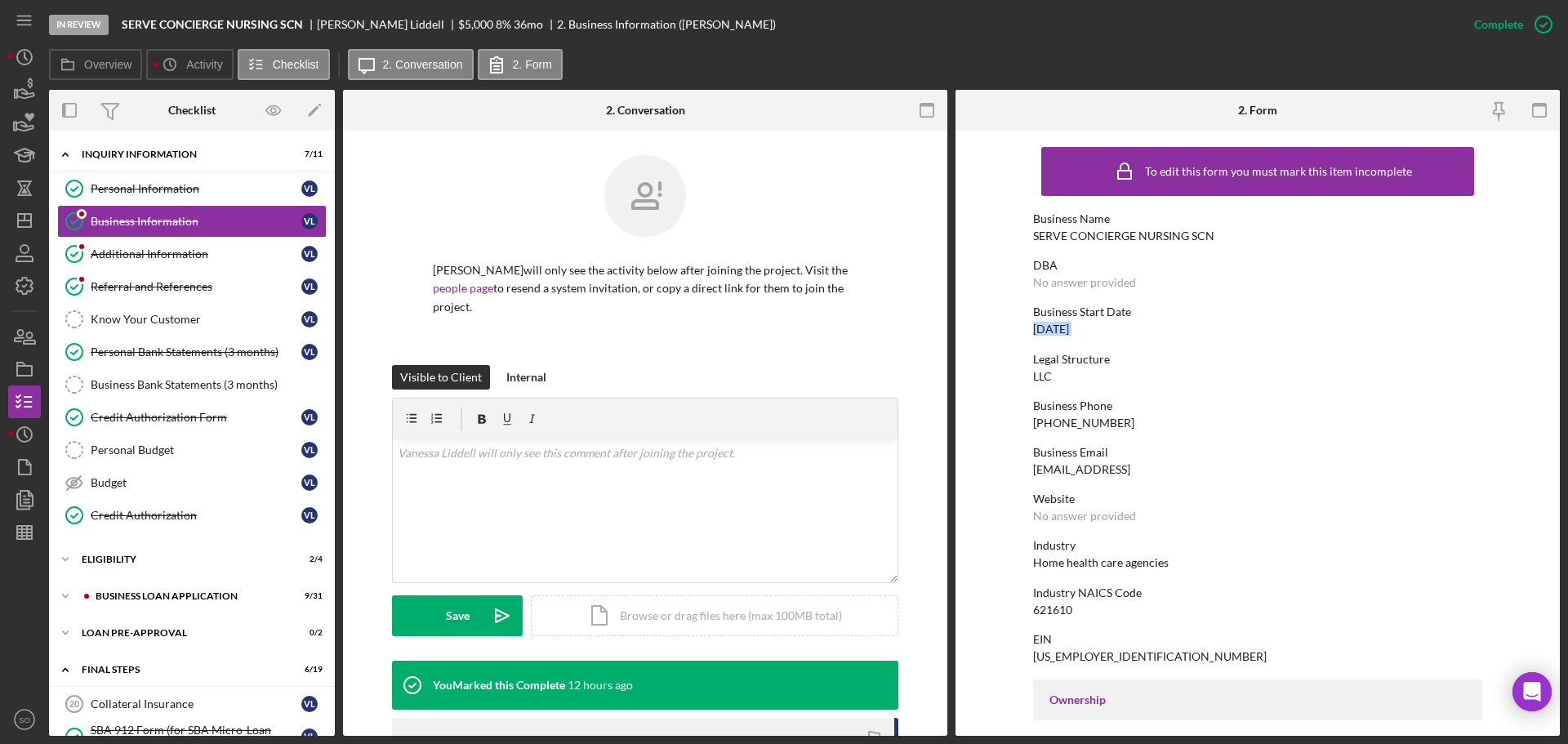
copy div "[DATE]"
click at [161, 261] on link "Additional Information Additional Information [PERSON_NAME]" at bounding box center [192, 253] width 270 height 32
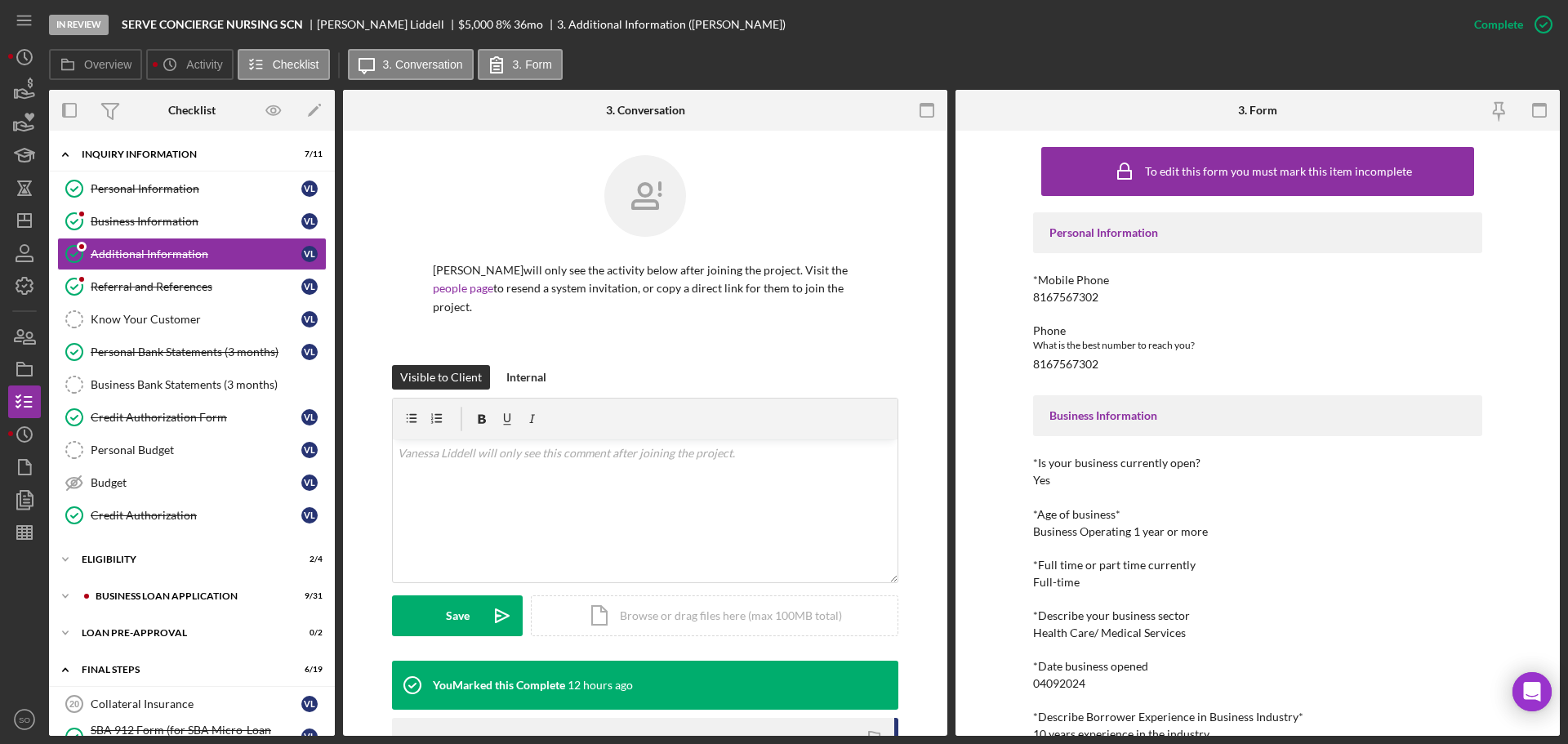
scroll to position [163, 0]
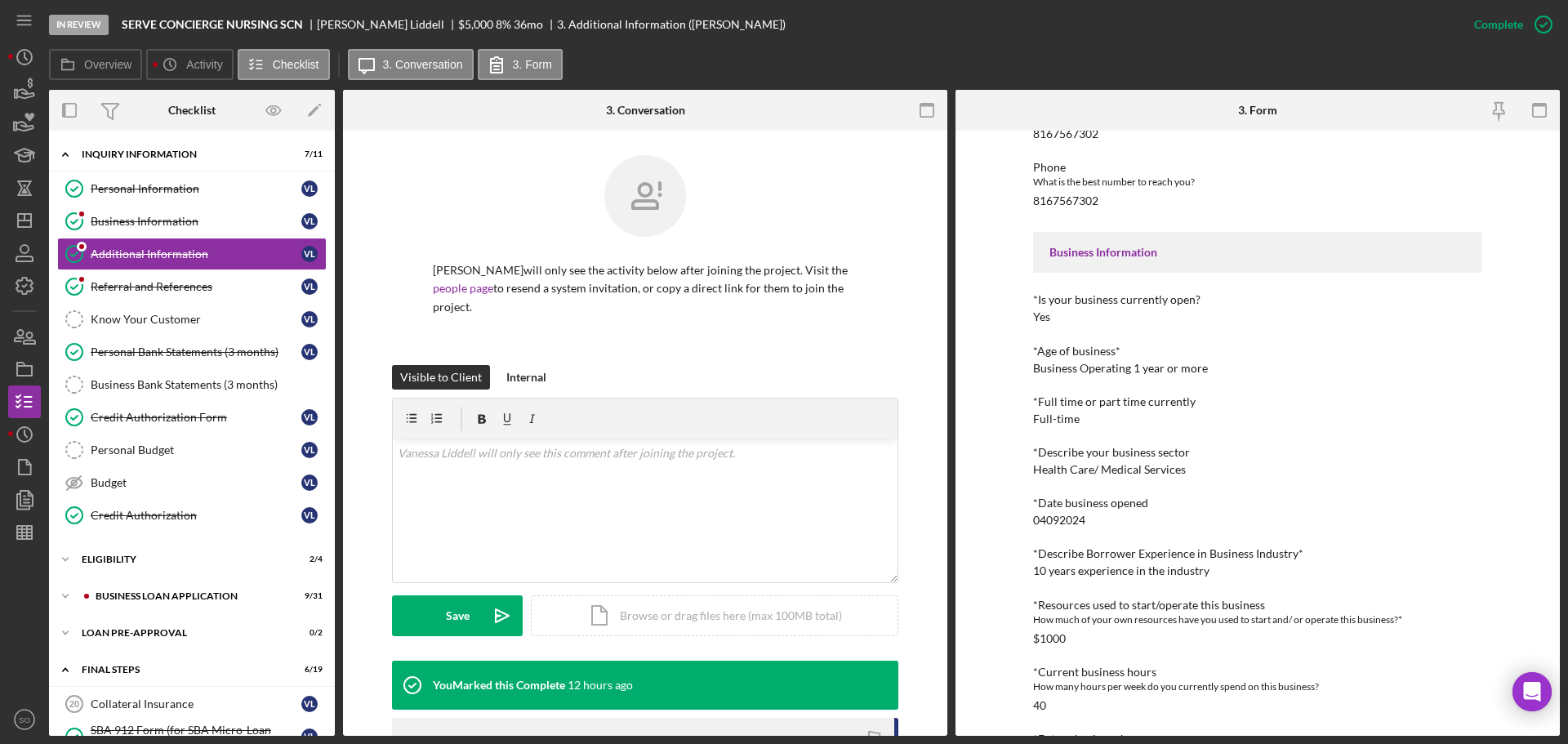
click at [1168, 569] on div "10 years experience in the industry" at bounding box center [1121, 570] width 176 height 13
copy div "10 years experience in the industry"
click at [162, 219] on div "Business Information" at bounding box center [196, 221] width 210 height 13
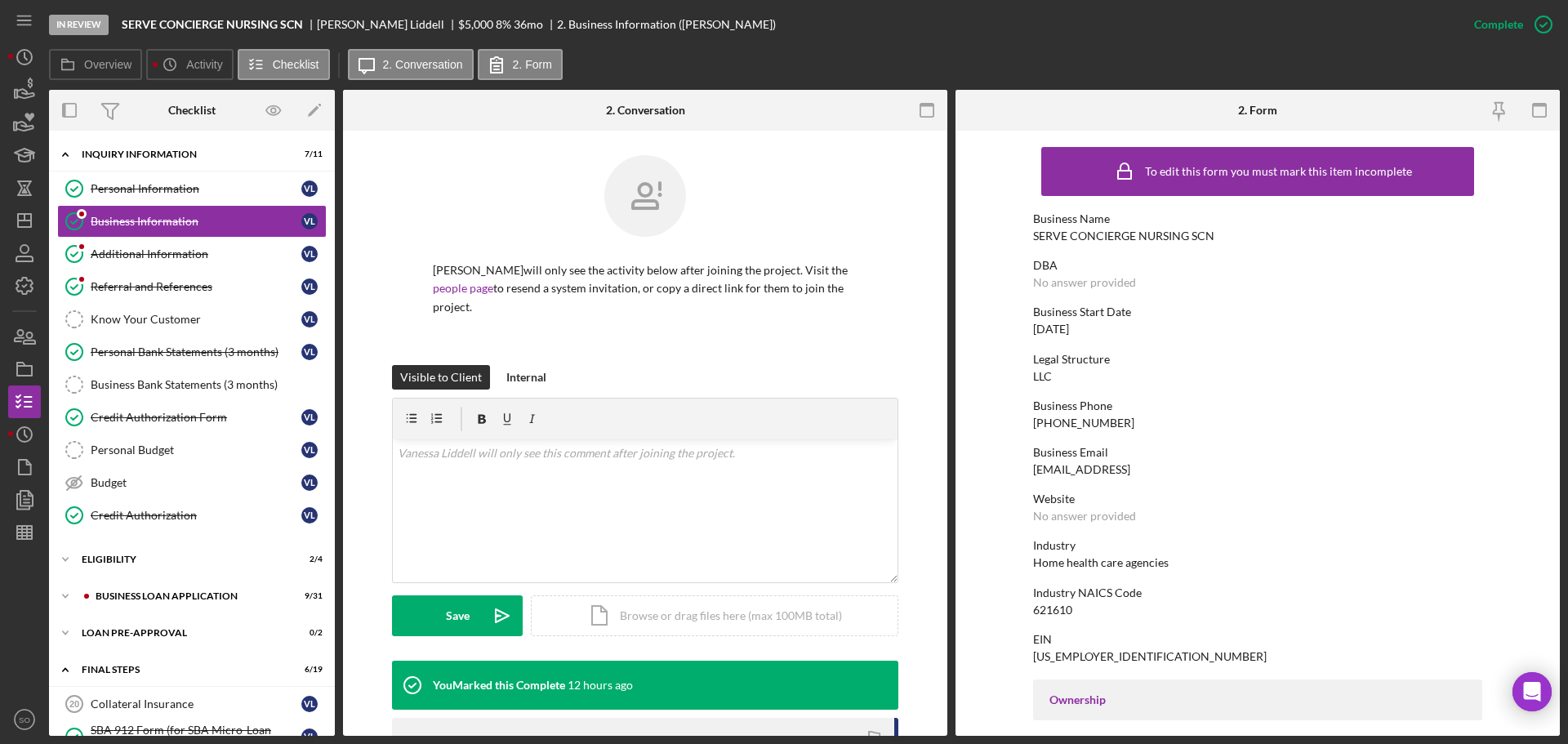
click at [1103, 566] on div "Home health care agencies" at bounding box center [1101, 562] width 136 height 13
click at [1103, 565] on div "Home health care agencies" at bounding box center [1101, 562] width 136 height 13
copy div "Home health care agencies"
drag, startPoint x: 153, startPoint y: 409, endPoint x: 161, endPoint y: 414, distance: 9.4
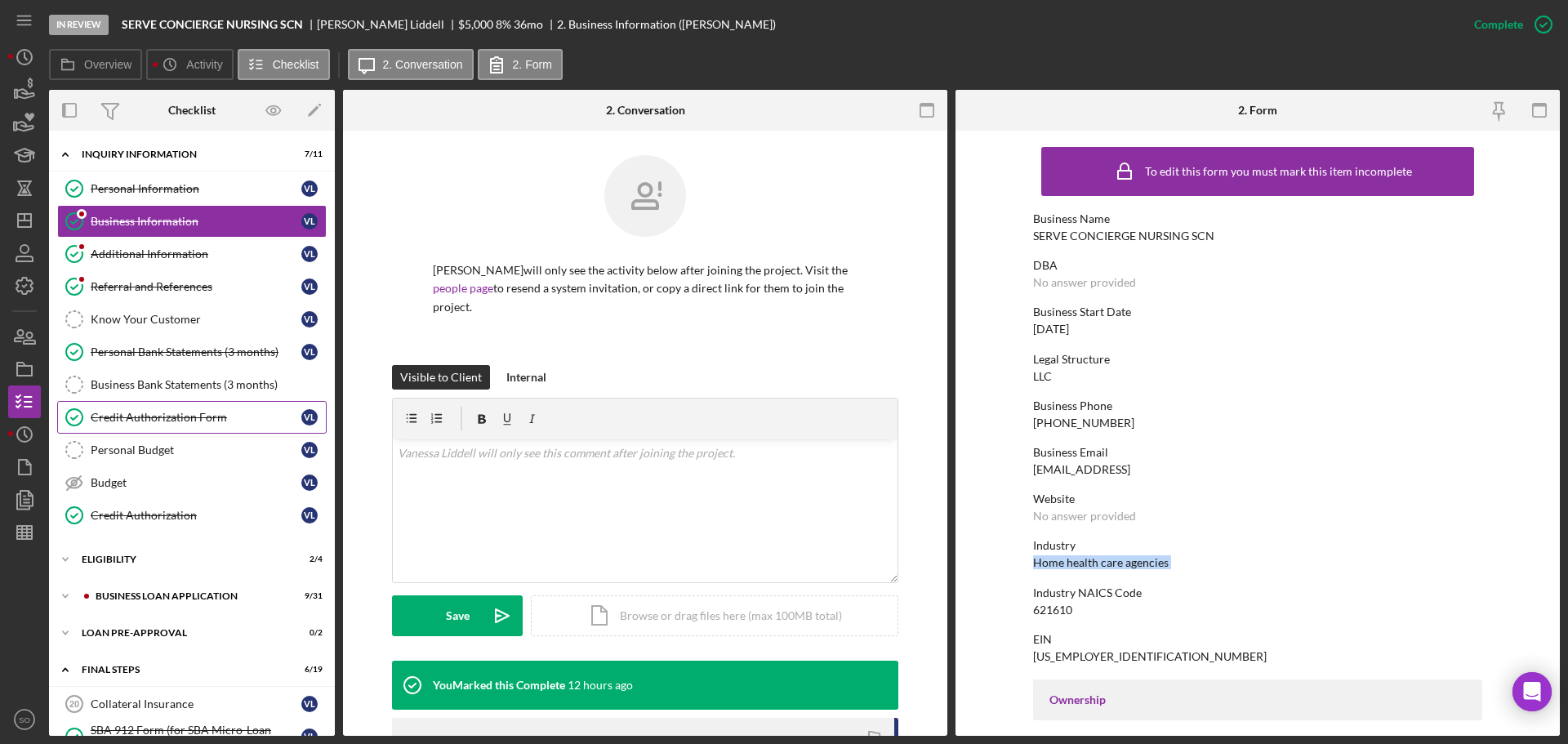
click at [153, 409] on link "Credit Authorization Form Credit Authorization Form [PERSON_NAME]" at bounding box center [192, 416] width 270 height 32
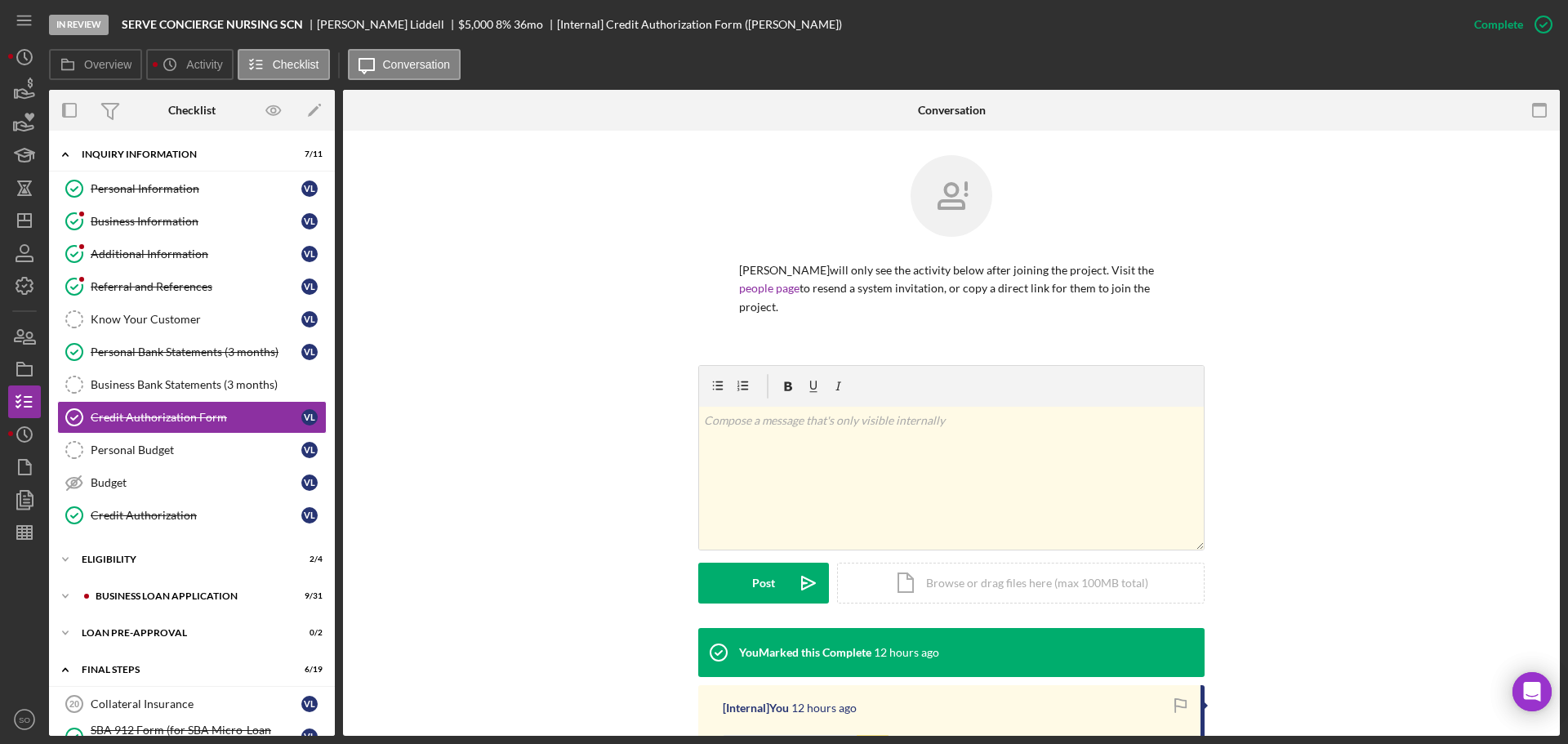
scroll to position [245, 0]
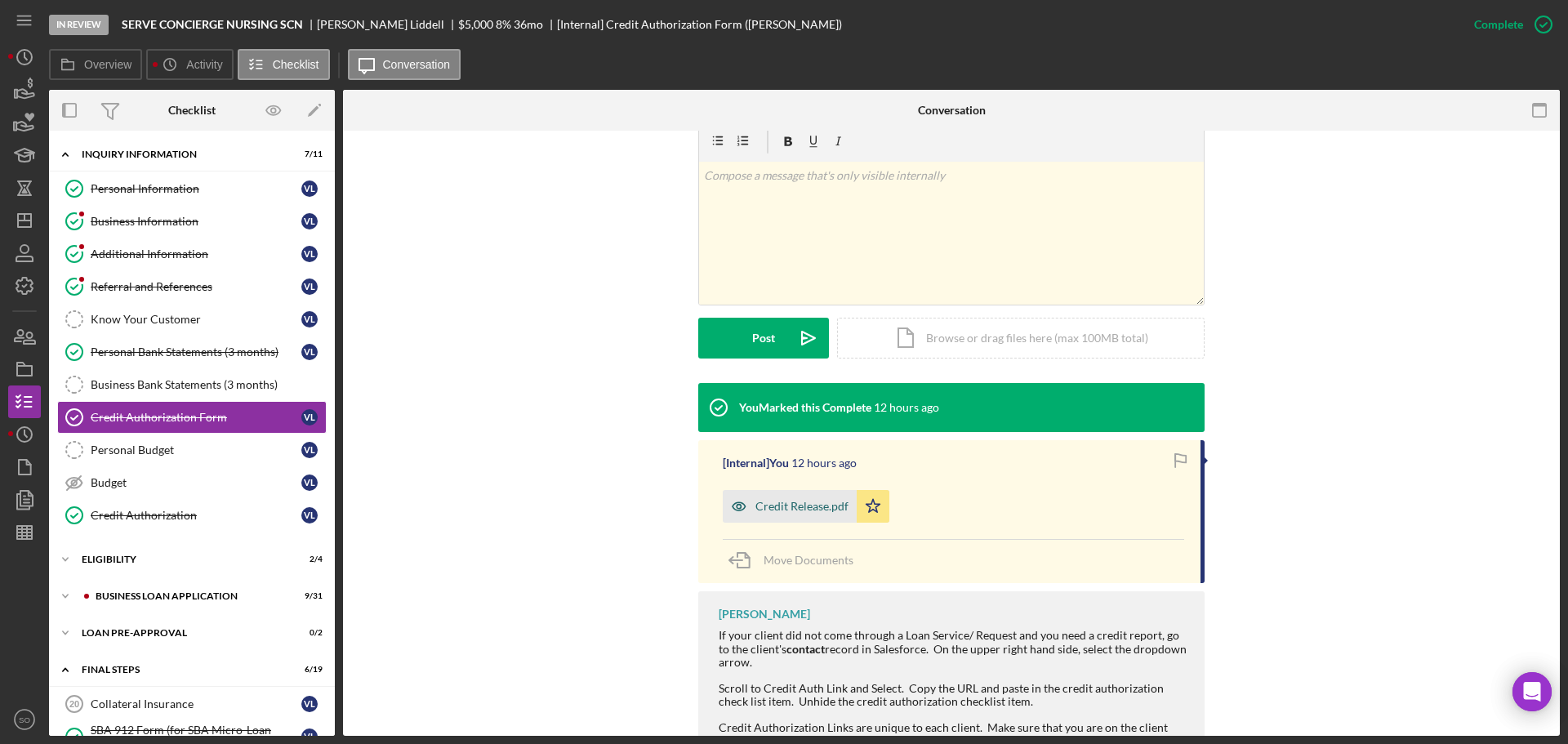
click at [800, 507] on div "Credit Release.pdf" at bounding box center [802, 505] width 93 height 13
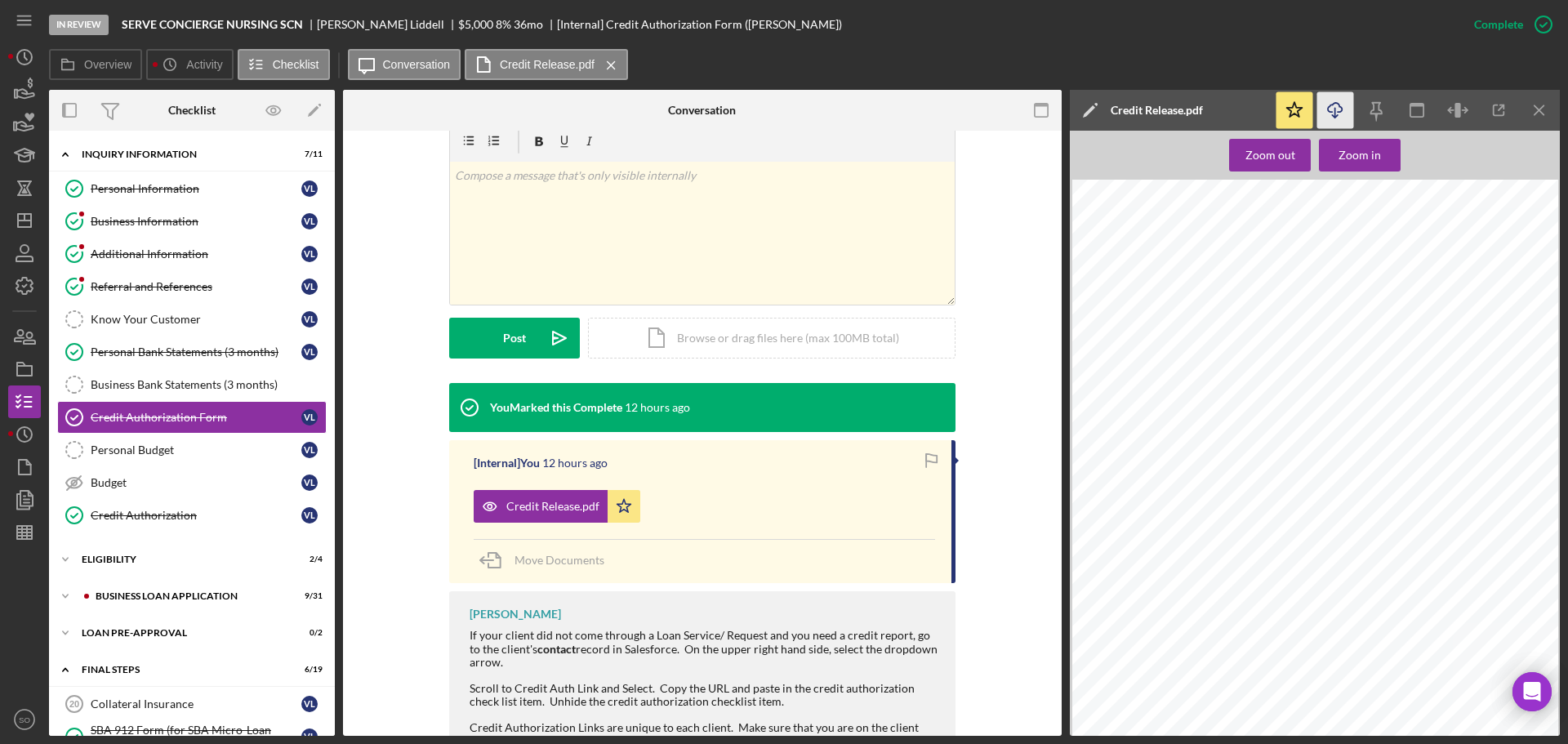
click at [1335, 114] on line "button" at bounding box center [1335, 111] width 0 height 9
click at [163, 553] on div "Icon/Expander ELIGIBILITY 2 / 4" at bounding box center [192, 558] width 285 height 32
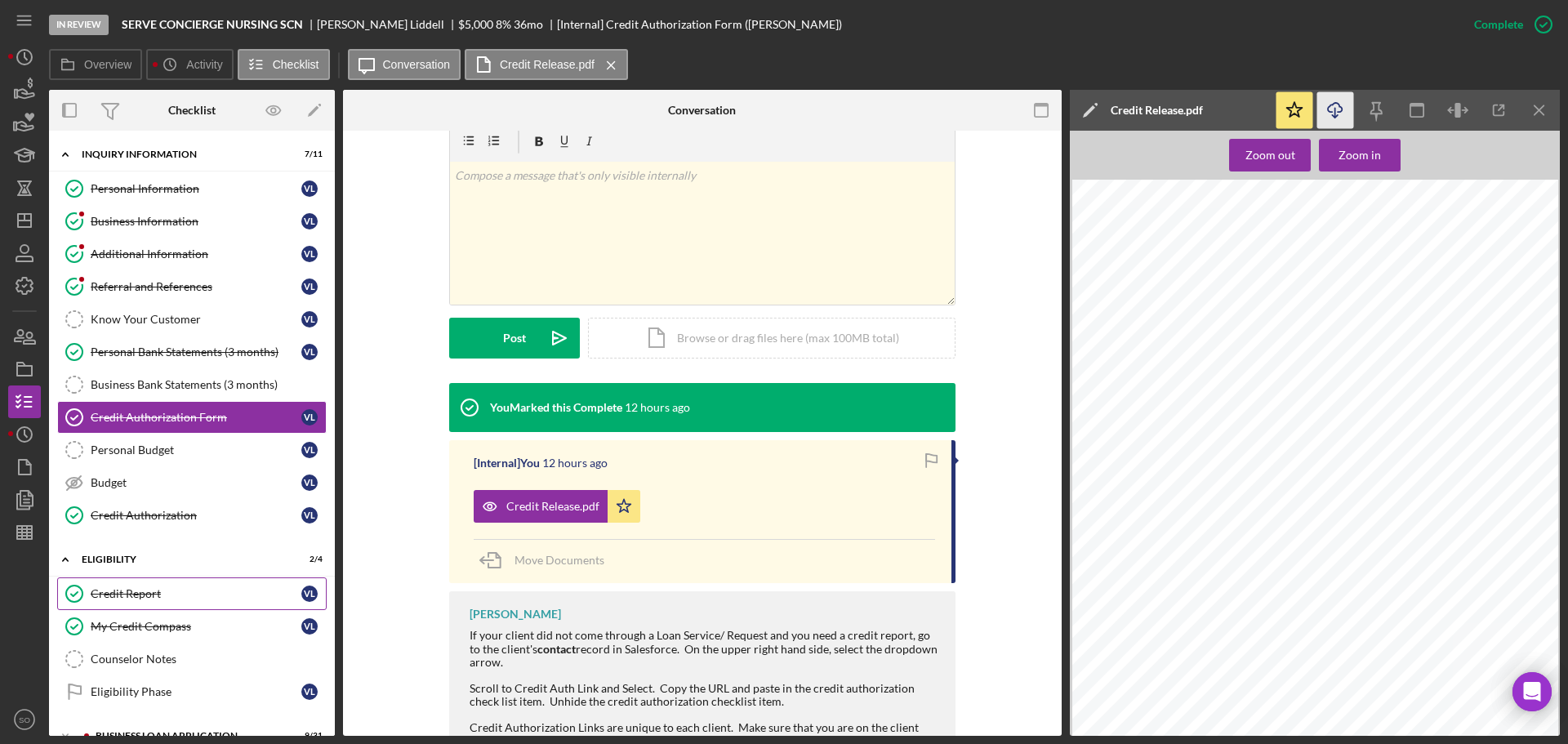
drag, startPoint x: 151, startPoint y: 585, endPoint x: 171, endPoint y: 583, distance: 20.1
click at [154, 584] on link "Credit Report Credit Report [PERSON_NAME]" at bounding box center [192, 593] width 270 height 32
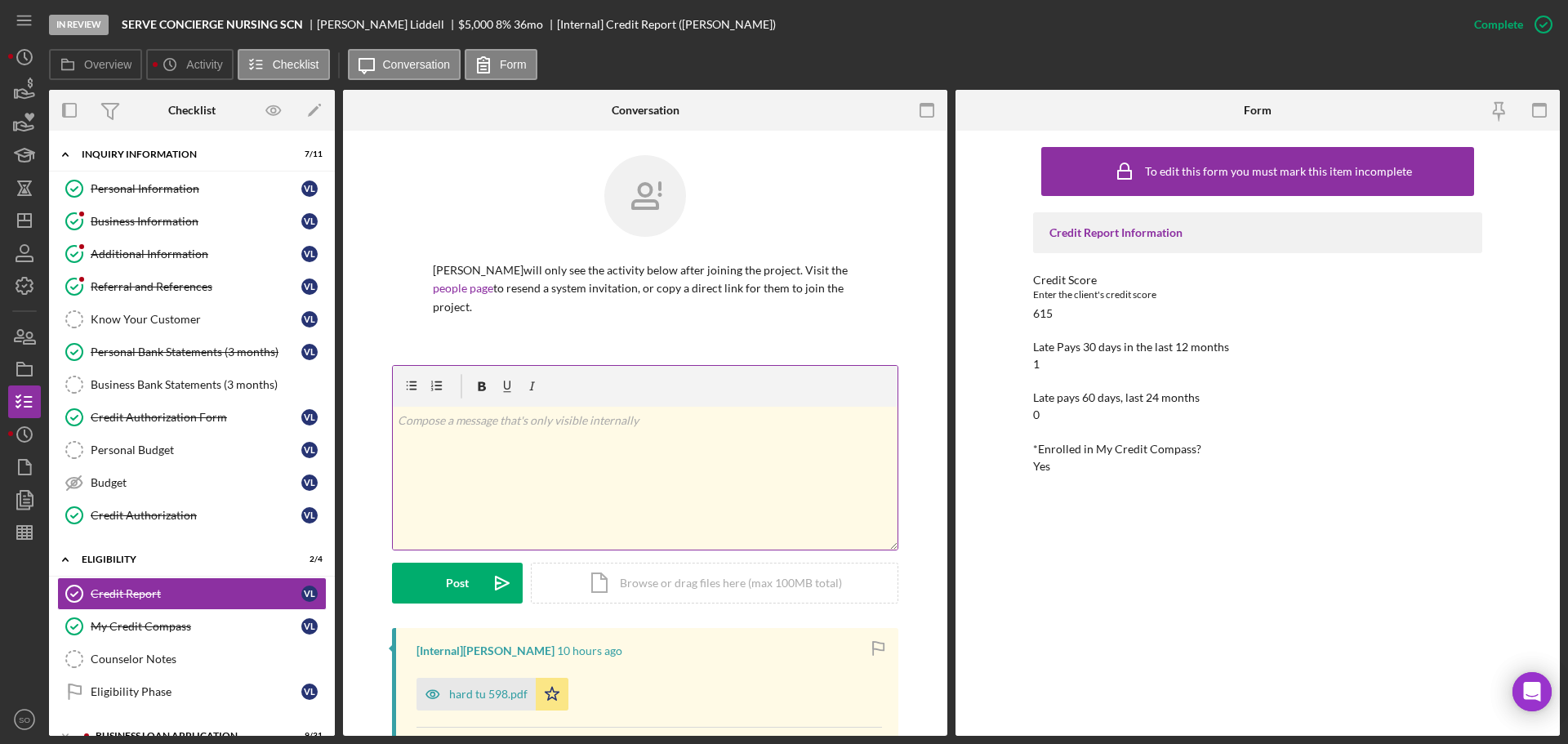
scroll to position [327, 0]
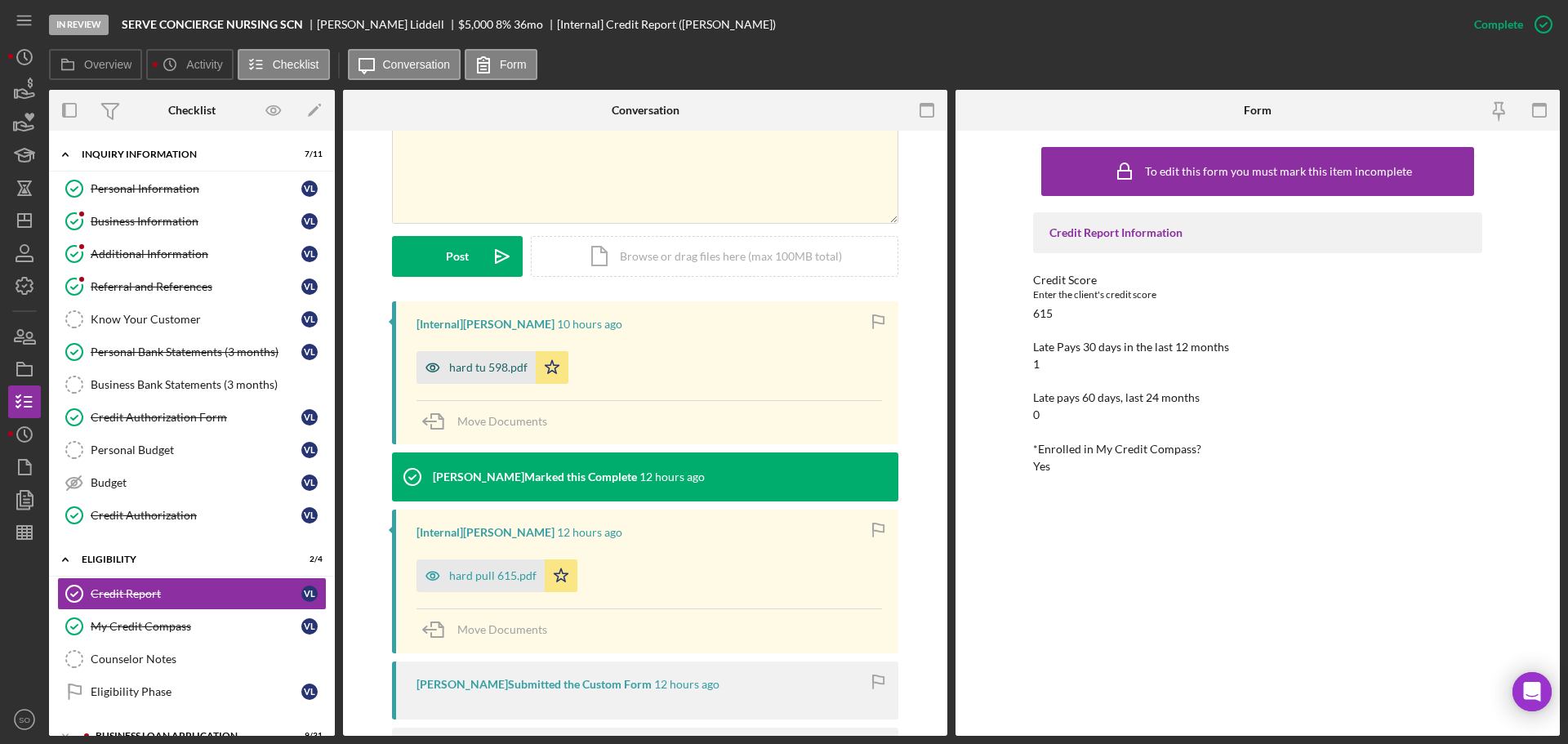
click at [473, 369] on div "hard tu 598.pdf" at bounding box center [488, 367] width 78 height 13
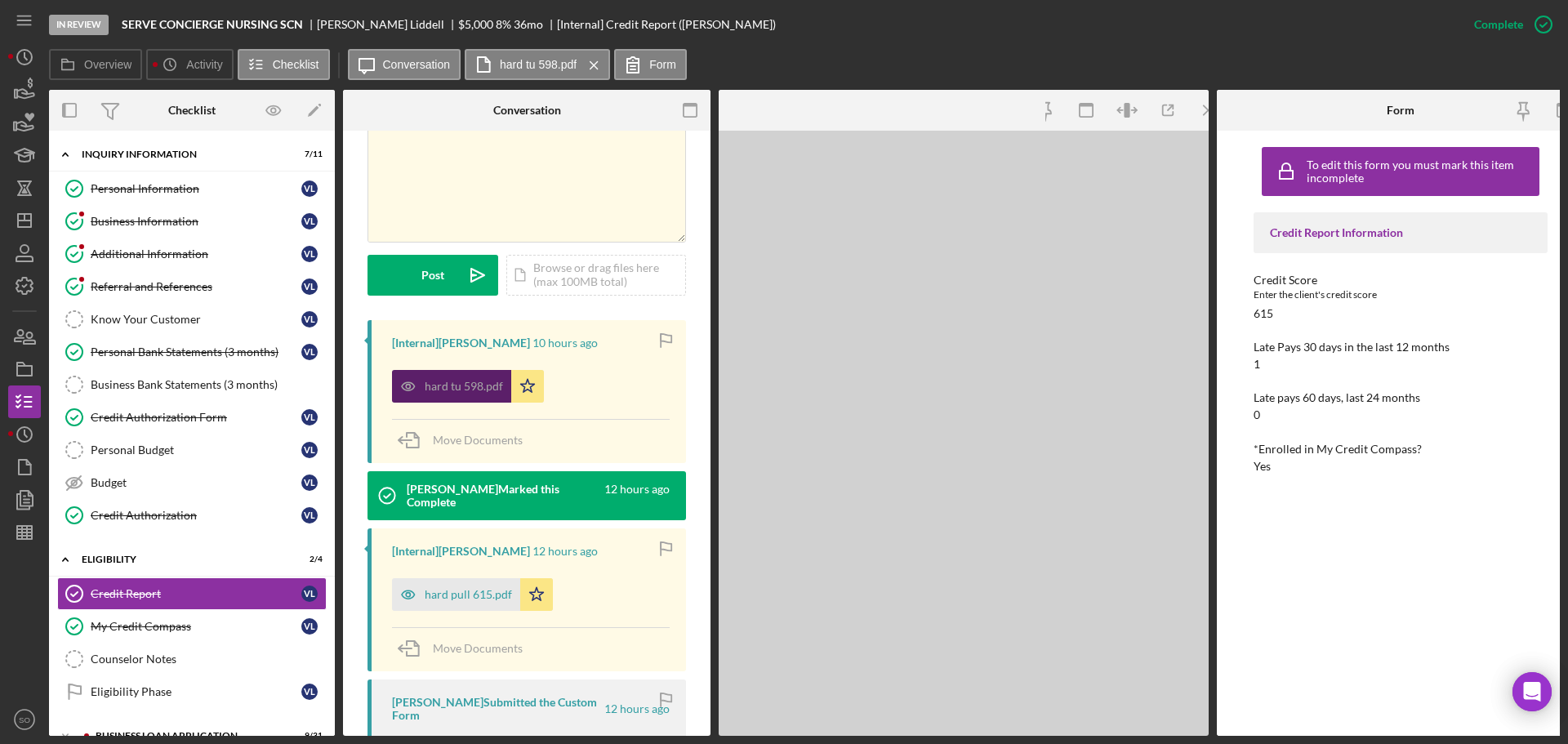
scroll to position [345, 0]
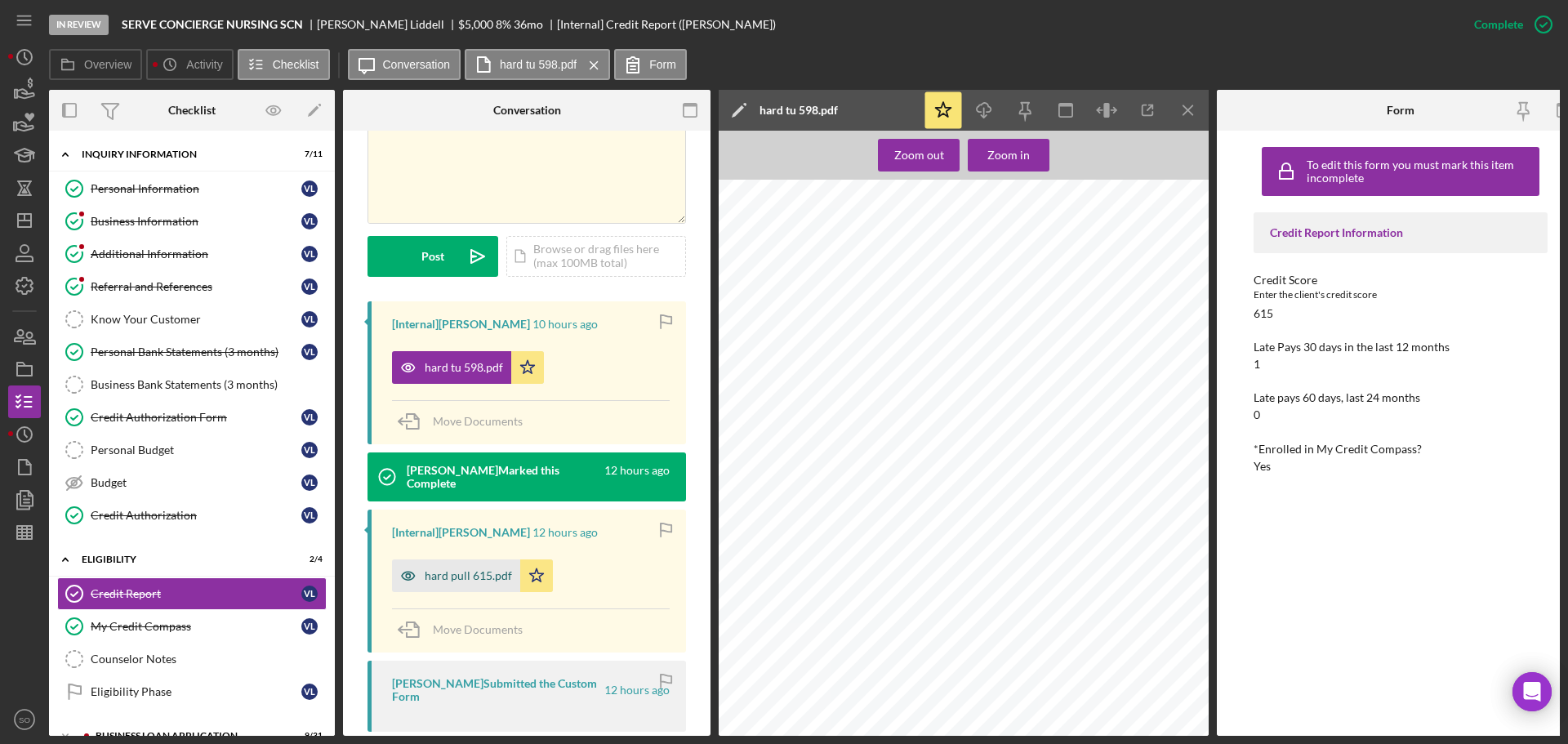
click at [491, 584] on div "hard pull 615.pdf" at bounding box center [456, 575] width 128 height 32
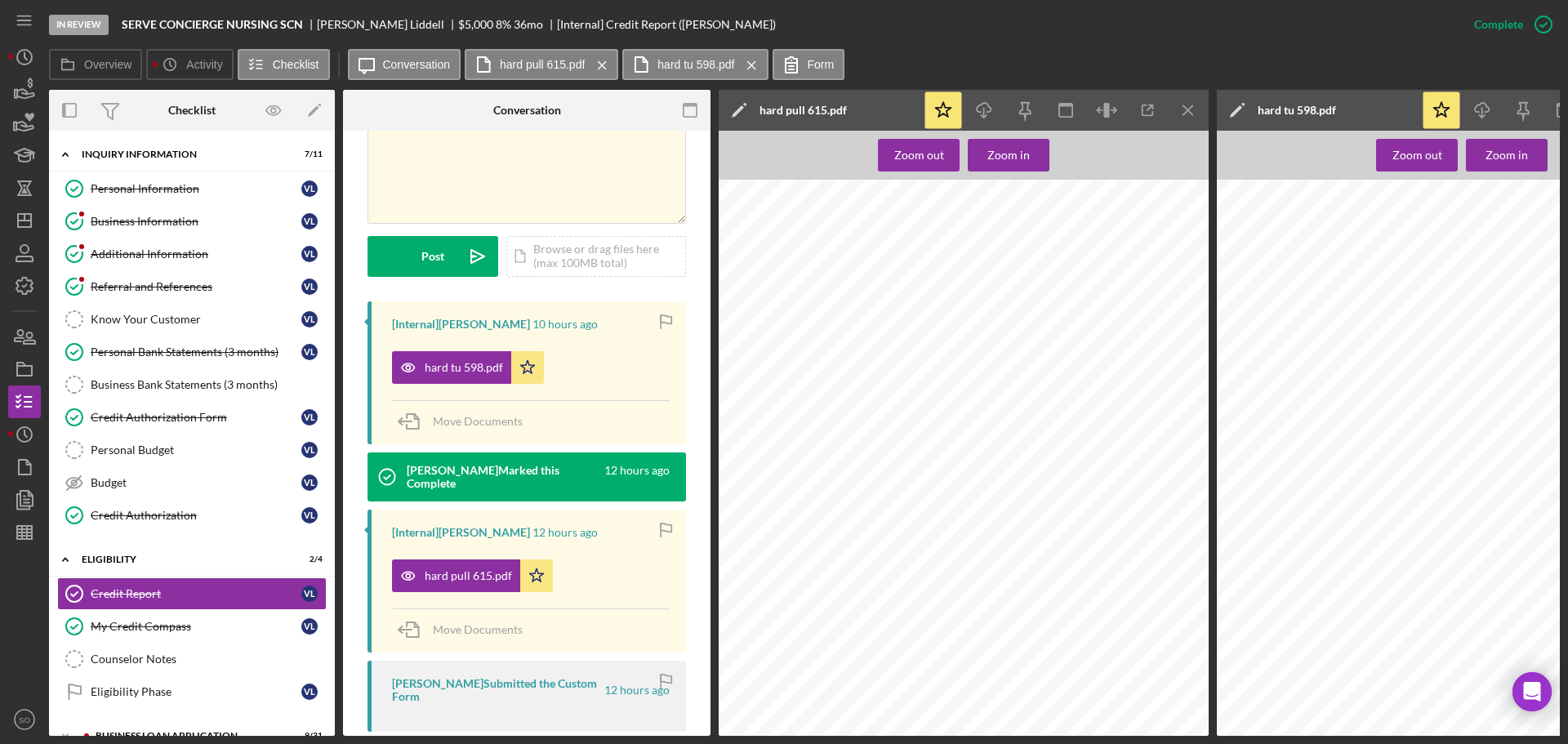
scroll to position [245, 0]
click at [475, 363] on div "hard tu 598.pdf" at bounding box center [463, 367] width 78 height 13
click at [981, 119] on icon "Icon/Download" at bounding box center [984, 110] width 37 height 37
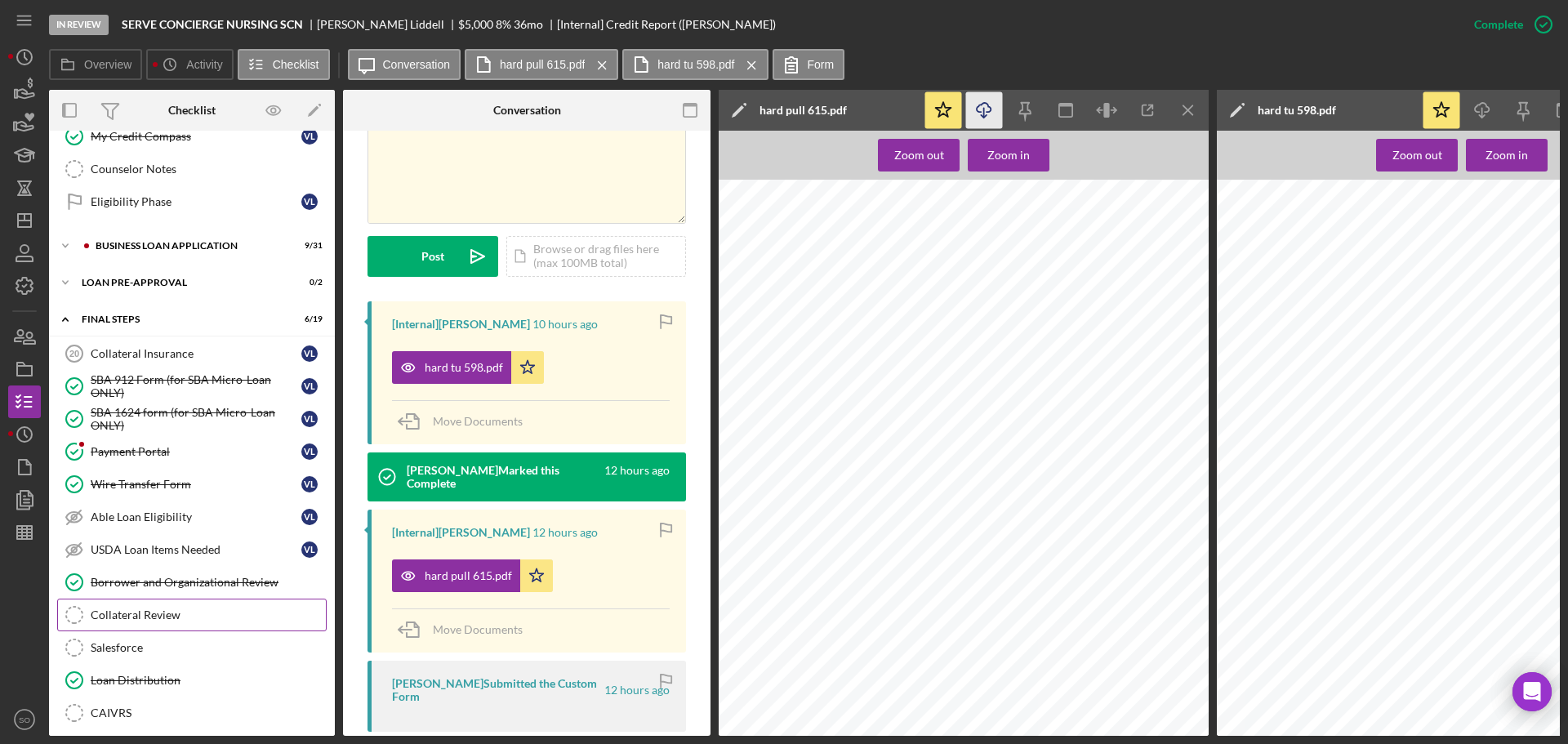
scroll to position [409, 0]
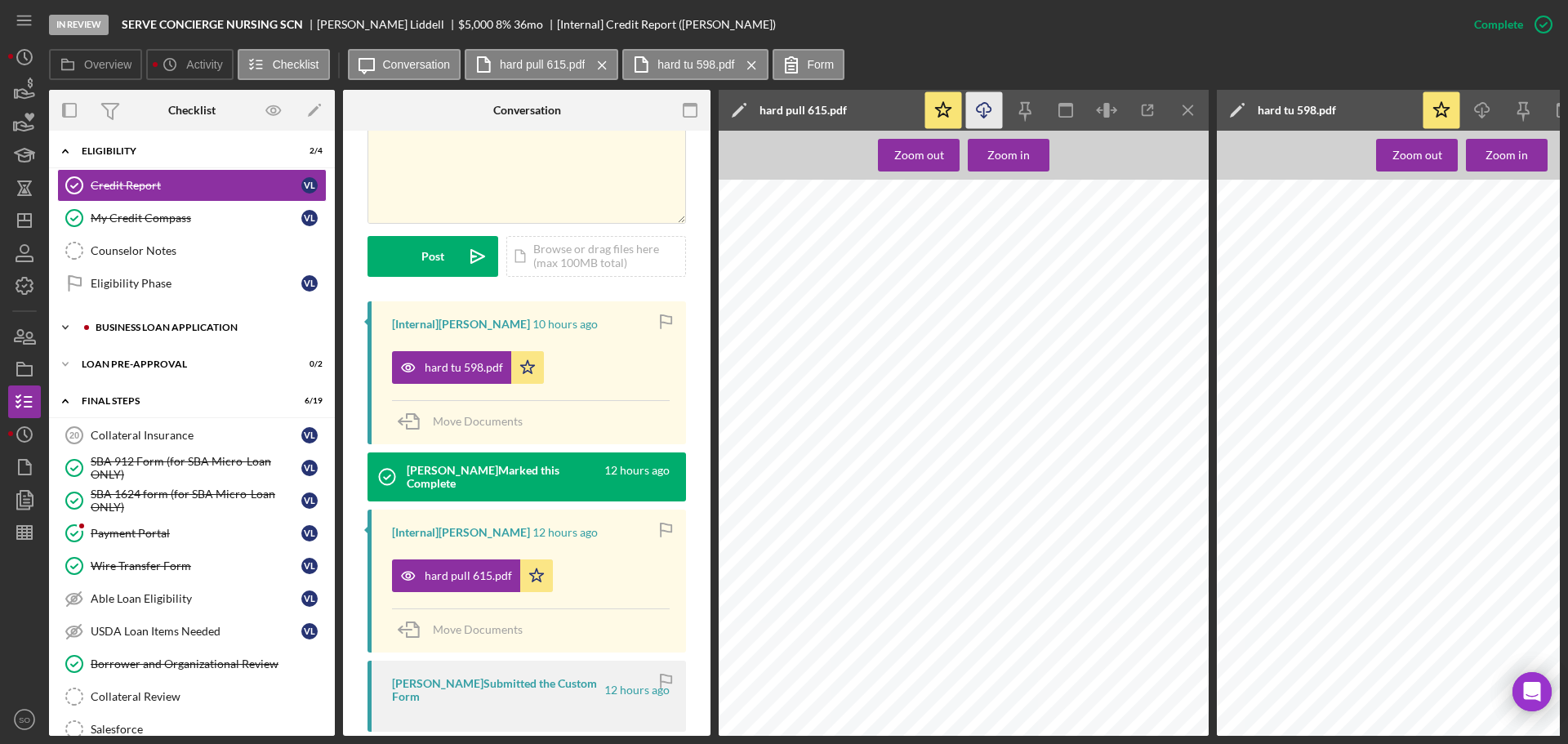
click at [173, 329] on div "BUSINESS LOAN APPLICATION" at bounding box center [205, 328] width 219 height 10
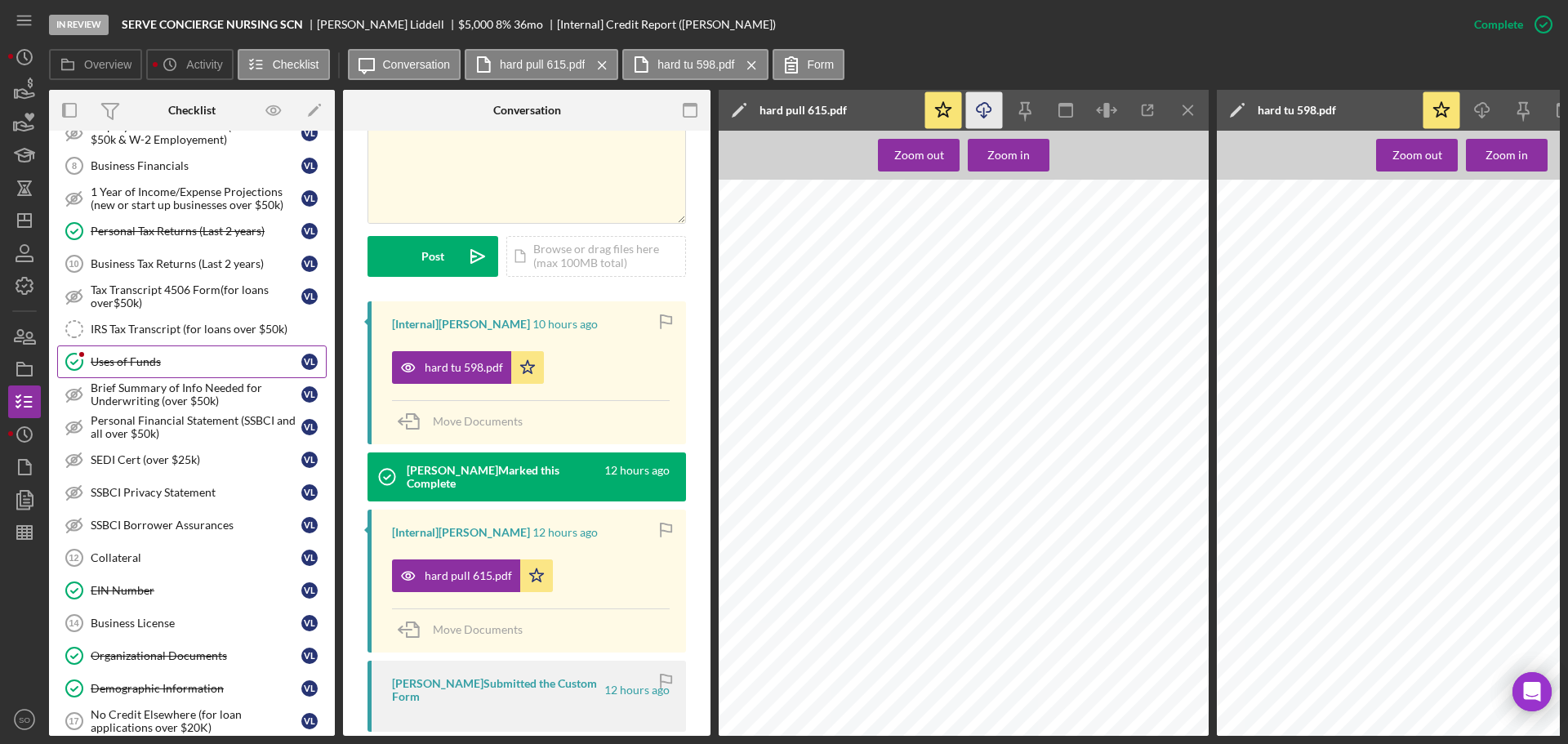
scroll to position [816, 0]
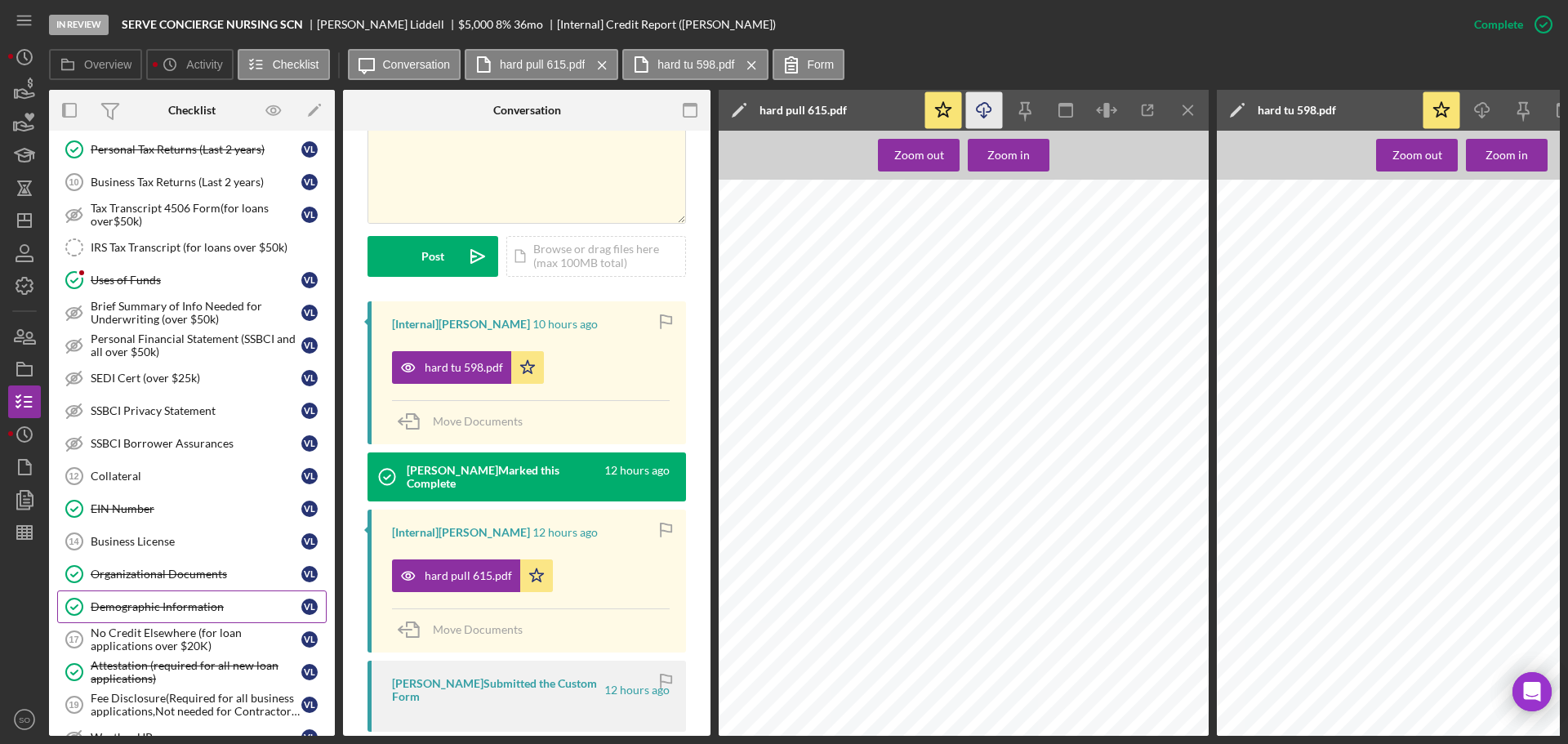
click at [204, 597] on link "Demographic Information Demographic Information [PERSON_NAME]" at bounding box center [192, 606] width 270 height 32
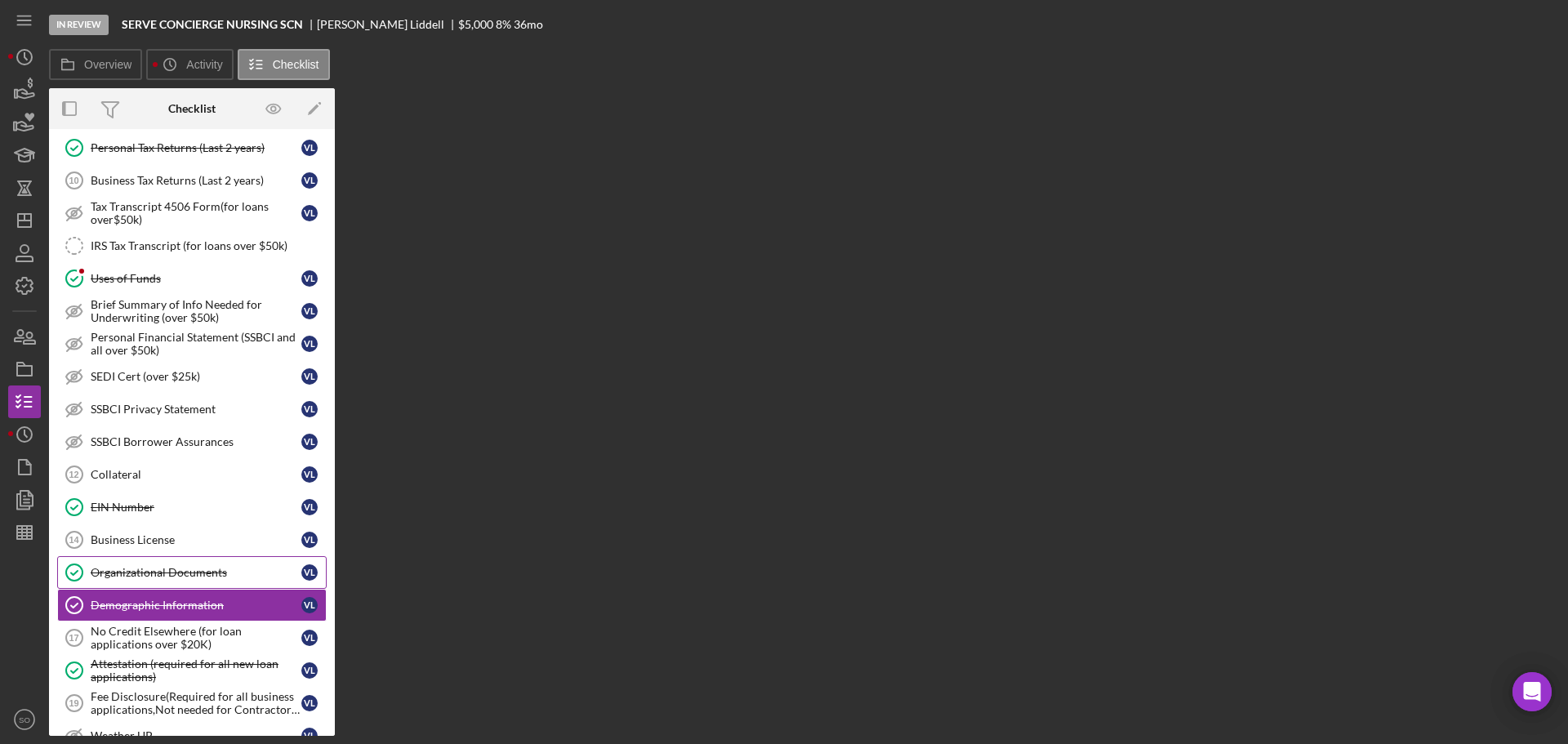
click at [221, 577] on div "Organizational Documents" at bounding box center [196, 572] width 210 height 13
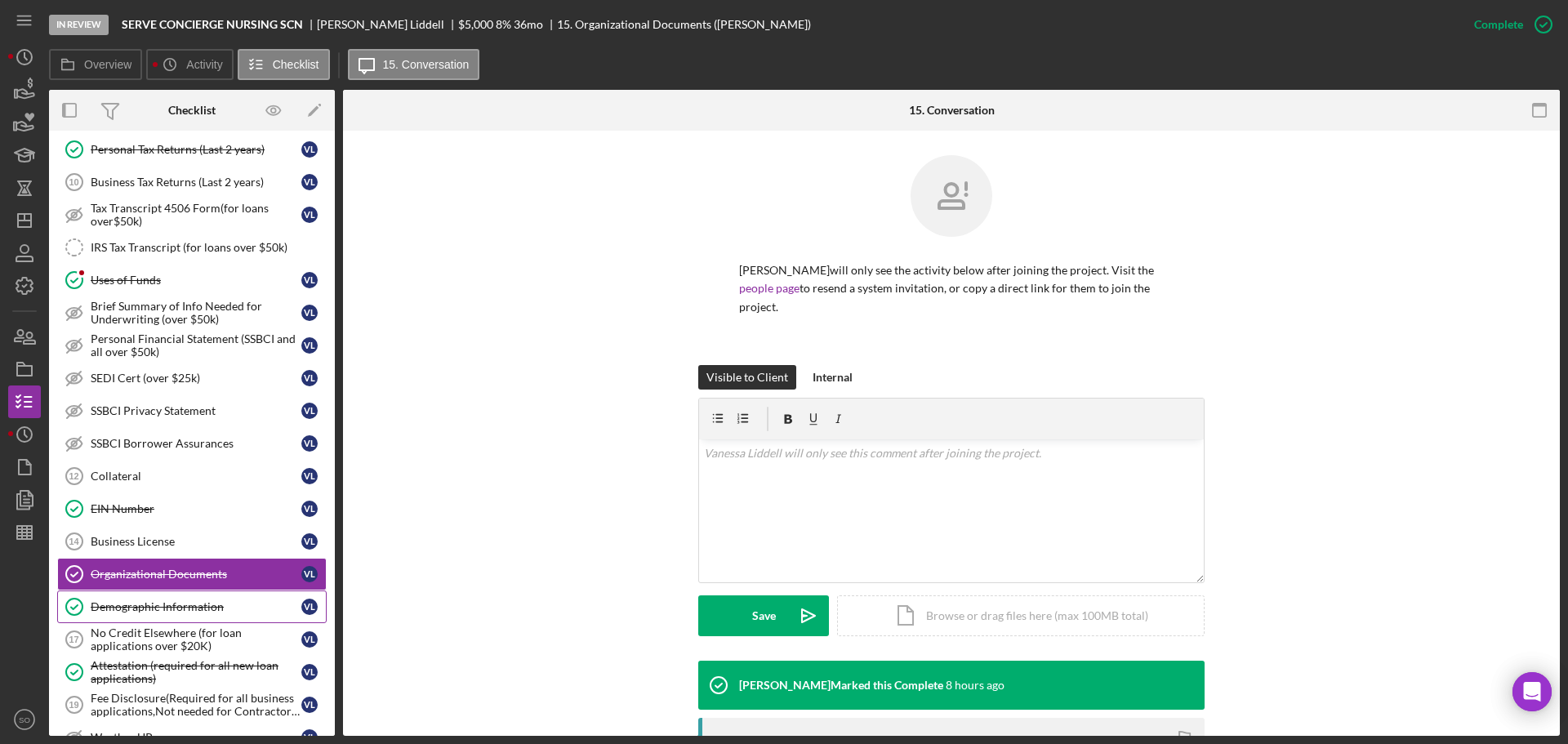
drag, startPoint x: 192, startPoint y: 607, endPoint x: 296, endPoint y: 611, distance: 104.1
click at [196, 607] on div "Demographic Information" at bounding box center [196, 606] width 210 height 13
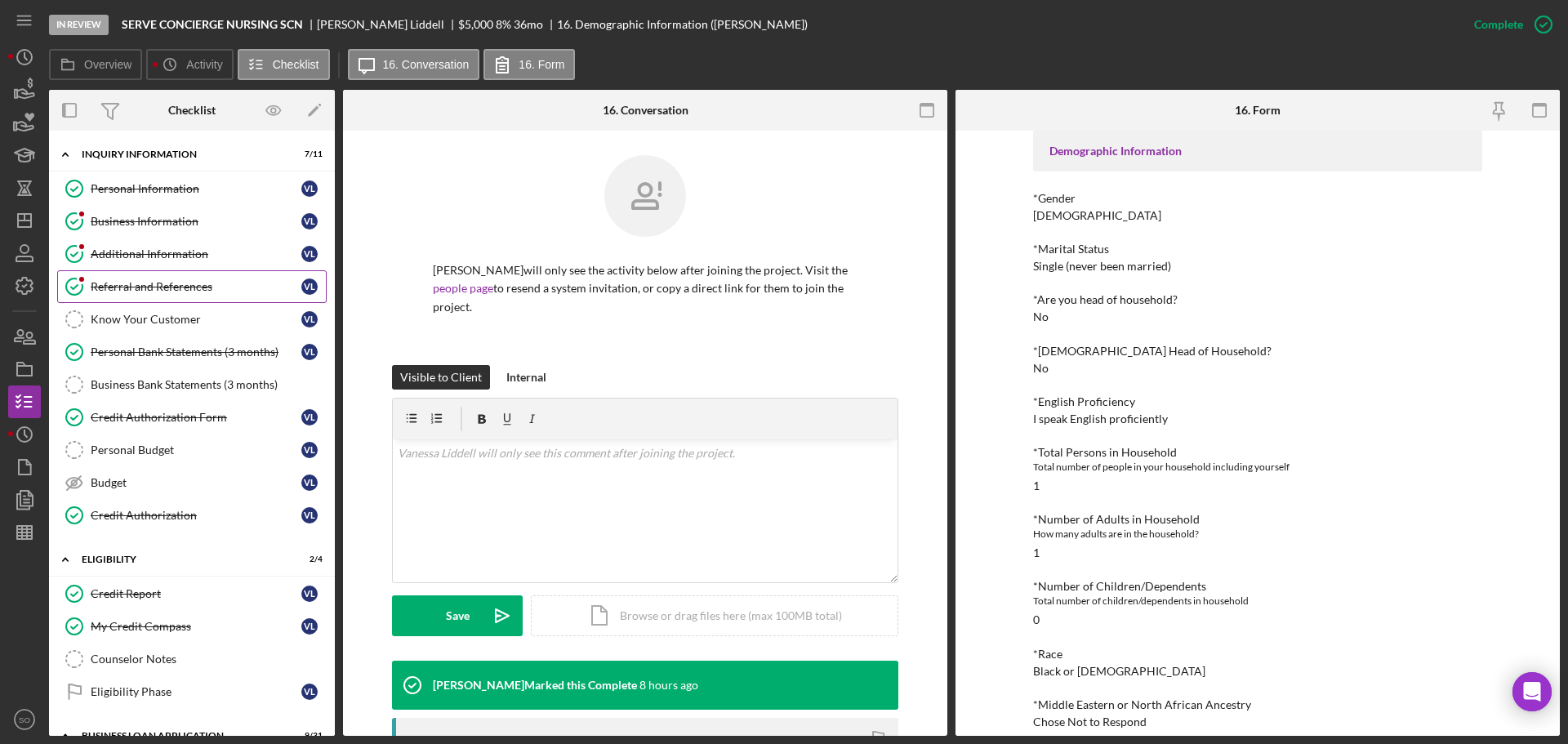
drag, startPoint x: 185, startPoint y: 298, endPoint x: 194, endPoint y: 299, distance: 9.1
click at [185, 297] on link "Referral and References Referral and References [PERSON_NAME]" at bounding box center [192, 285] width 270 height 32
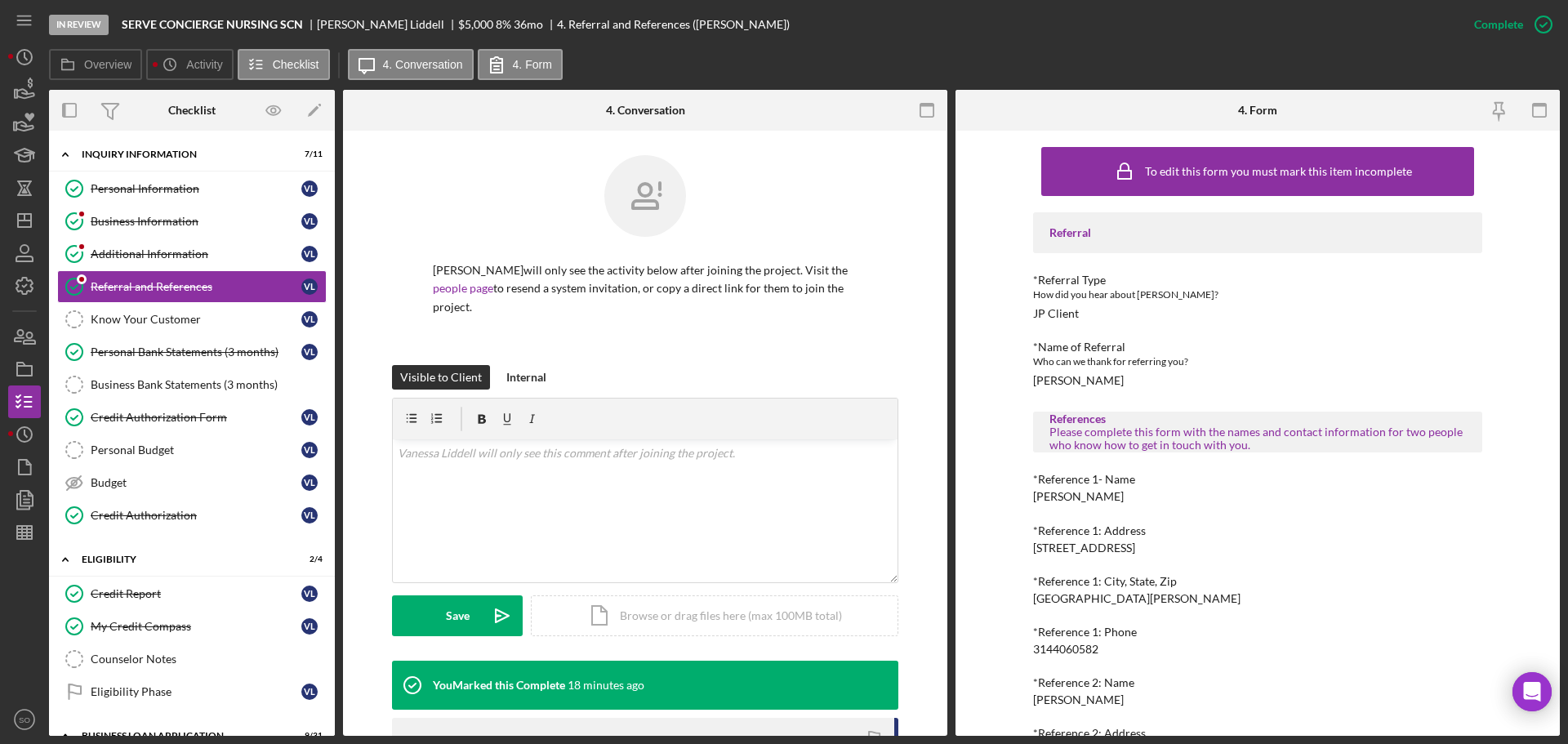
click at [1073, 498] on div "[PERSON_NAME]" at bounding box center [1078, 496] width 91 height 13
click at [1074, 498] on div "[PERSON_NAME]" at bounding box center [1078, 496] width 91 height 13
copy div "[PERSON_NAME]"
click at [1072, 655] on div "3144060582" at bounding box center [1066, 648] width 65 height 13
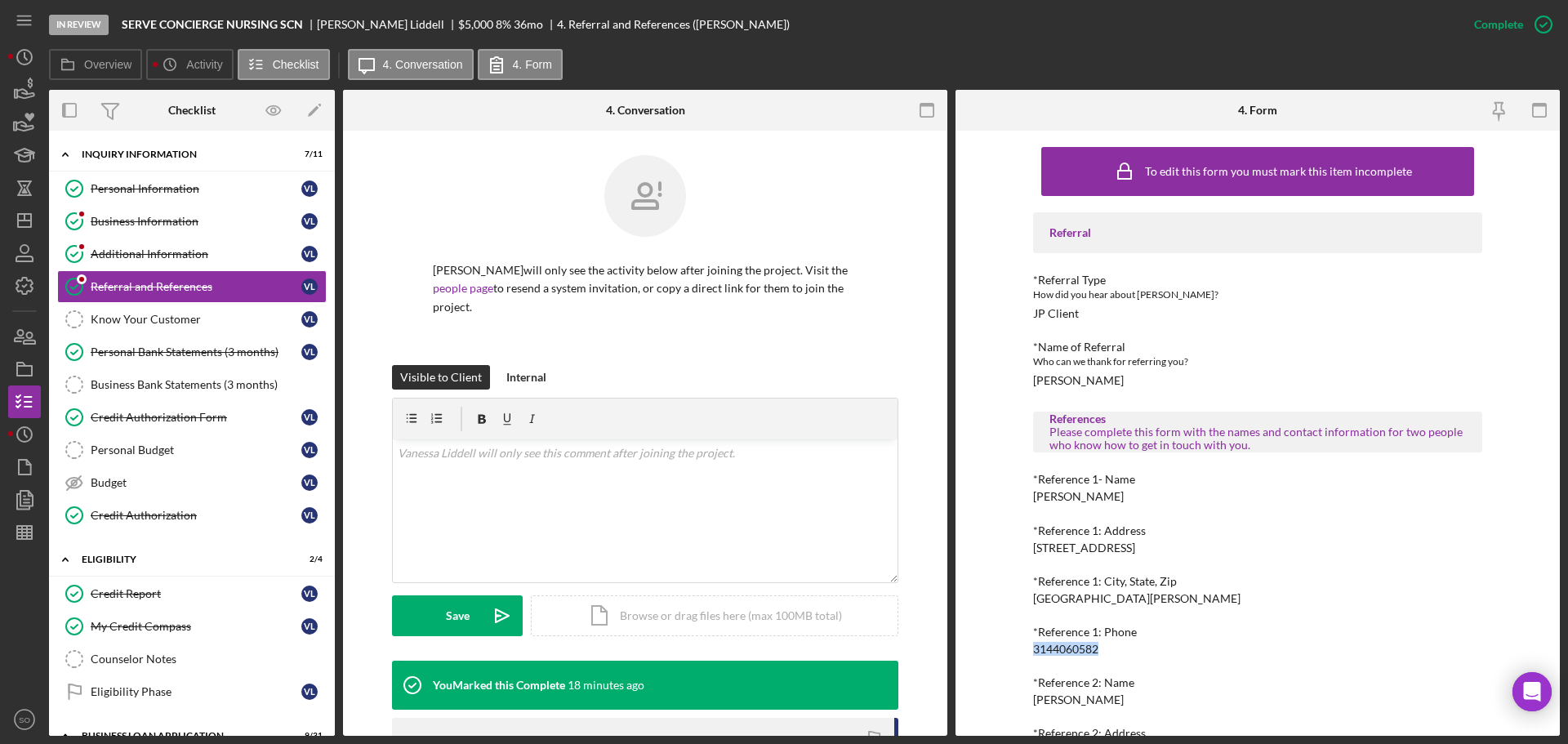
click at [1072, 655] on div "3144060582" at bounding box center [1066, 648] width 65 height 13
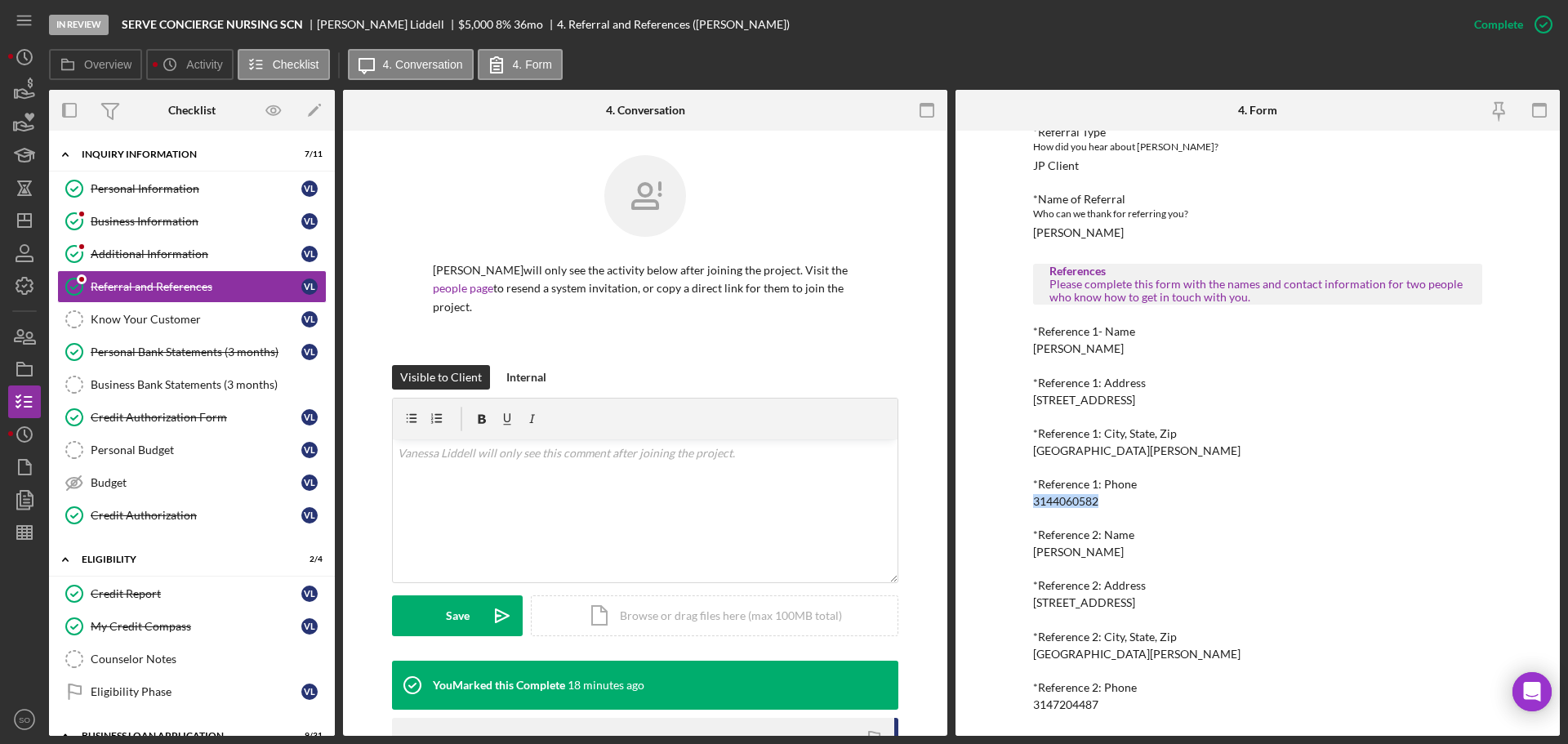
click at [1070, 552] on div "[PERSON_NAME]" at bounding box center [1078, 551] width 91 height 13
click at [1060, 701] on div "3147204487" at bounding box center [1066, 704] width 65 height 13
click at [1059, 701] on div "3147204487" at bounding box center [1066, 704] width 65 height 13
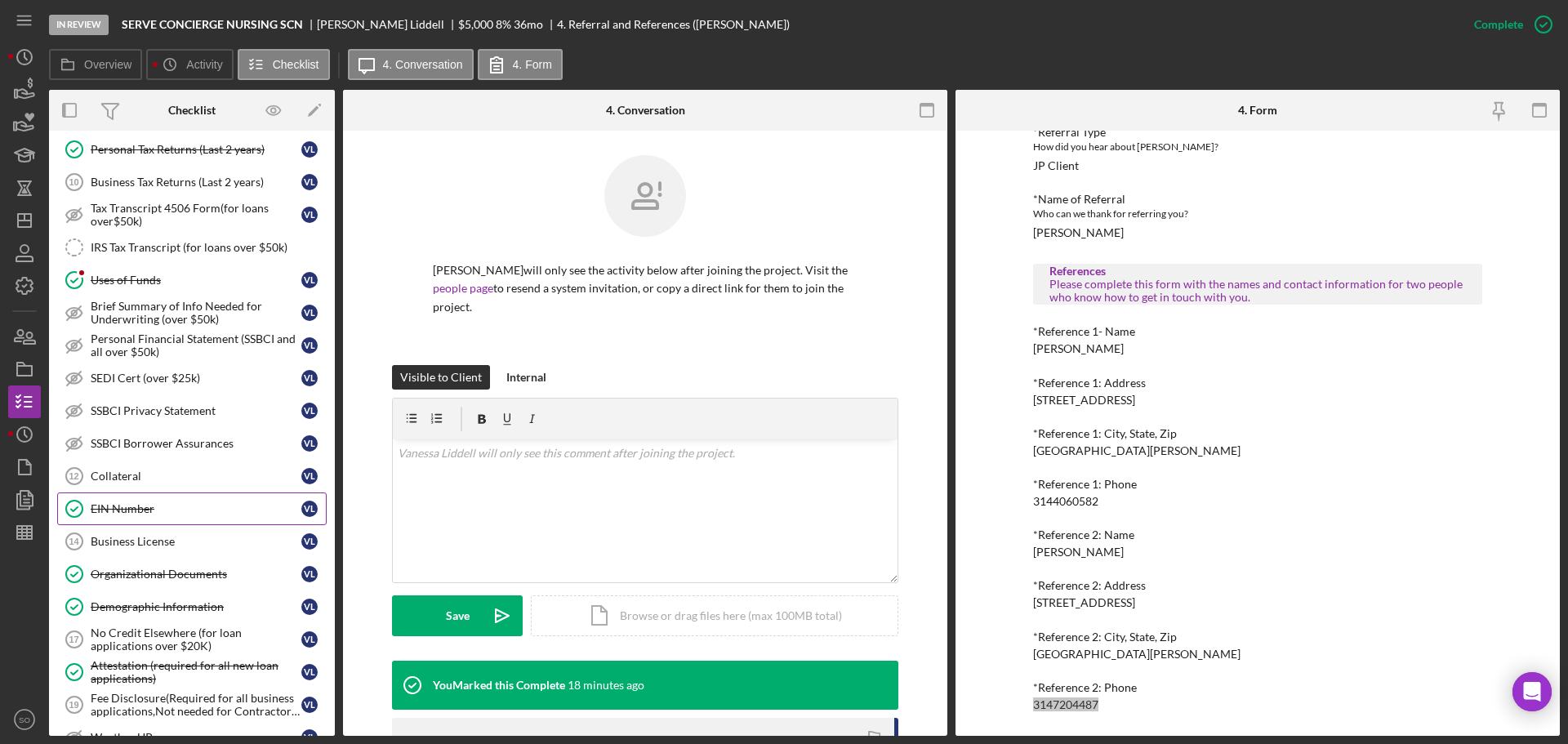
scroll to position [980, 0]
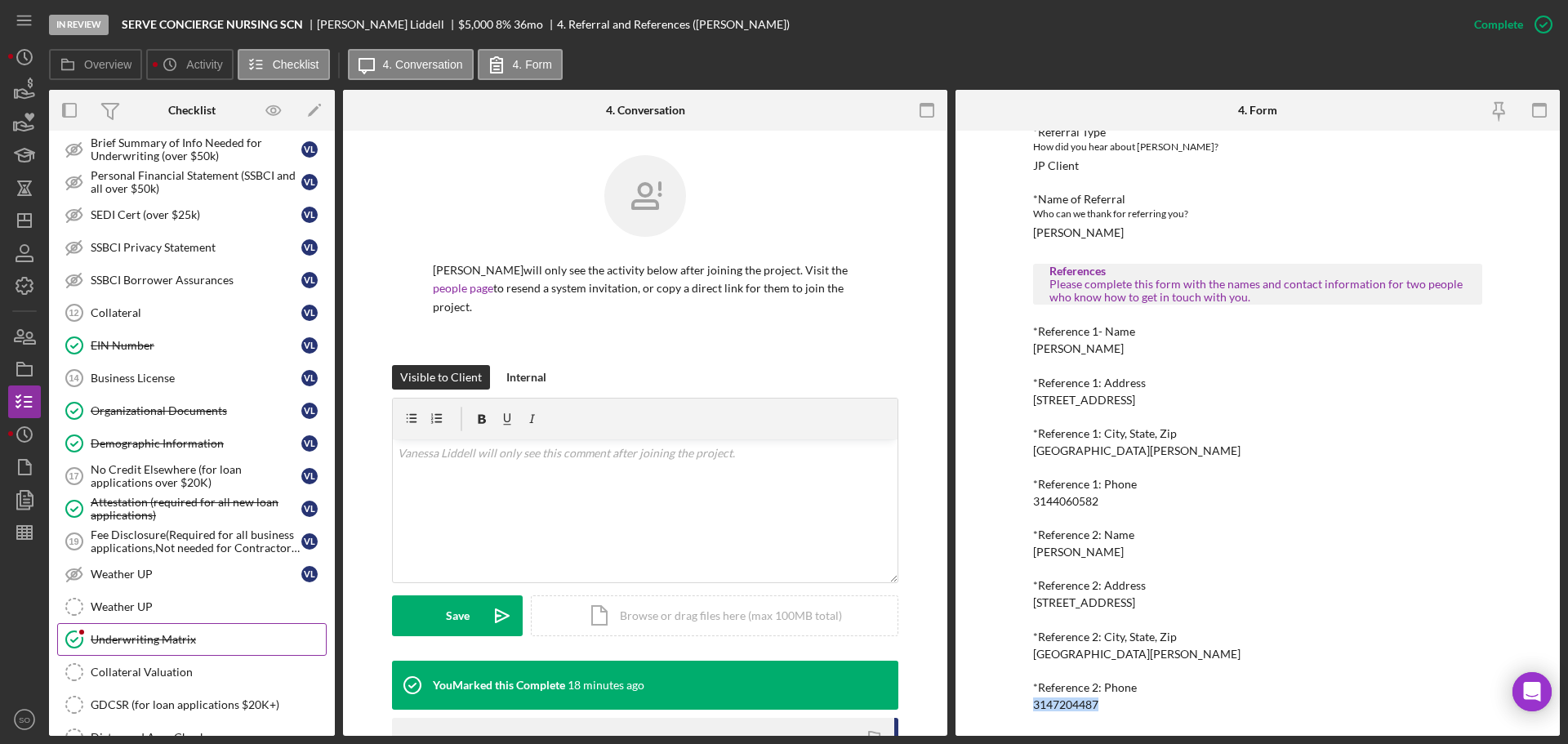
drag, startPoint x: 174, startPoint y: 636, endPoint x: 208, endPoint y: 637, distance: 34.0
click at [175, 637] on div "Underwriting Matrix" at bounding box center [208, 638] width 236 height 13
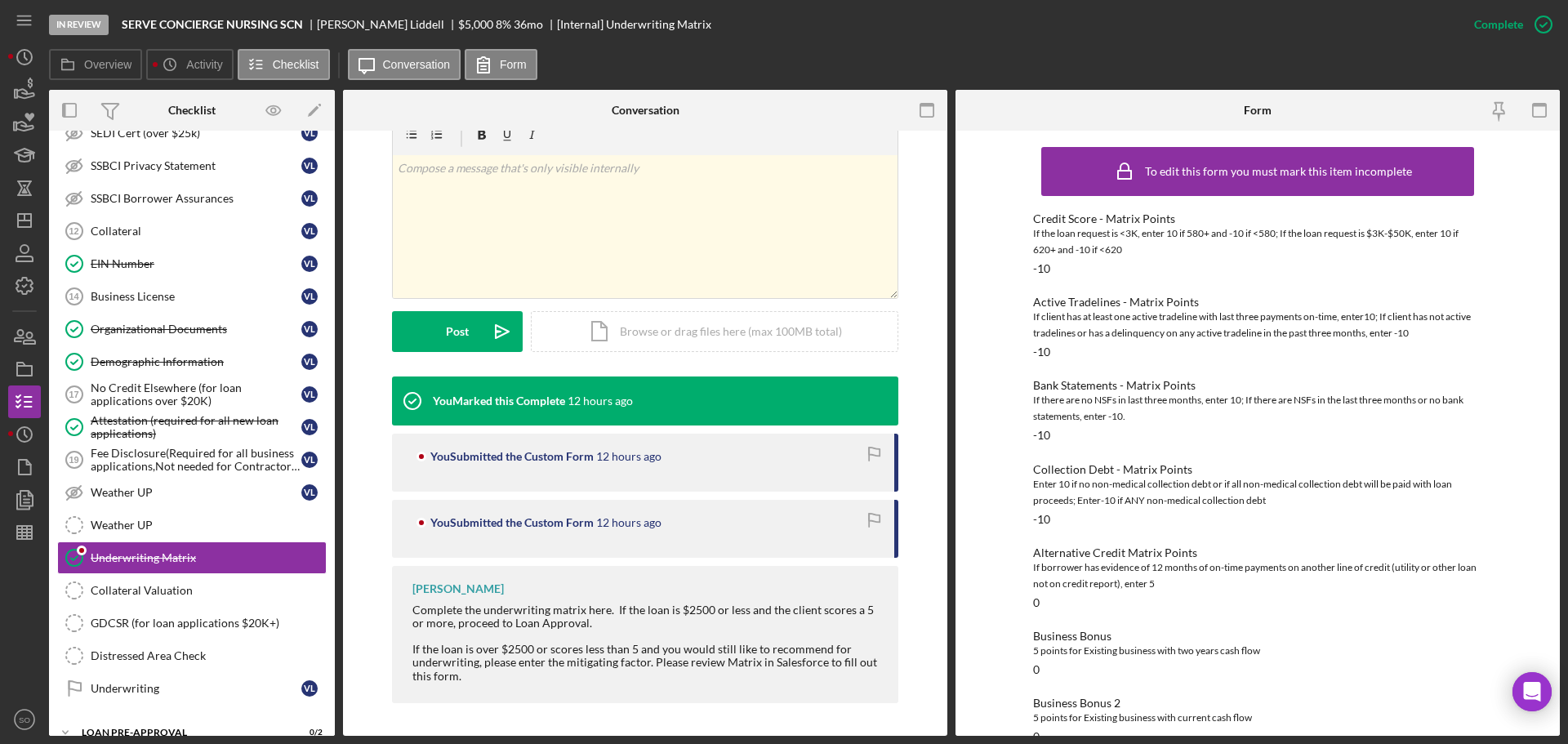
scroll to position [1225, 0]
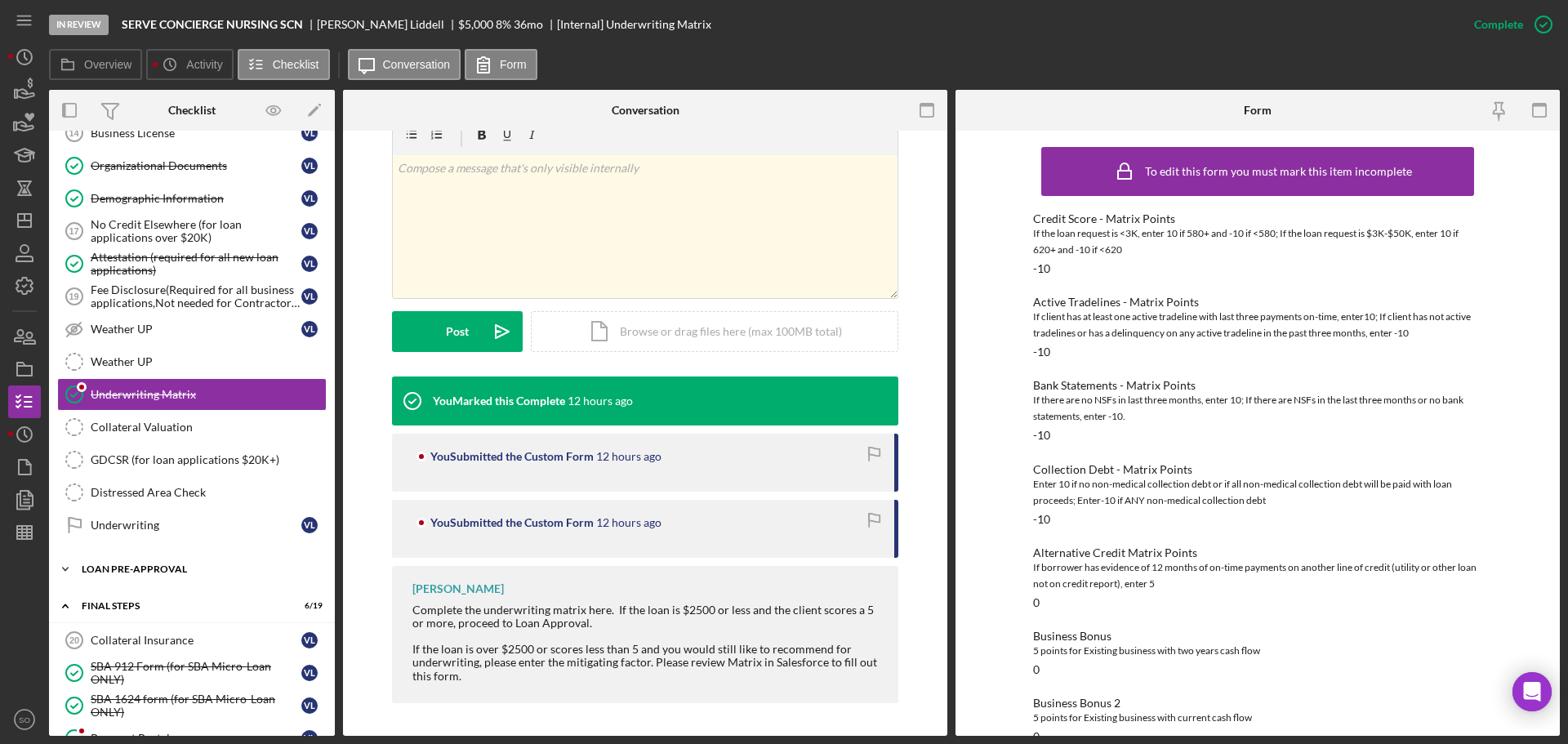
click at [170, 554] on div "Icon/Expander LOAN PRE-APPROVAL 0 / 2" at bounding box center [192, 568] width 285 height 32
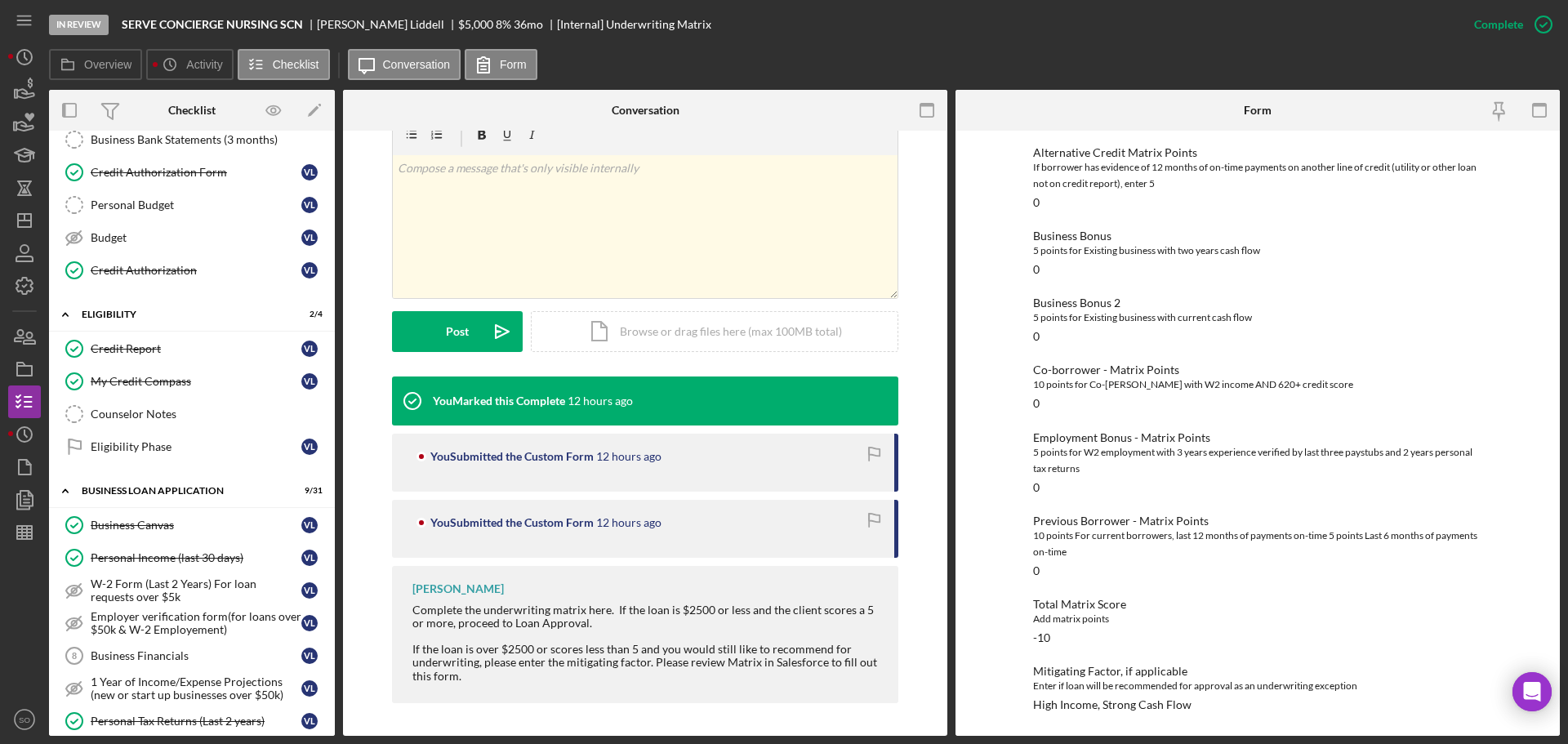
scroll to position [163, 0]
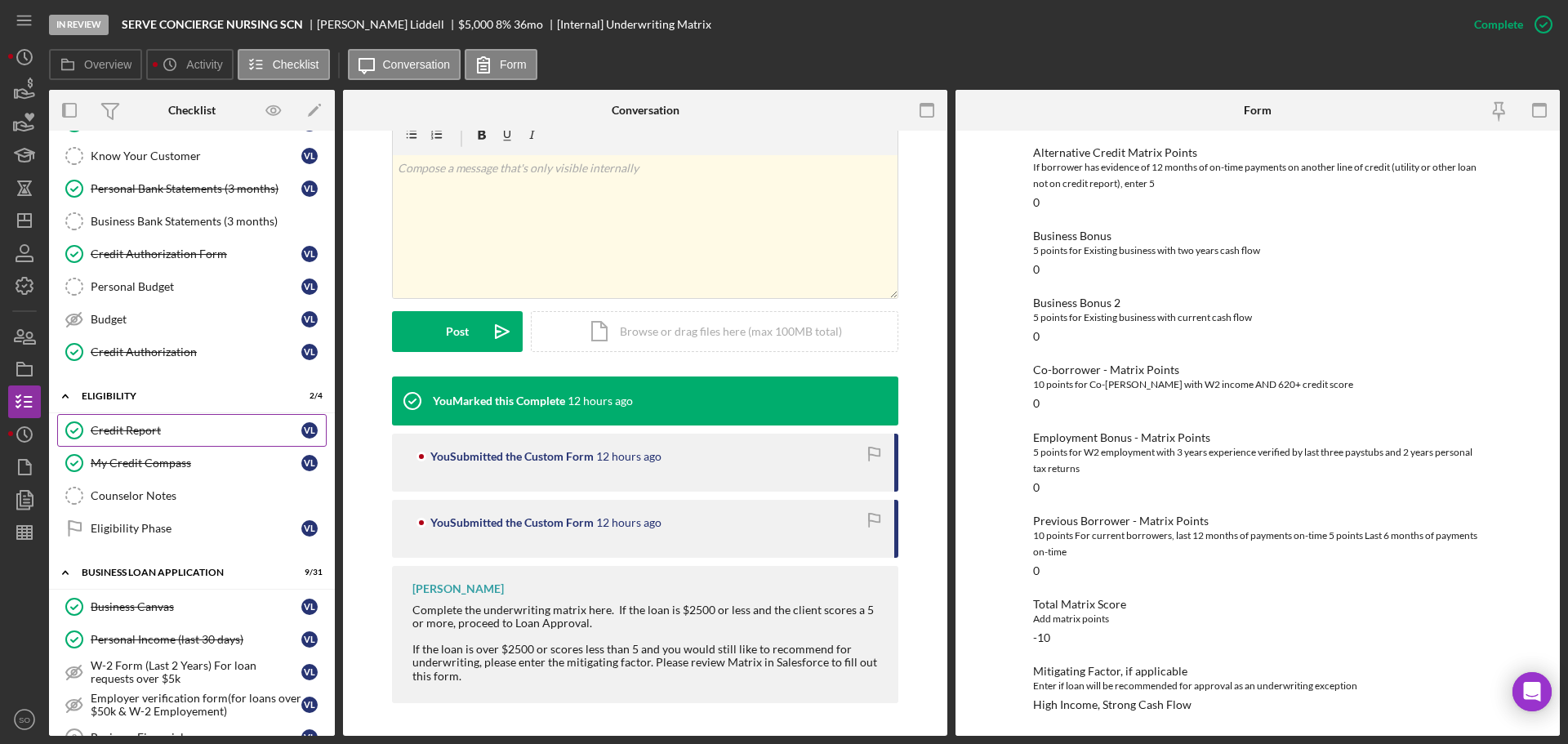
click at [176, 435] on div "Credit Report" at bounding box center [196, 430] width 210 height 13
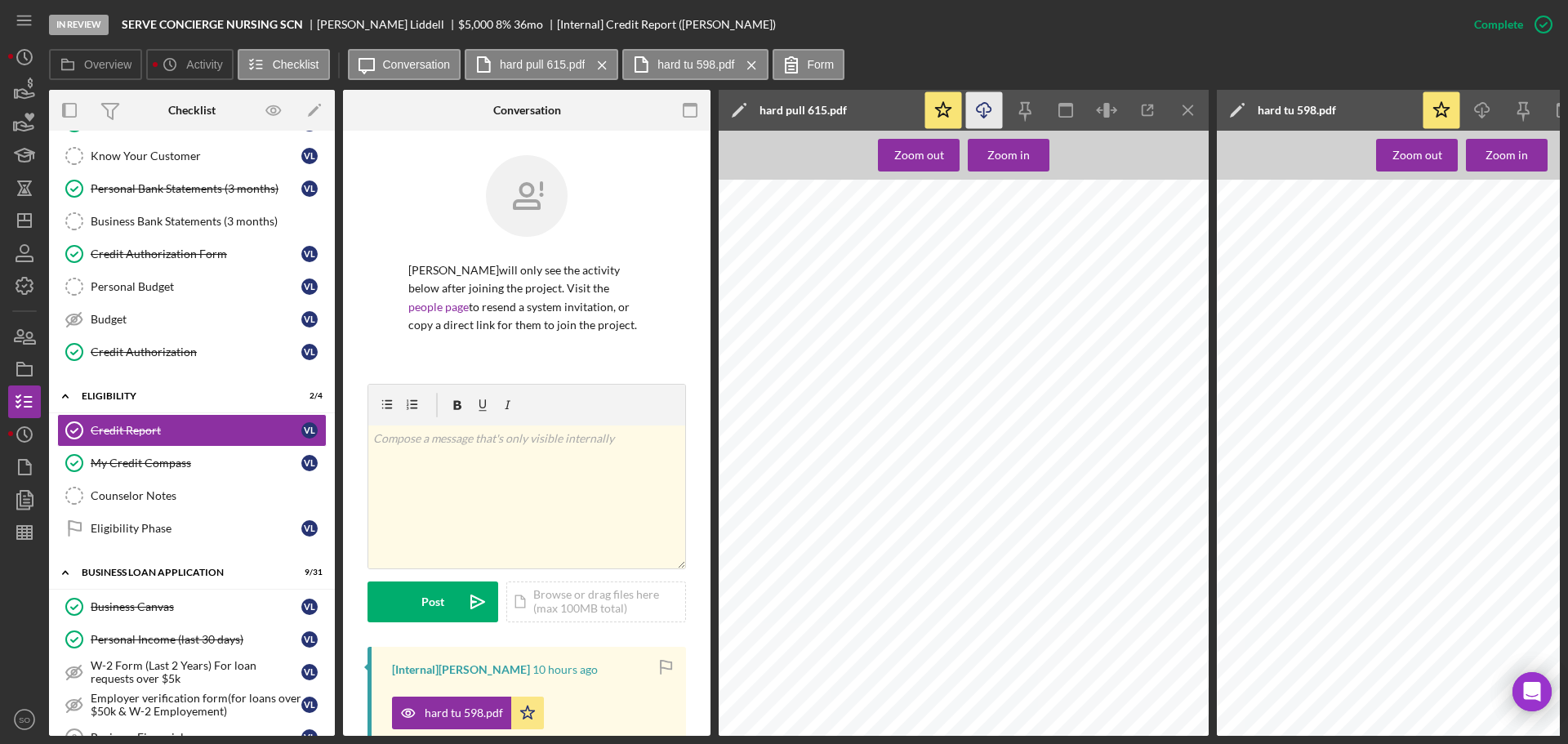
click at [977, 111] on icon "button" at bounding box center [983, 107] width 14 height 9
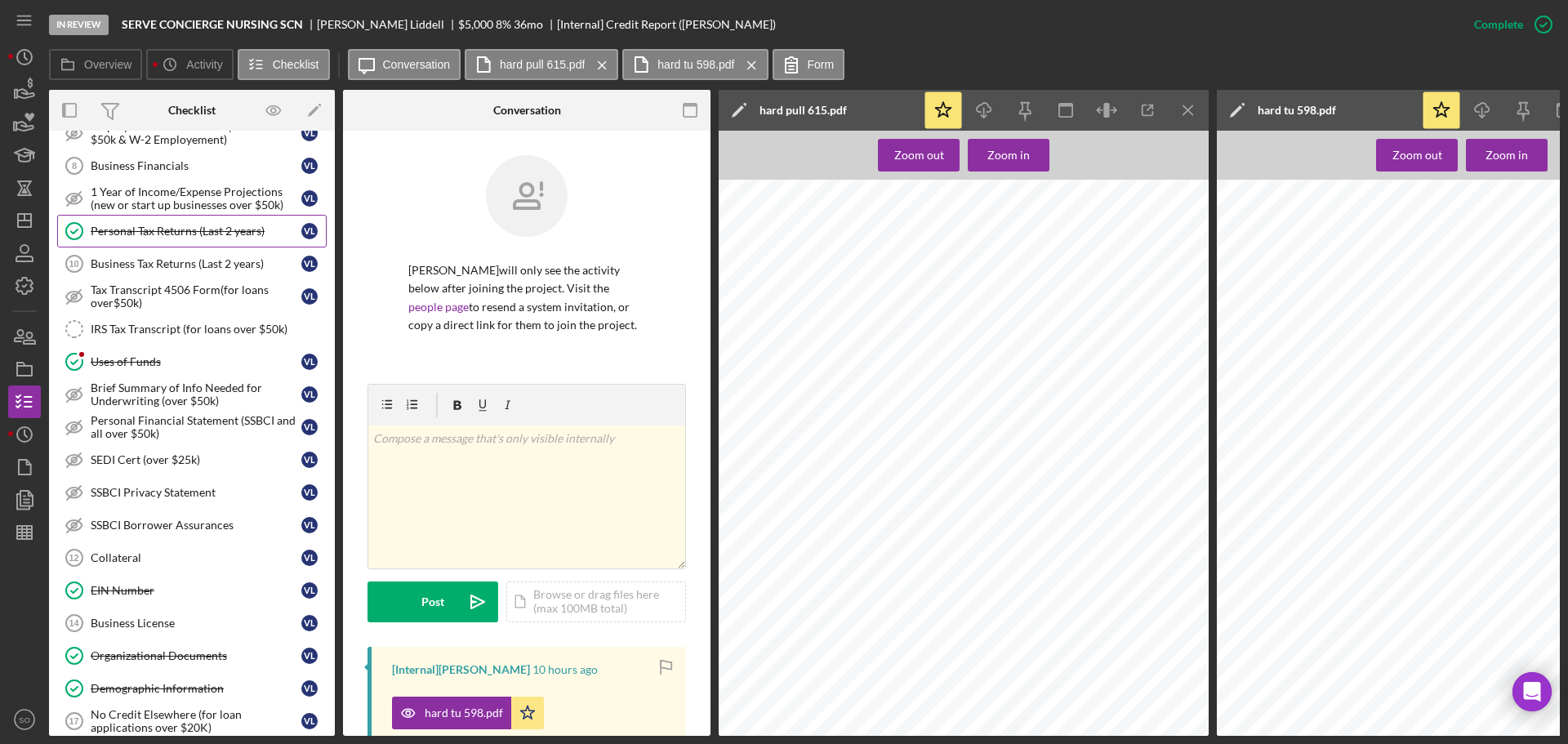
scroll to position [1062, 0]
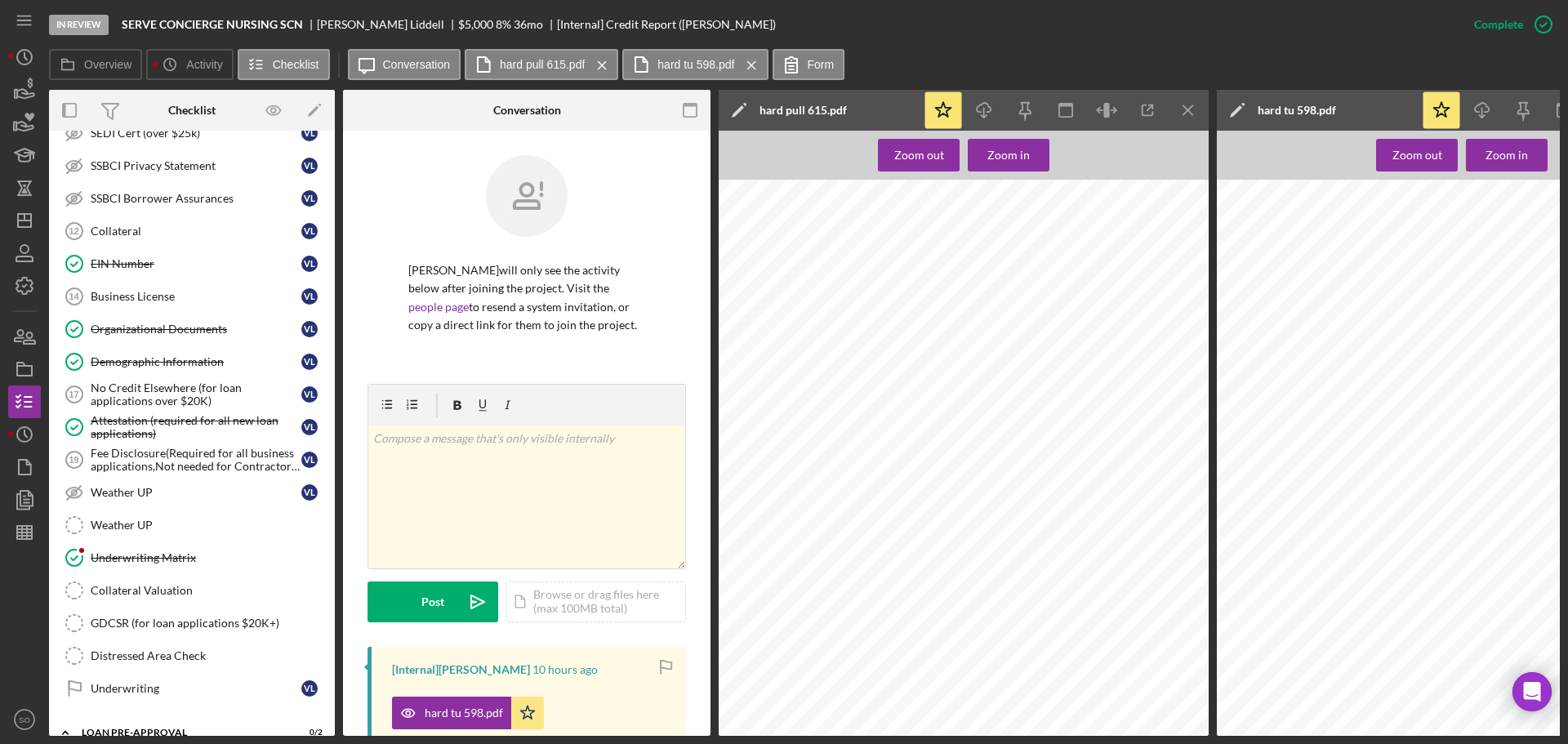
click at [170, 556] on div "Underwriting Matrix" at bounding box center [208, 557] width 236 height 13
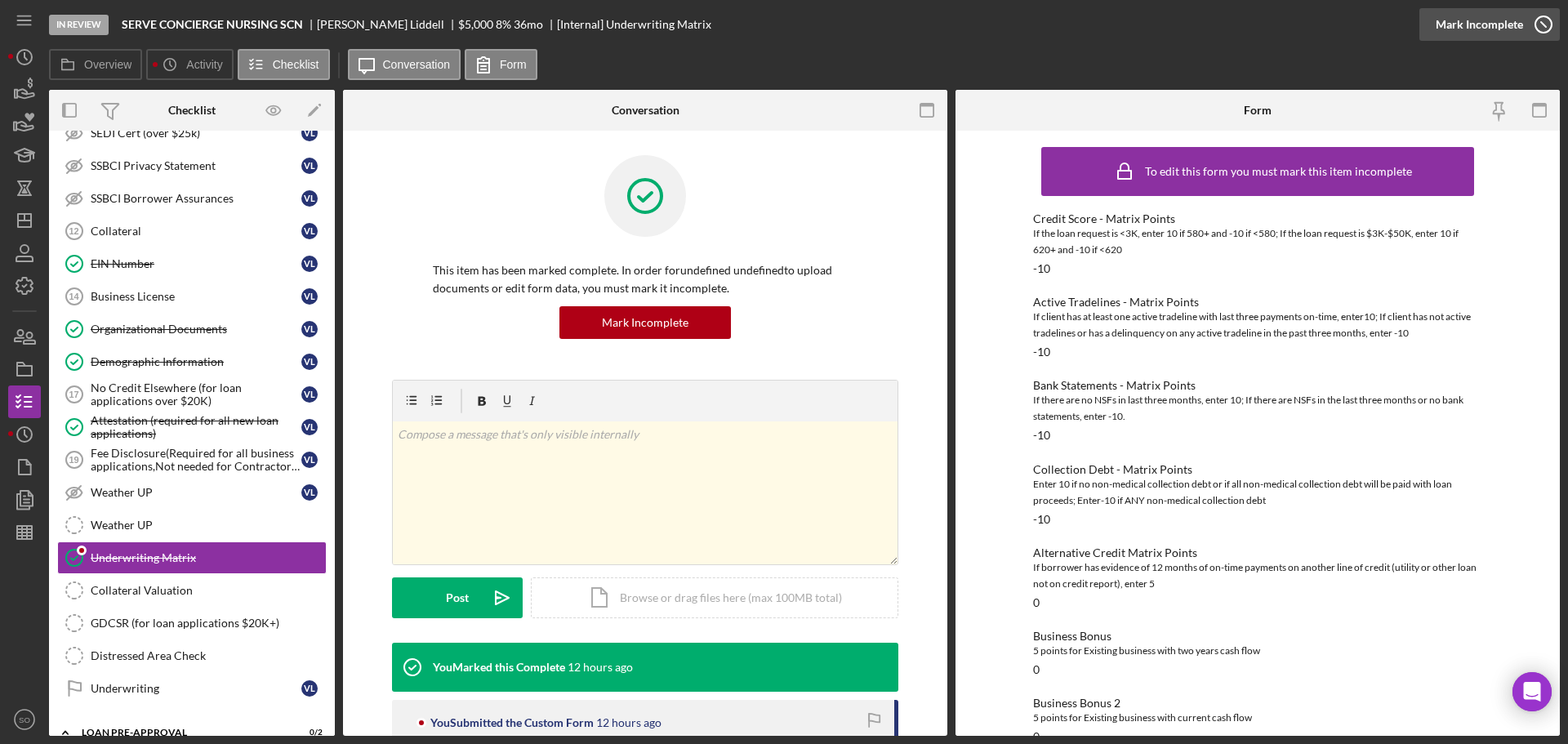
click at [1464, 28] on div "Mark Incomplete" at bounding box center [1478, 23] width 87 height 32
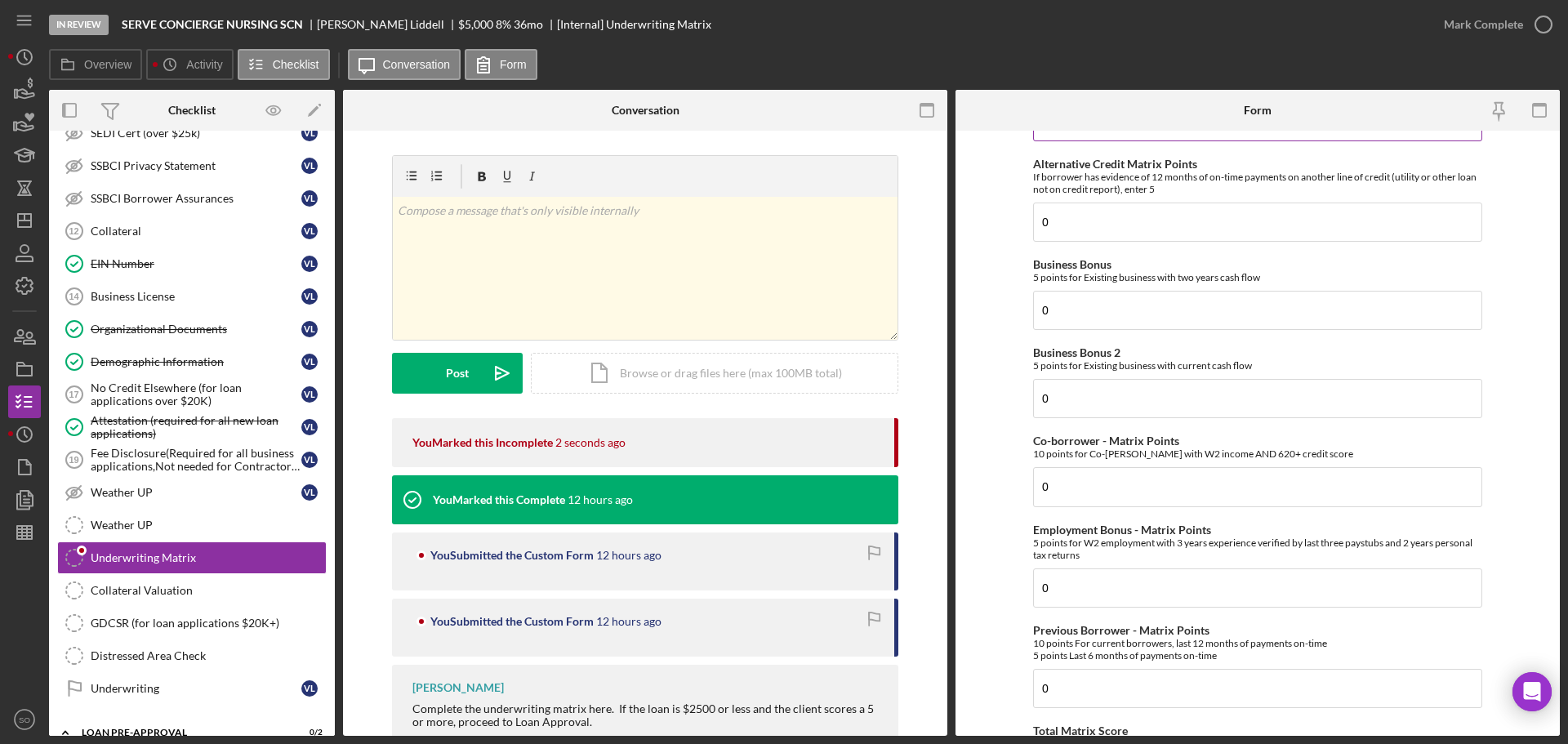
scroll to position [735, 0]
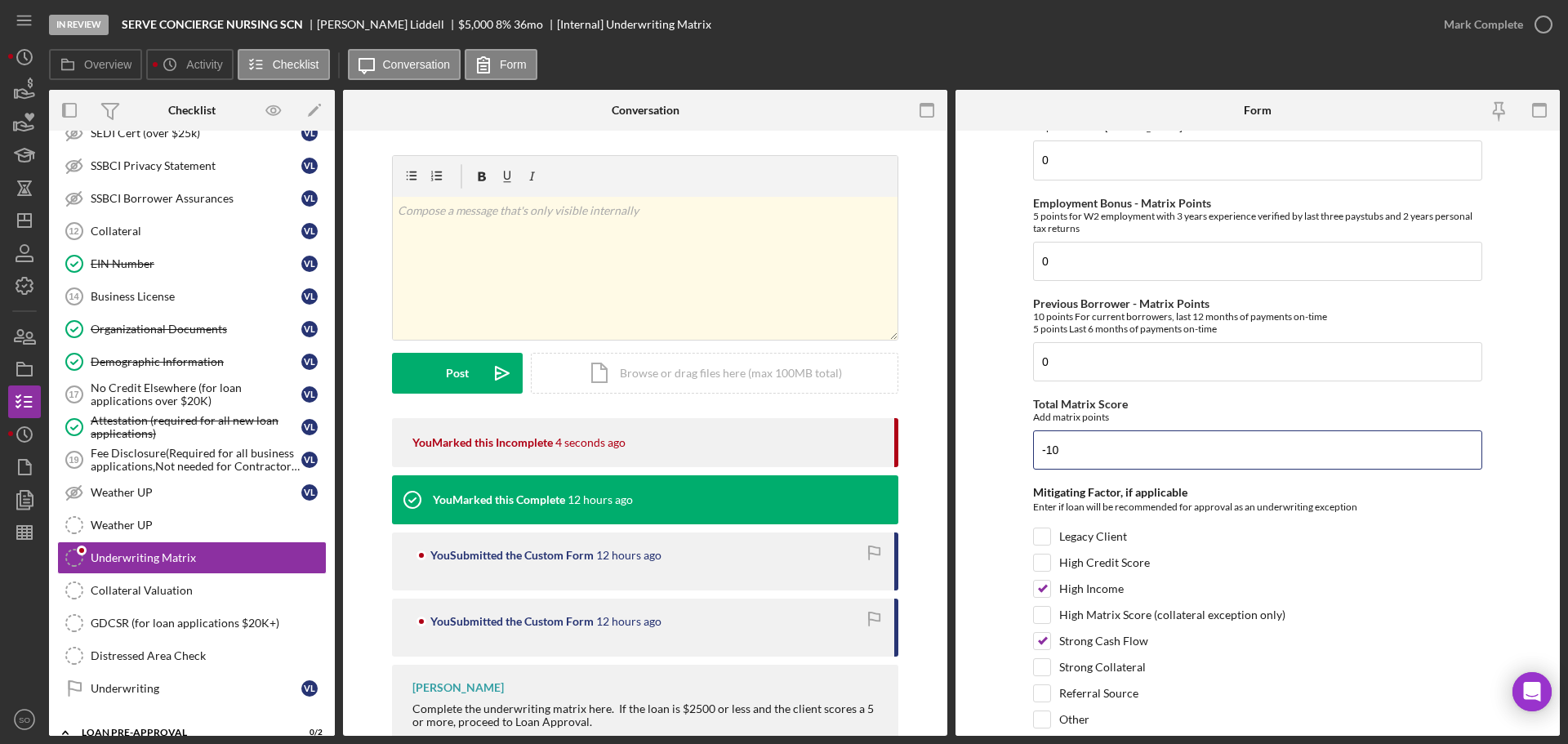
drag, startPoint x: 1073, startPoint y: 454, endPoint x: 720, endPoint y: 463, distance: 353.1
click at [736, 460] on div "Overview Internal Workflow Stage In Review Icon/Dropdown Arrow Archive (can una…" at bounding box center [804, 413] width 1510 height 646
type input "-40"
click at [1004, 427] on form "Credit Score - Matrix Points If the loan request is <3K, enter 10 if 580+ and -…" at bounding box center [1257, 433] width 604 height 605
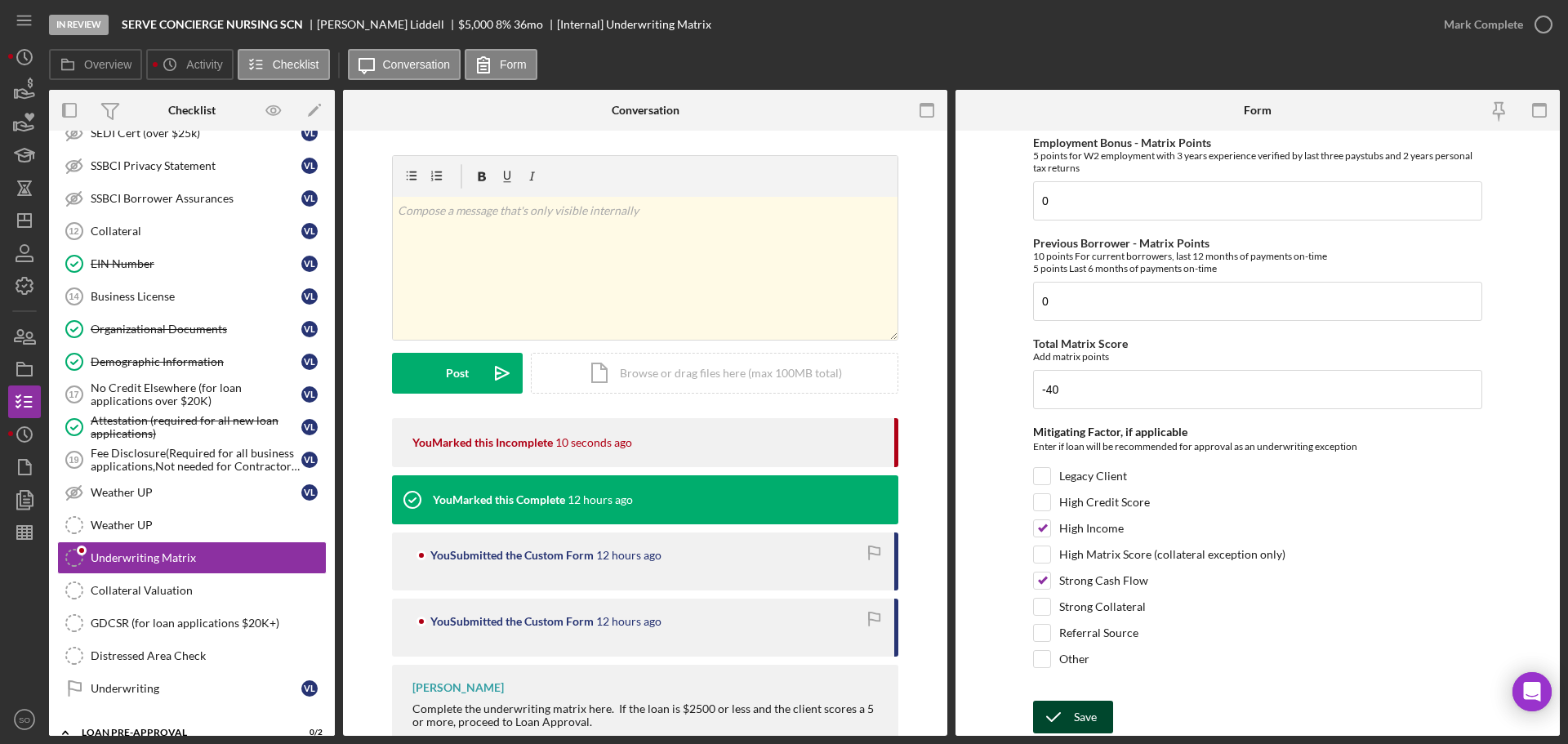
click at [1086, 722] on div "Save" at bounding box center [1084, 717] width 22 height 32
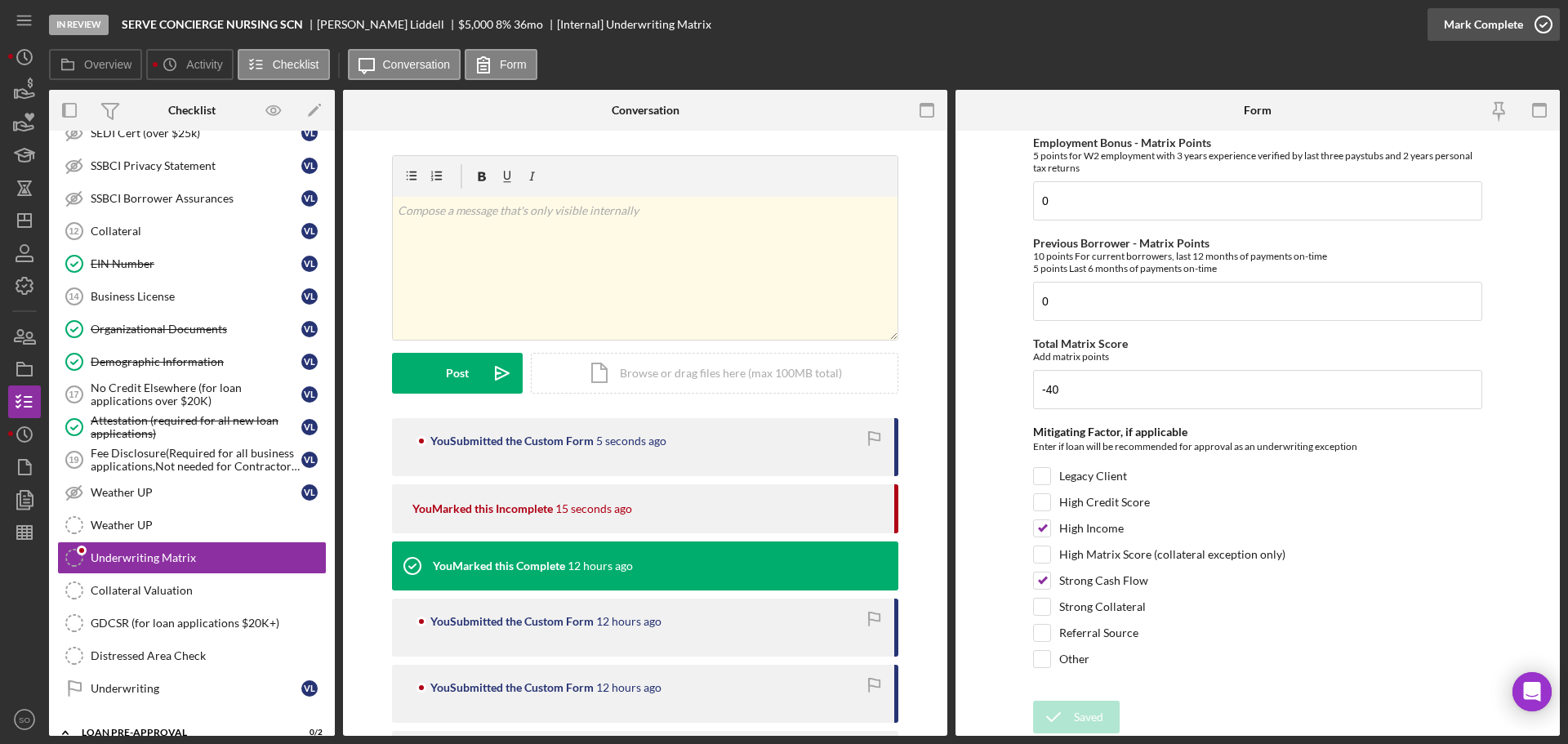
click at [1455, 29] on div "Mark Complete" at bounding box center [1483, 23] width 79 height 32
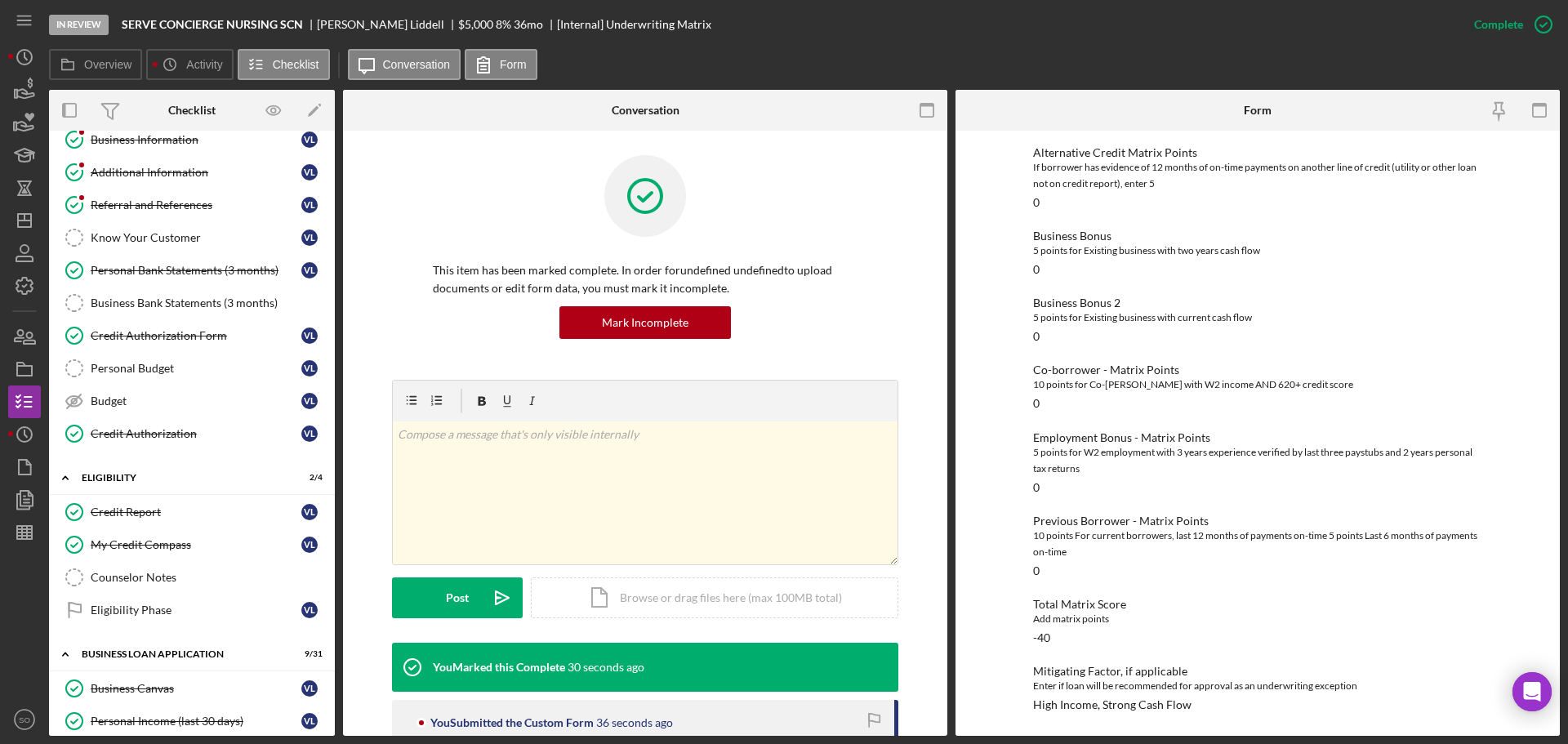
scroll to position [0, 0]
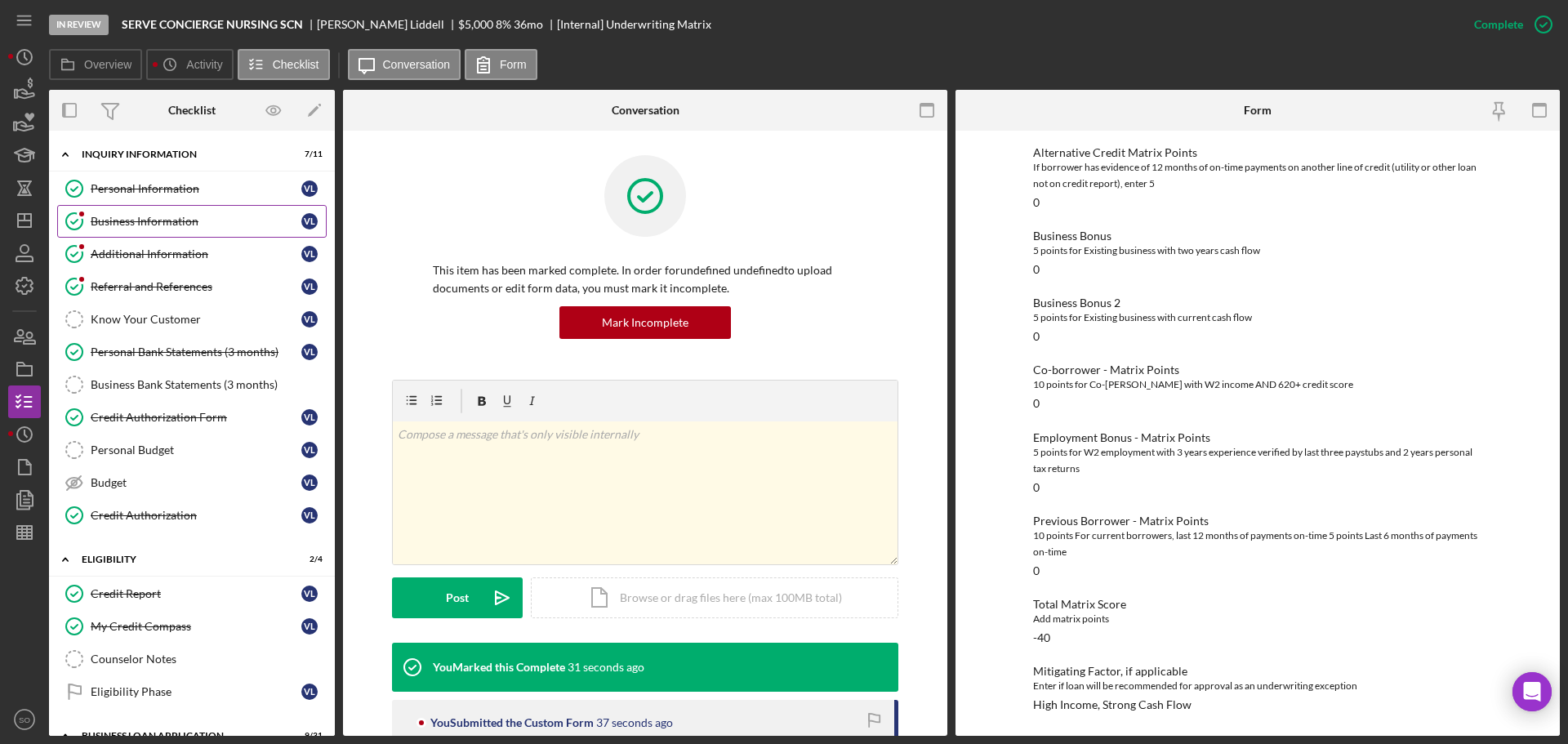
click at [162, 224] on div "Business Information" at bounding box center [196, 221] width 210 height 13
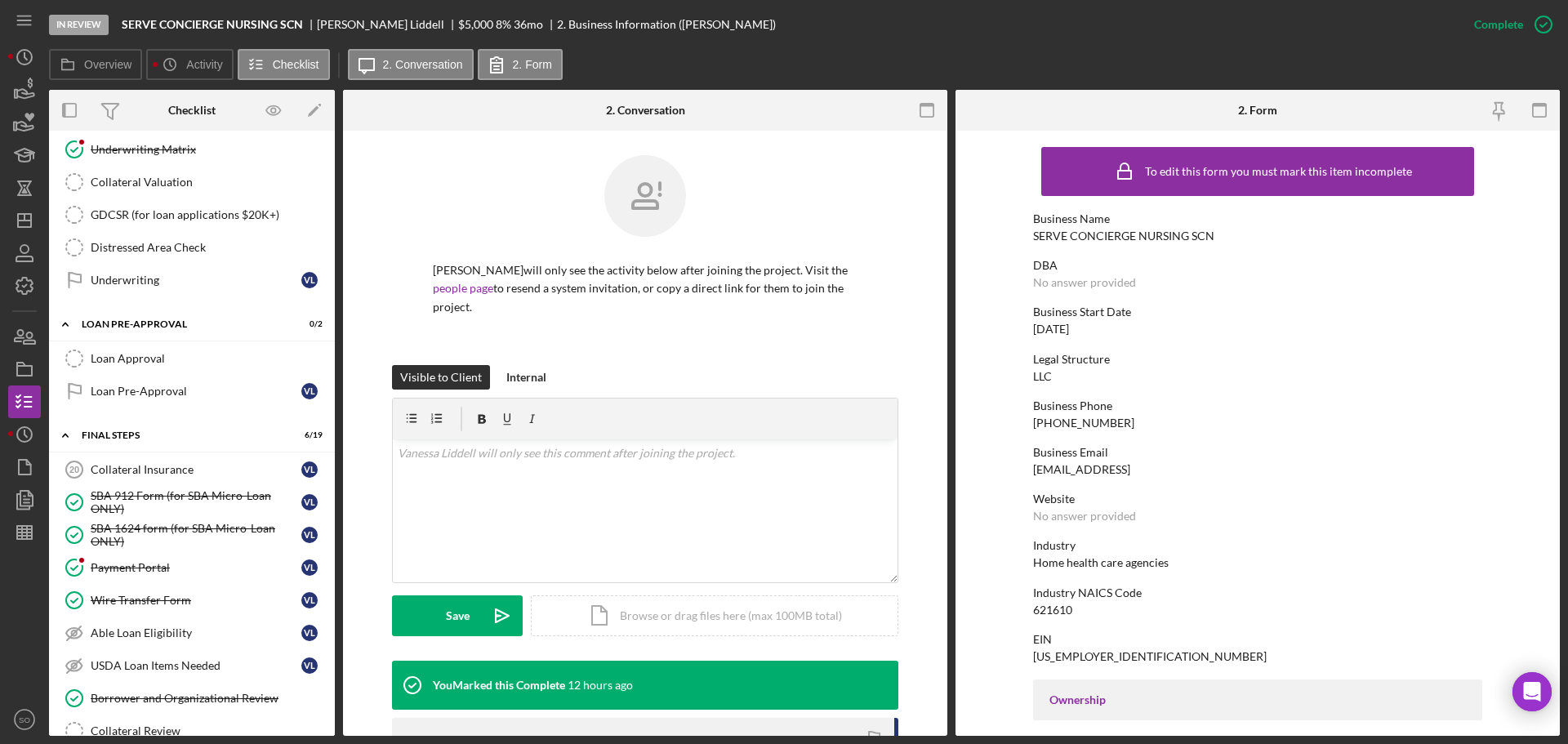
scroll to position [1715, 0]
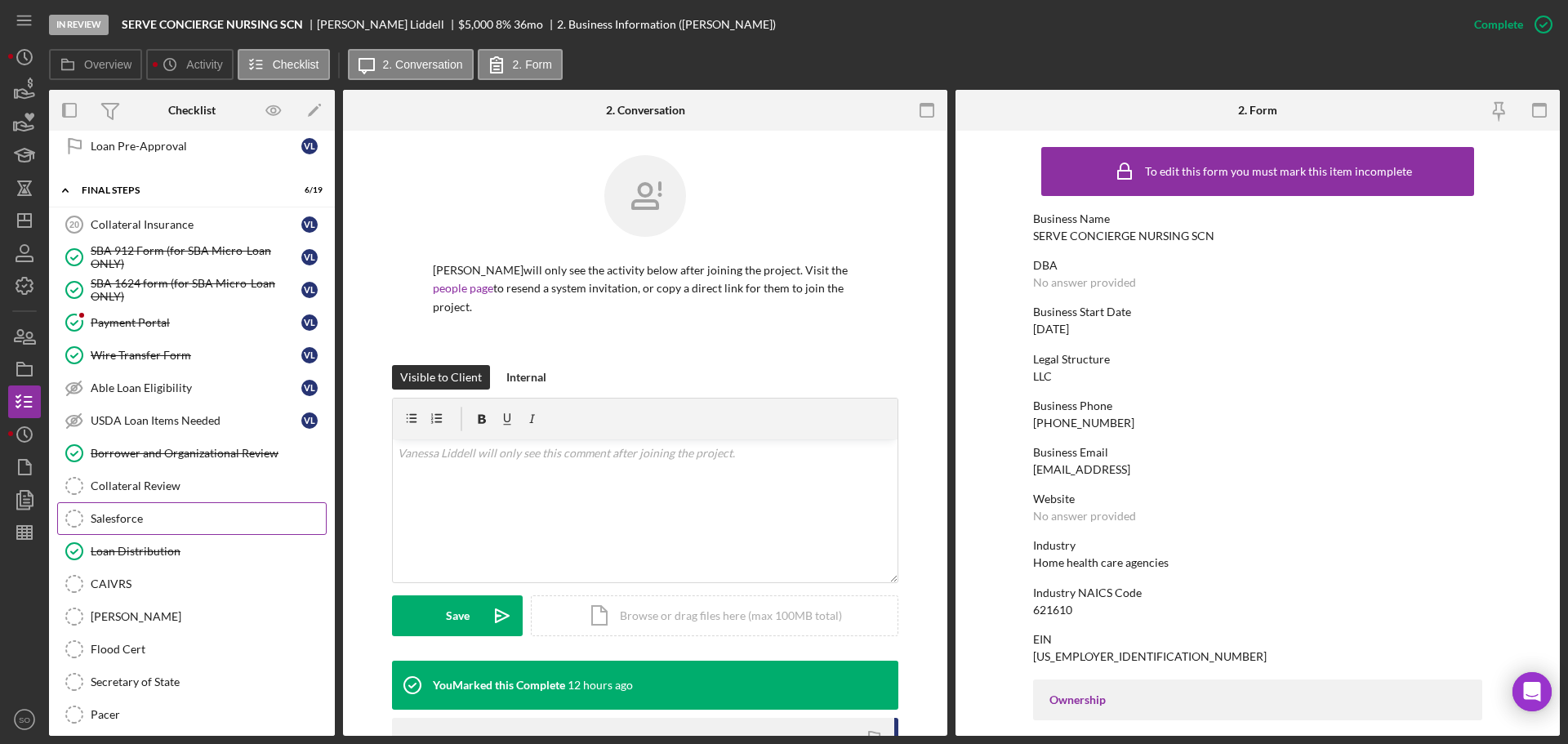
click at [163, 525] on div "Salesforce" at bounding box center [208, 518] width 236 height 13
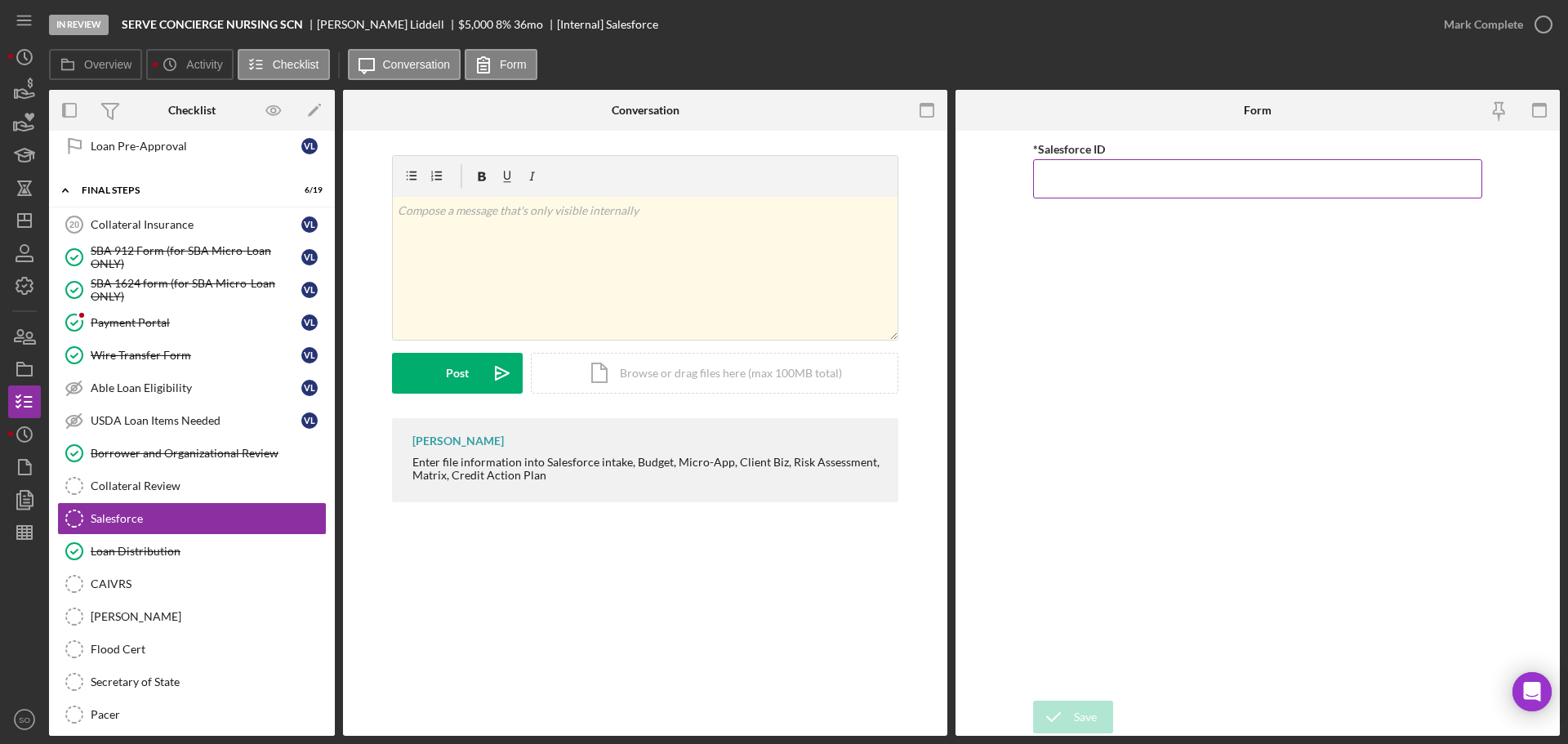
click at [1082, 182] on input "*Salesforce ID" at bounding box center [1257, 179] width 449 height 39
paste input "a0wPC000002QdW1YAK"
type input "a0wPC000002QdW1YAK"
click at [1088, 712] on div "Save" at bounding box center [1084, 717] width 22 height 32
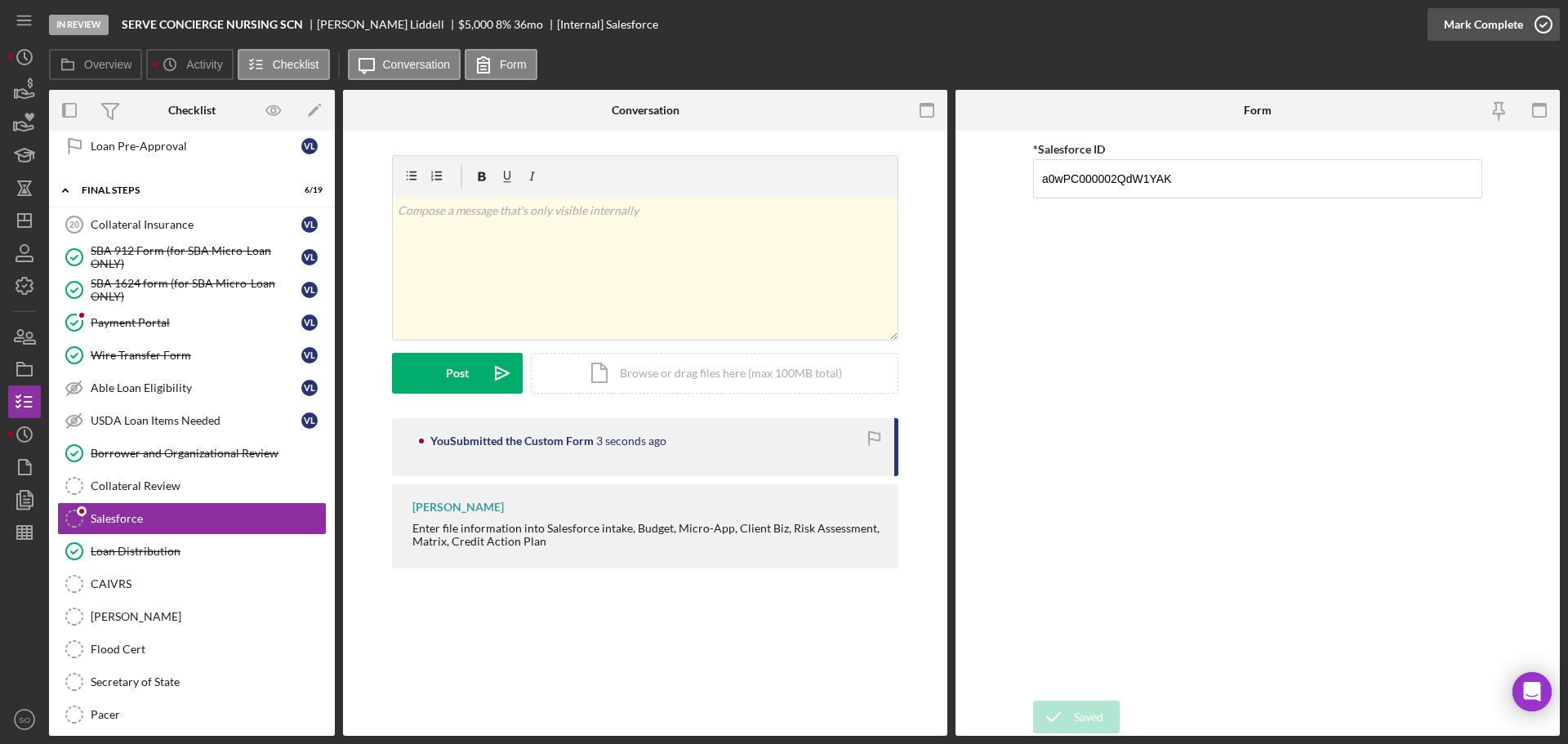
click at [1469, 25] on div "Mark Complete" at bounding box center [1483, 23] width 79 height 32
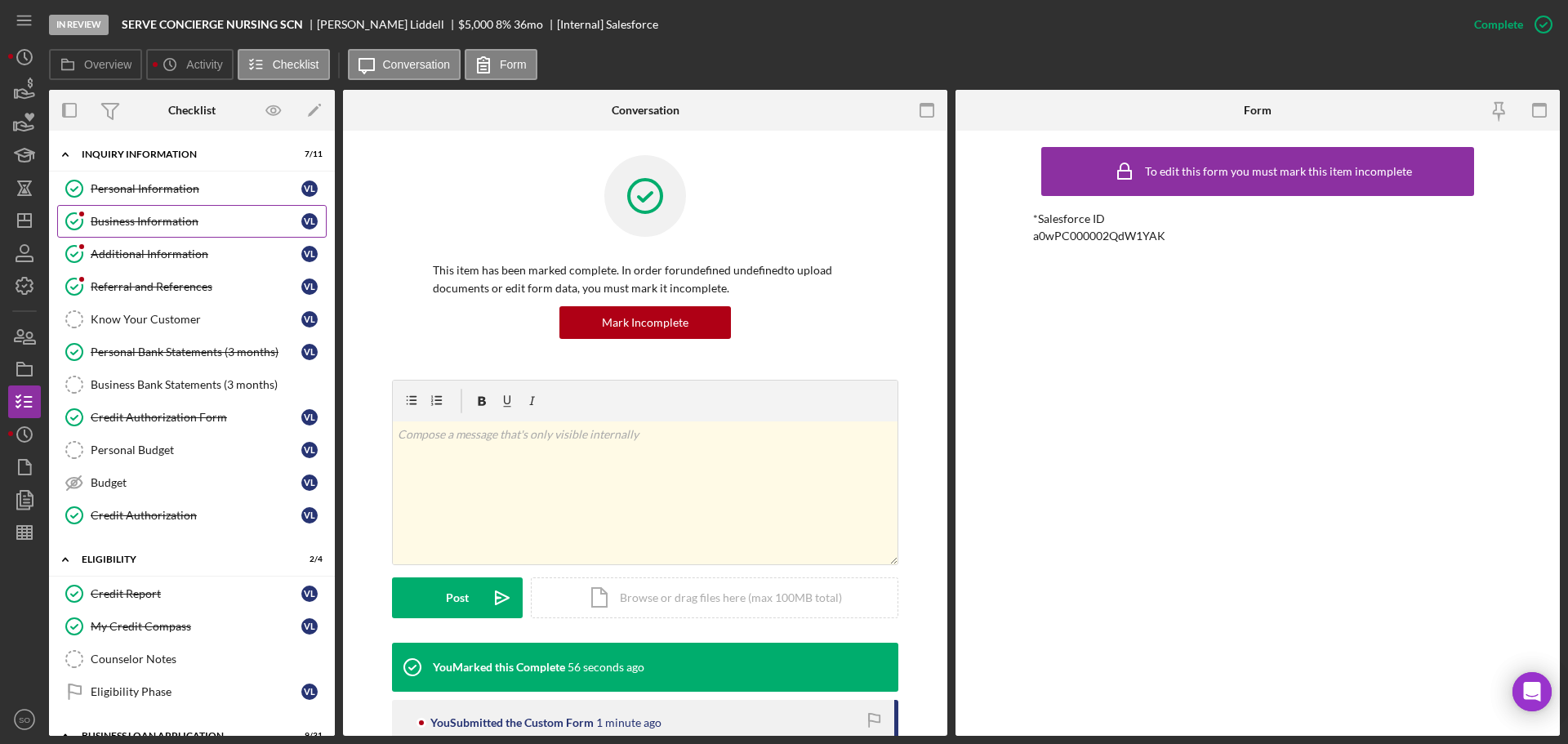
click at [150, 223] on div "Business Information" at bounding box center [196, 221] width 210 height 13
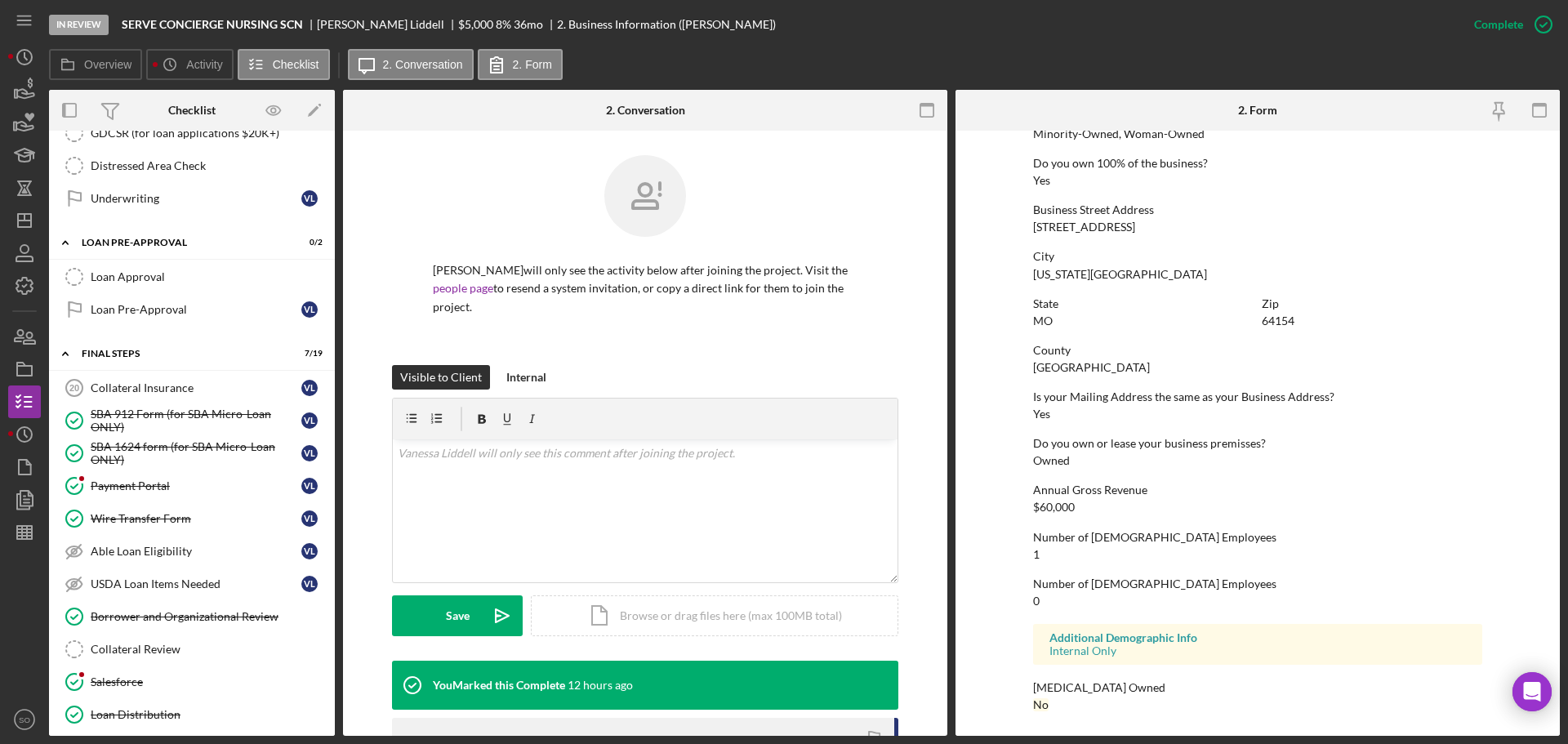
scroll to position [1797, 0]
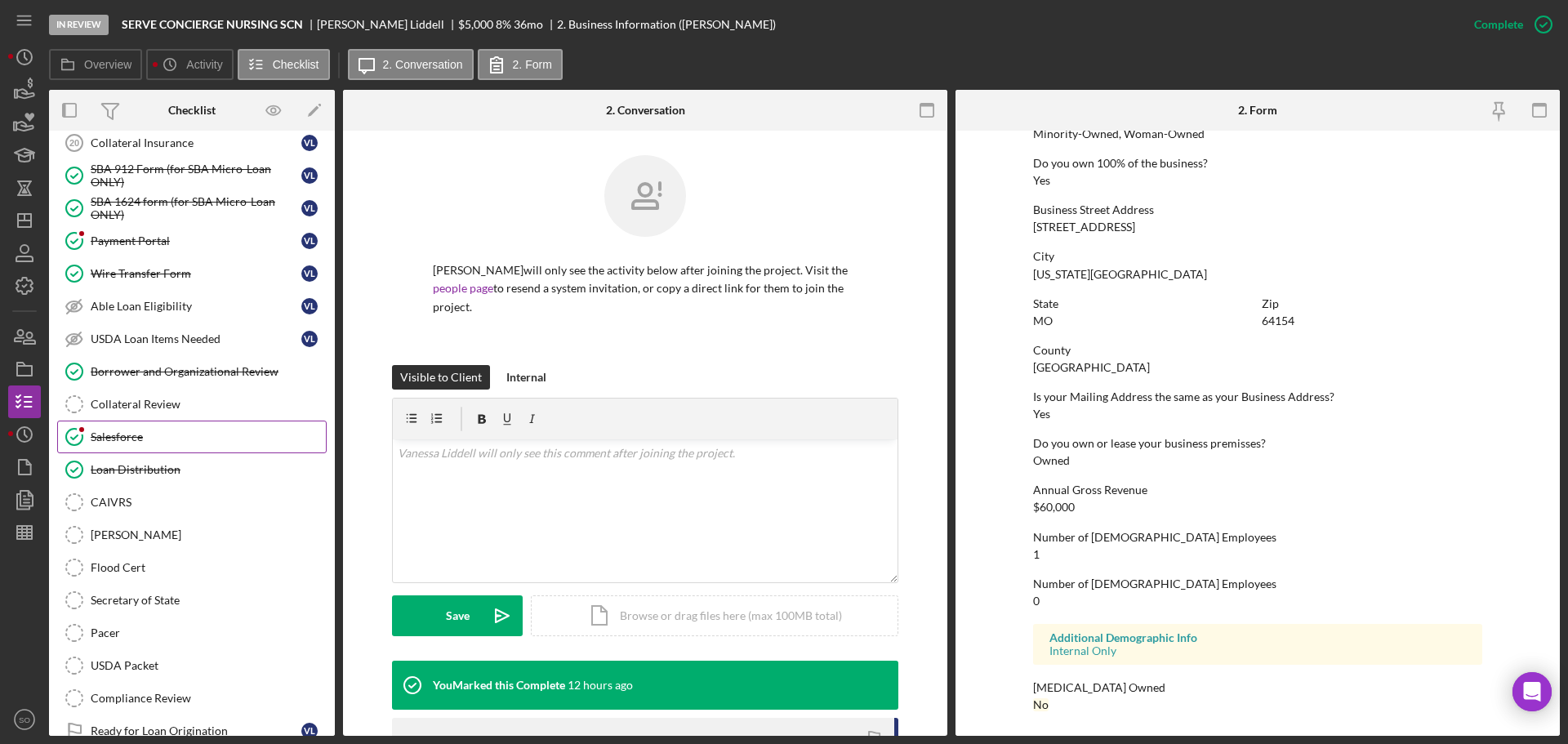
click at [123, 431] on div "Salesforce" at bounding box center [208, 436] width 236 height 13
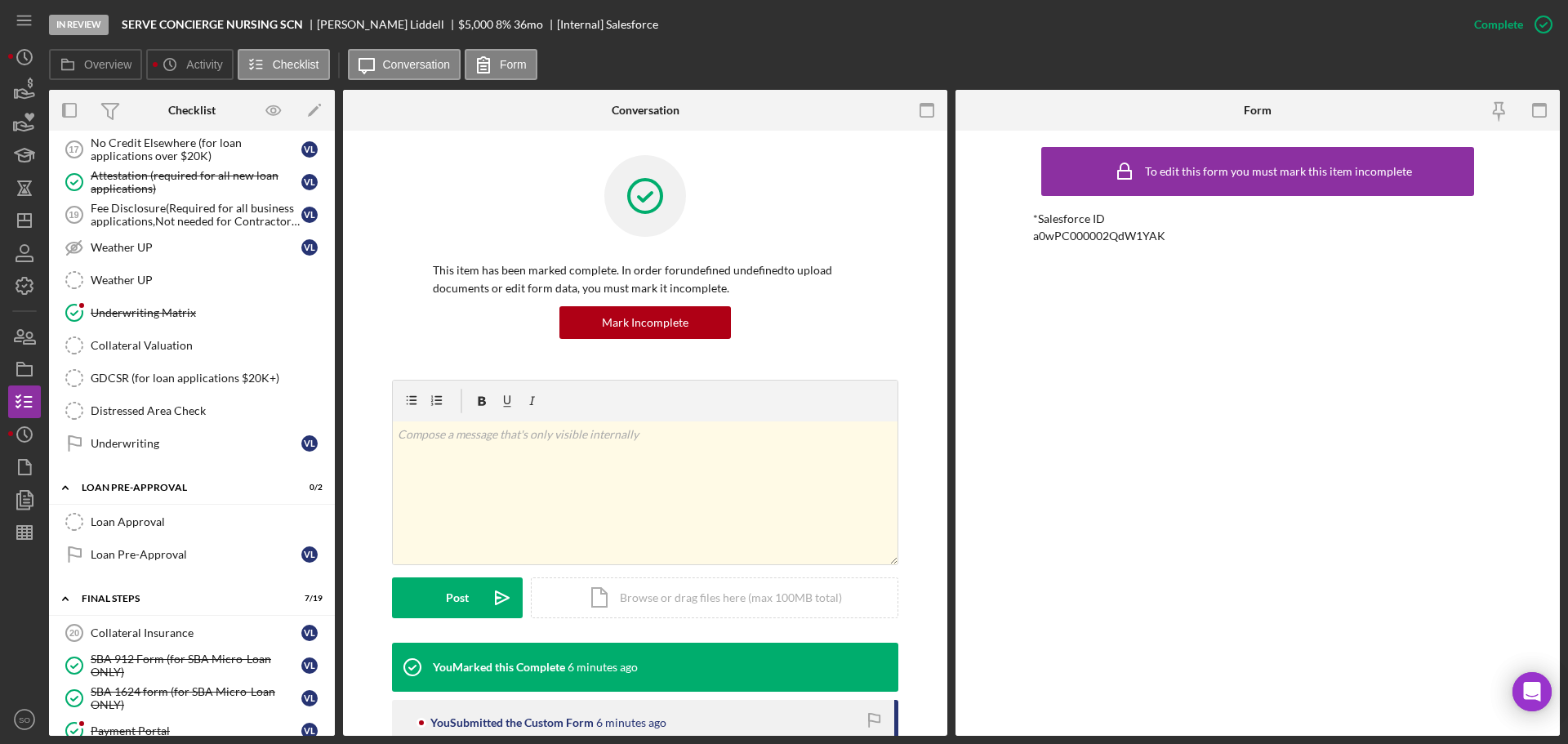
scroll to position [1143, 0]
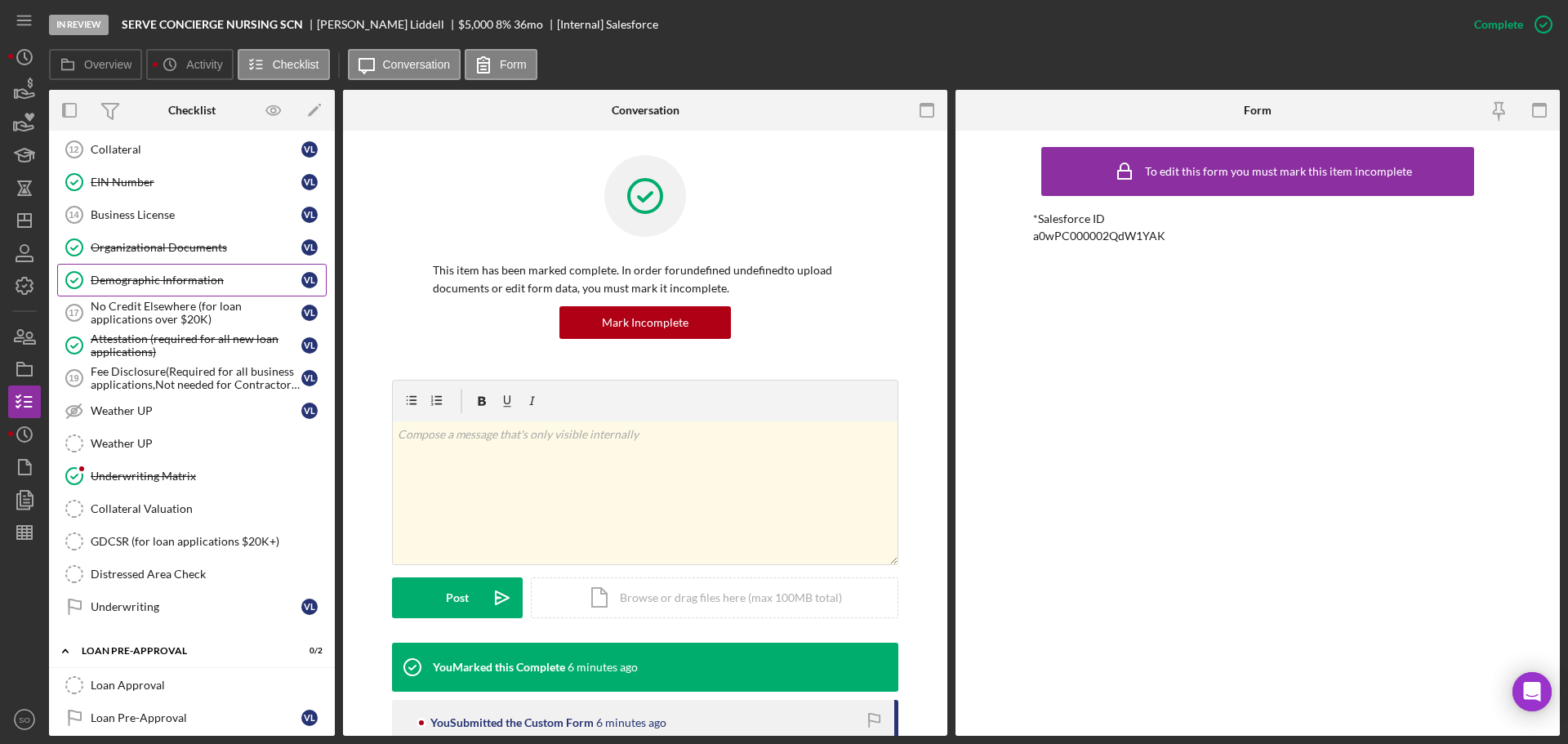
click at [167, 281] on div "Demographic Information" at bounding box center [196, 280] width 210 height 13
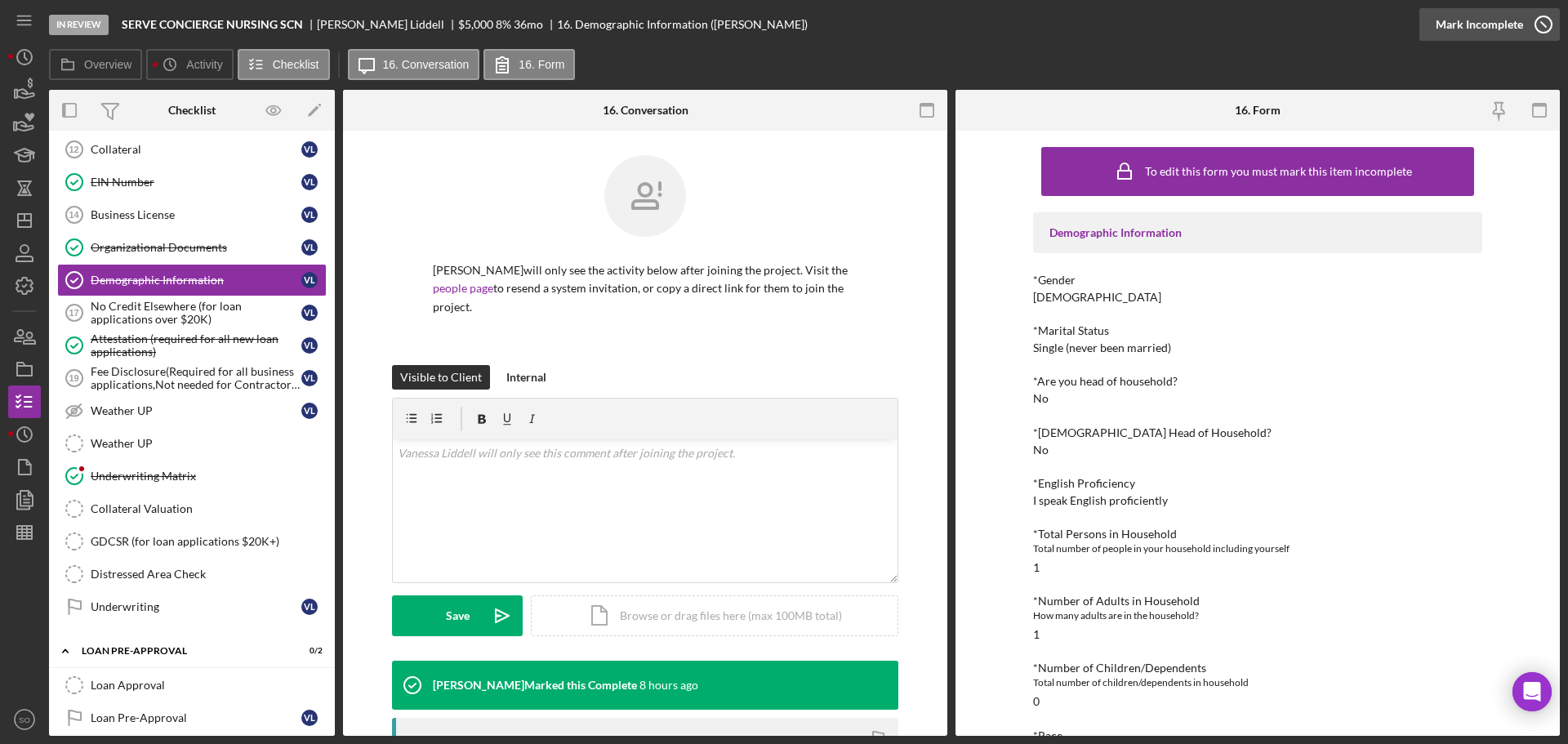
click at [1493, 18] on div "Mark Incomplete" at bounding box center [1478, 23] width 87 height 32
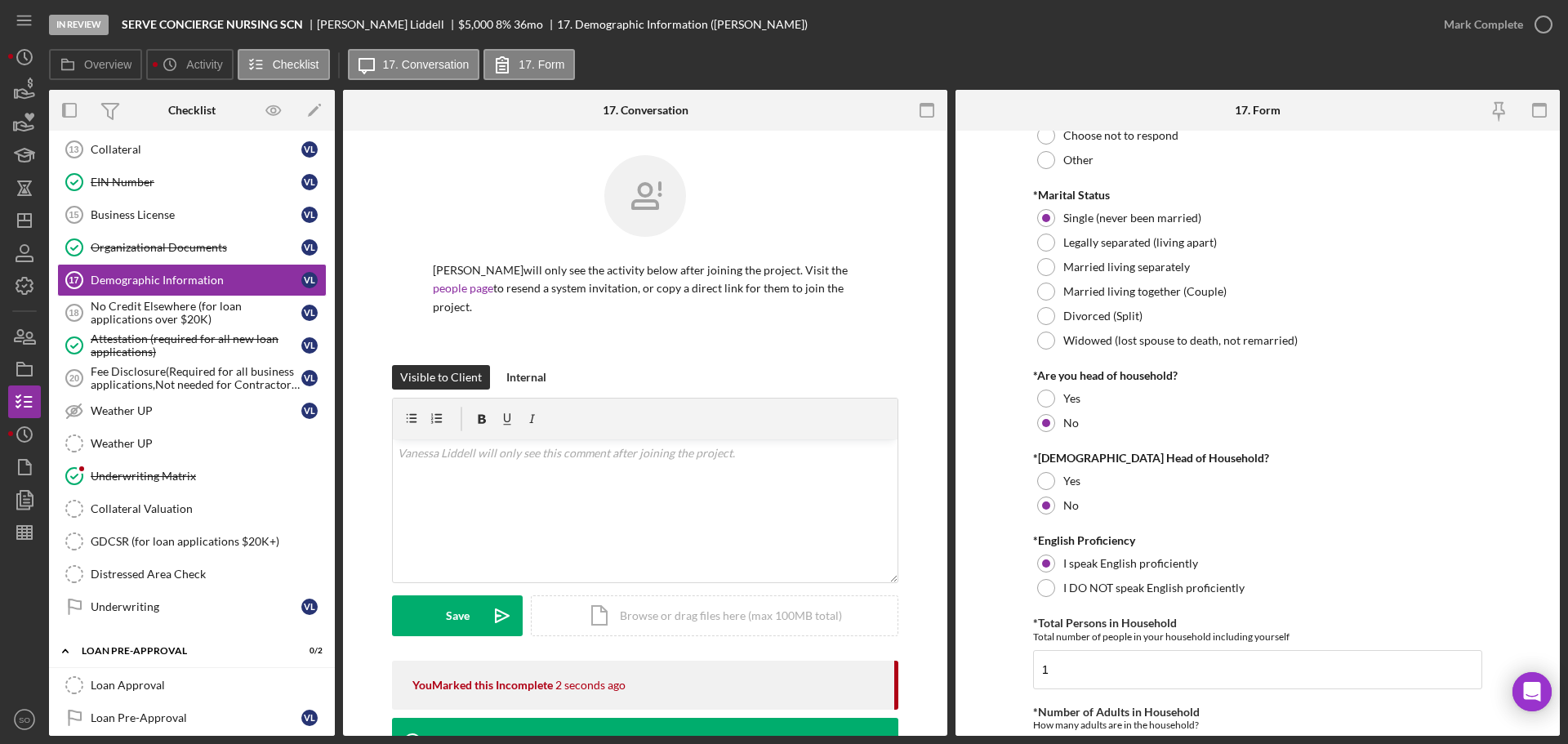
scroll to position [327, 0]
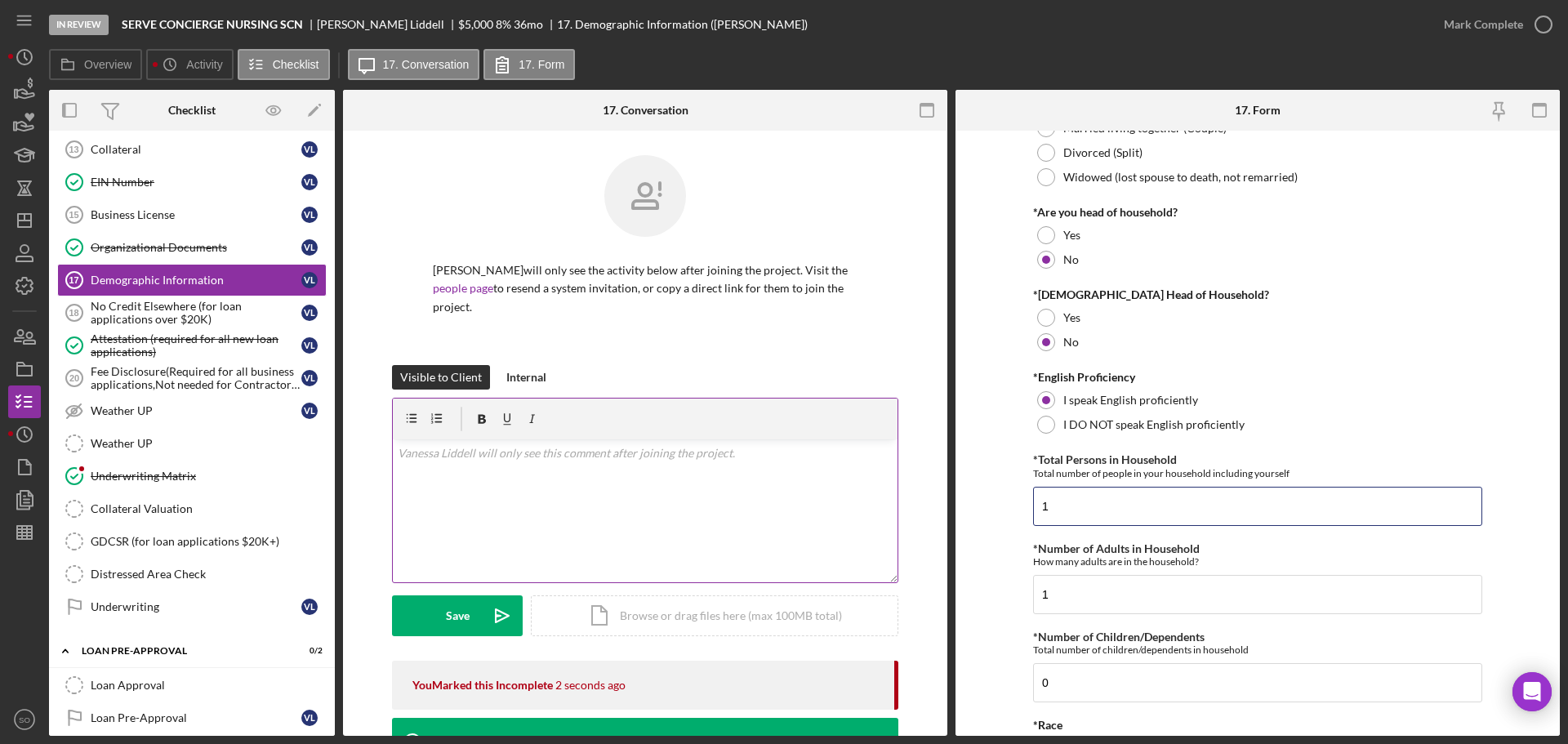
drag, startPoint x: 1117, startPoint y: 510, endPoint x: 610, endPoint y: 483, distance: 507.7
click at [616, 485] on div "Overview Internal Workflow Stage In Review Icon/Dropdown Arrow Archive (can una…" at bounding box center [804, 413] width 1510 height 646
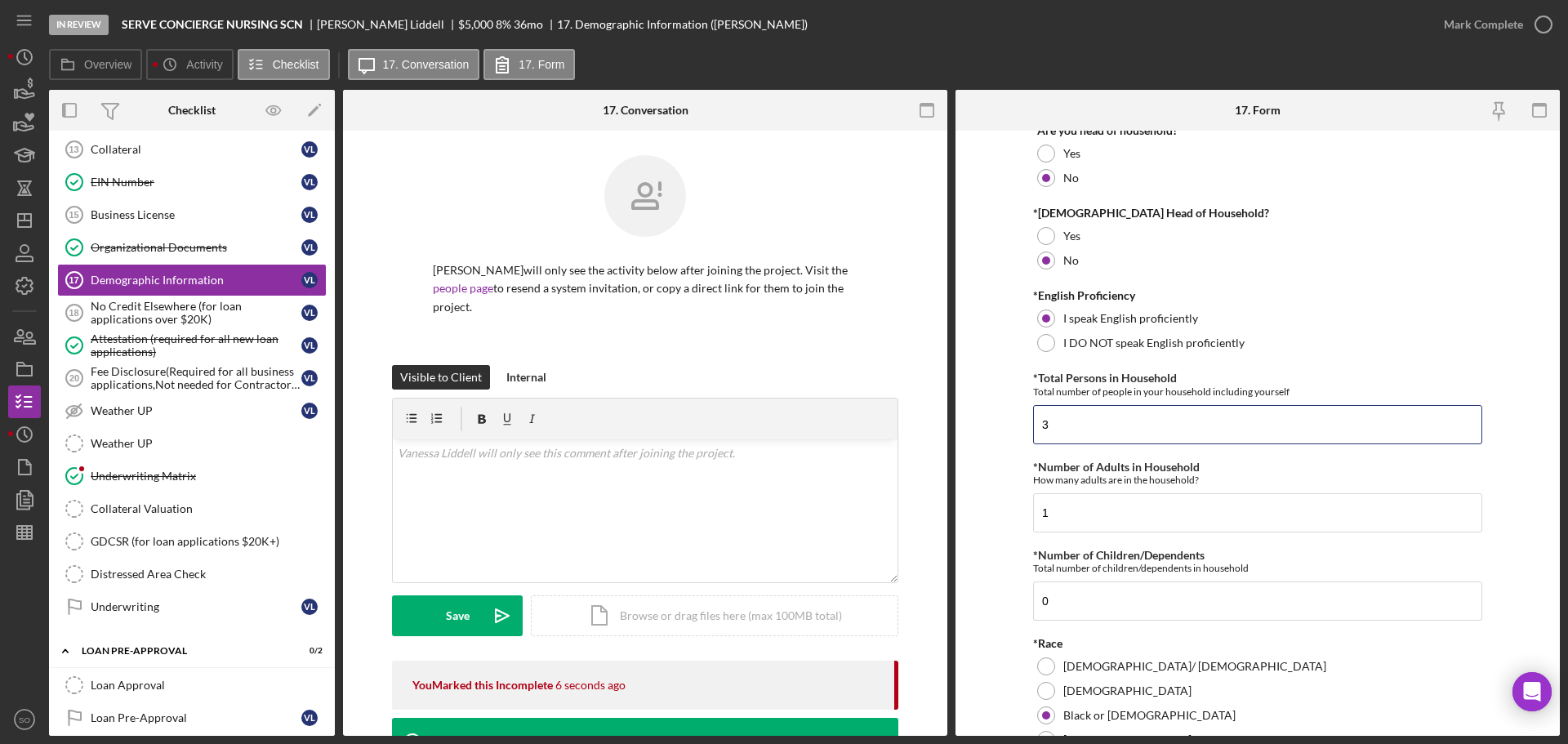
type input "3"
drag, startPoint x: 961, startPoint y: 607, endPoint x: 889, endPoint y: 607, distance: 72.0
click at [889, 607] on div "Overview Internal Workflow Stage In Review Icon/Dropdown Arrow Archive (can una…" at bounding box center [804, 413] width 1510 height 646
type input "2"
click at [1021, 554] on form "Demographic Information *Gender [DEMOGRAPHIC_DATA] [DEMOGRAPHIC_DATA] [DEMOGRAP…" at bounding box center [1257, 433] width 604 height 605
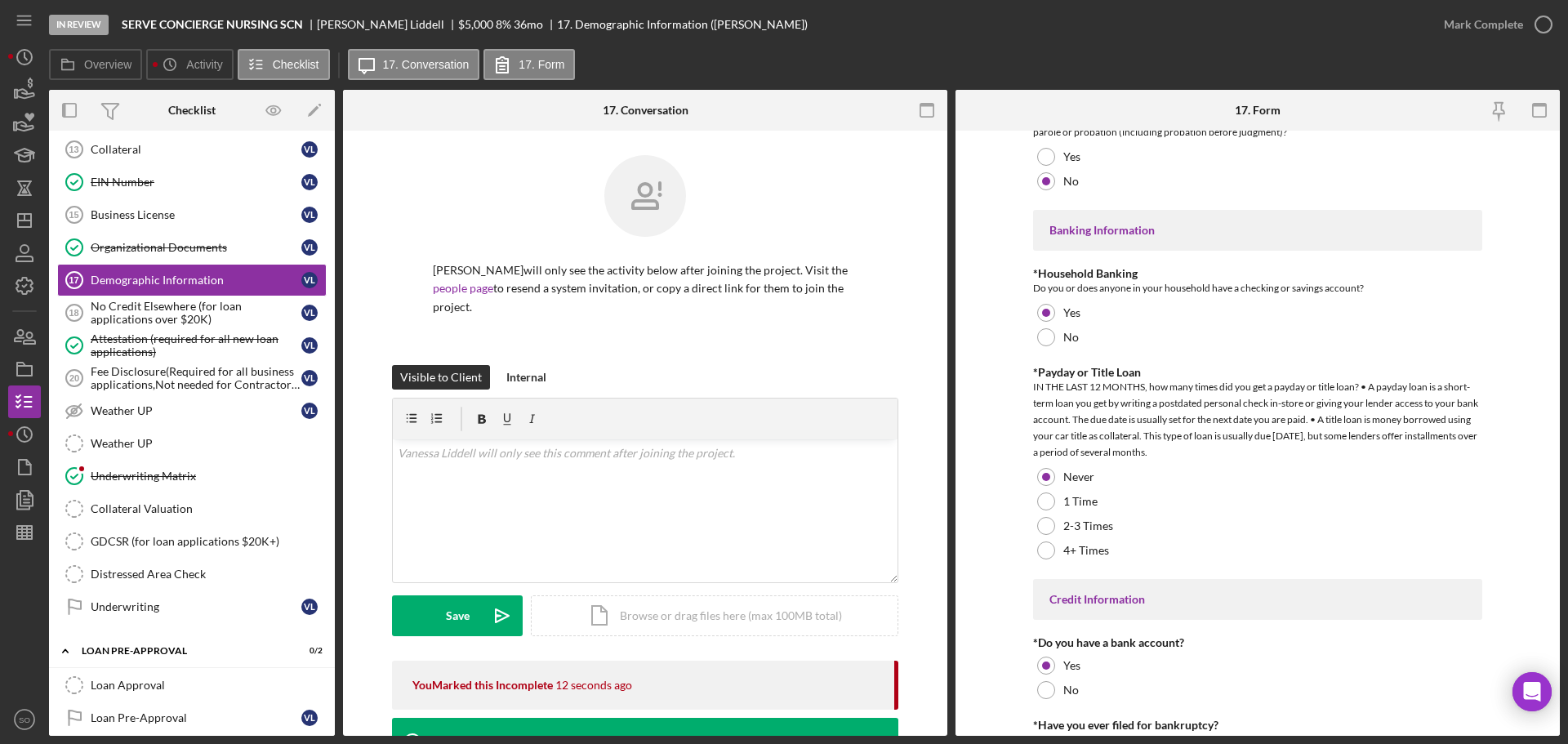
scroll to position [3210, 0]
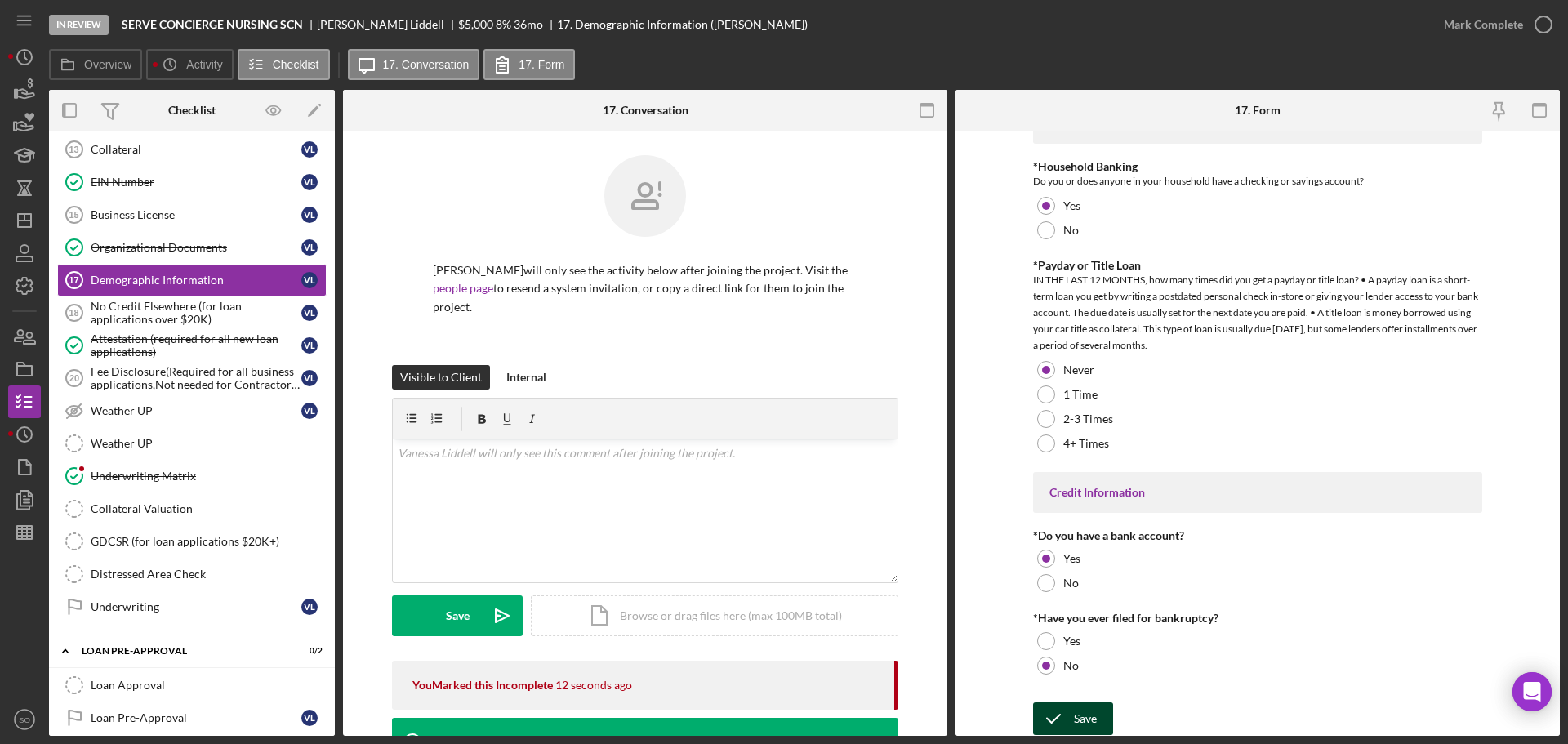
click at [1087, 719] on div "Save" at bounding box center [1084, 718] width 22 height 32
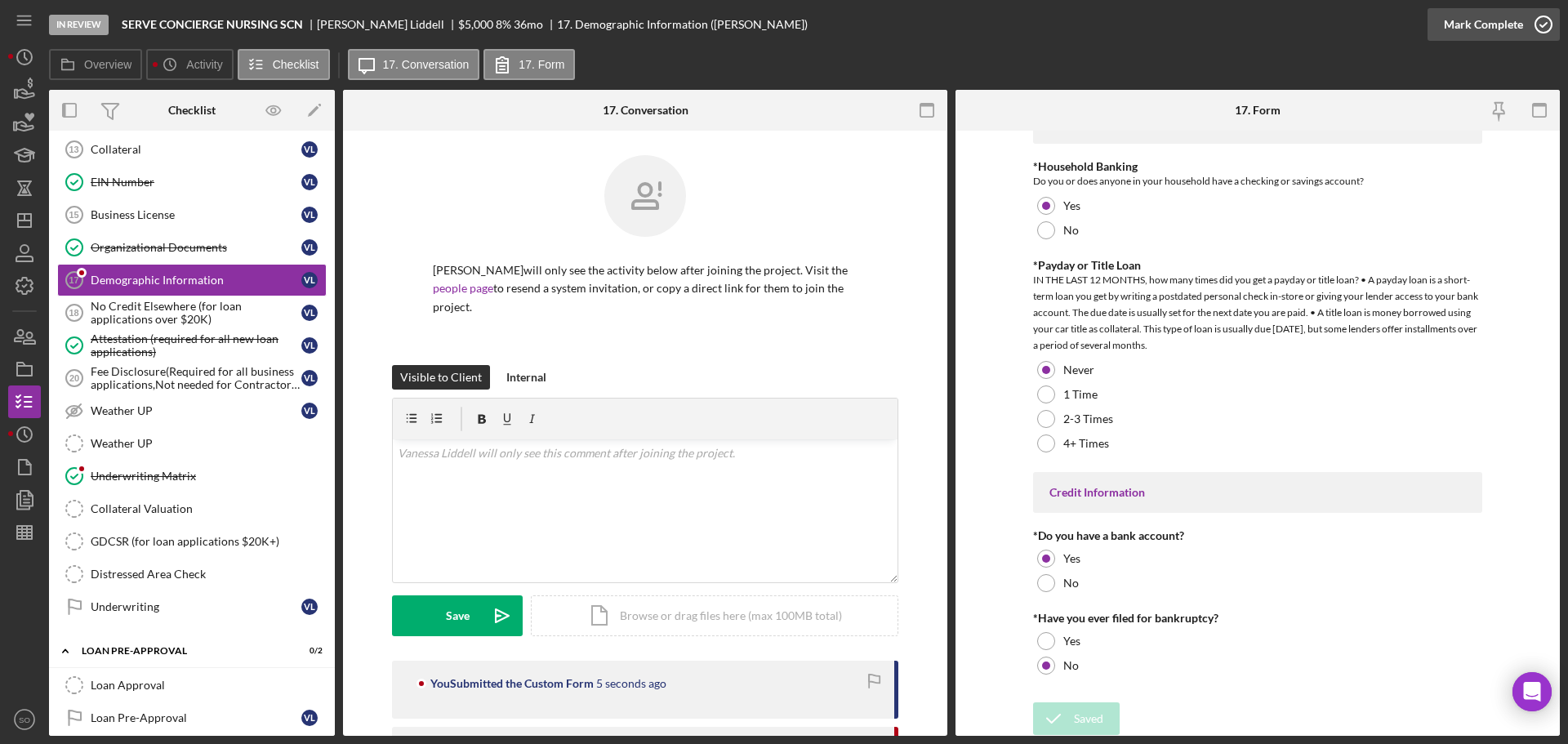
click at [1459, 29] on div "Mark Complete" at bounding box center [1483, 23] width 79 height 32
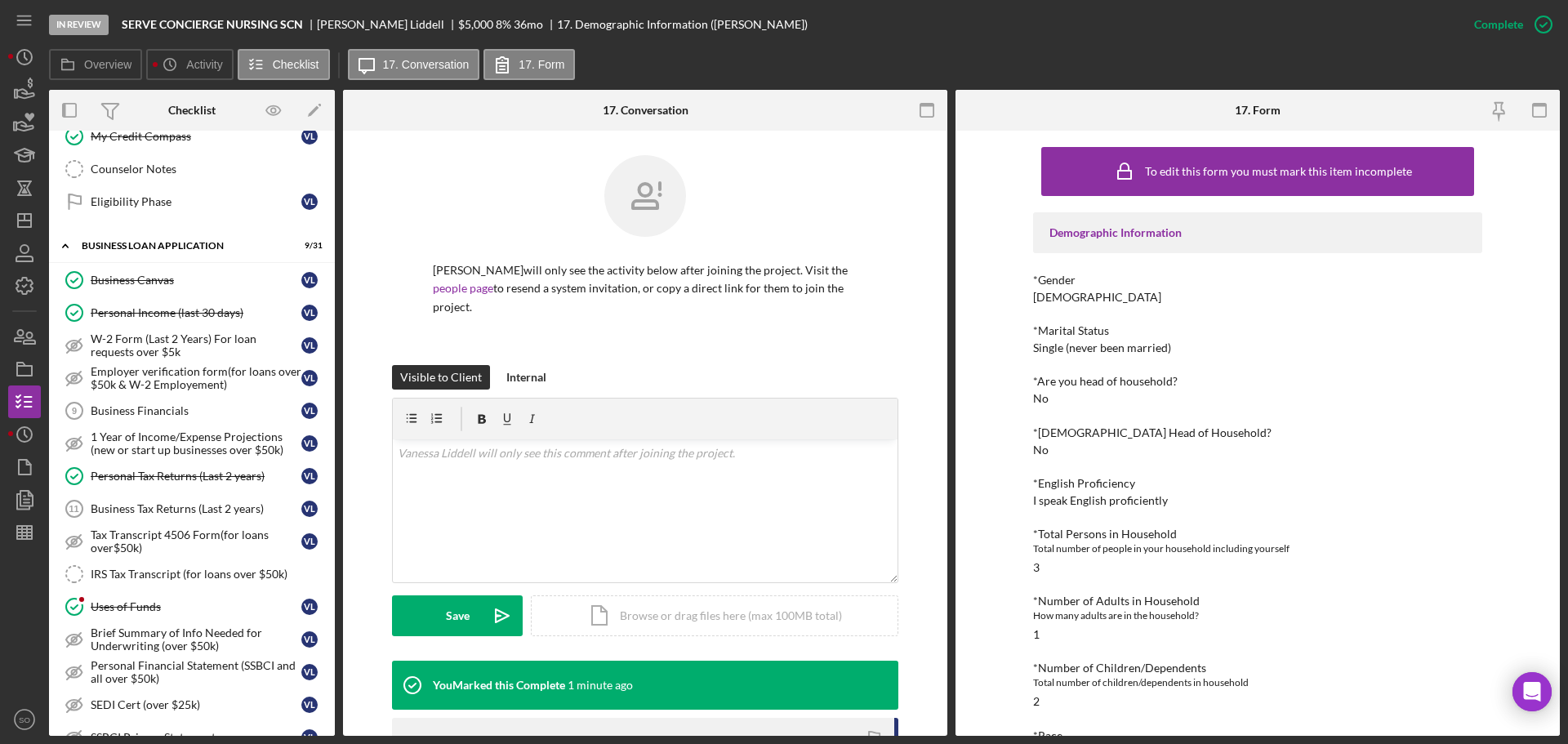
scroll to position [327, 0]
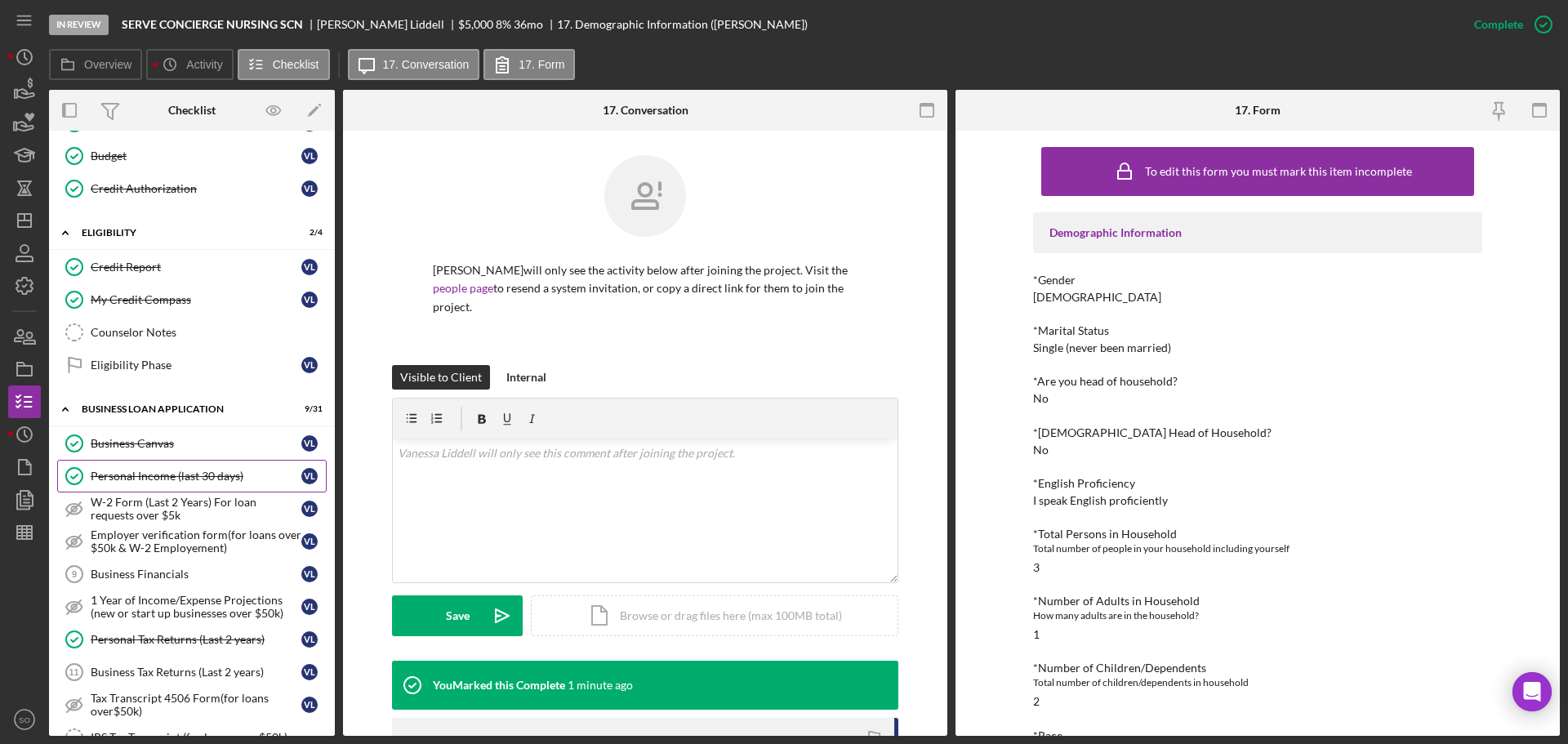
click at [184, 477] on div "Personal Income (last 30 days)" at bounding box center [196, 475] width 210 height 13
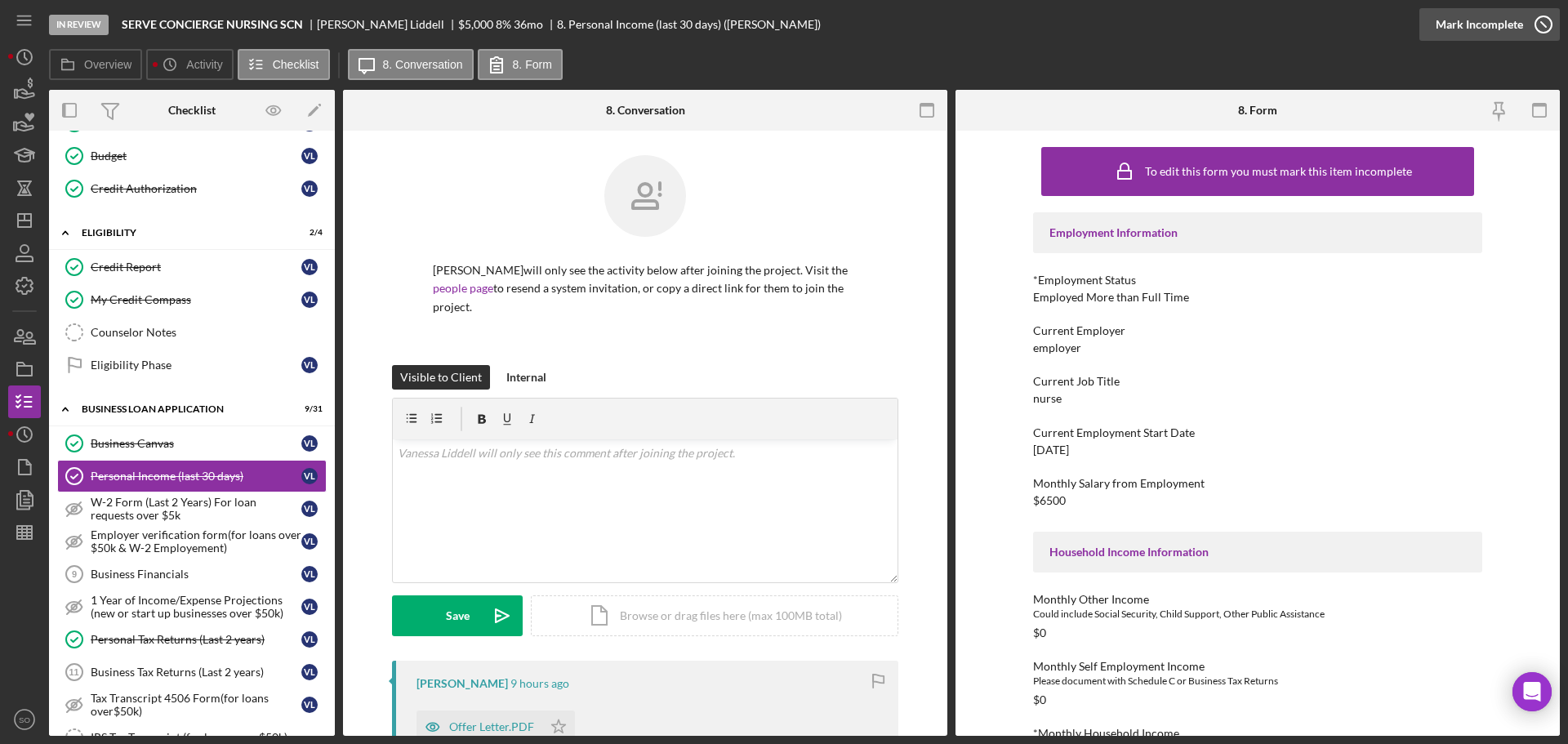
click at [1498, 37] on div "Mark Incomplete" at bounding box center [1478, 23] width 87 height 32
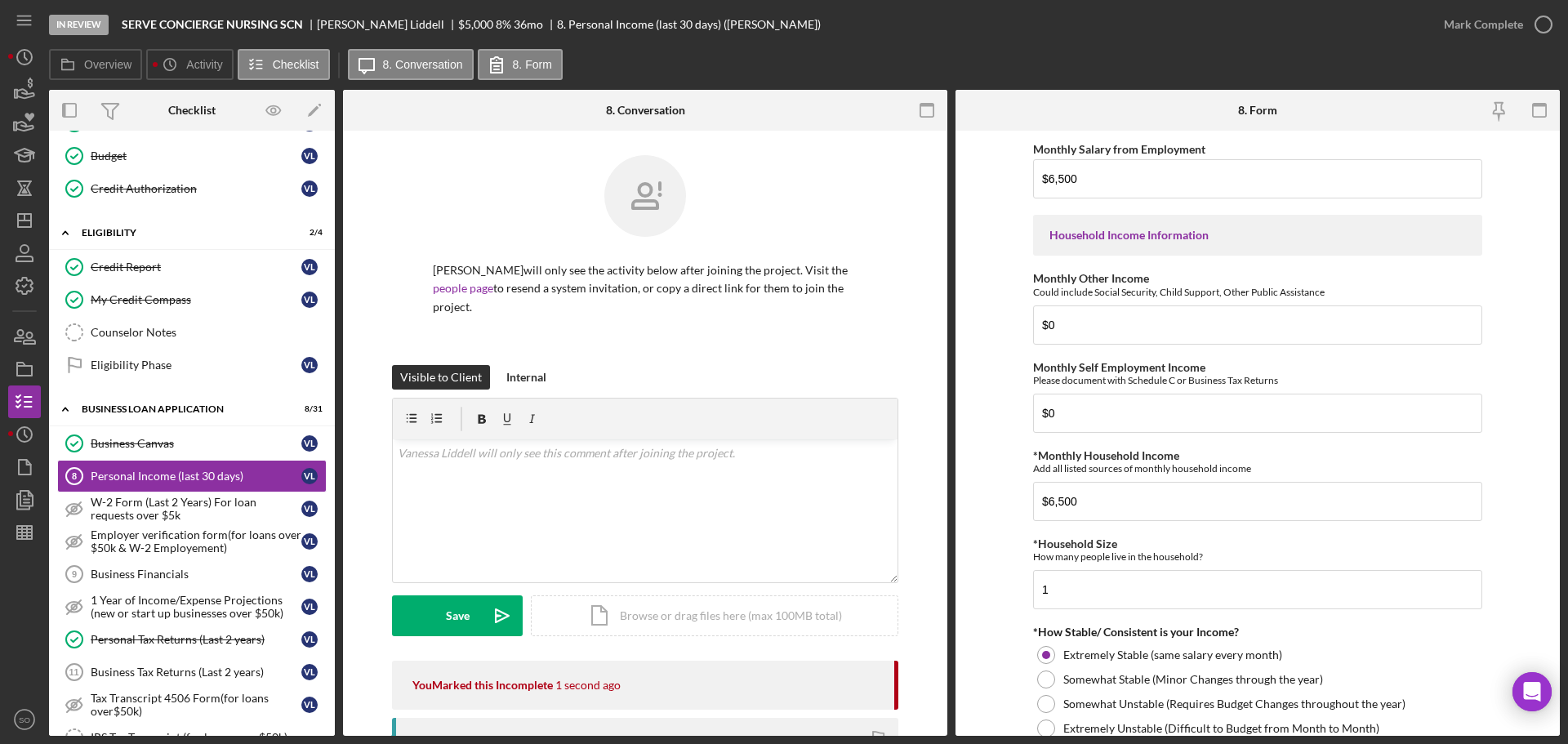
scroll to position [572, 0]
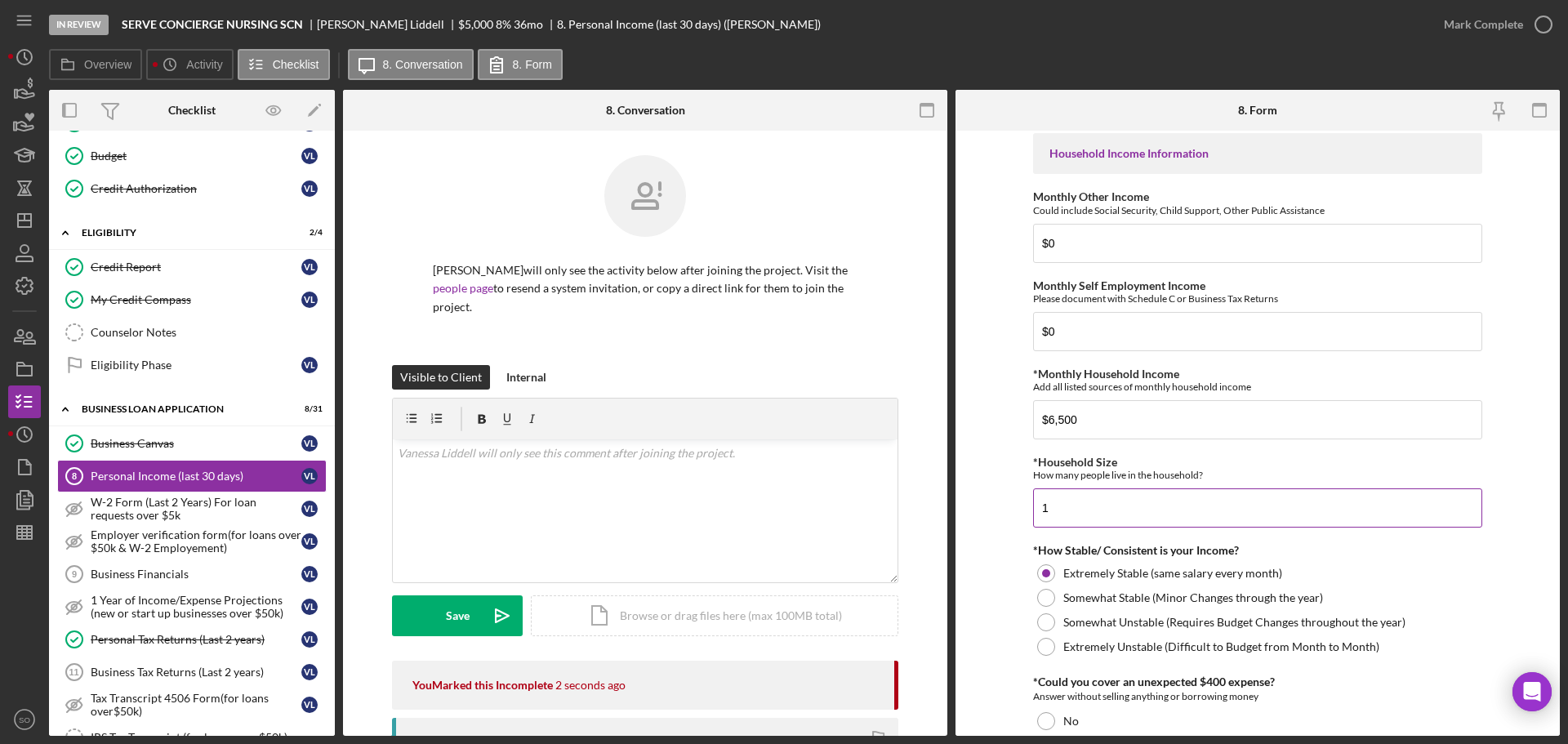
click at [1072, 512] on input "1" at bounding box center [1257, 507] width 449 height 39
type input "3"
click at [1010, 529] on form "Employment Information *Employment Status Employed More than Full Time Employed…" at bounding box center [1257, 433] width 604 height 605
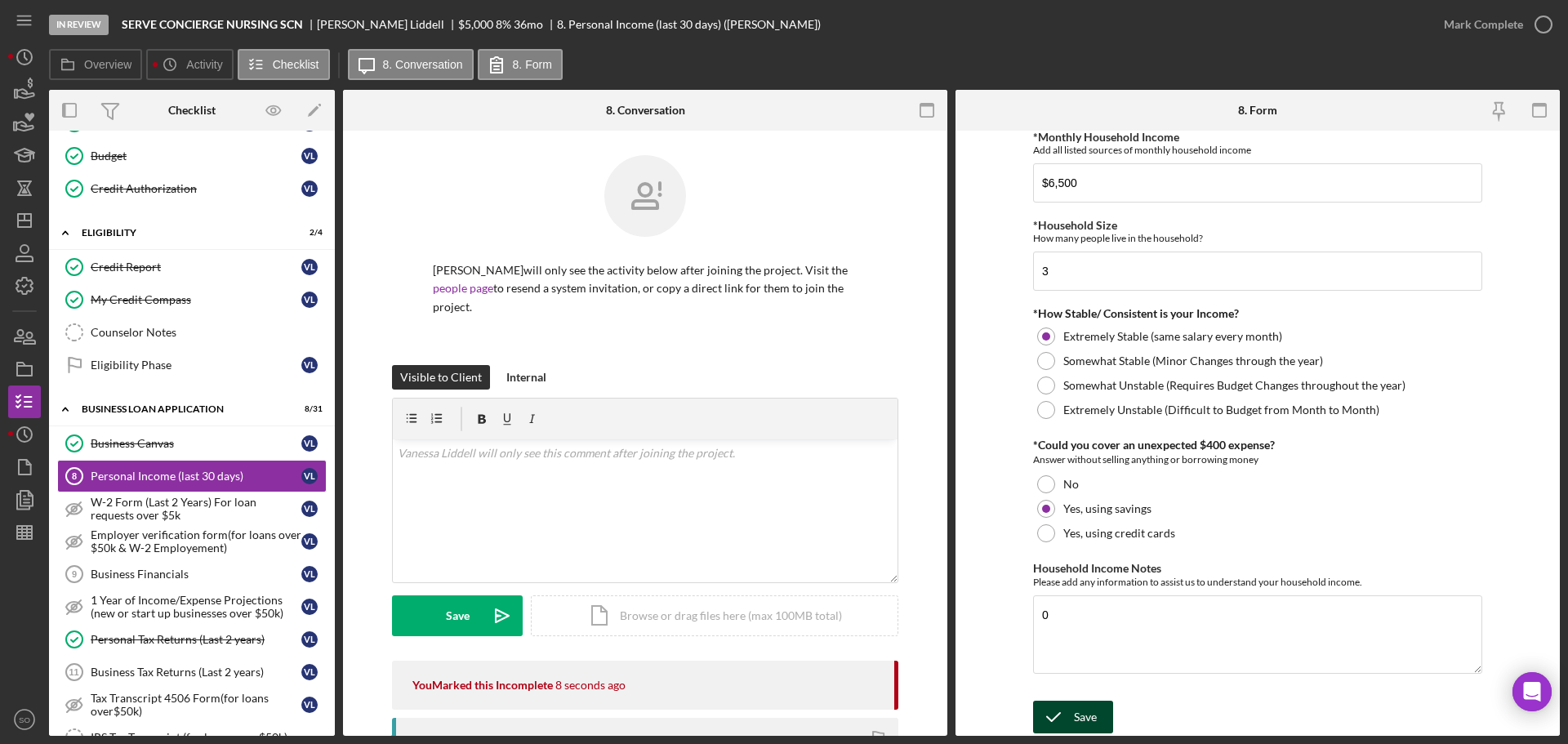
click at [1083, 717] on div "Save" at bounding box center [1084, 717] width 22 height 32
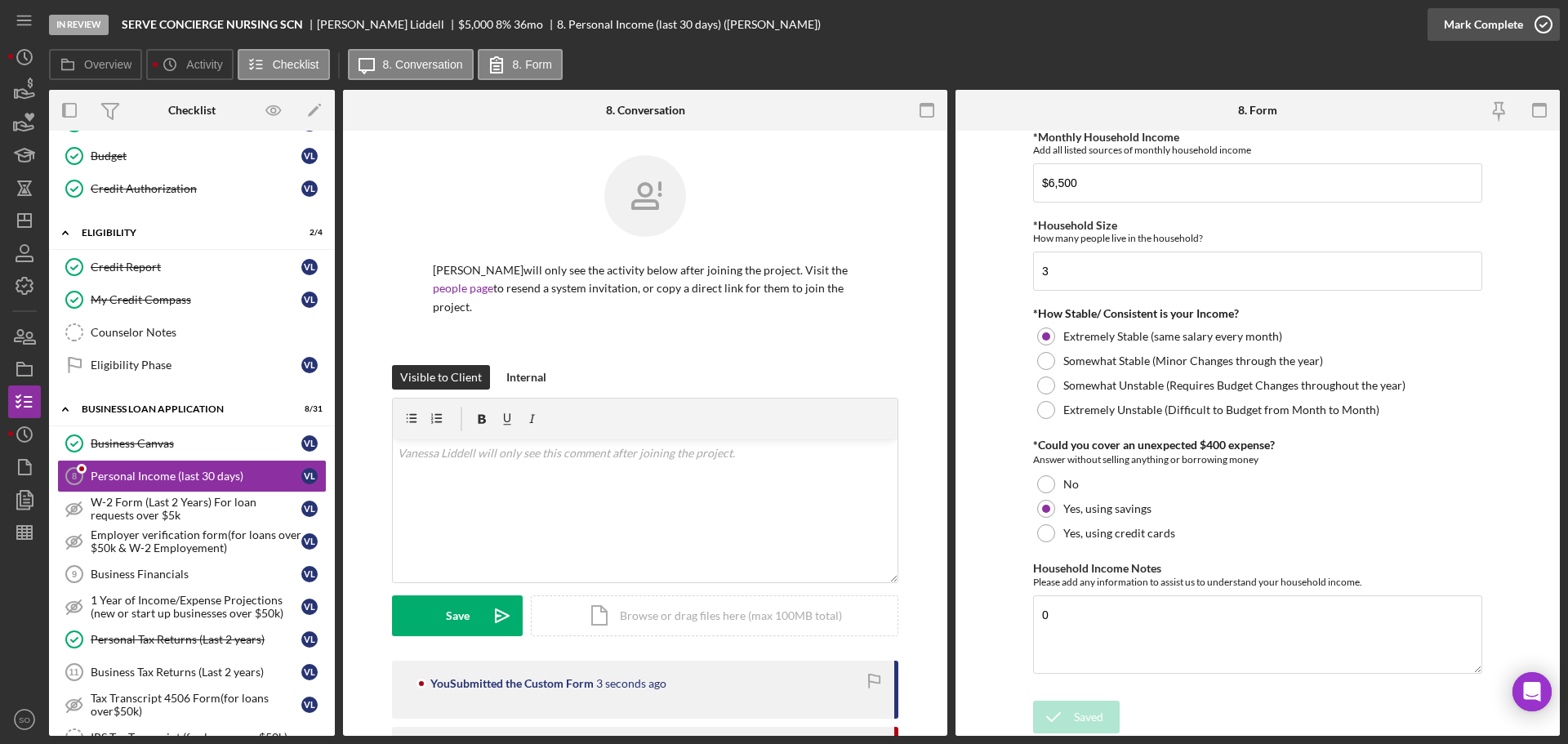
click at [1472, 26] on div "Mark Complete" at bounding box center [1483, 23] width 79 height 32
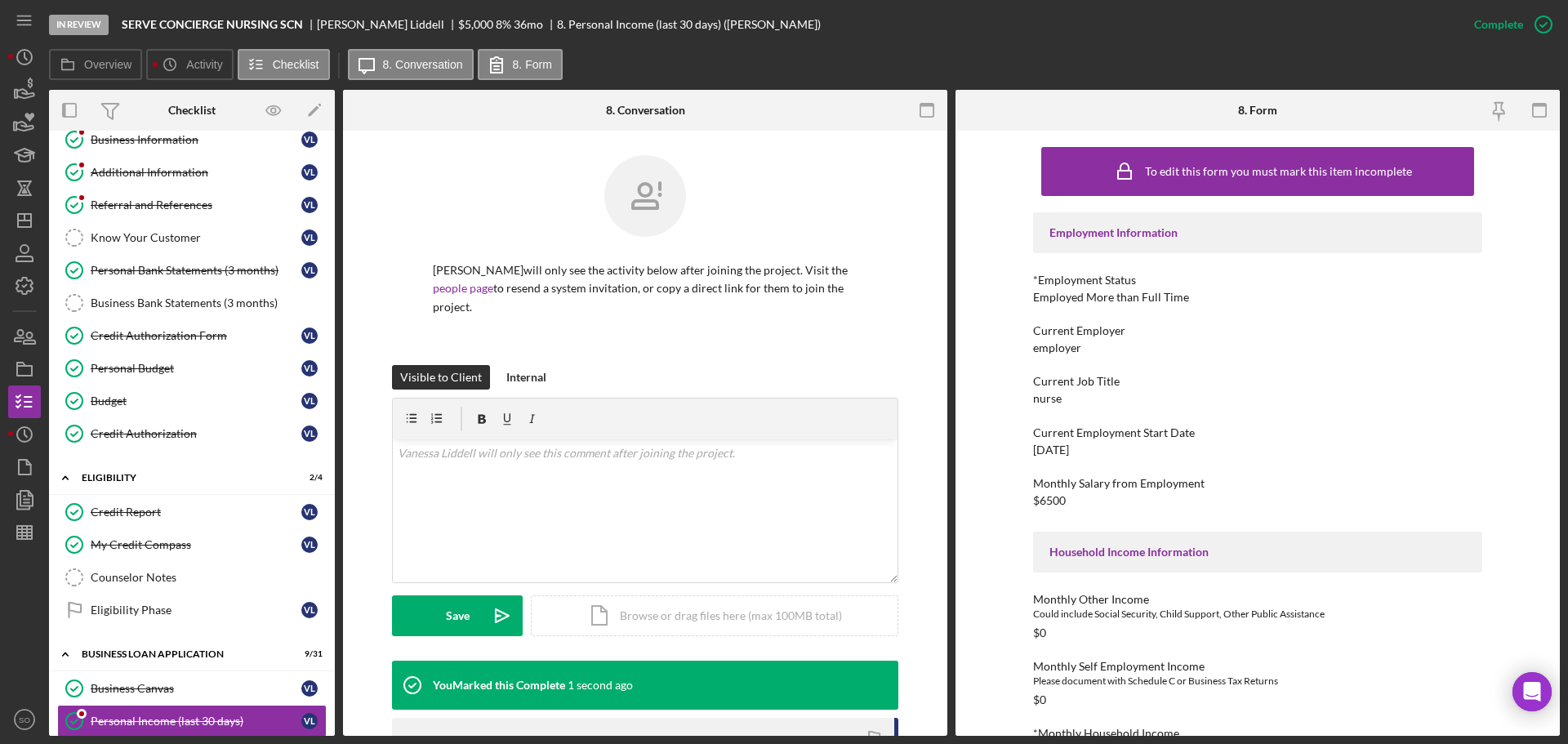
scroll to position [0, 0]
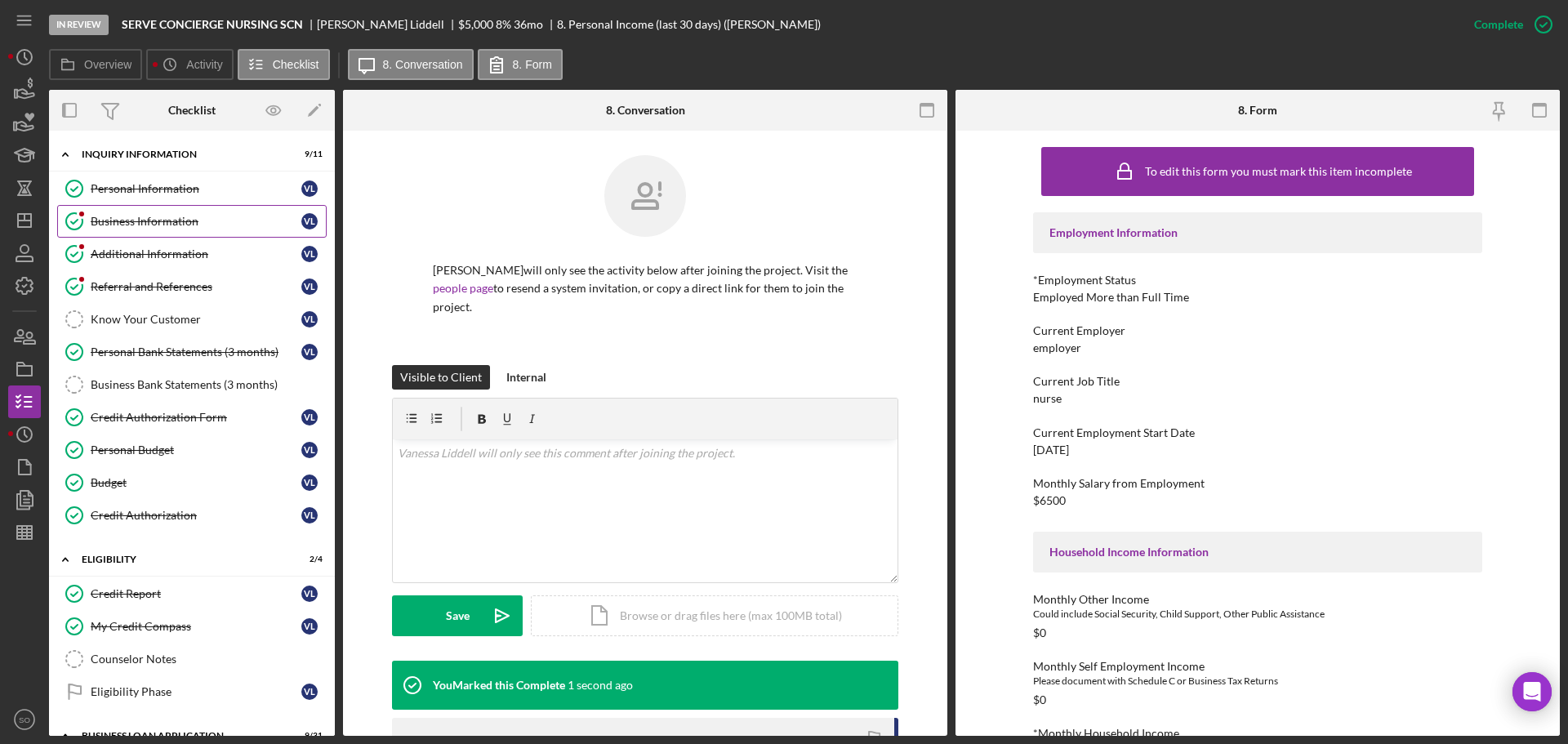
click at [132, 223] on div "Business Information" at bounding box center [196, 221] width 210 height 13
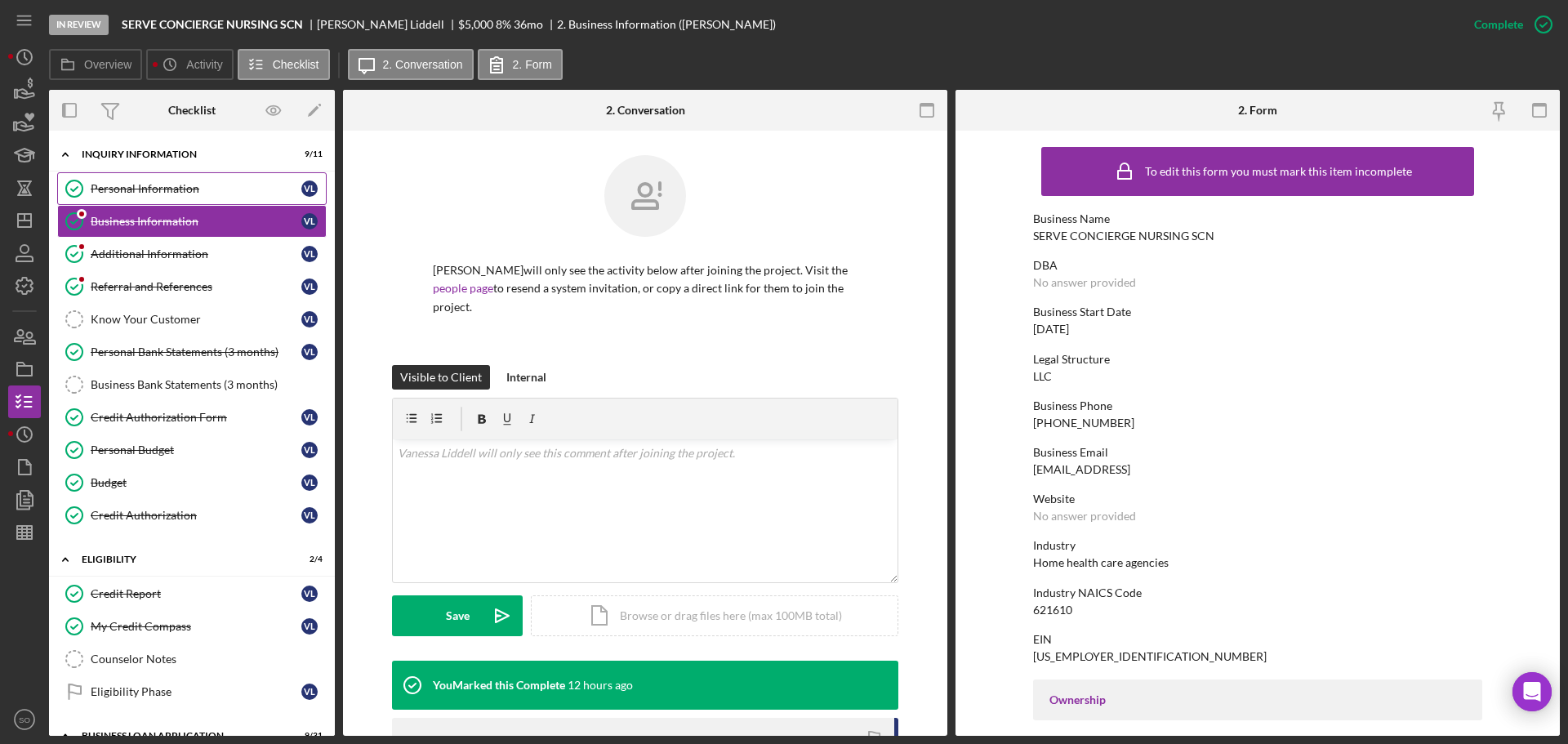
click at [160, 189] on div "Personal Information" at bounding box center [196, 188] width 210 height 13
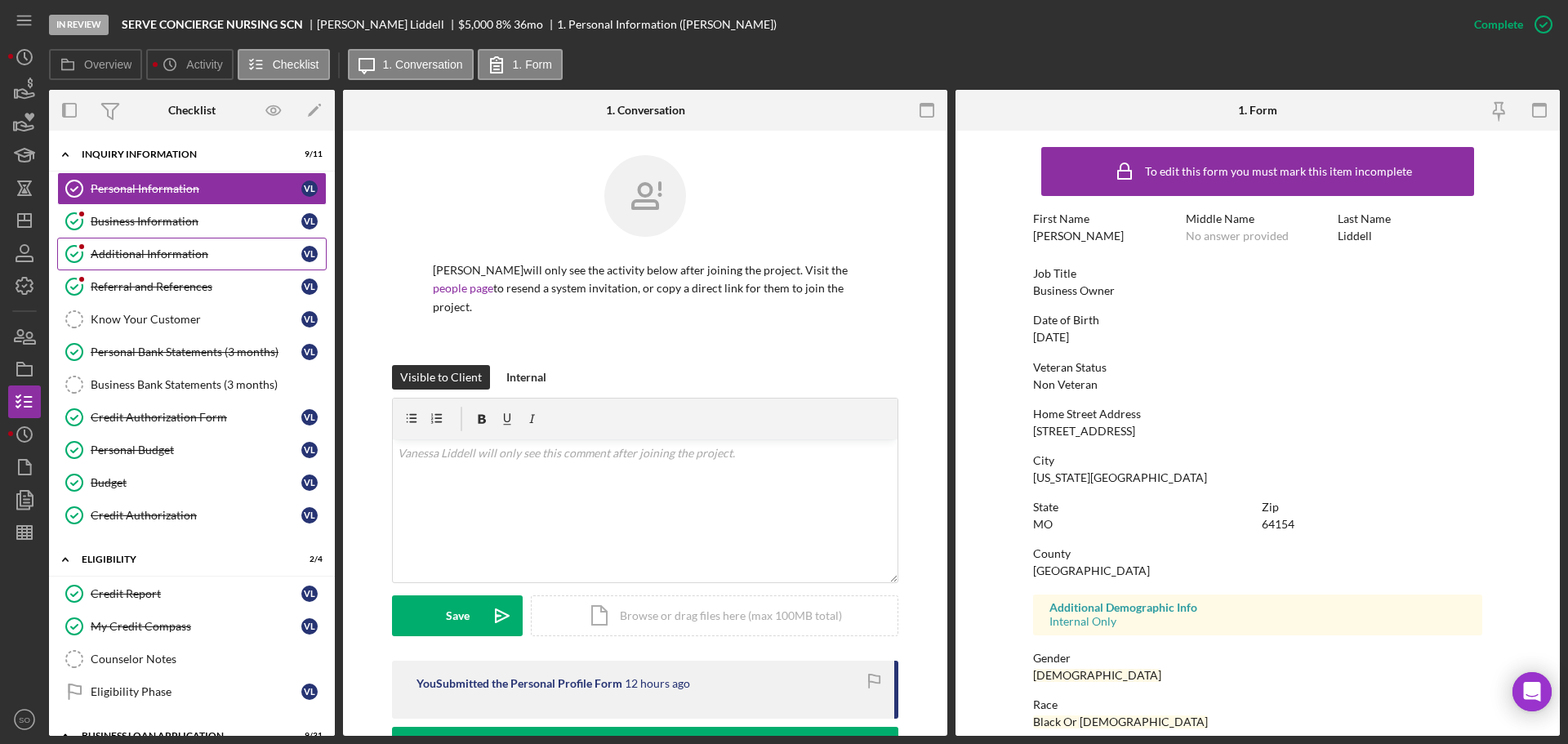
click at [197, 232] on link "Business Information Business Information [PERSON_NAME]" at bounding box center [192, 221] width 270 height 32
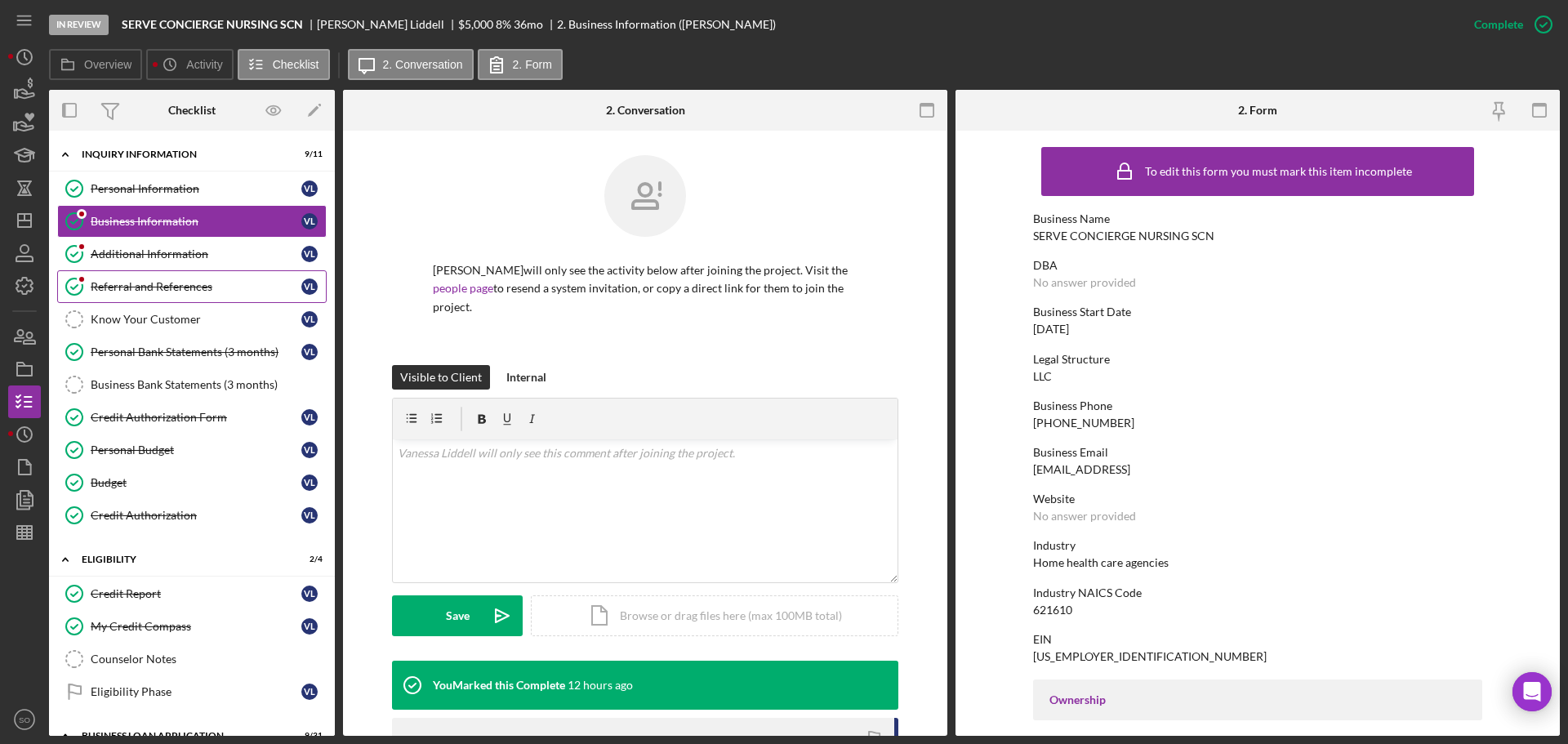
click at [226, 270] on link "Referral and References Referral and References [PERSON_NAME]" at bounding box center [192, 285] width 270 height 32
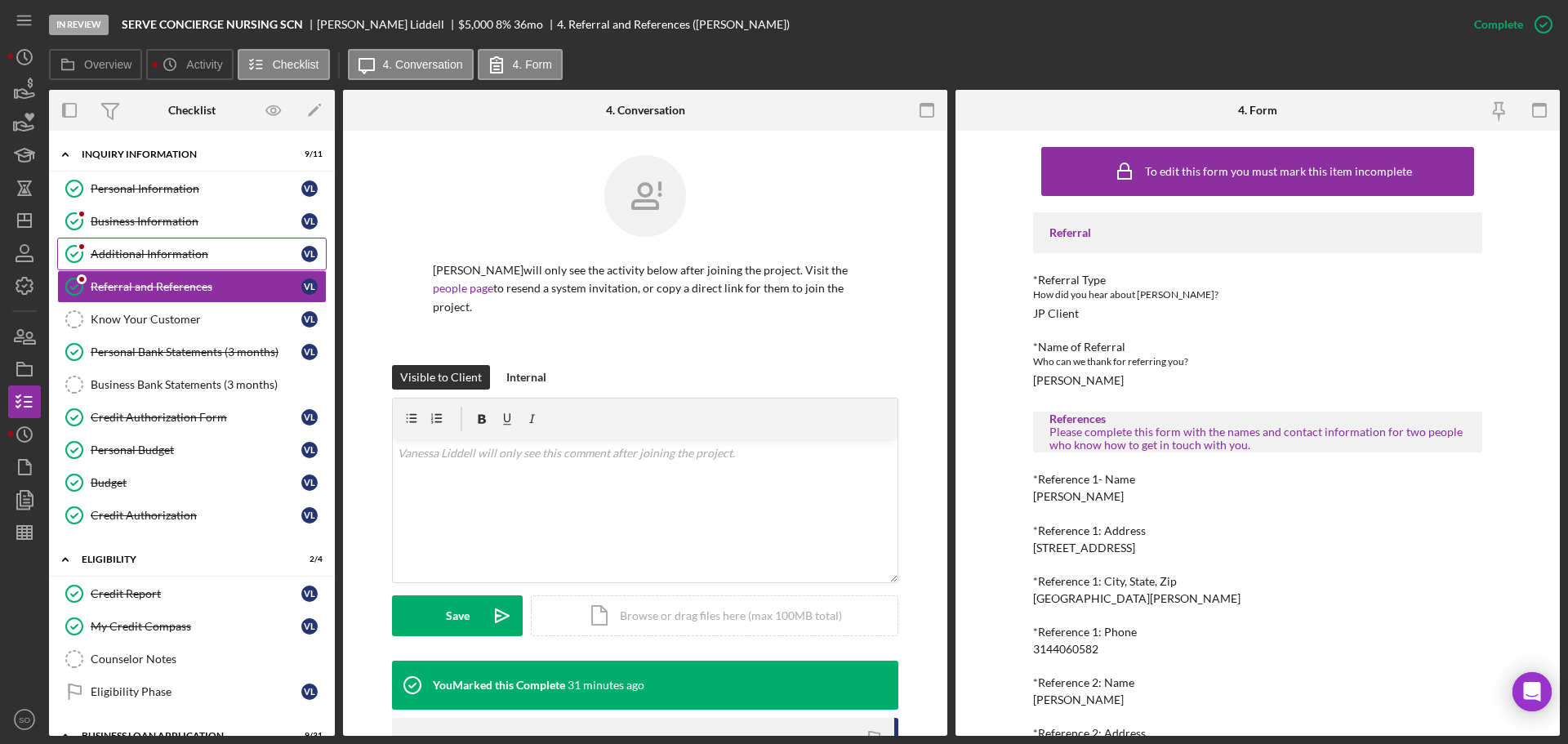
click at [215, 252] on div "Additional Information" at bounding box center [196, 253] width 210 height 13
